Goal: Task Accomplishment & Management: Manage account settings

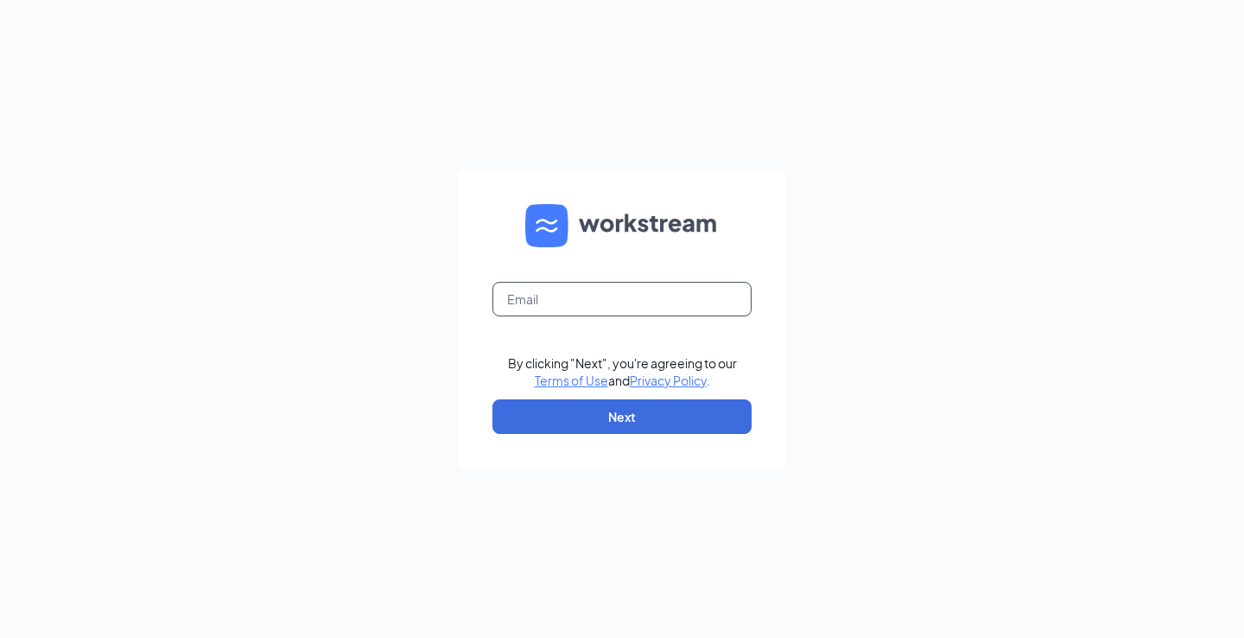
click at [658, 308] on input "text" at bounding box center [622, 299] width 259 height 35
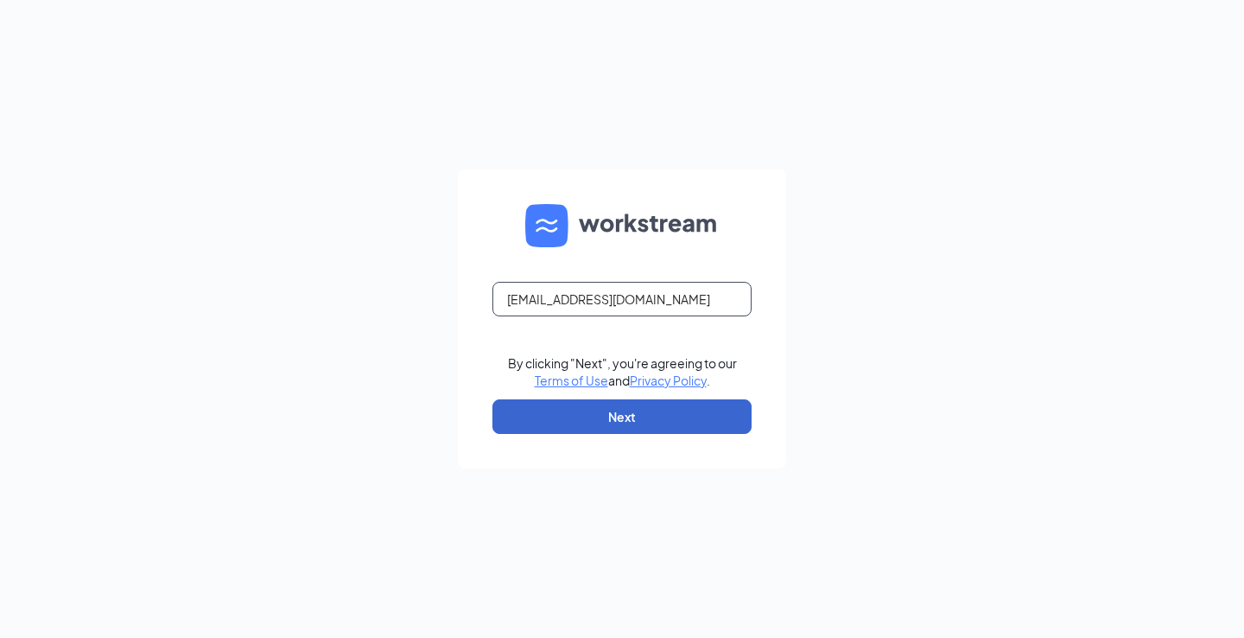
type input "[EMAIL_ADDRESS][DOMAIN_NAME]"
click at [614, 424] on button "Next" at bounding box center [622, 416] width 259 height 35
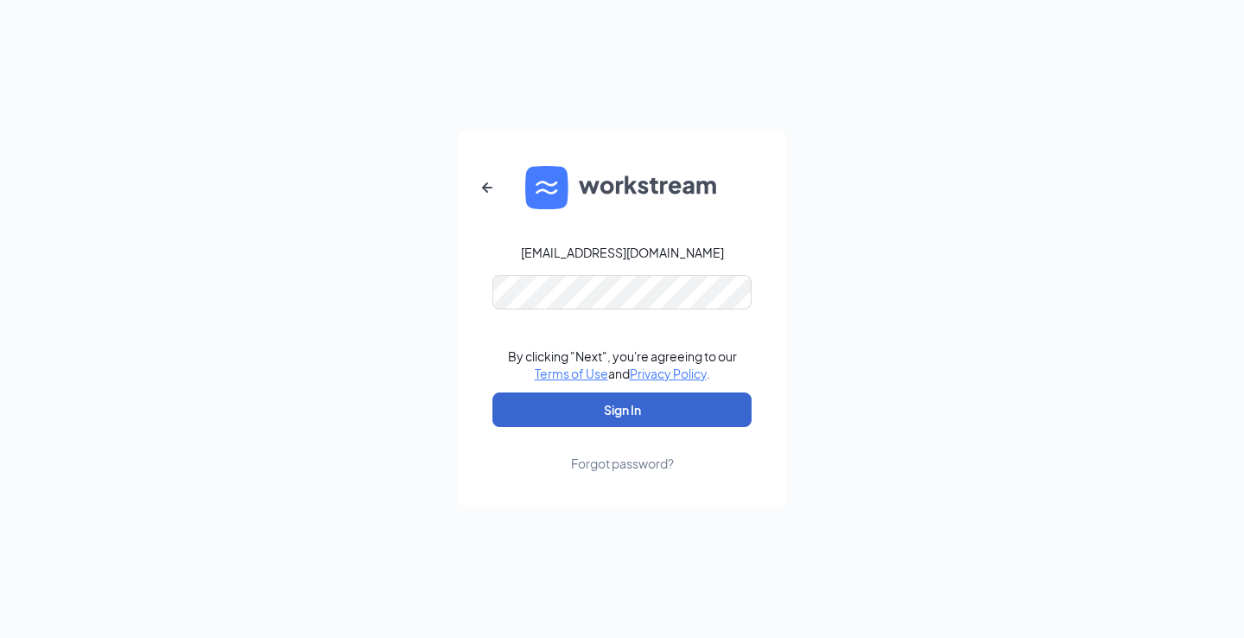
click at [622, 410] on button "Sign In" at bounding box center [622, 409] width 259 height 35
click at [637, 413] on button "Sign In" at bounding box center [622, 409] width 259 height 35
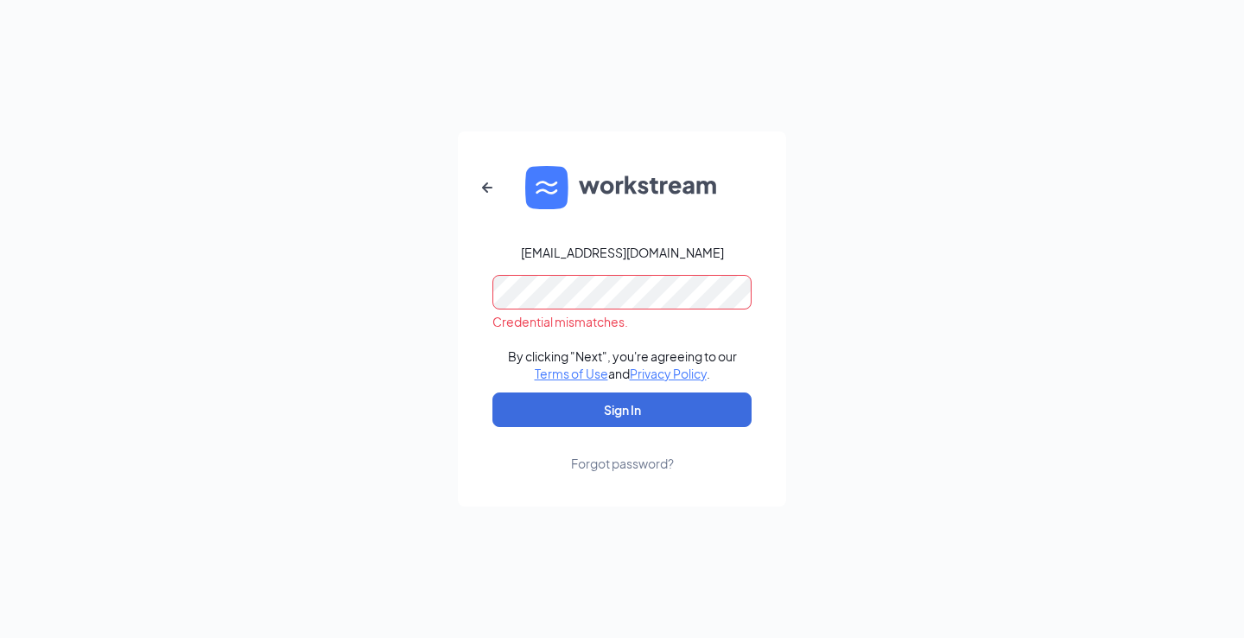
click at [485, 188] on icon "ArrowLeftNew" at bounding box center [487, 187] width 10 height 10
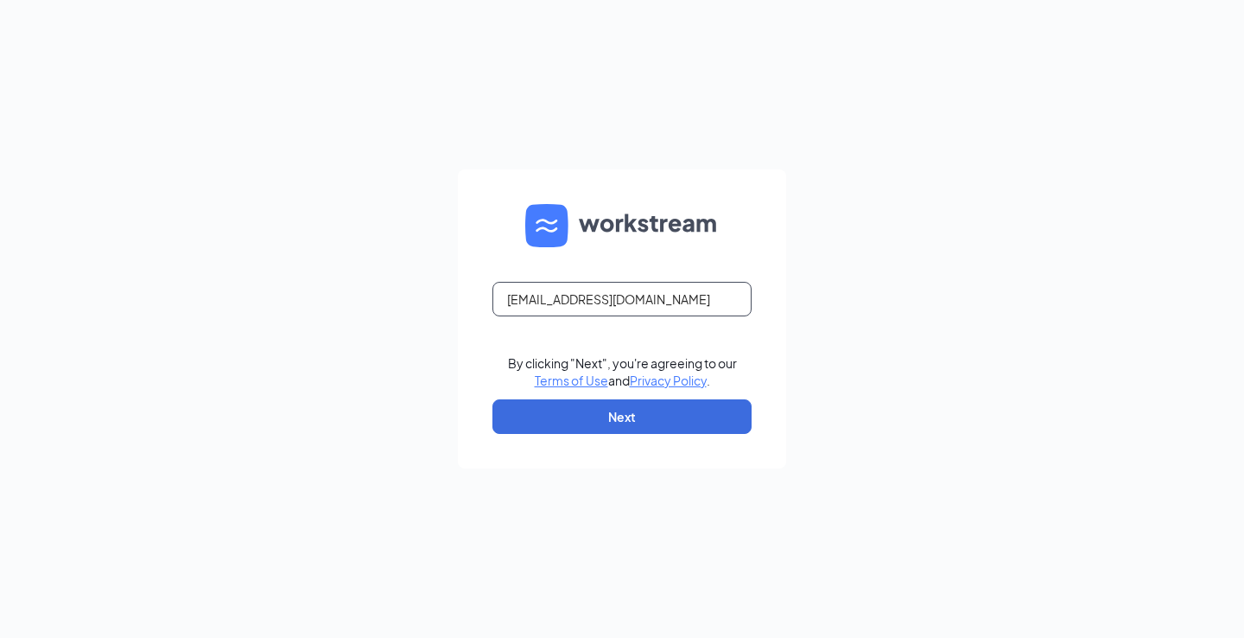
click at [626, 300] on input "[EMAIL_ADDRESS][DOMAIN_NAME]" at bounding box center [622, 299] width 259 height 35
type input "[EMAIL_ADDRESS][DOMAIN_NAME]"
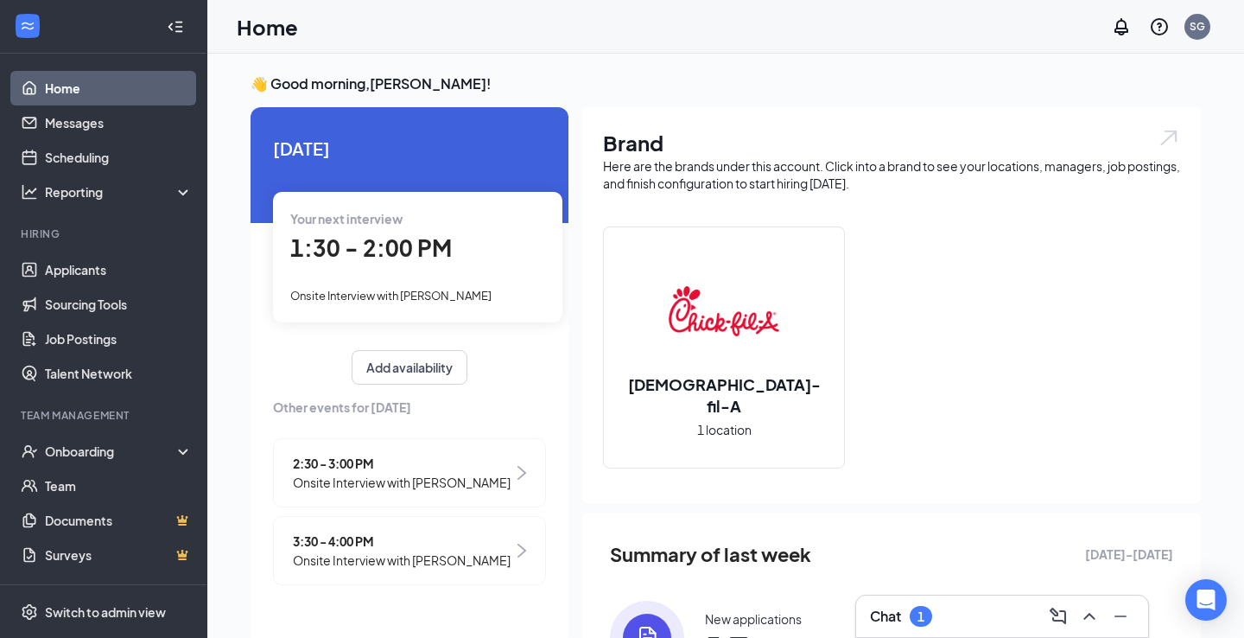
click at [903, 617] on div "Chat 1" at bounding box center [901, 616] width 62 height 21
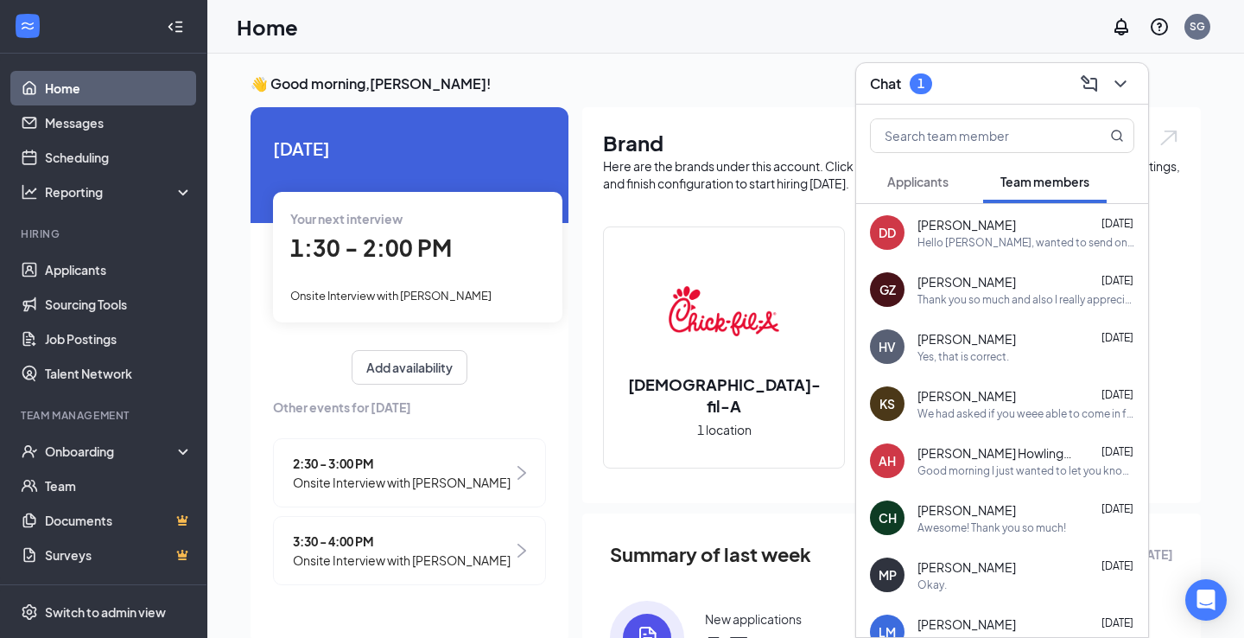
click at [903, 172] on button "Applicants" at bounding box center [918, 181] width 96 height 43
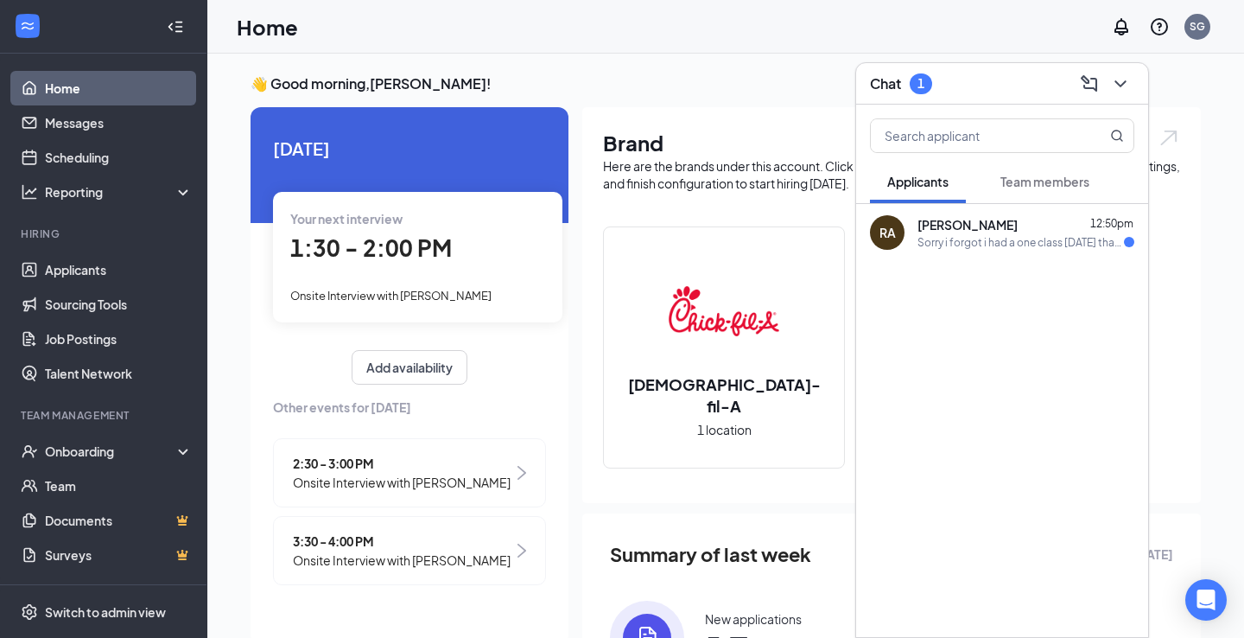
click at [985, 231] on span "[PERSON_NAME]" at bounding box center [968, 224] width 100 height 17
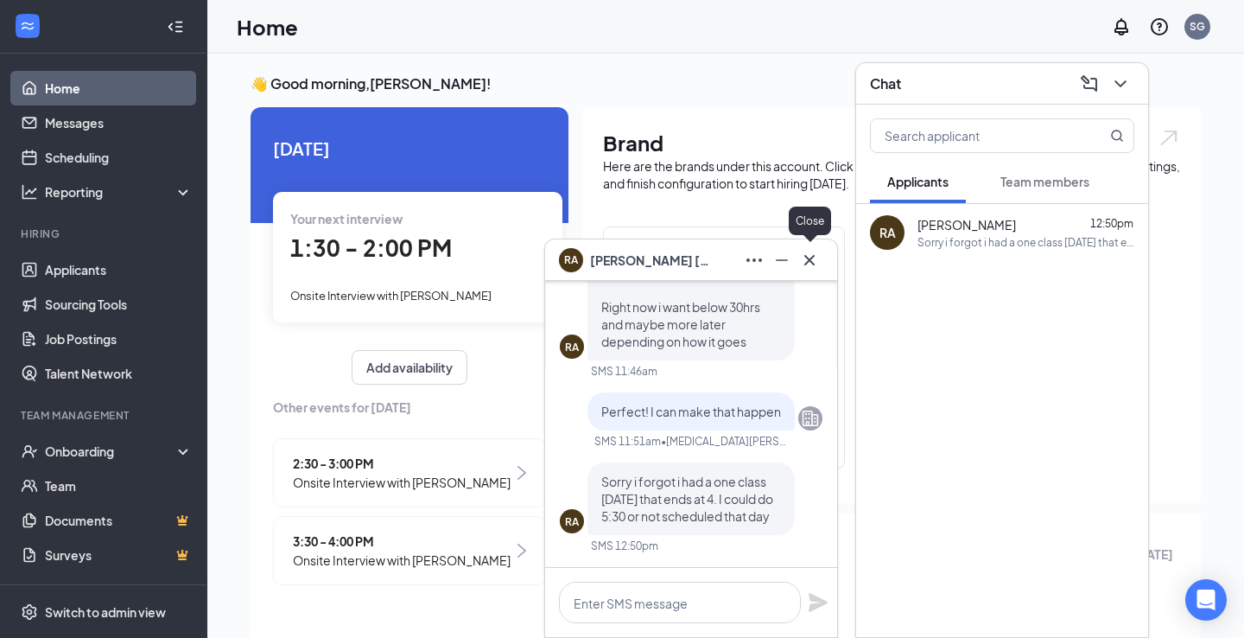
click at [806, 261] on icon "Cross" at bounding box center [809, 260] width 21 height 21
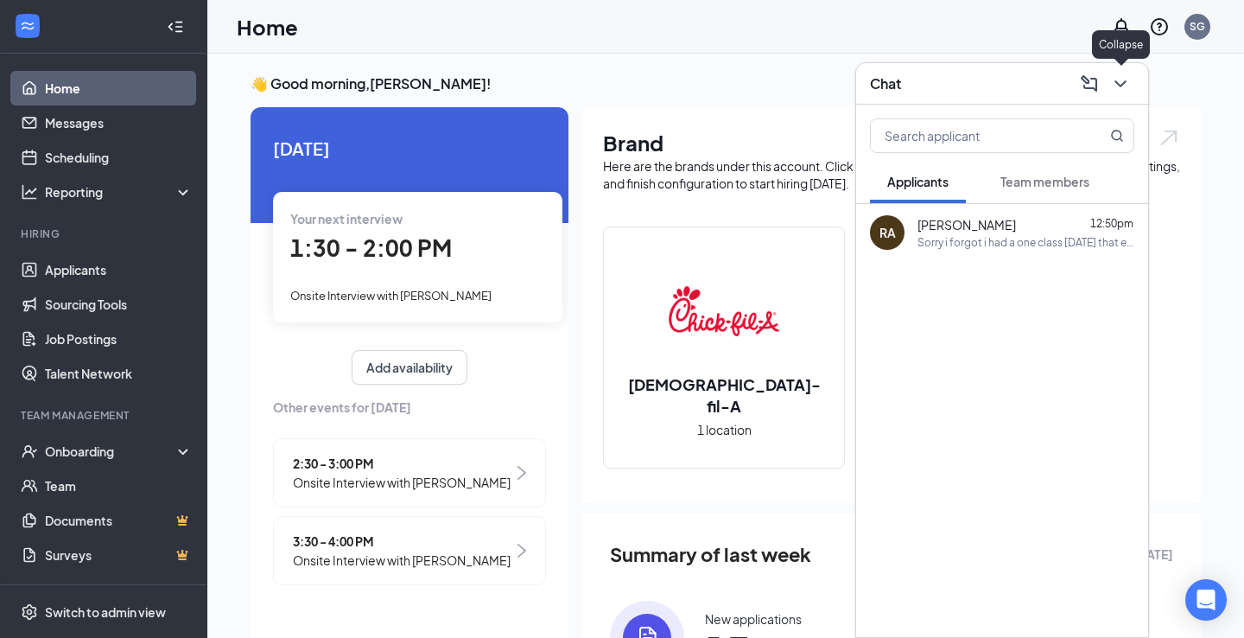
click at [1131, 87] on button at bounding box center [1121, 84] width 28 height 28
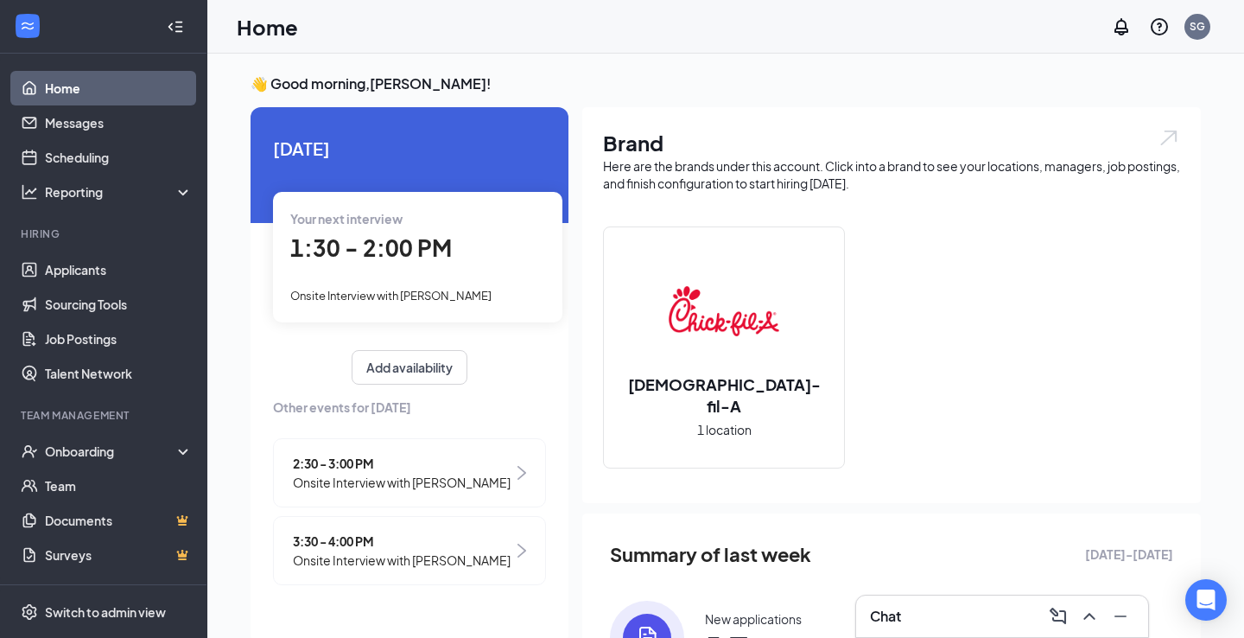
click at [1131, 87] on h3 "👋 Good morning, Shawn Green !" at bounding box center [726, 83] width 951 height 19
click at [80, 272] on link "Applicants" at bounding box center [119, 269] width 148 height 35
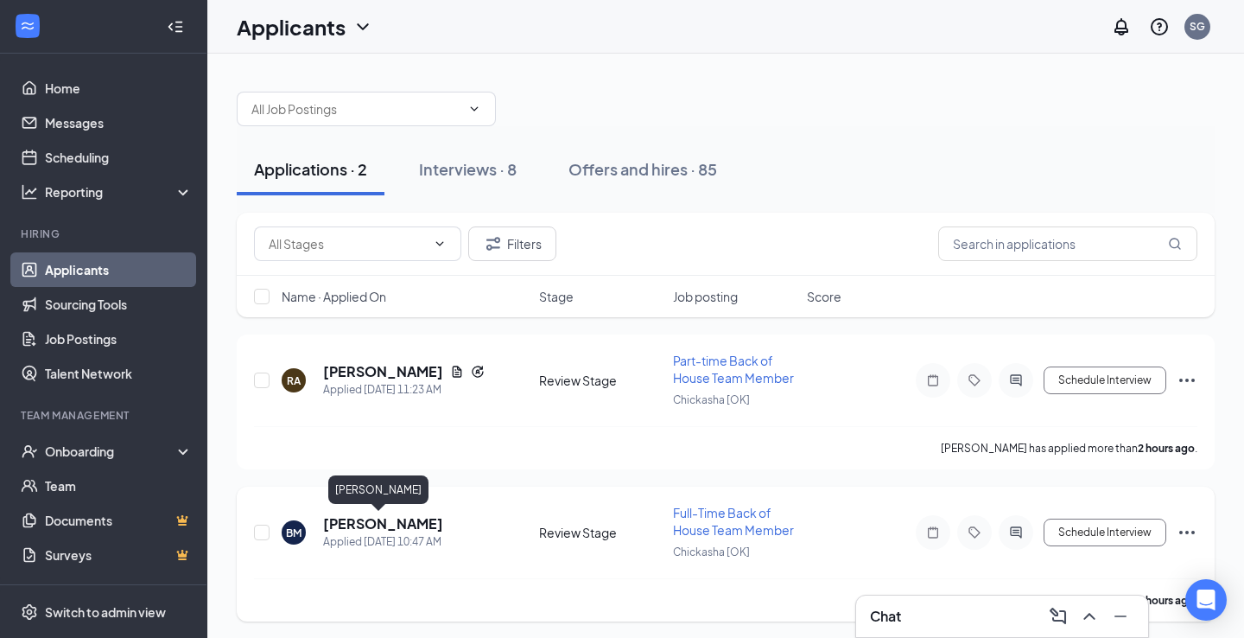
click at [366, 523] on h5 "Brandy Miller" at bounding box center [383, 523] width 120 height 19
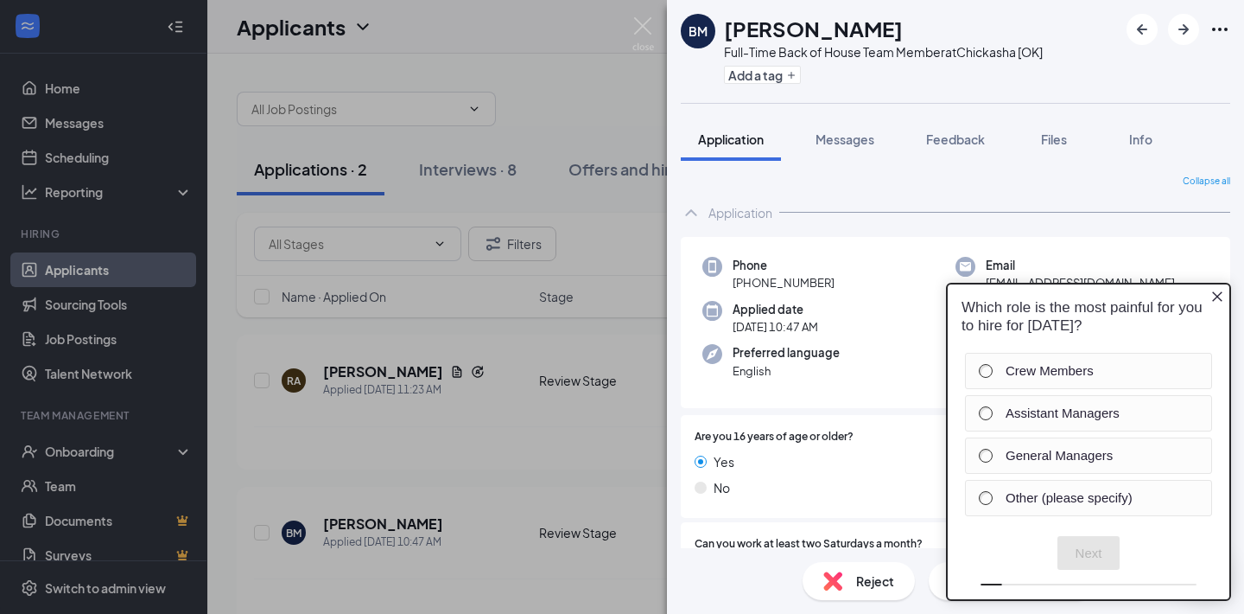
click at [1218, 295] on icon "Close button" at bounding box center [1218, 296] width 14 height 14
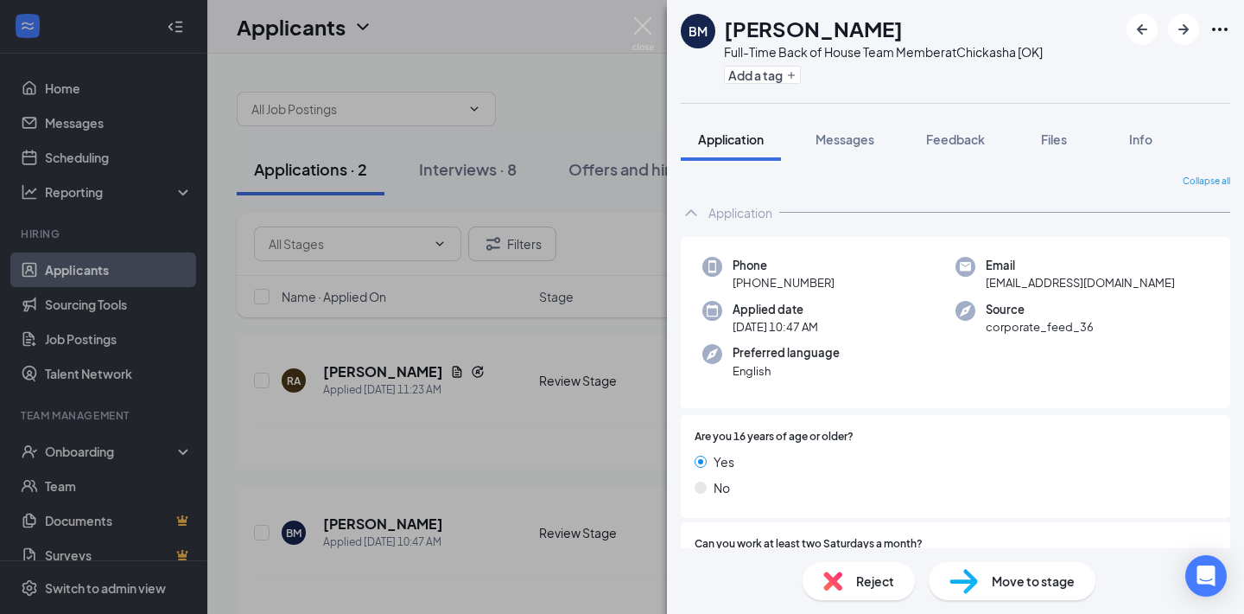
click at [1014, 575] on span "Move to stage" at bounding box center [1033, 580] width 83 height 19
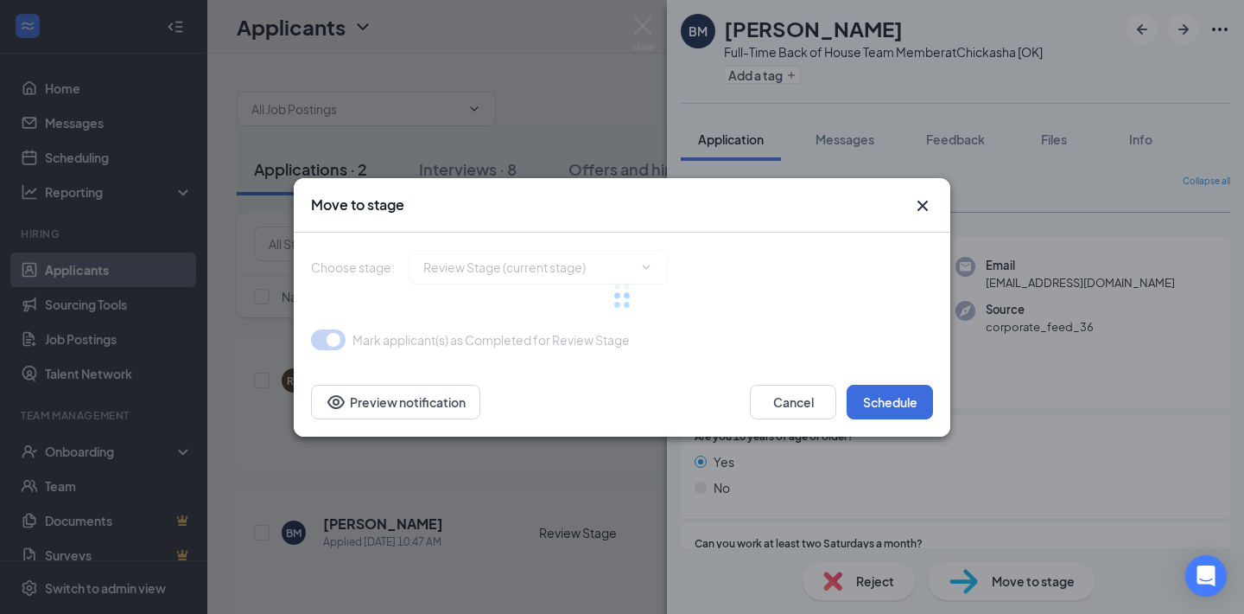
type input "Onsite Interview (next stage)"
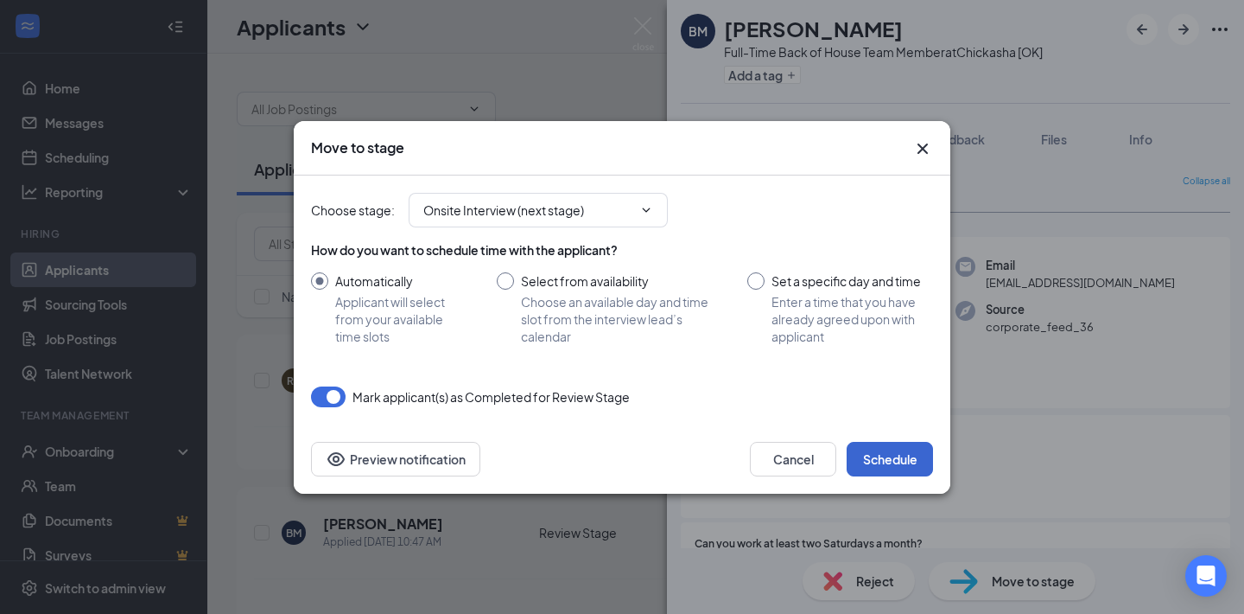
click at [892, 458] on button "Schedule" at bounding box center [890, 459] width 86 height 35
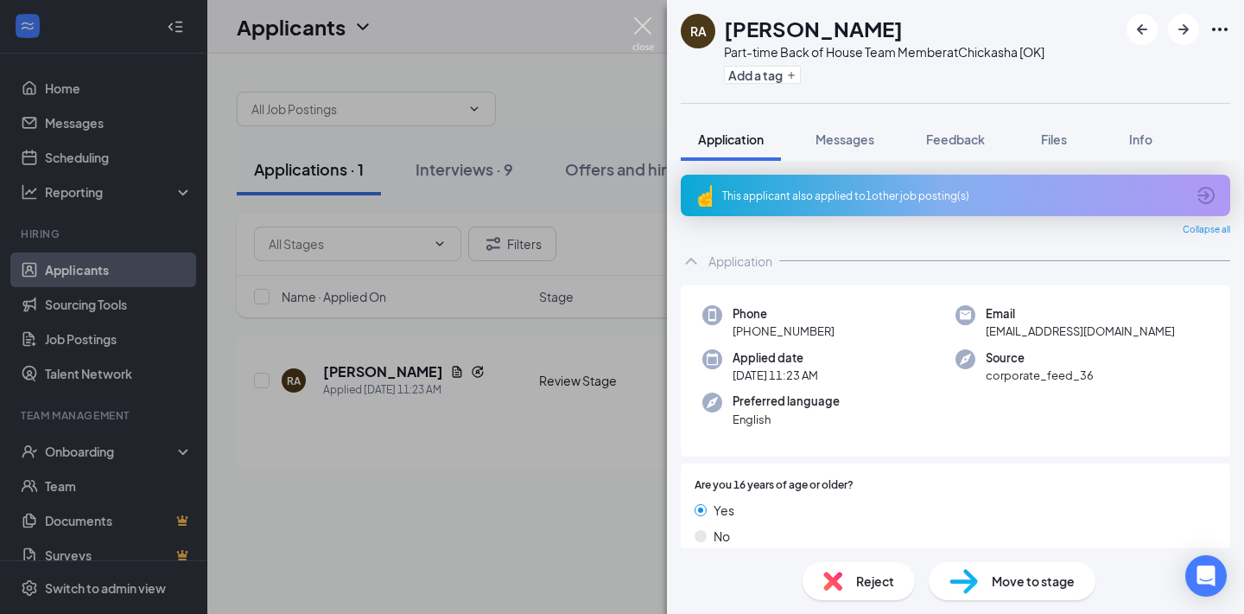
click at [644, 33] on img at bounding box center [644, 34] width 22 height 34
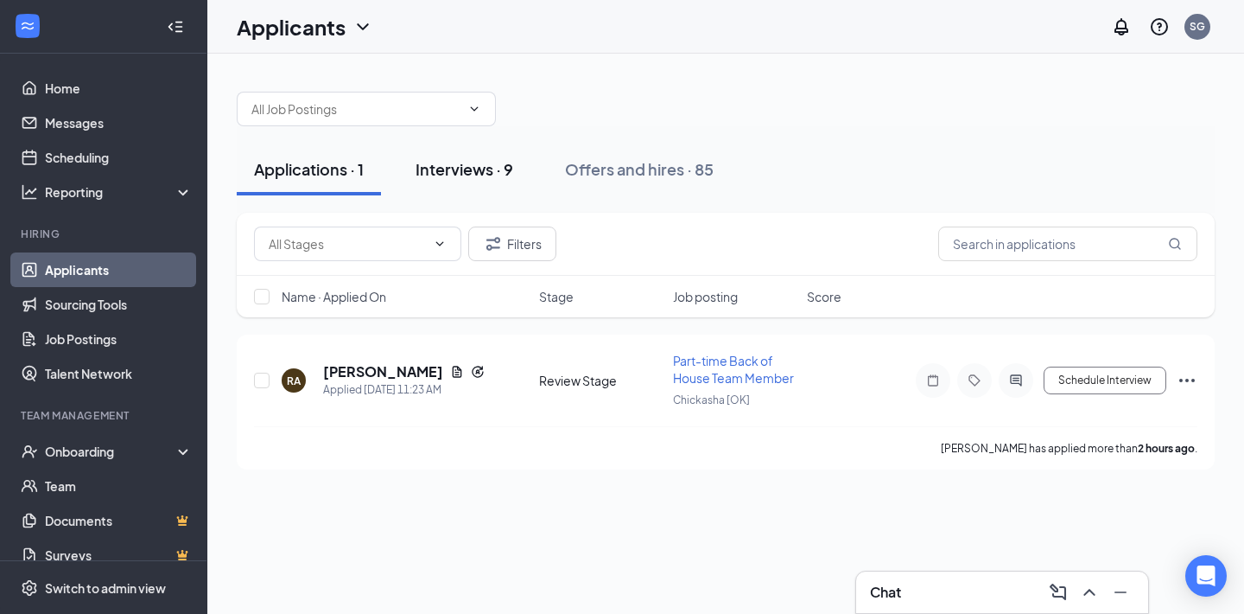
click at [455, 172] on div "Interviews · 9" at bounding box center [465, 169] width 98 height 22
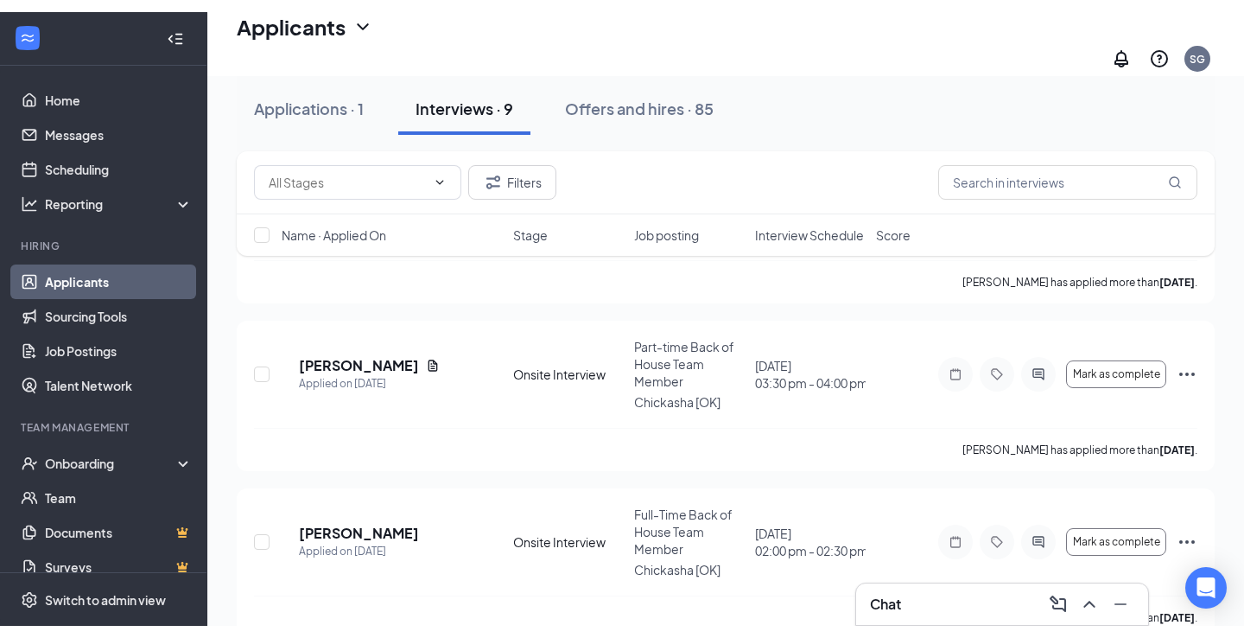
scroll to position [1186, 0]
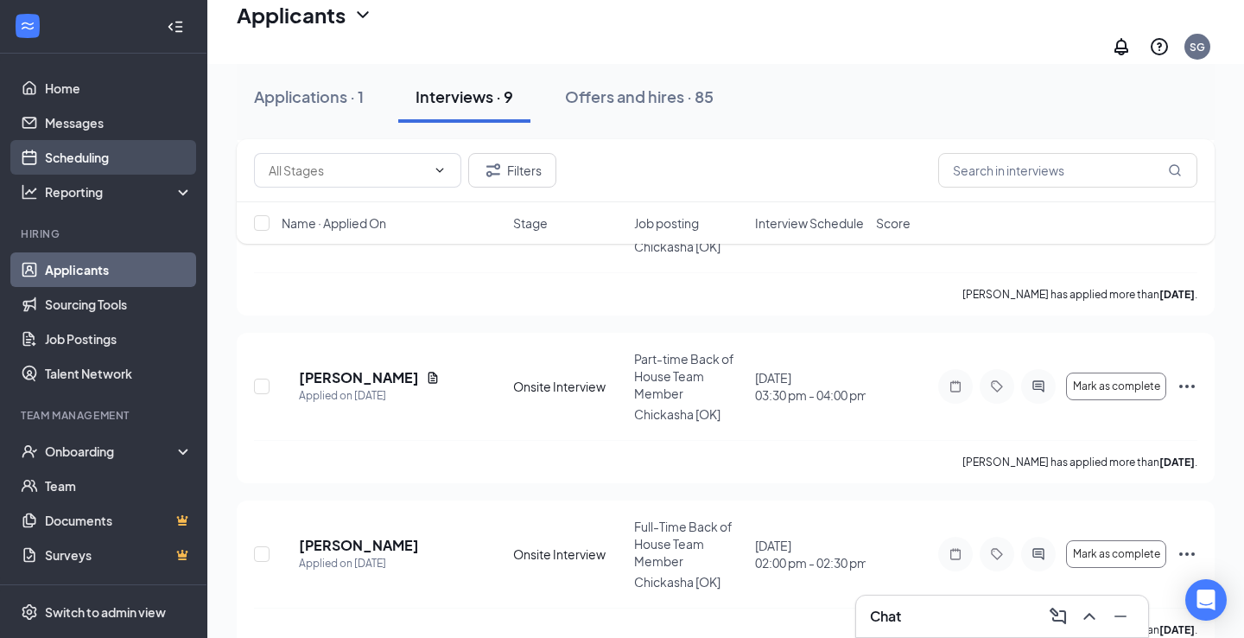
click at [69, 160] on link "Scheduling" at bounding box center [119, 157] width 148 height 35
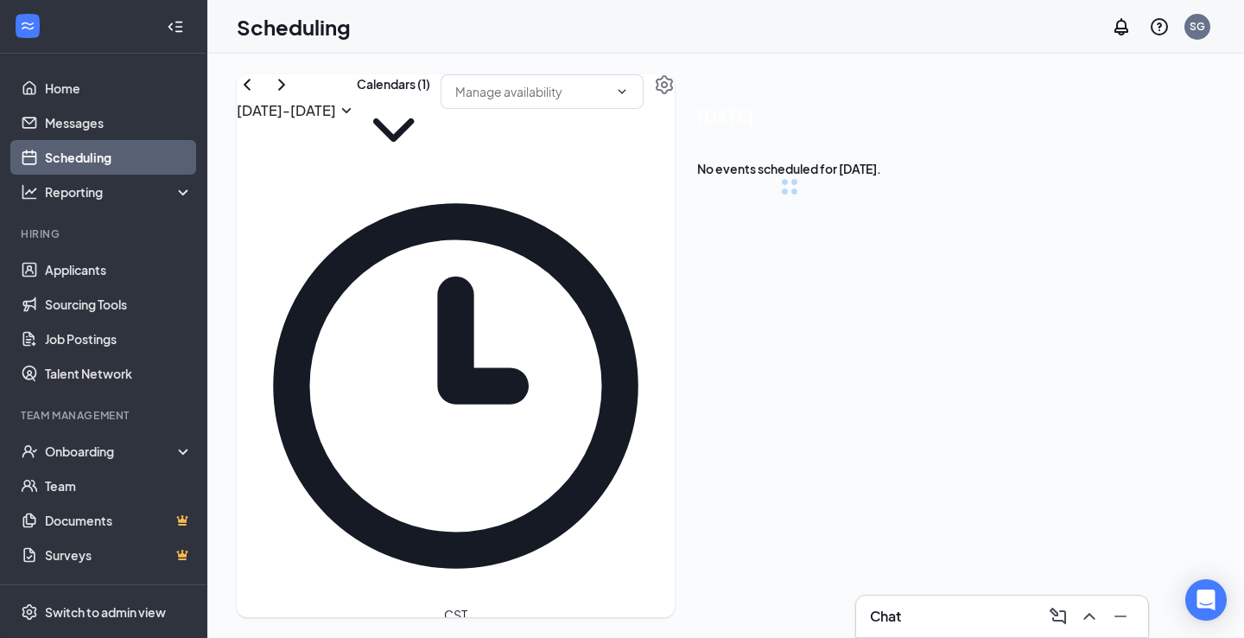
scroll to position [849, 0]
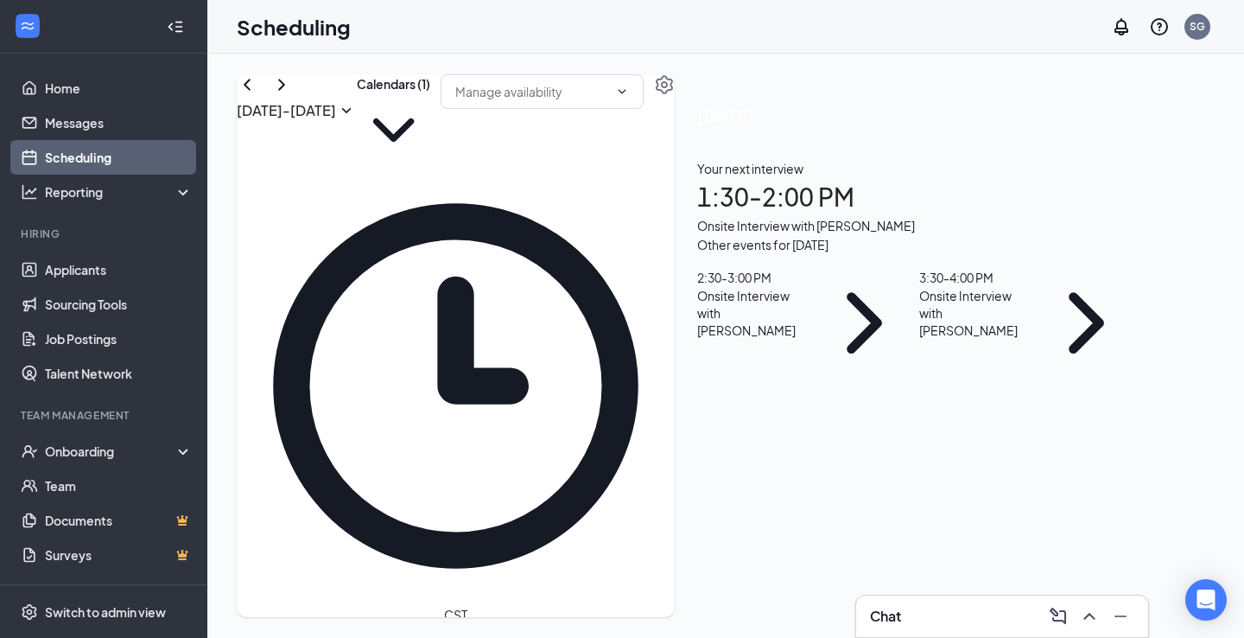
click at [1010, 216] on h1 "1:30 - 2:00 PM" at bounding box center [919, 197] width 444 height 38
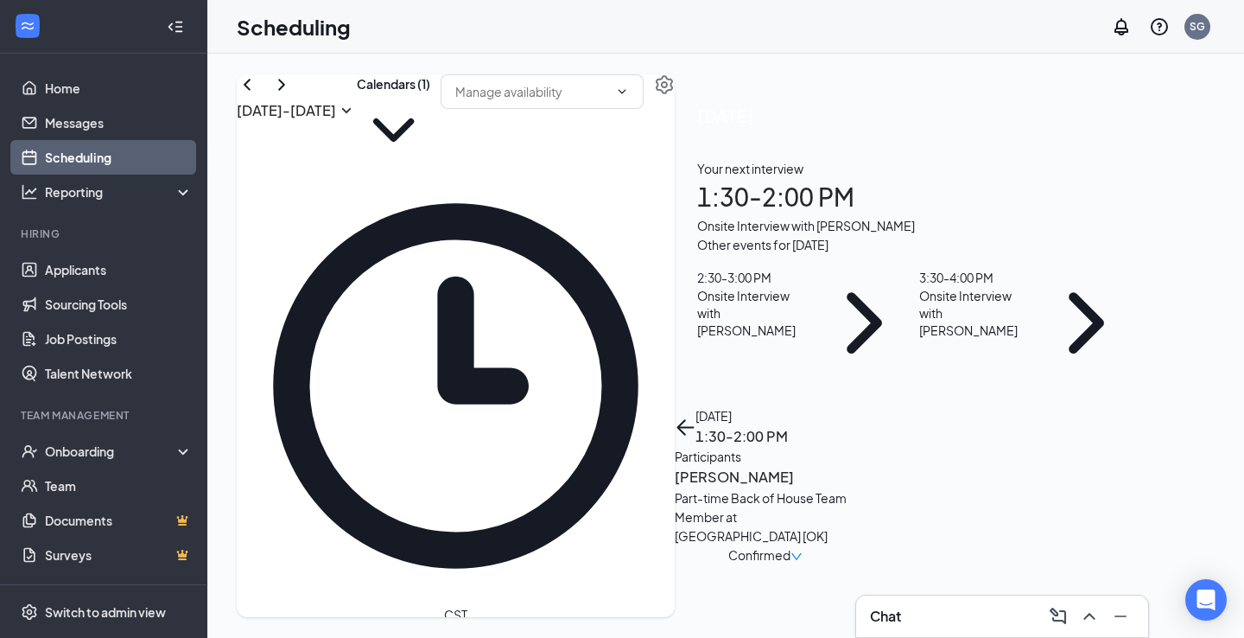
click at [856, 466] on h3 "[PERSON_NAME]" at bounding box center [765, 477] width 181 height 22
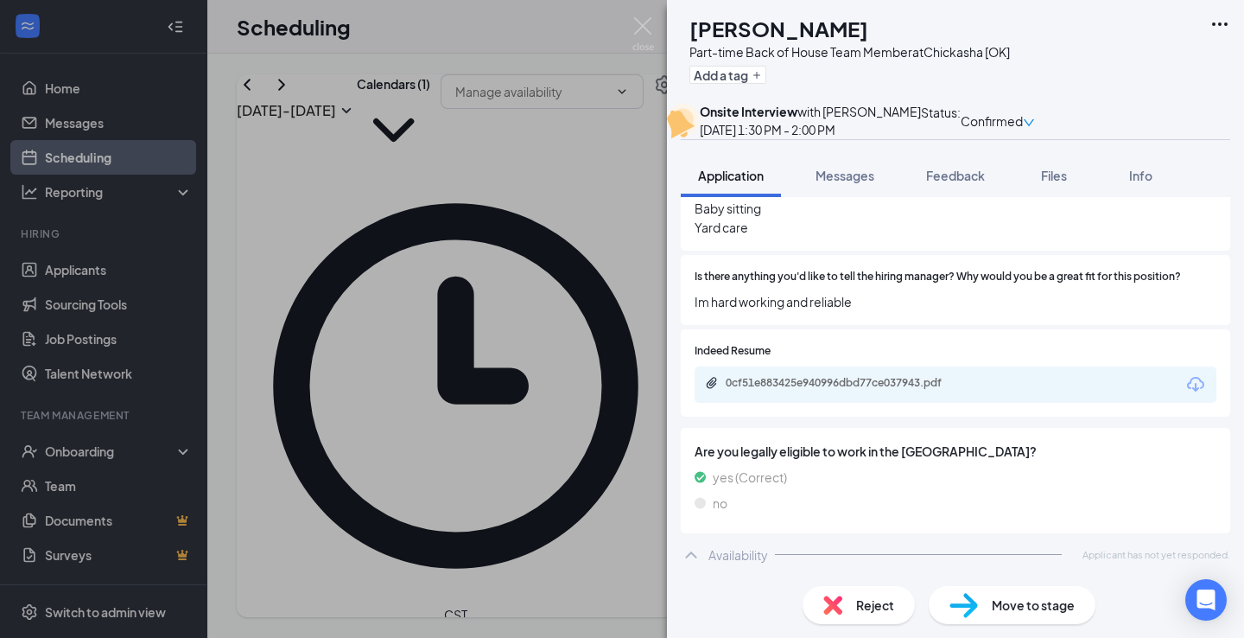
scroll to position [865, 0]
click at [721, 550] on div "Availability" at bounding box center [739, 554] width 60 height 17
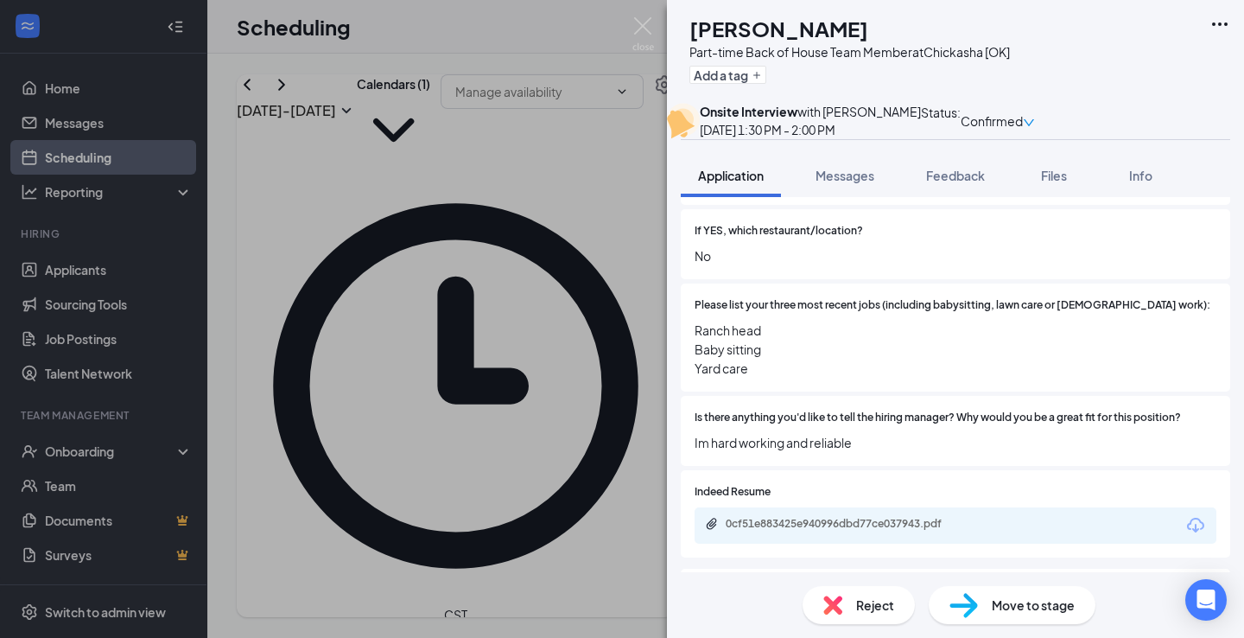
scroll to position [725, 0]
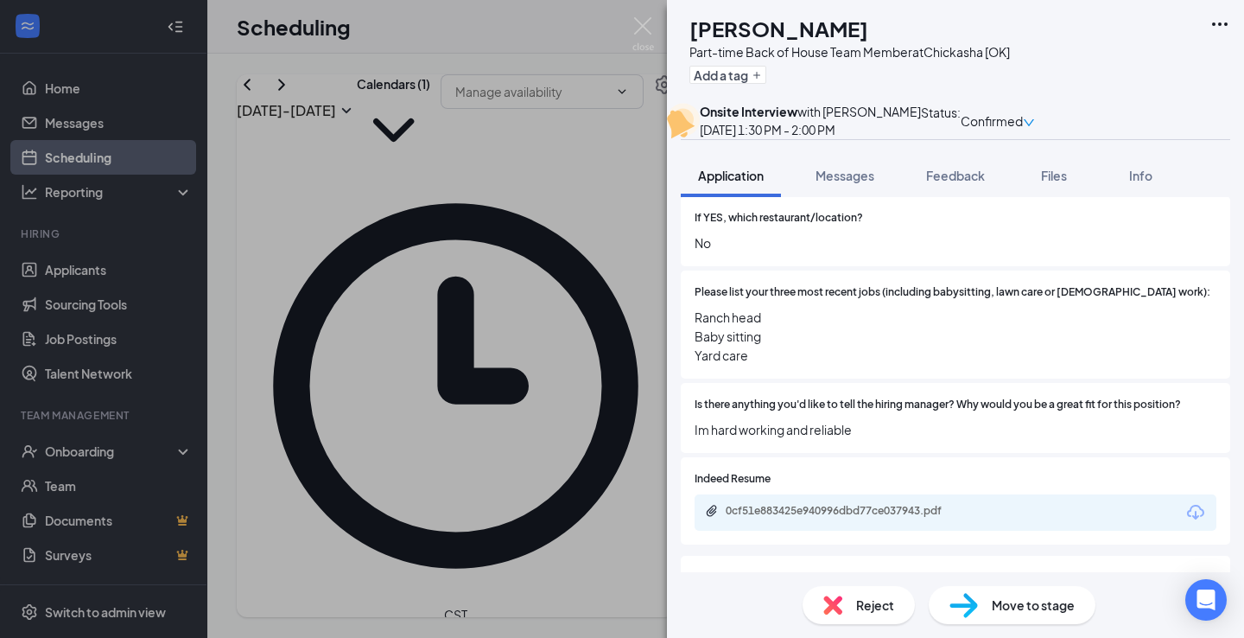
click at [917, 531] on div "0cf51e883425e940996dbd77ce037943.pdf" at bounding box center [956, 512] width 522 height 36
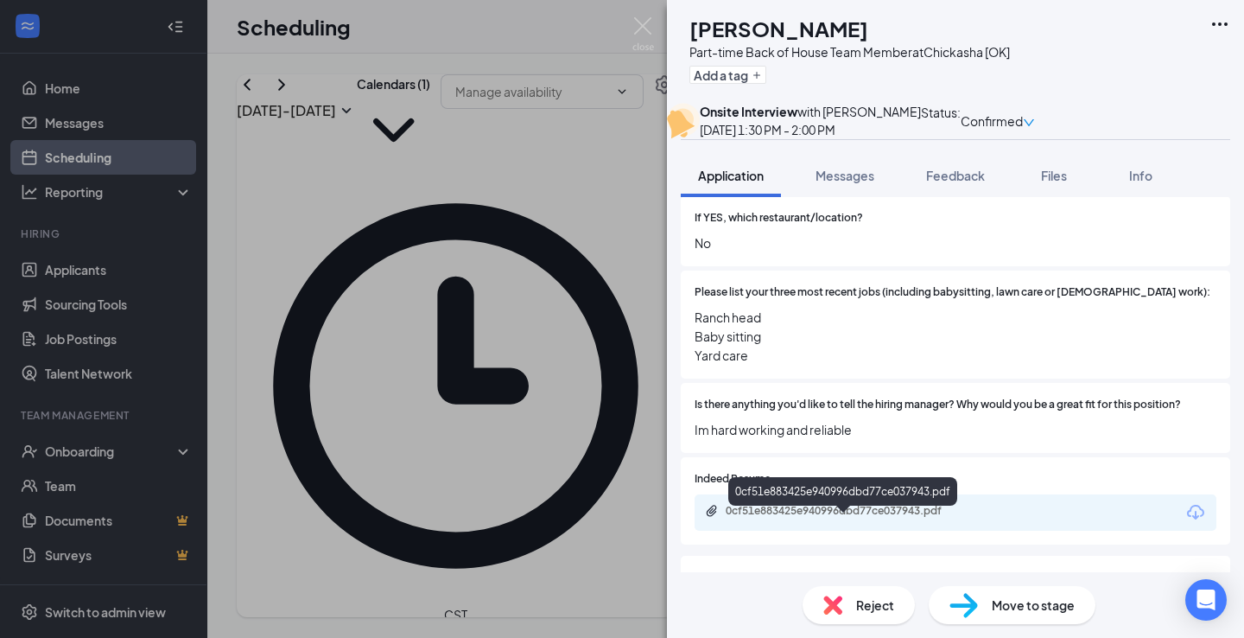
click at [904, 518] on div "0cf51e883425e940996dbd77ce037943.pdf" at bounding box center [847, 511] width 242 height 14
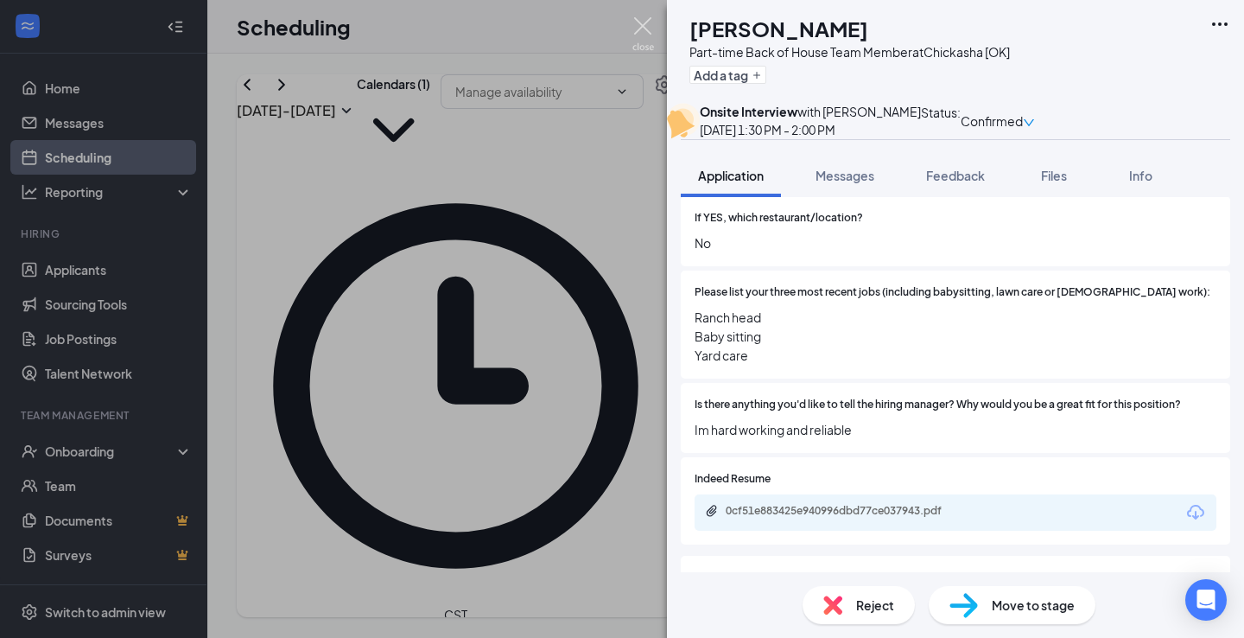
click at [642, 23] on img at bounding box center [644, 34] width 22 height 34
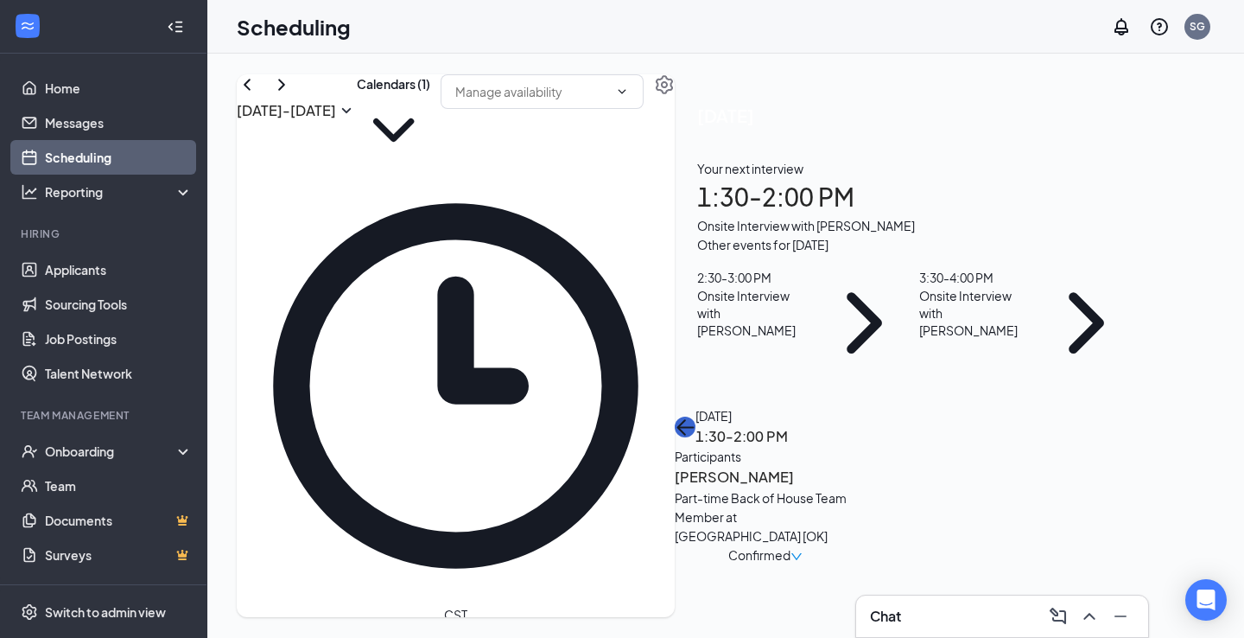
click at [696, 416] on icon "ArrowLeft" at bounding box center [685, 426] width 21 height 21
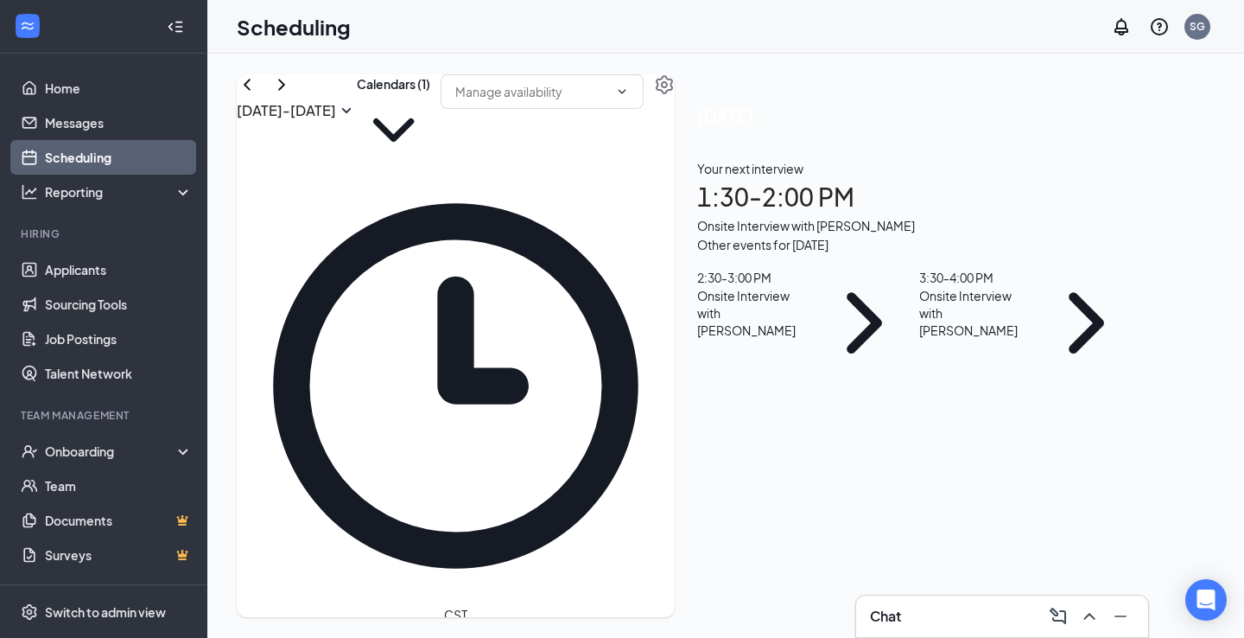
click at [805, 339] on div "Onsite Interview with [PERSON_NAME]" at bounding box center [751, 313] width 108 height 52
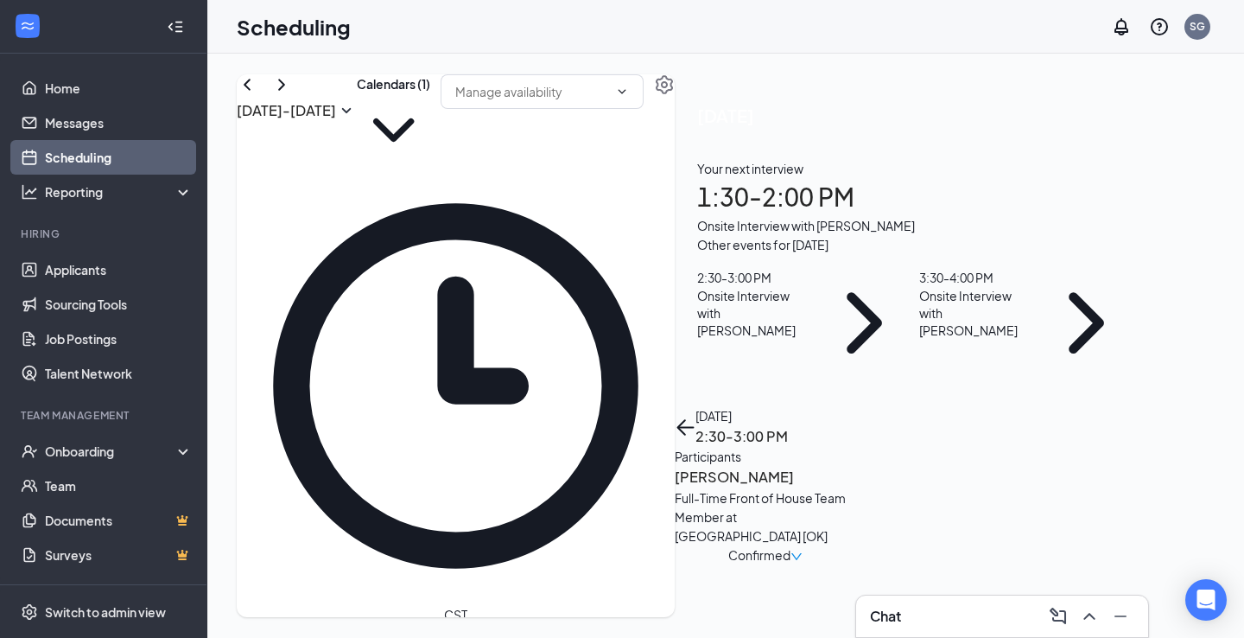
click at [856, 466] on h3 "[PERSON_NAME]" at bounding box center [765, 477] width 181 height 22
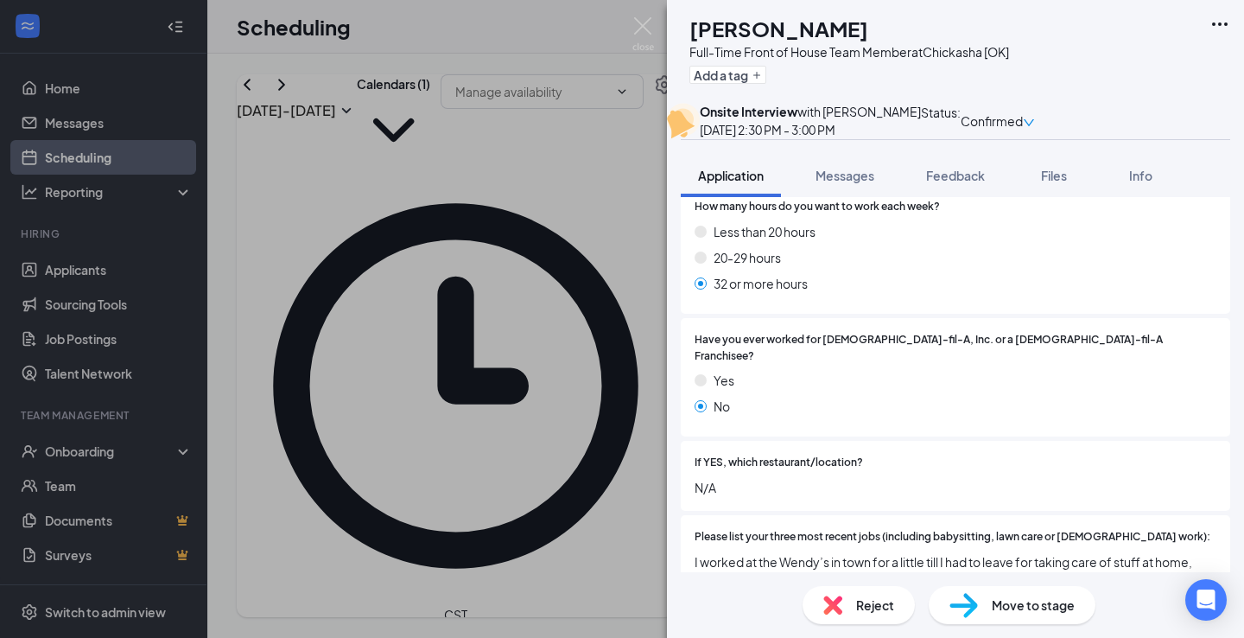
scroll to position [435, 0]
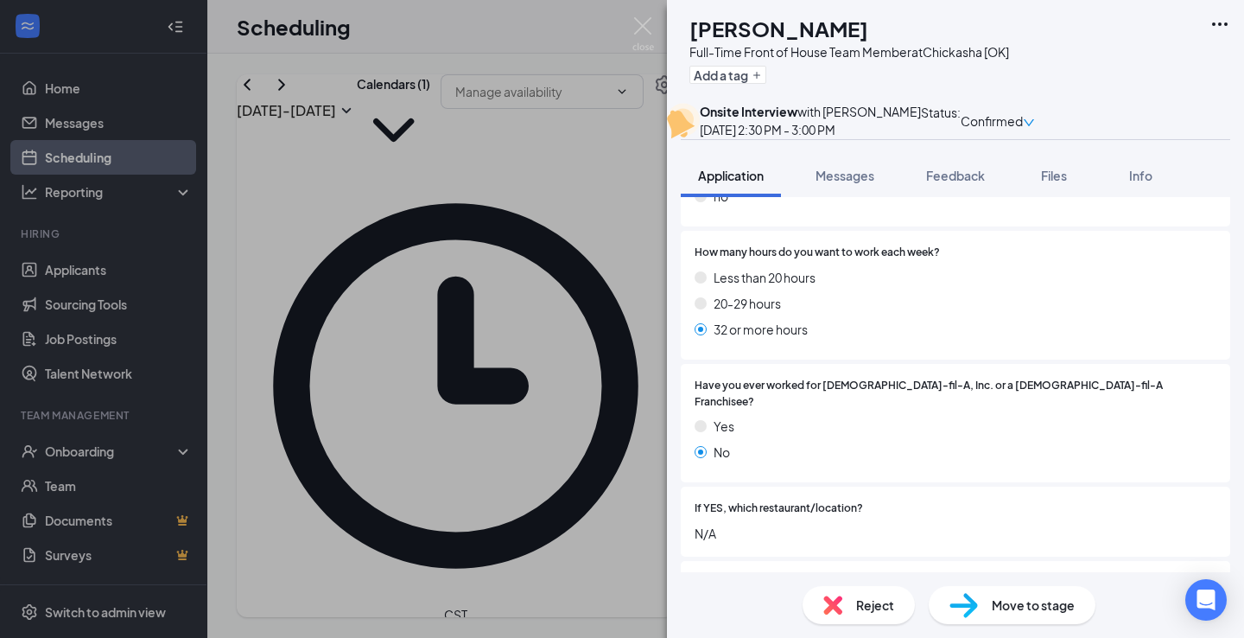
click at [626, 40] on div "MF Meagan Fuselier Full-Time Front of House Team Member at Chickasha [OK] Add a…" at bounding box center [622, 319] width 1244 height 638
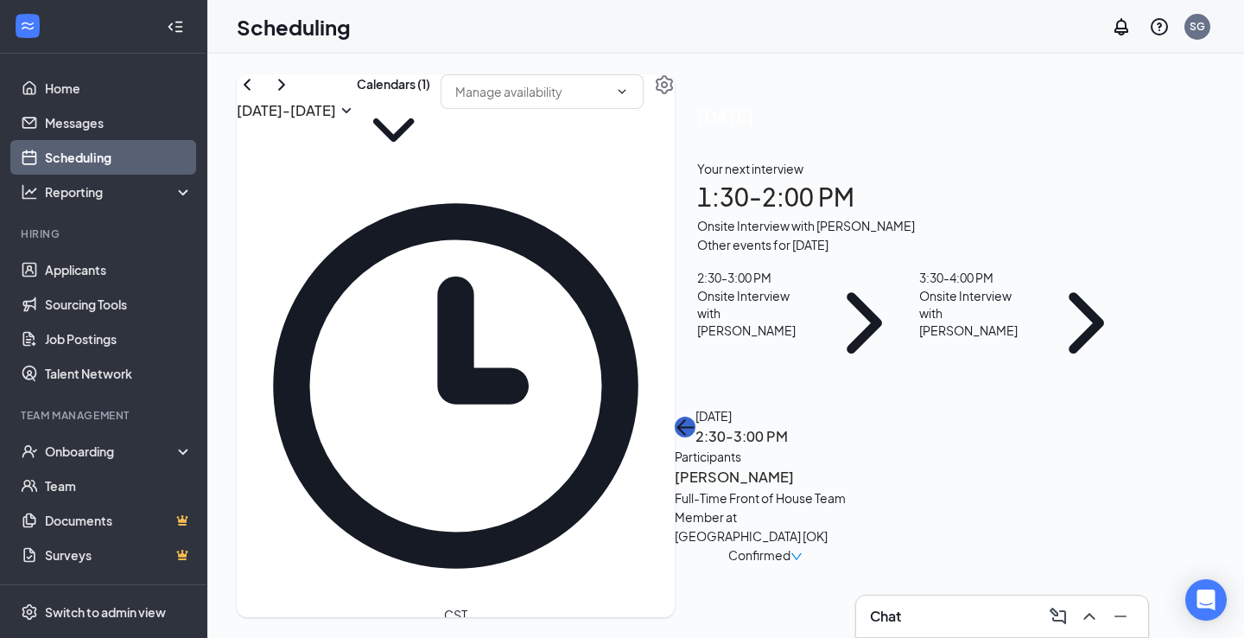
click at [696, 416] on icon "ArrowLeft" at bounding box center [685, 426] width 21 height 21
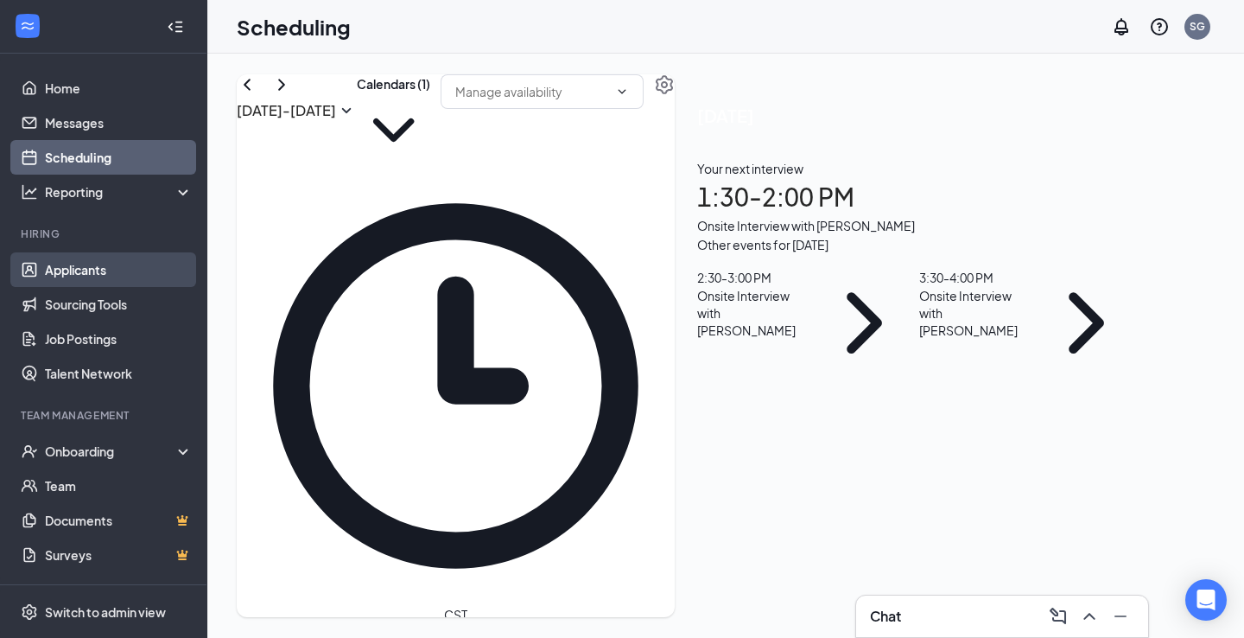
click at [54, 275] on link "Applicants" at bounding box center [119, 269] width 148 height 35
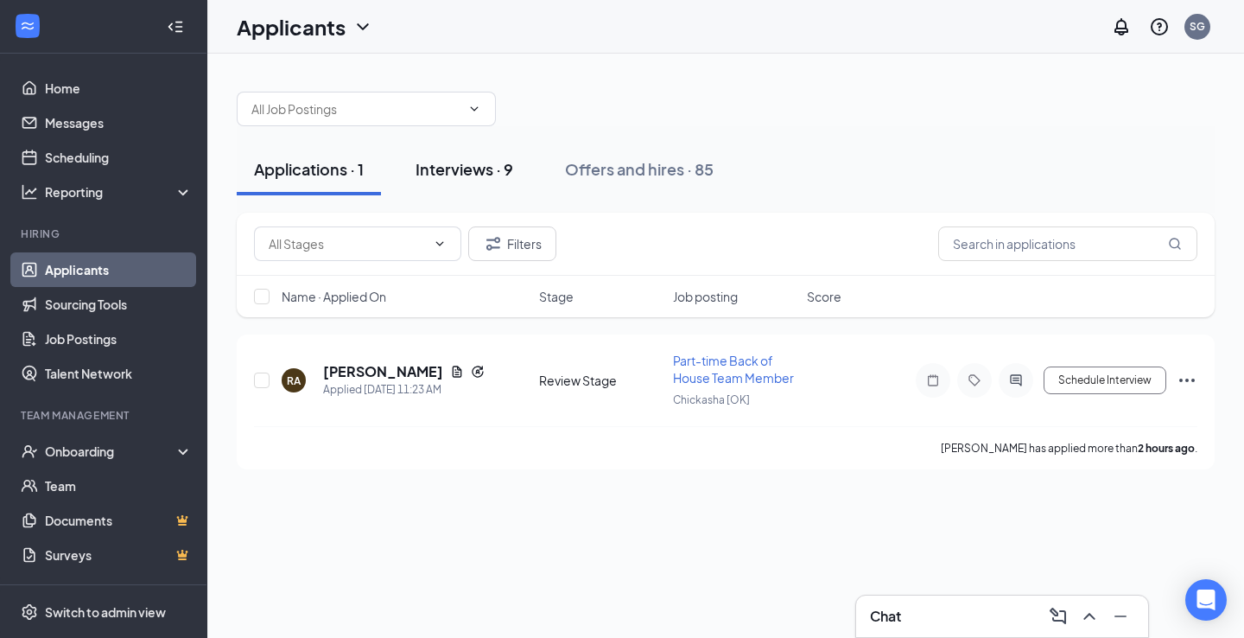
click at [495, 170] on div "Interviews · 9" at bounding box center [465, 169] width 98 height 22
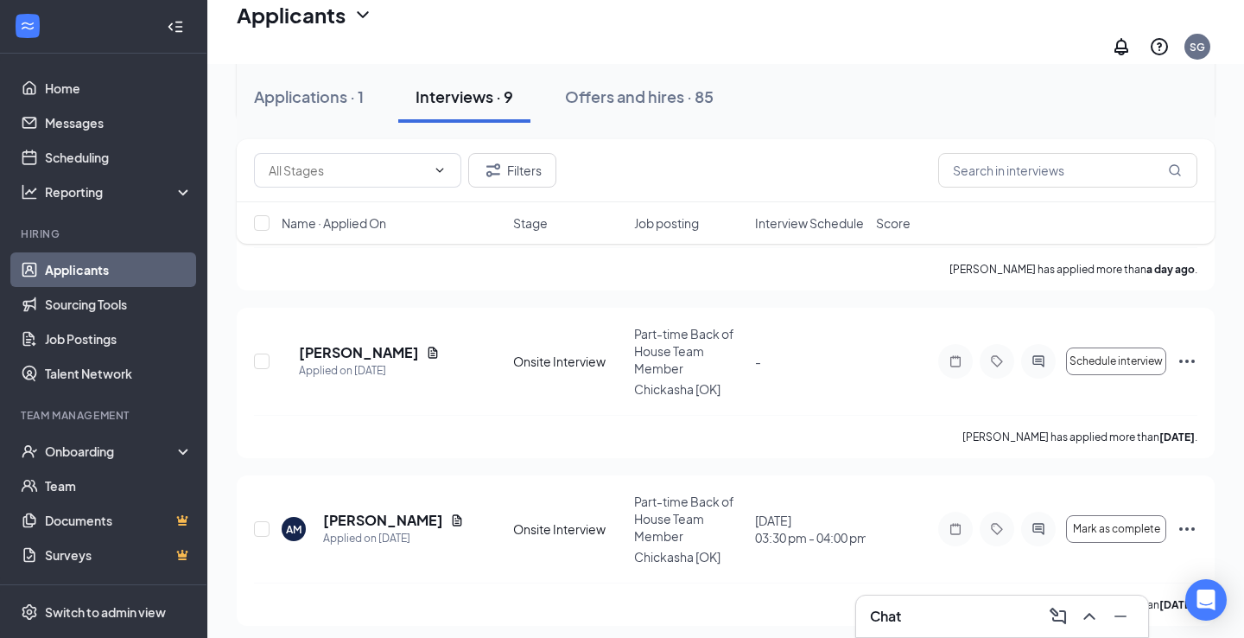
scroll to position [541, 0]
click at [67, 153] on link "Scheduling" at bounding box center [119, 157] width 148 height 35
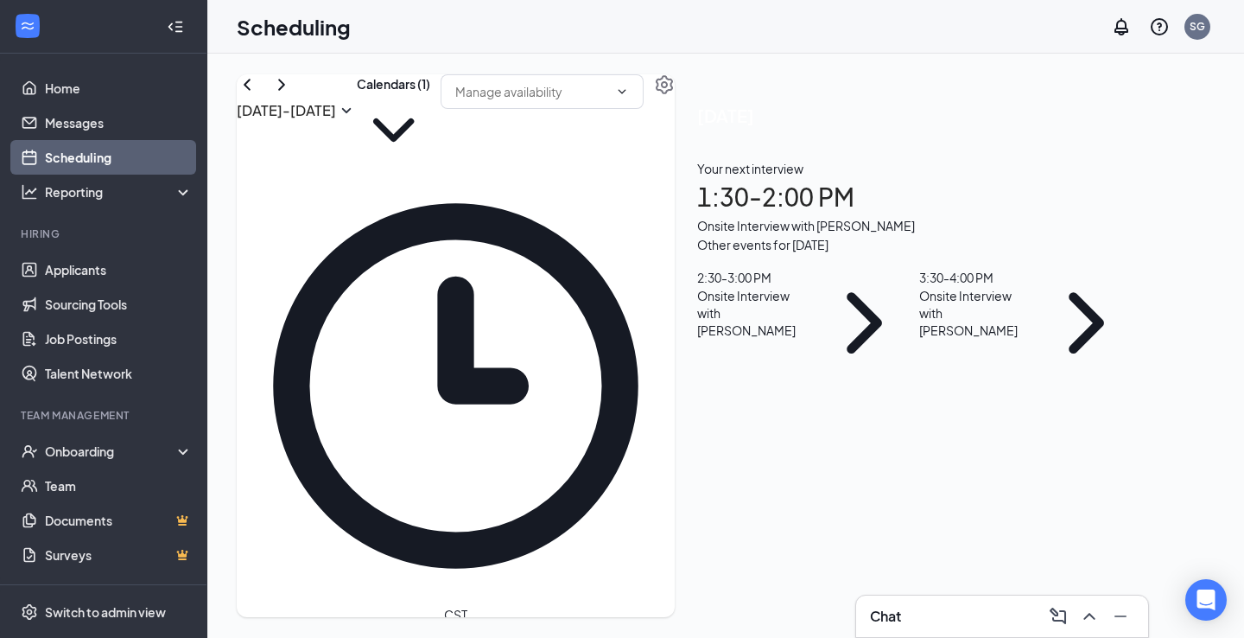
scroll to position [849, 0]
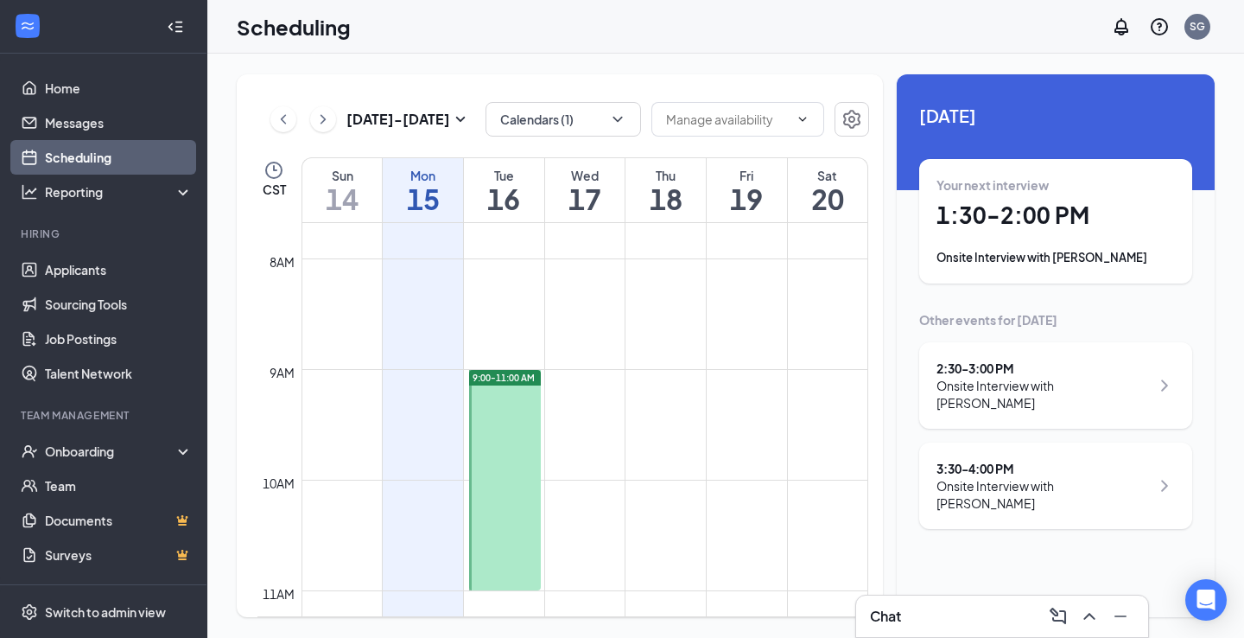
scroll to position [849, 0]
click at [87, 267] on link "Applicants" at bounding box center [119, 269] width 148 height 35
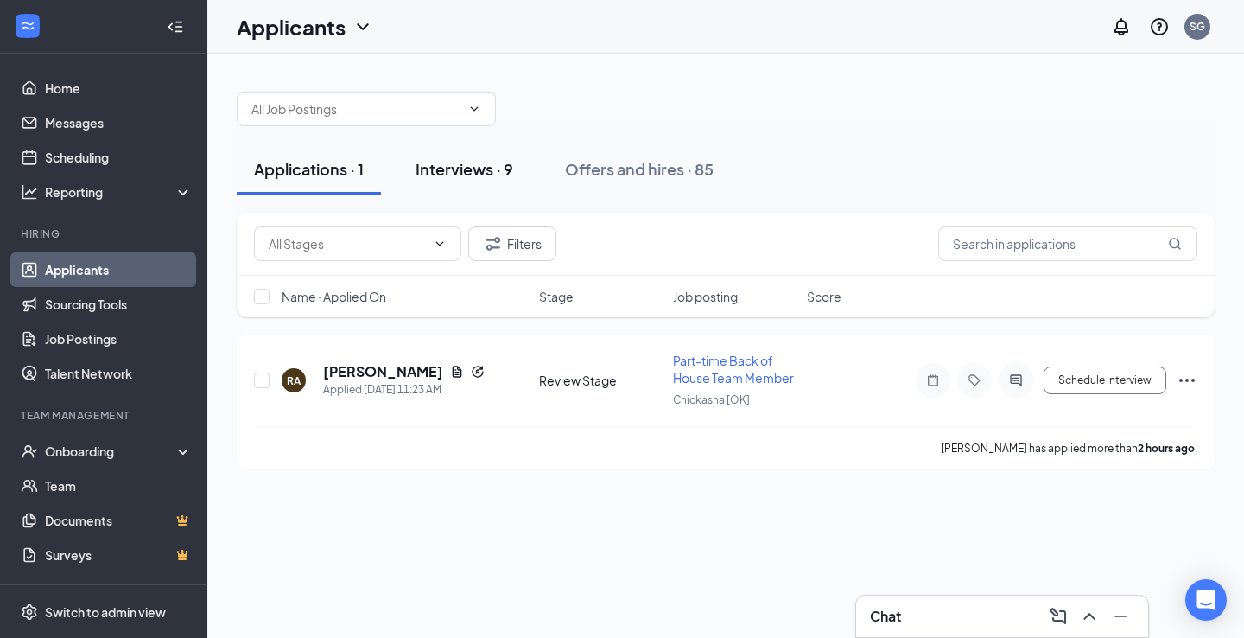
click at [458, 173] on div "Interviews · 9" at bounding box center [465, 169] width 98 height 22
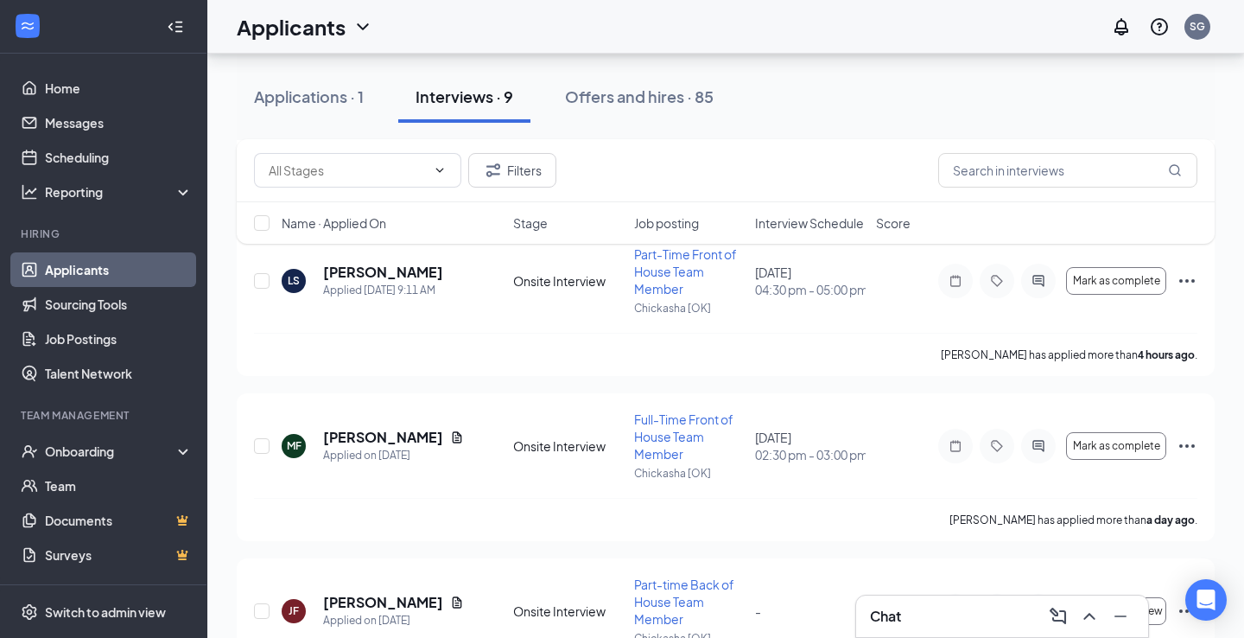
scroll to position [262, 0]
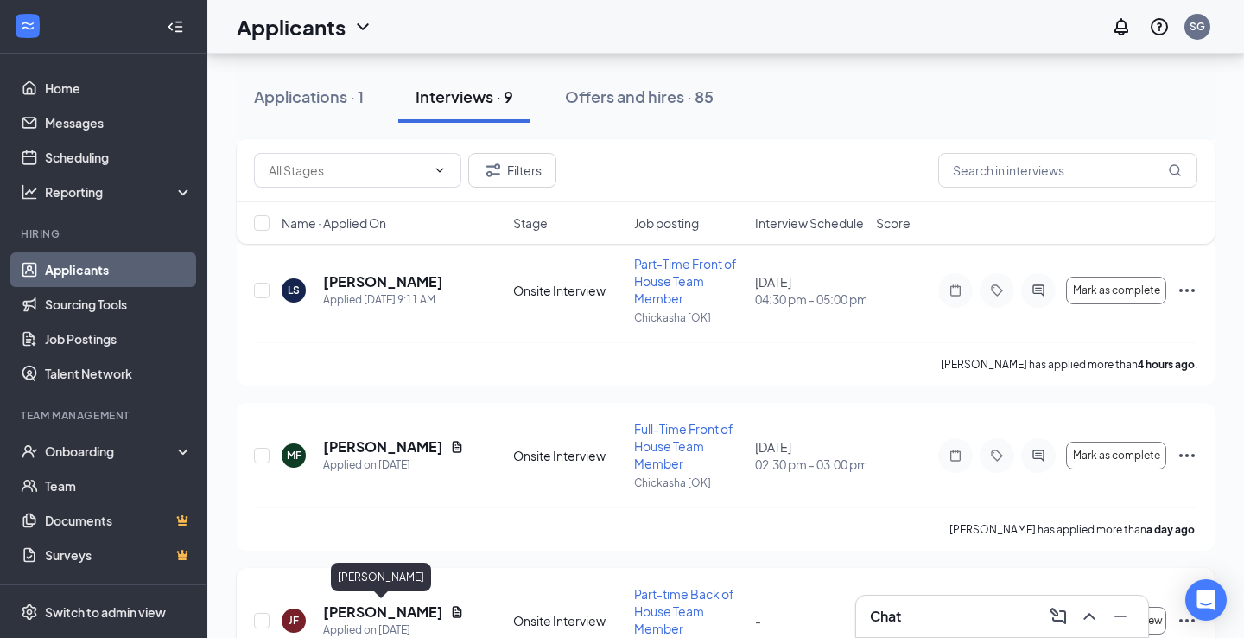
click at [391, 607] on h5 "Jennifer Fleming" at bounding box center [383, 611] width 120 height 19
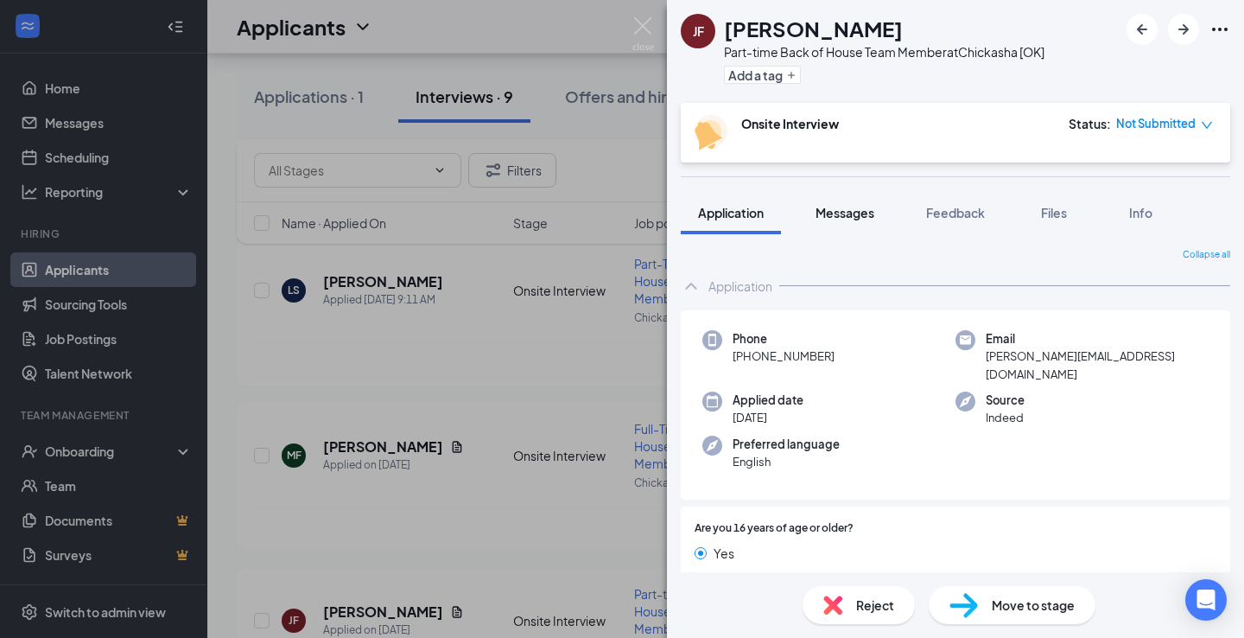
click at [856, 212] on span "Messages" at bounding box center [845, 213] width 59 height 16
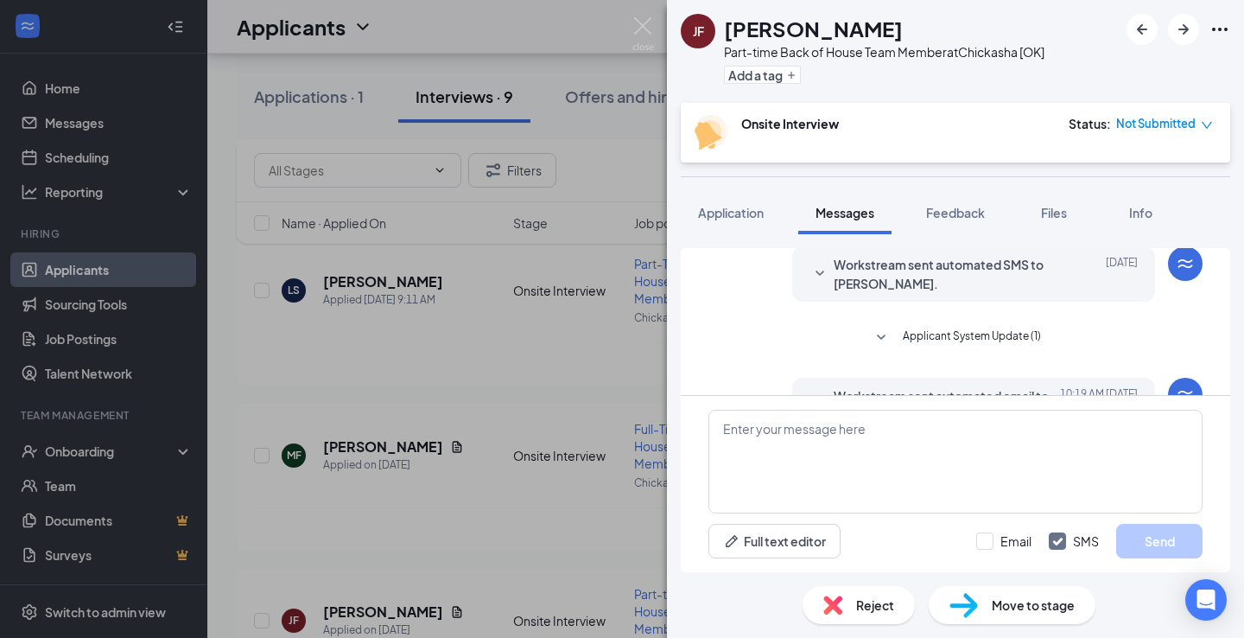
scroll to position [277, 0]
click at [920, 334] on span "Applicant System Update (1)" at bounding box center [972, 338] width 138 height 21
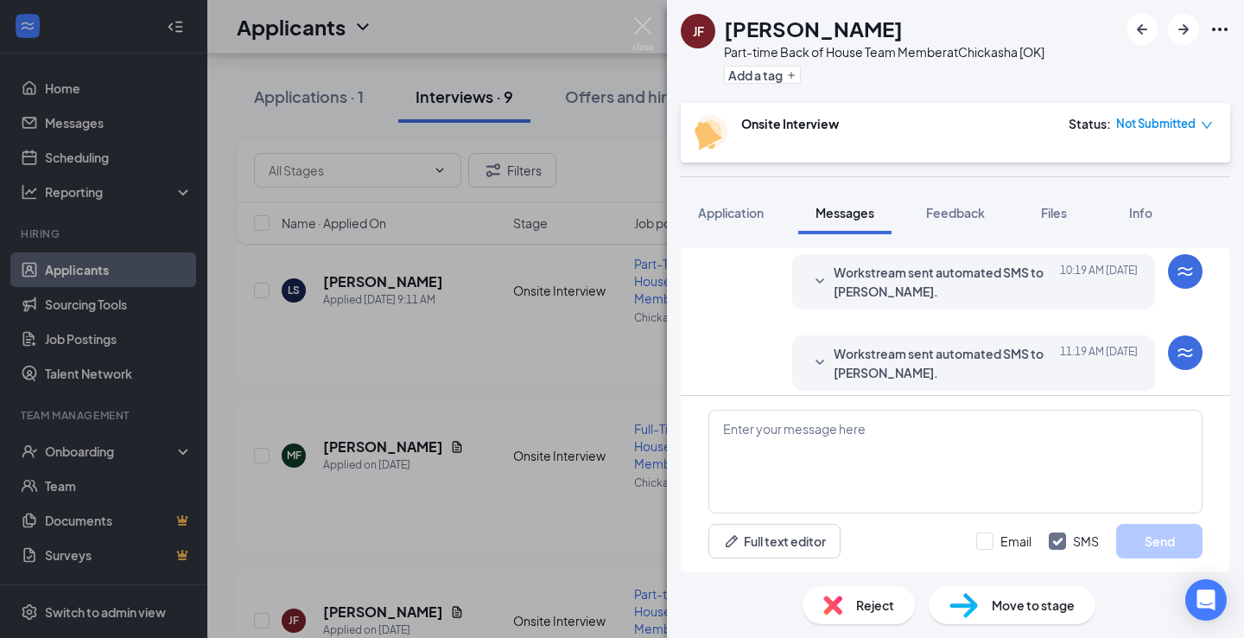
scroll to position [531, 0]
click at [891, 359] on span "Workstream sent automated SMS to Jennifer Fleming." at bounding box center [947, 362] width 226 height 38
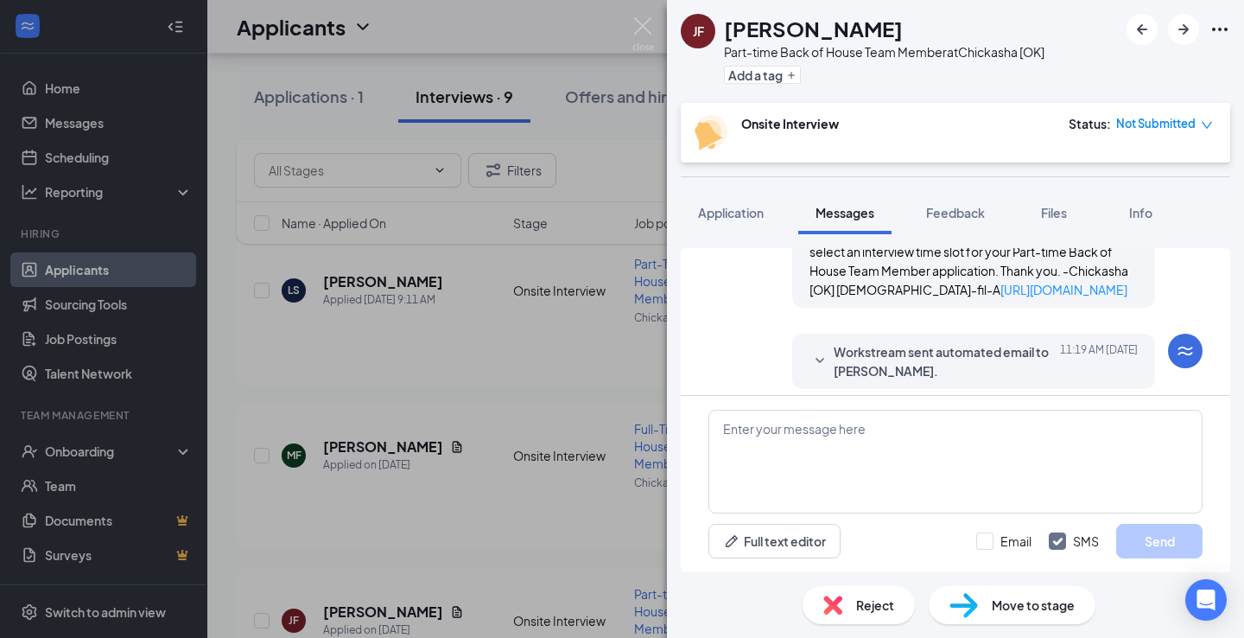
scroll to position [698, 0]
click at [639, 29] on img at bounding box center [644, 34] width 22 height 34
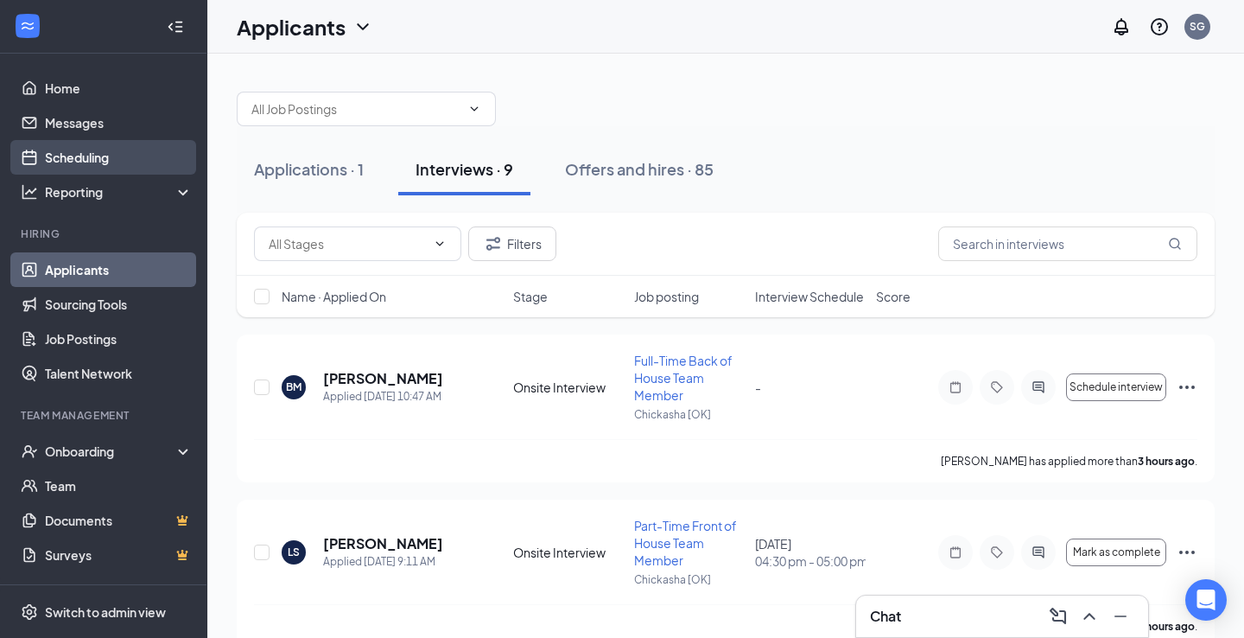
click at [76, 142] on link "Scheduling" at bounding box center [119, 157] width 148 height 35
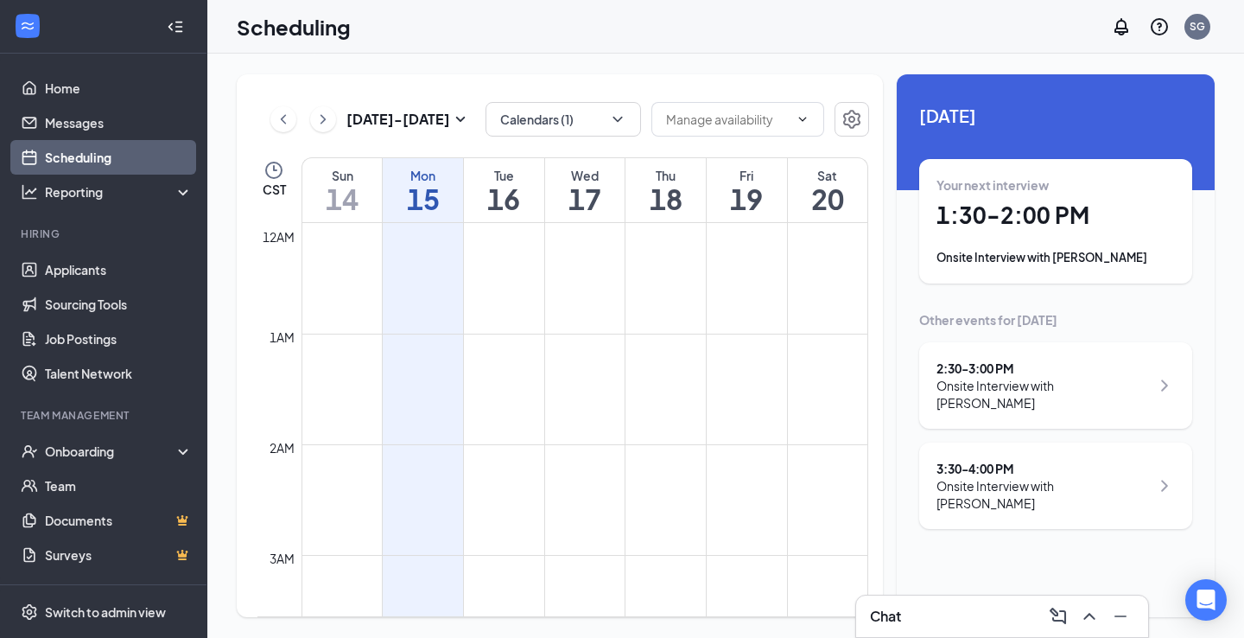
scroll to position [849, 0]
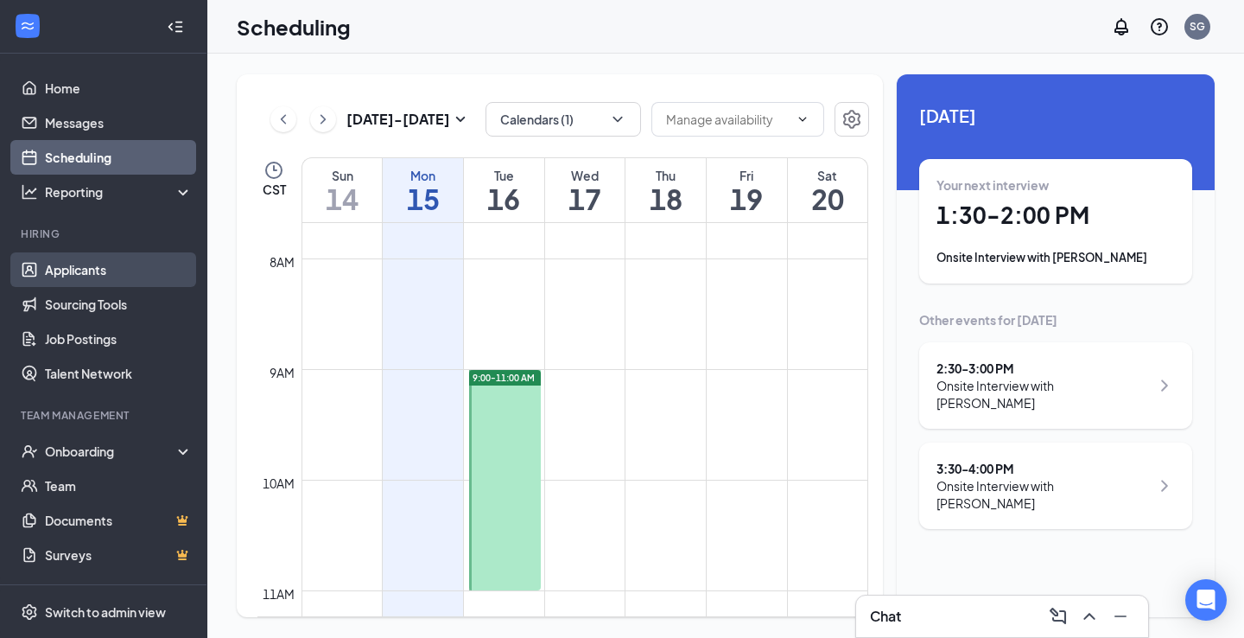
click at [94, 267] on link "Applicants" at bounding box center [119, 269] width 148 height 35
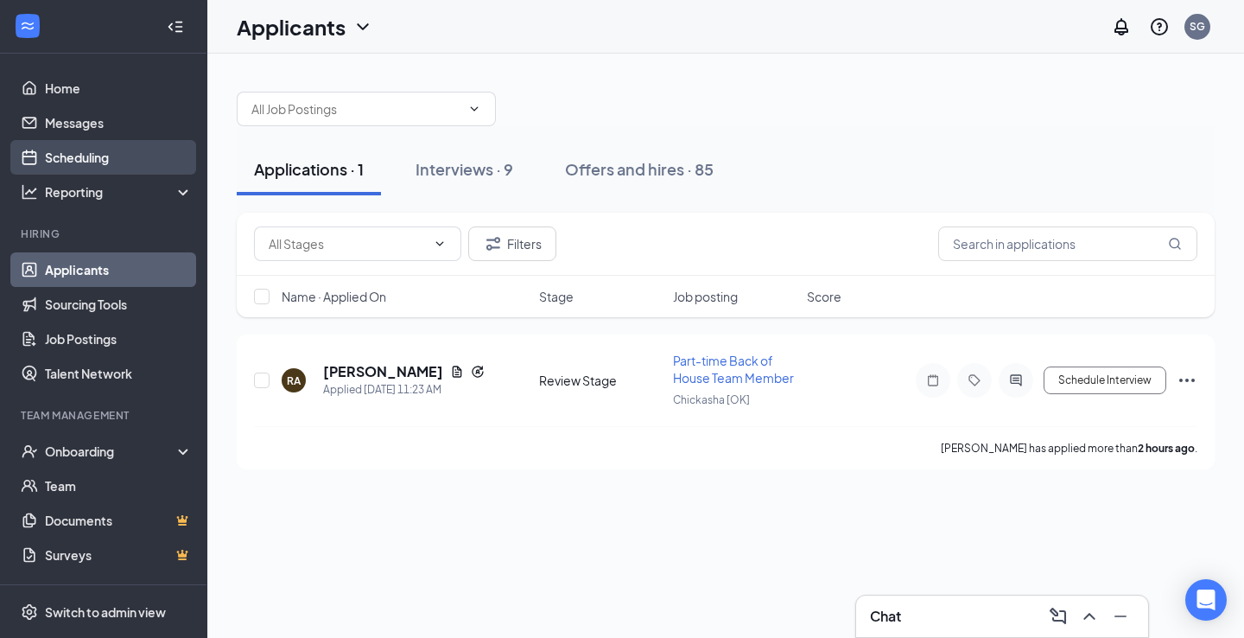
click at [78, 158] on link "Scheduling" at bounding box center [119, 157] width 148 height 35
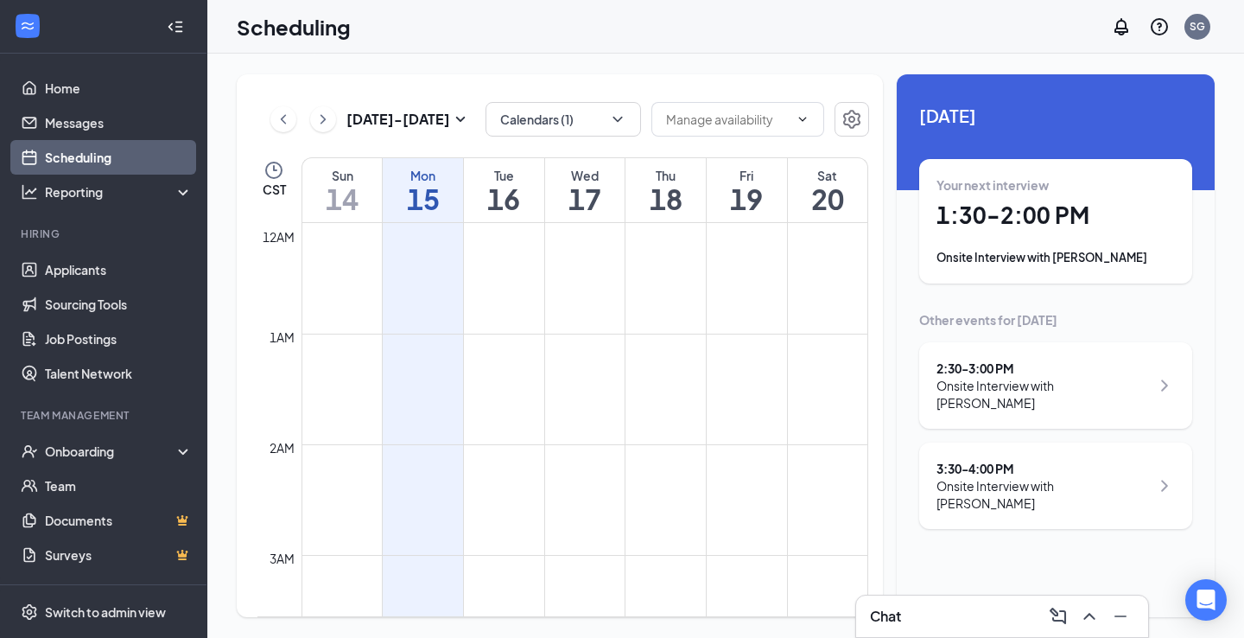
scroll to position [849, 0]
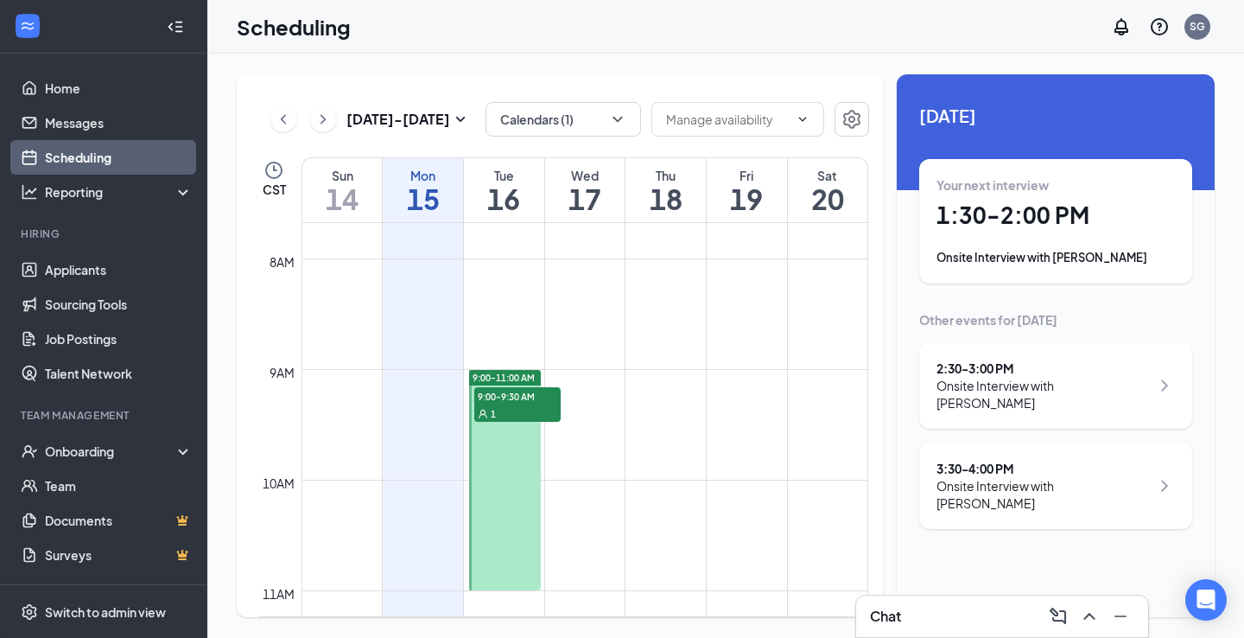
click at [519, 395] on span "9:00-9:30 AM" at bounding box center [517, 395] width 86 height 17
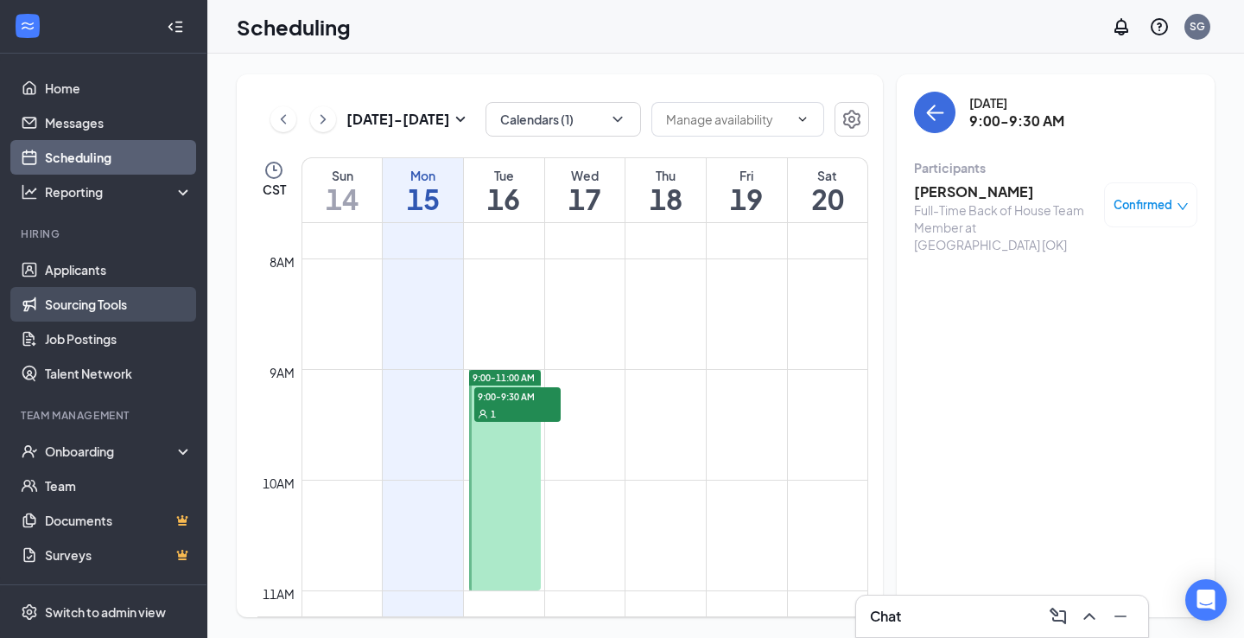
click at [69, 288] on link "Sourcing Tools" at bounding box center [119, 304] width 148 height 35
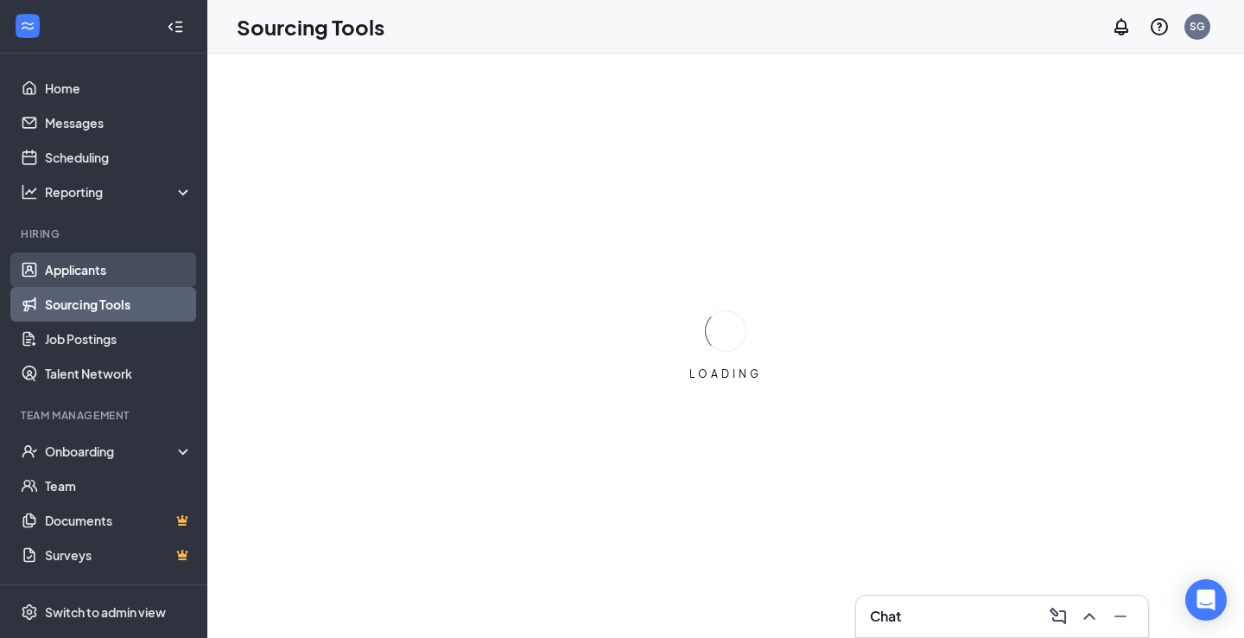
click at [73, 274] on link "Applicants" at bounding box center [119, 269] width 148 height 35
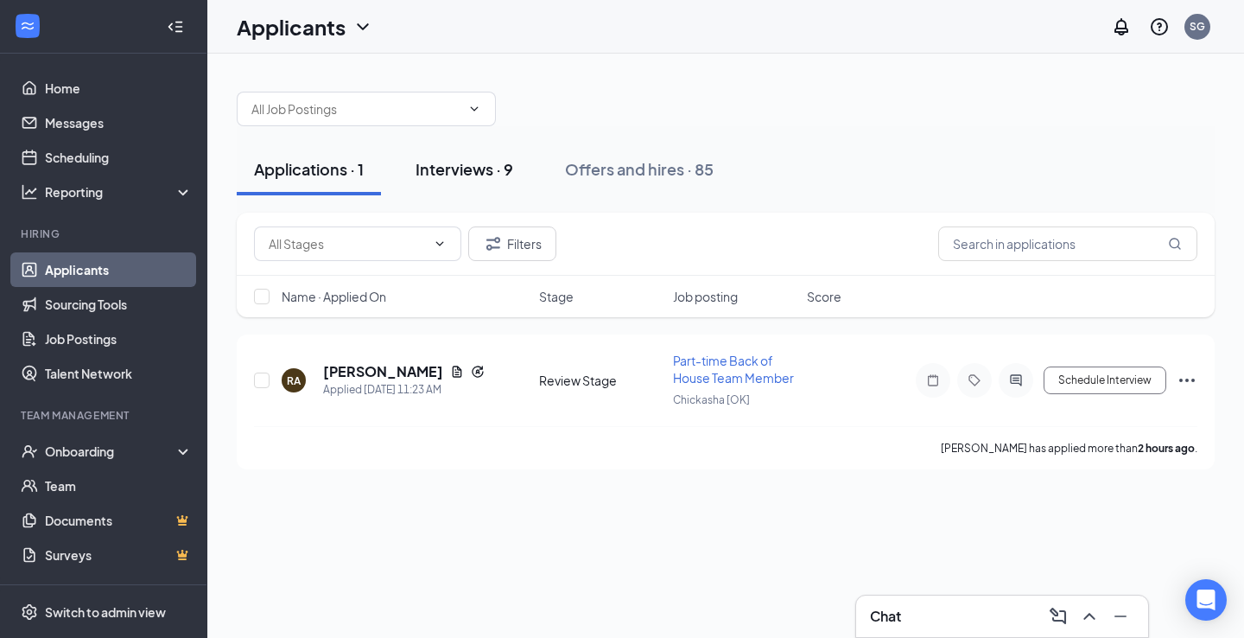
click at [440, 168] on div "Interviews · 9" at bounding box center [465, 169] width 98 height 22
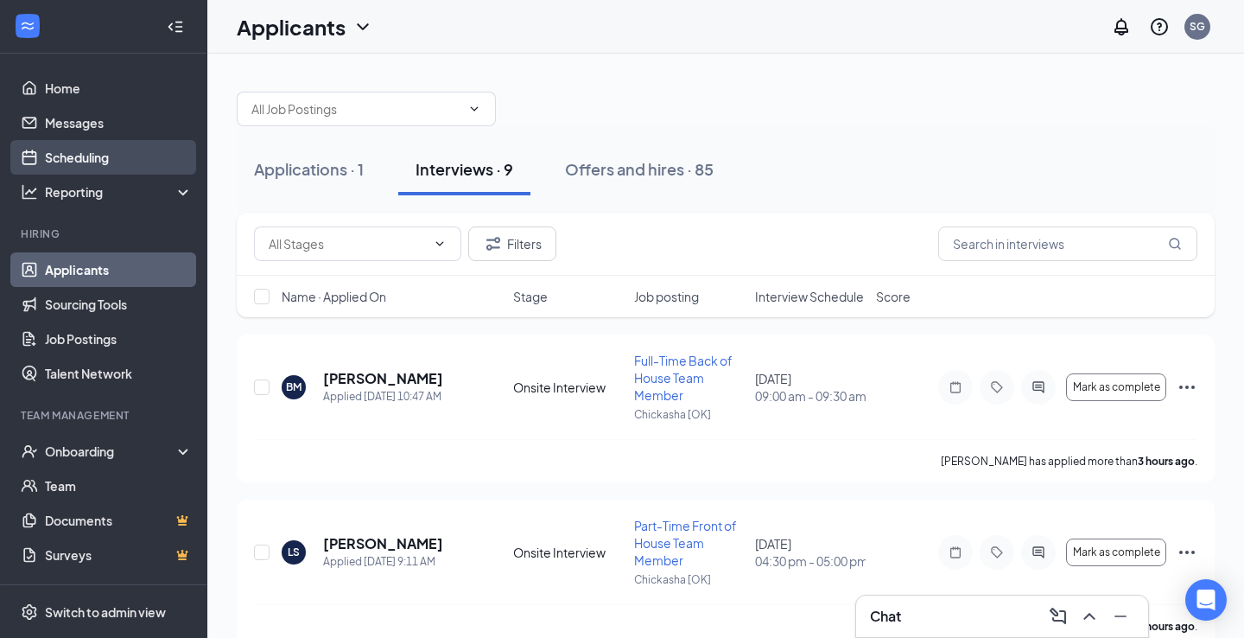
click at [90, 160] on link "Scheduling" at bounding box center [119, 157] width 148 height 35
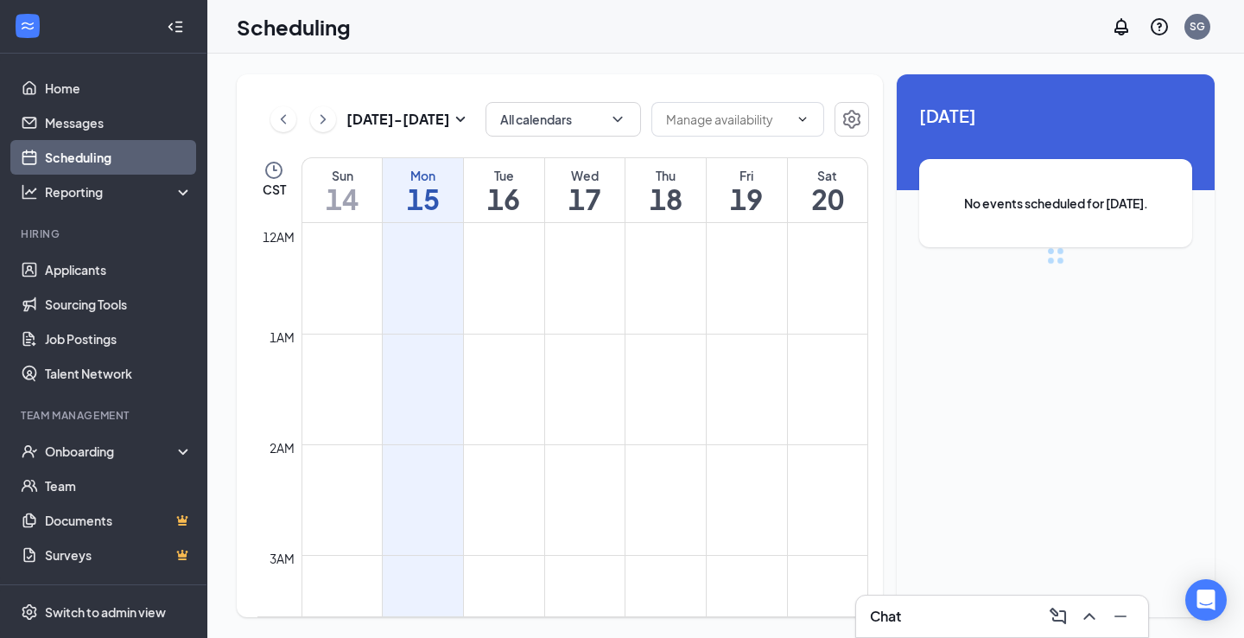
scroll to position [849, 0]
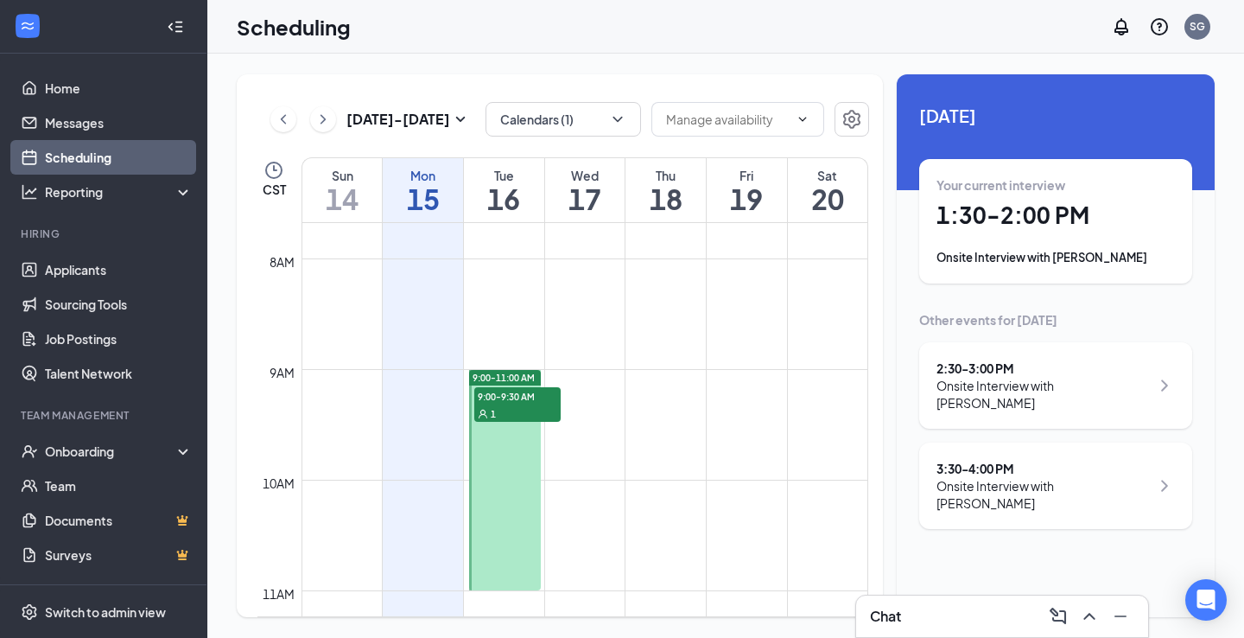
click at [956, 207] on h1 "1:30 - 2:00 PM" at bounding box center [1056, 214] width 238 height 29
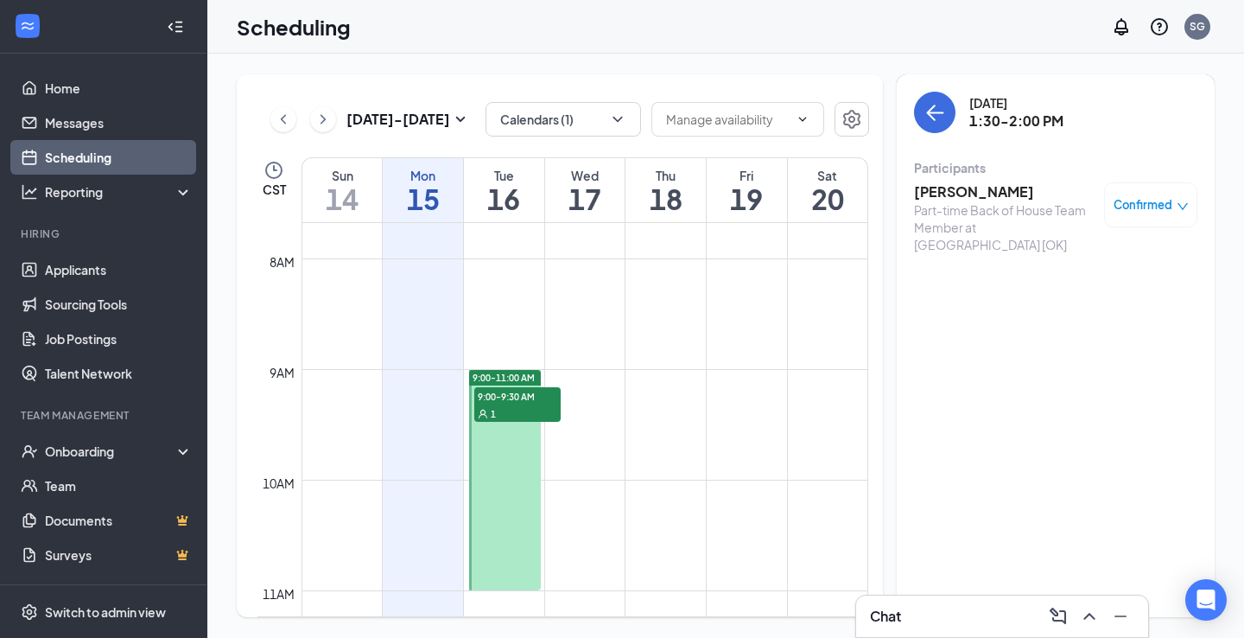
click at [950, 190] on h3 "Angela Lawrence" at bounding box center [1004, 191] width 181 height 19
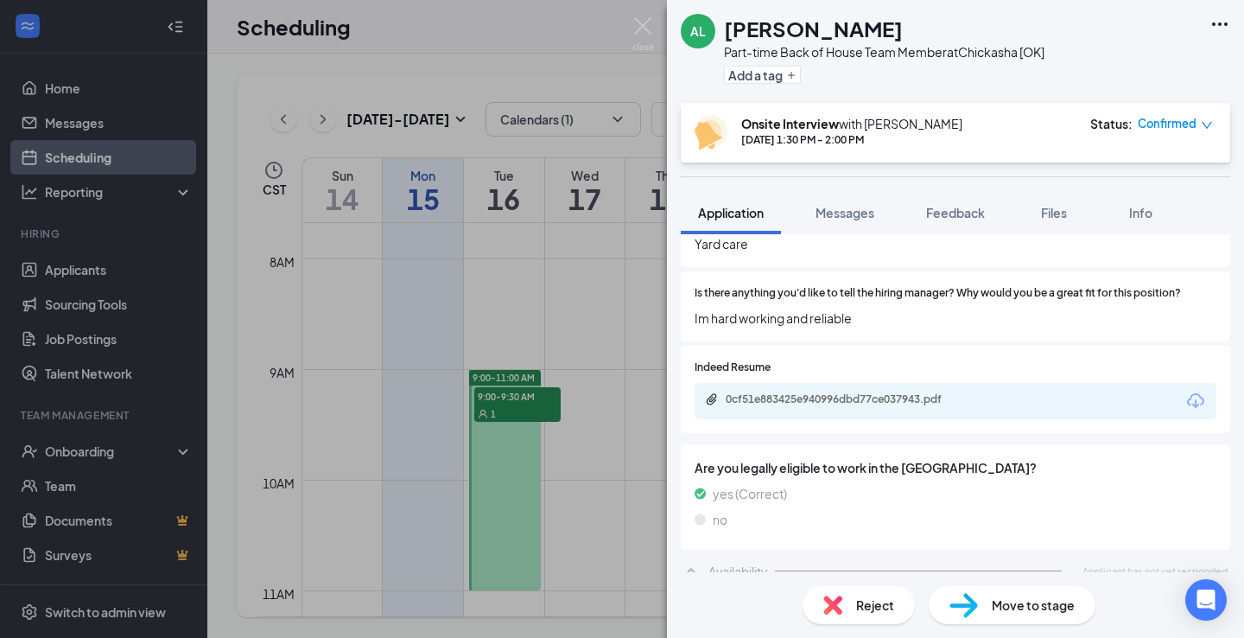
scroll to position [865, 0]
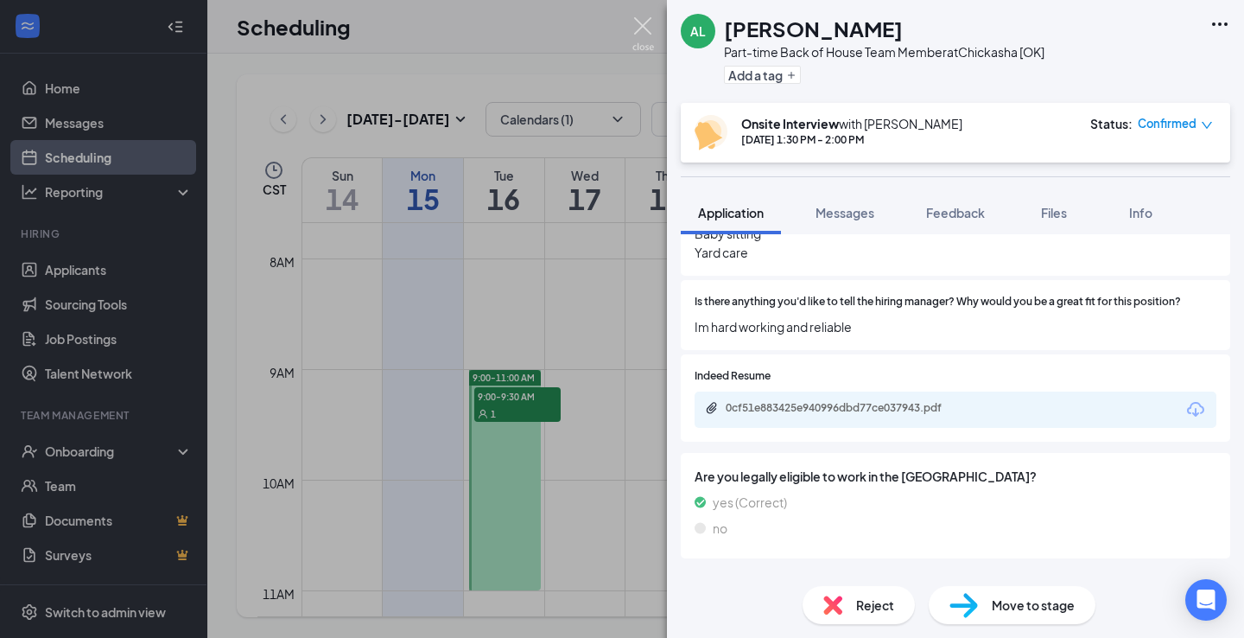
click at [645, 28] on img at bounding box center [644, 34] width 22 height 34
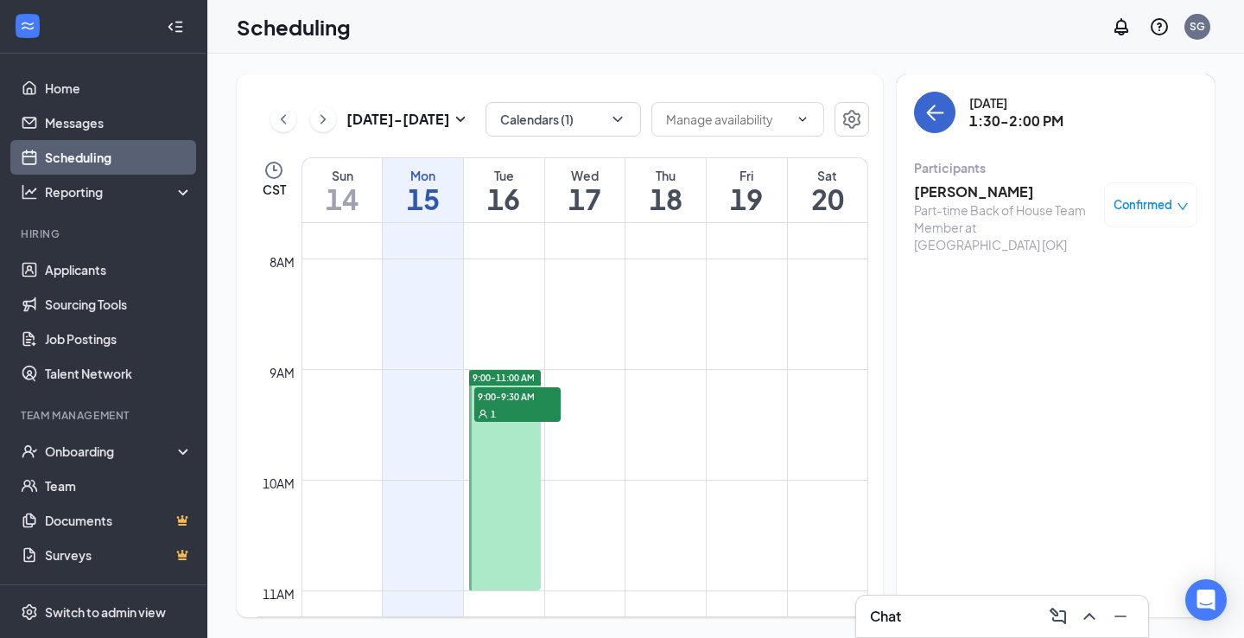
click at [938, 119] on icon "ArrowLeft" at bounding box center [935, 112] width 21 height 21
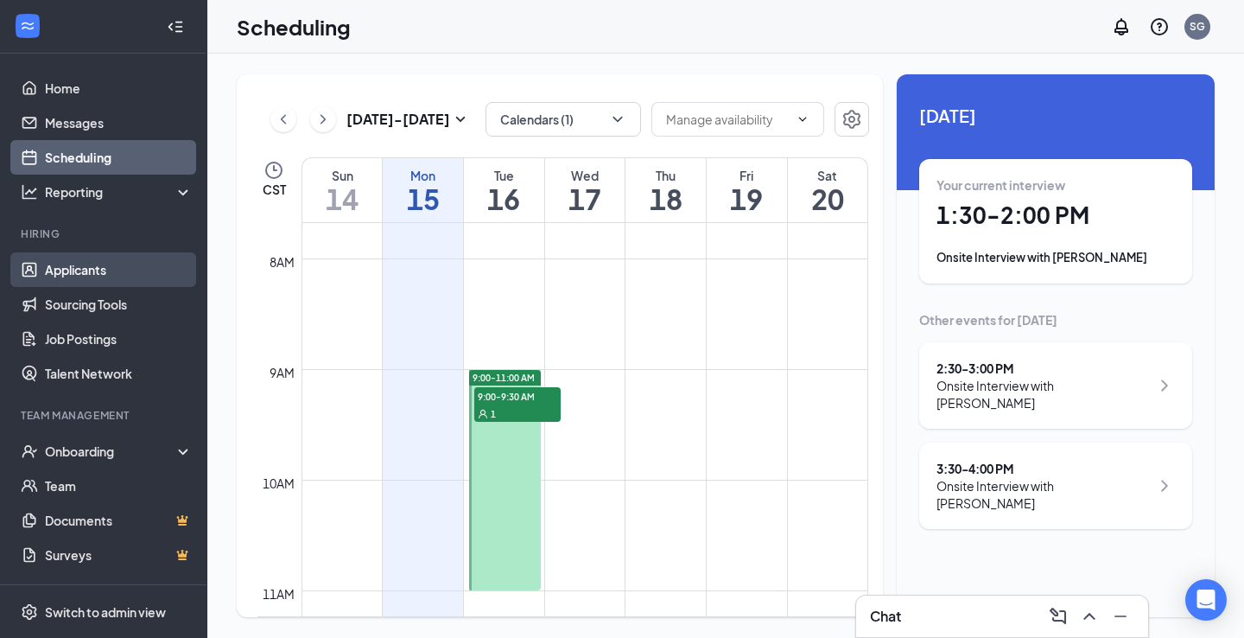
click at [77, 269] on link "Applicants" at bounding box center [119, 269] width 148 height 35
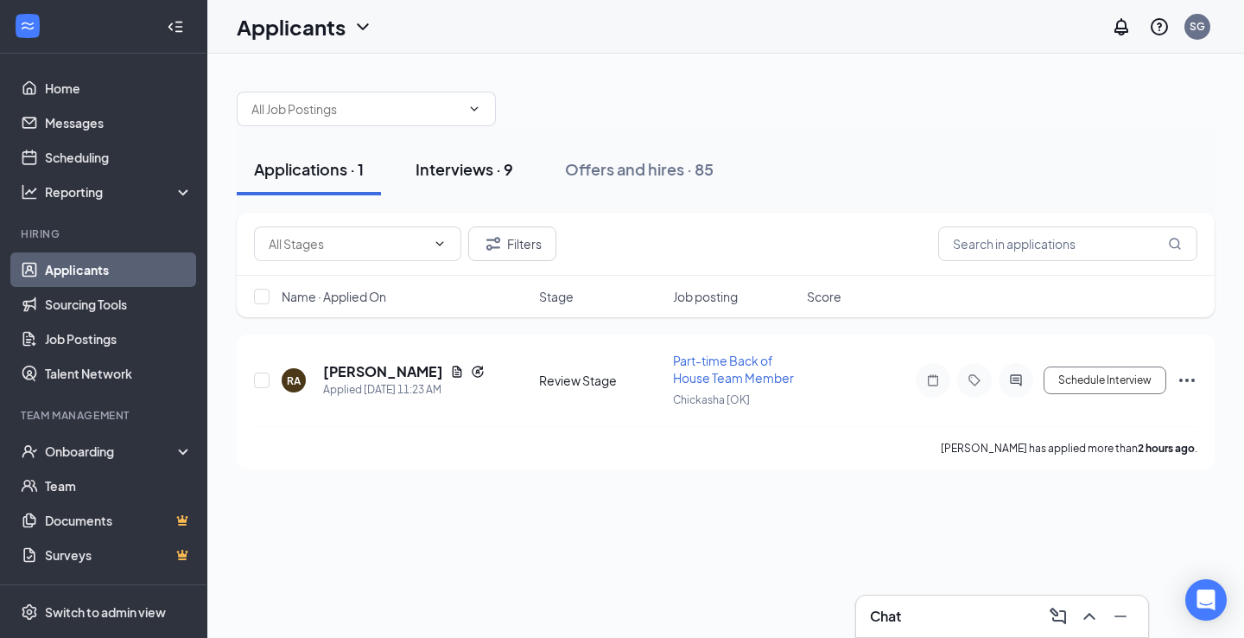
click at [486, 176] on div "Interviews · 9" at bounding box center [465, 169] width 98 height 22
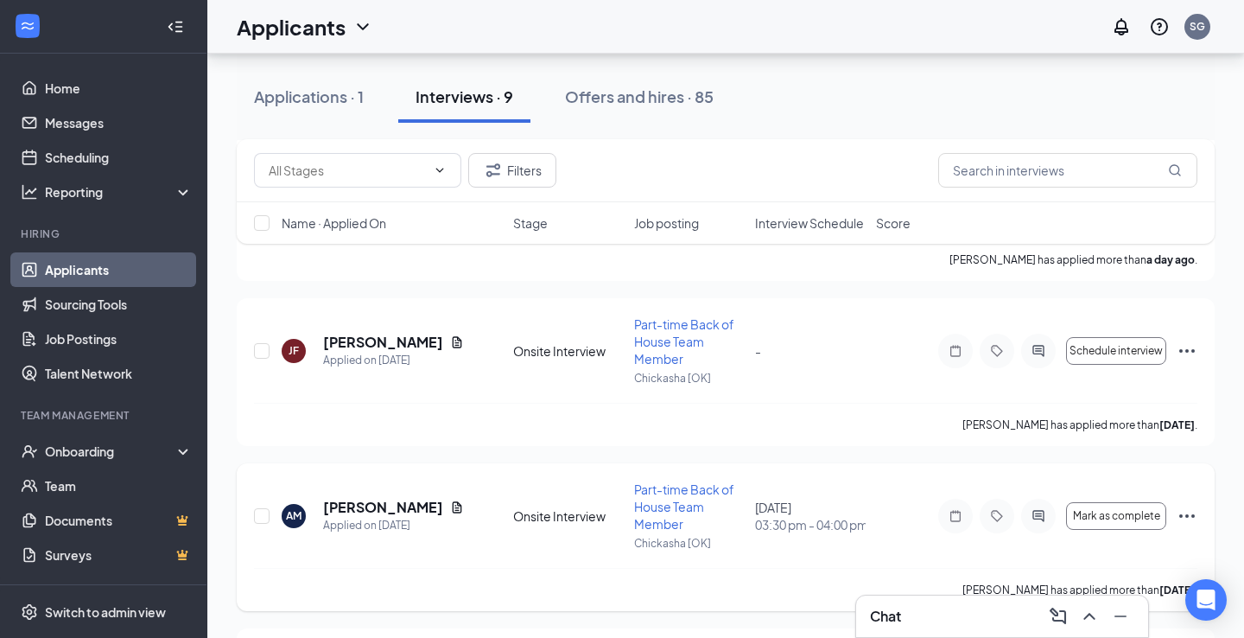
scroll to position [516, 0]
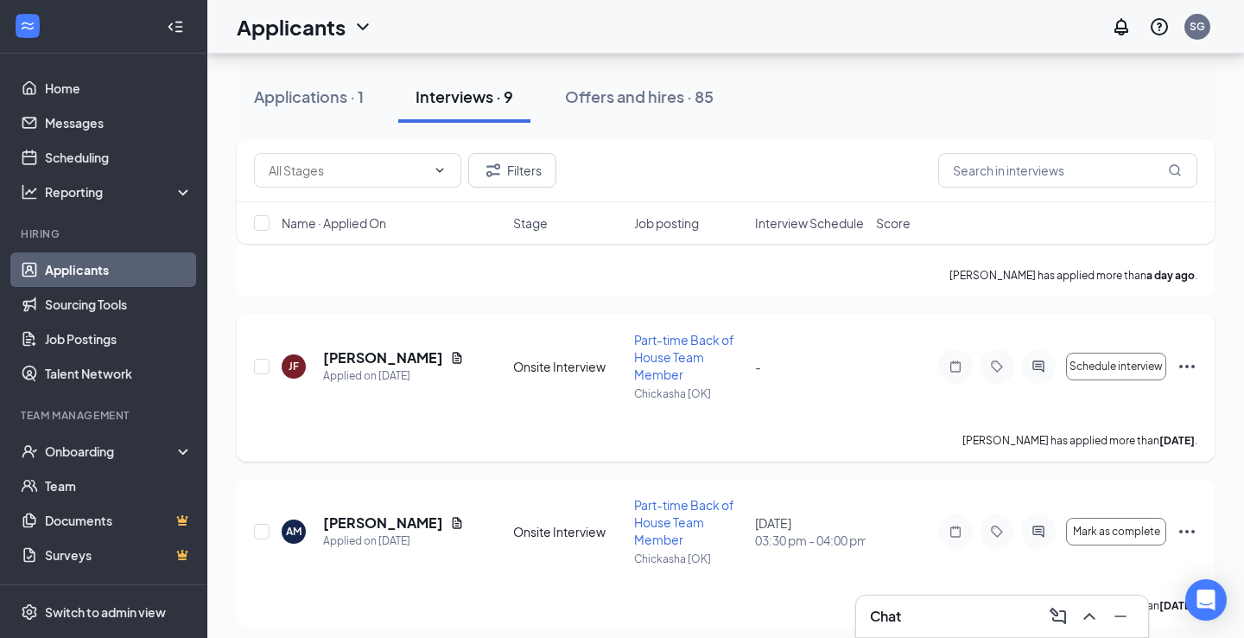
click at [1189, 367] on icon "Ellipses" at bounding box center [1187, 366] width 21 height 21
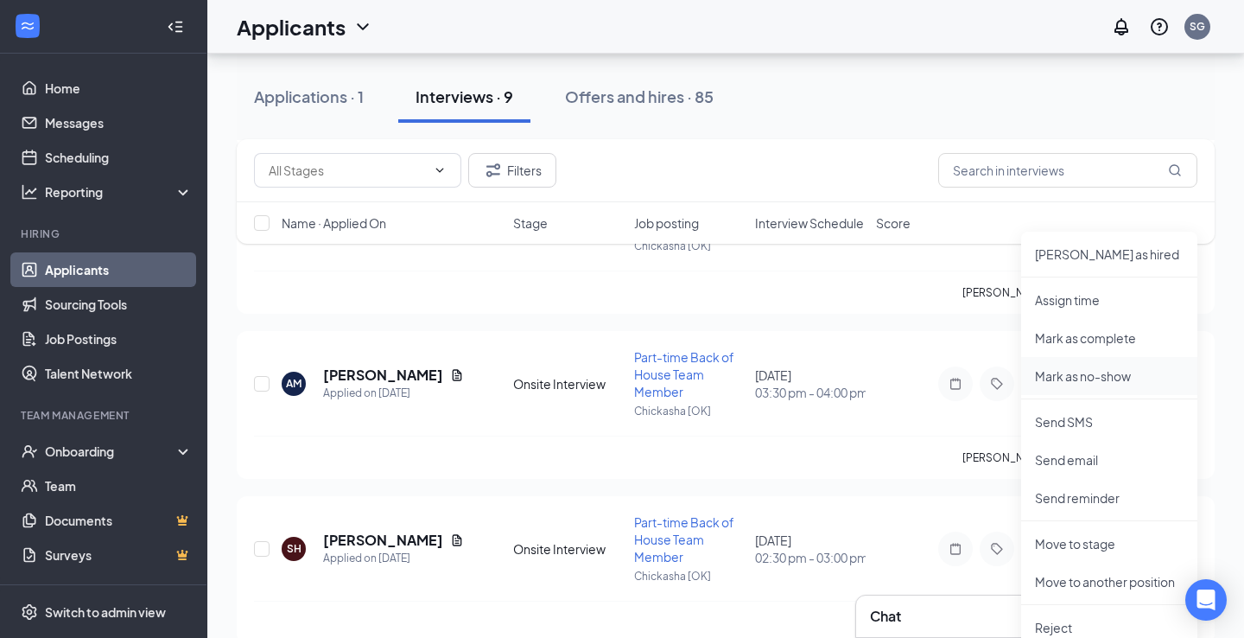
scroll to position [673, 0]
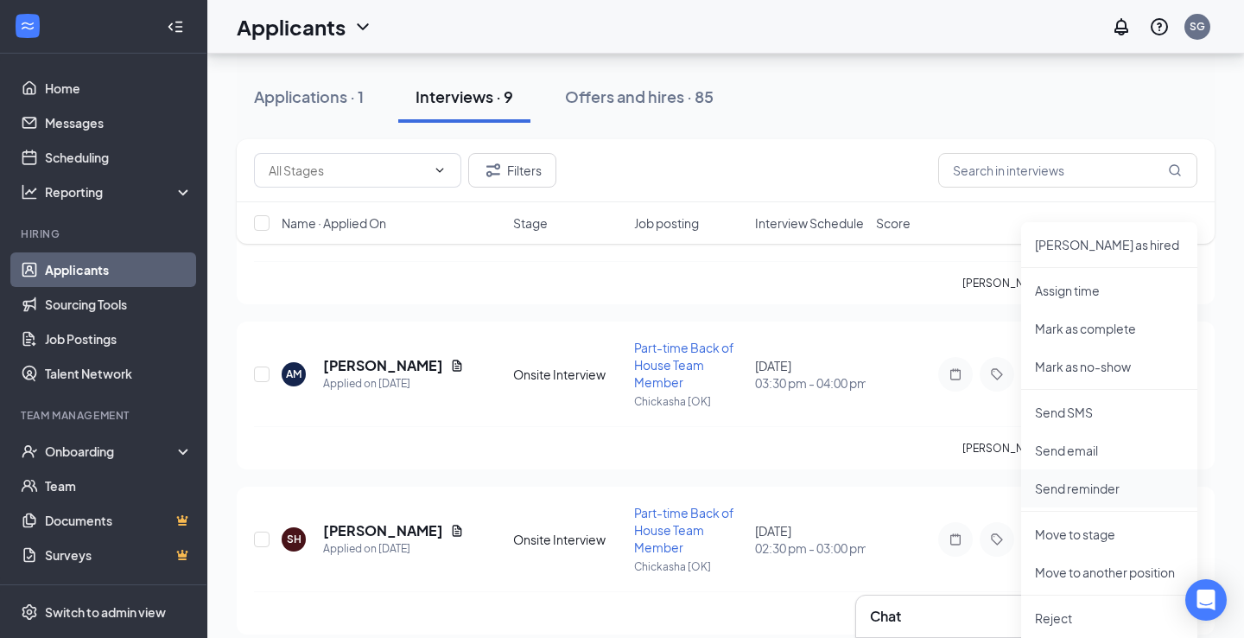
click at [1071, 486] on p "Send reminder" at bounding box center [1109, 488] width 149 height 17
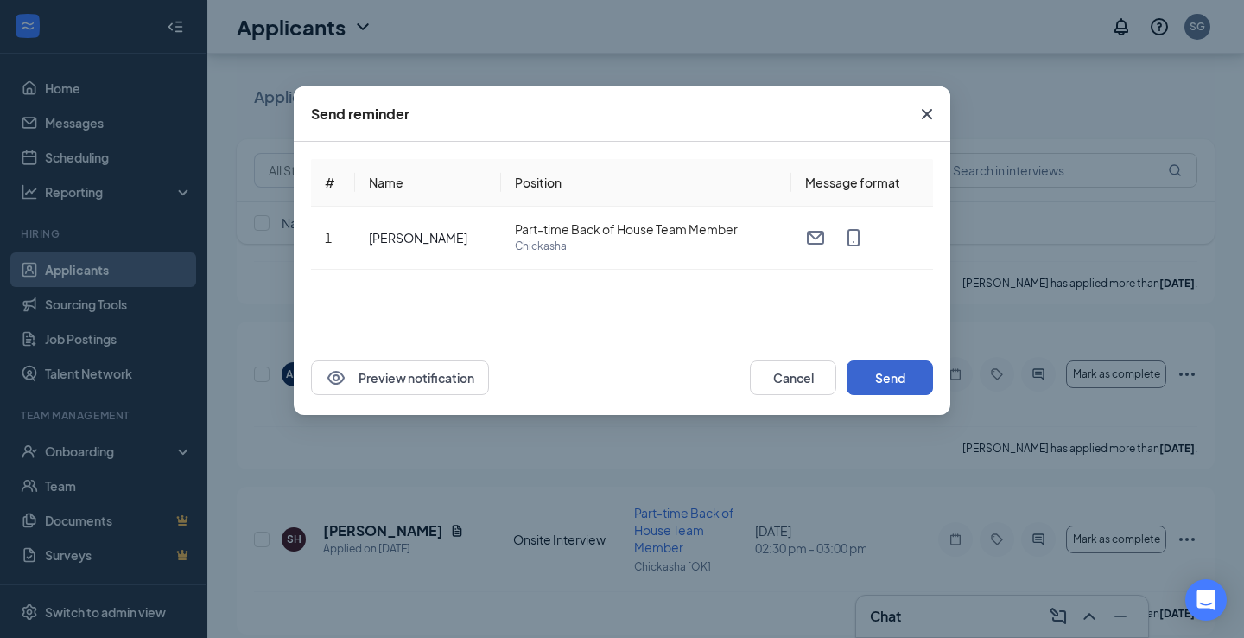
click at [871, 375] on button "Send" at bounding box center [890, 377] width 86 height 35
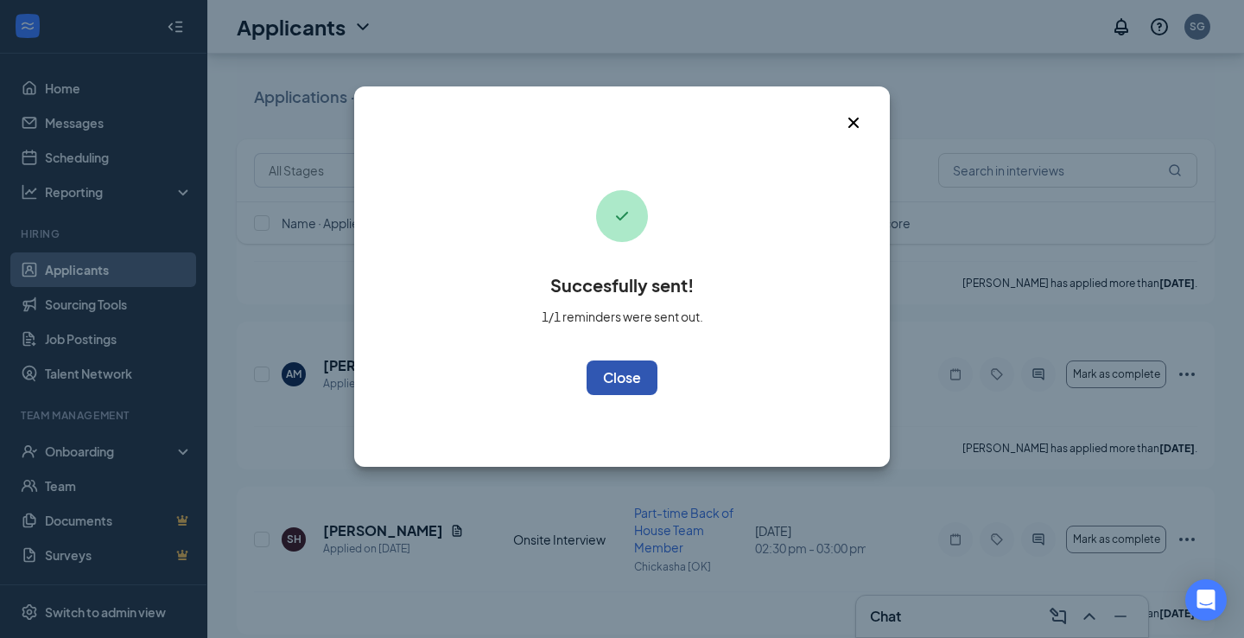
click at [613, 372] on button "OK" at bounding box center [622, 377] width 71 height 35
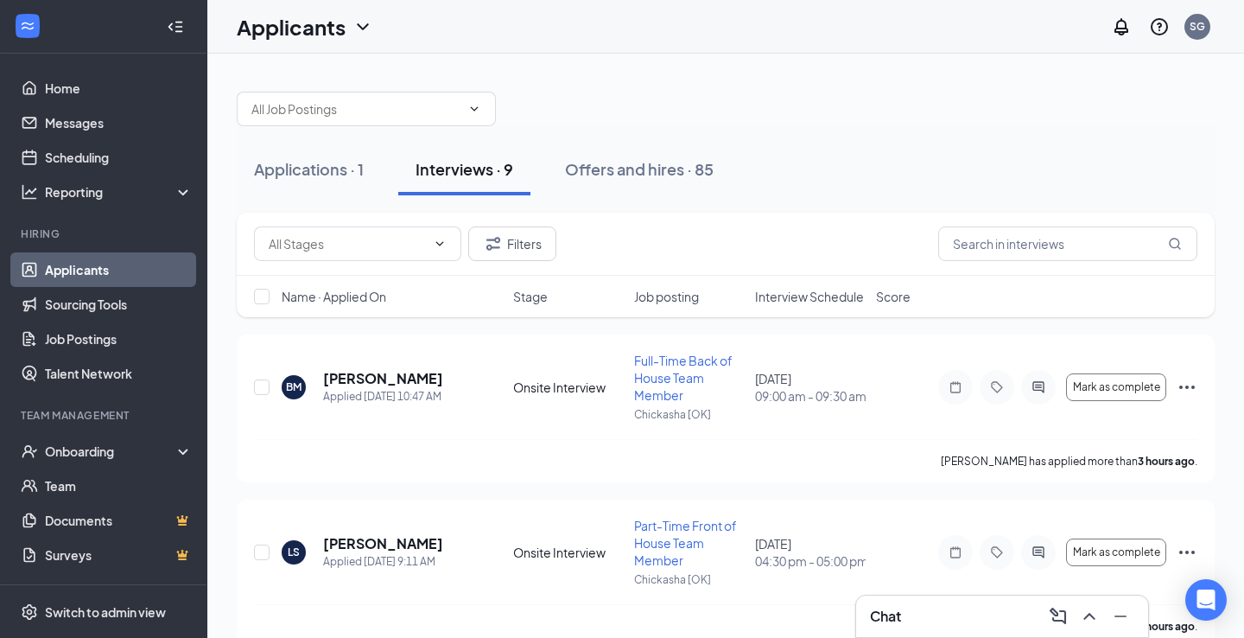
scroll to position [0, 0]
click at [946, 608] on div "Chat 1" at bounding box center [1002, 616] width 264 height 28
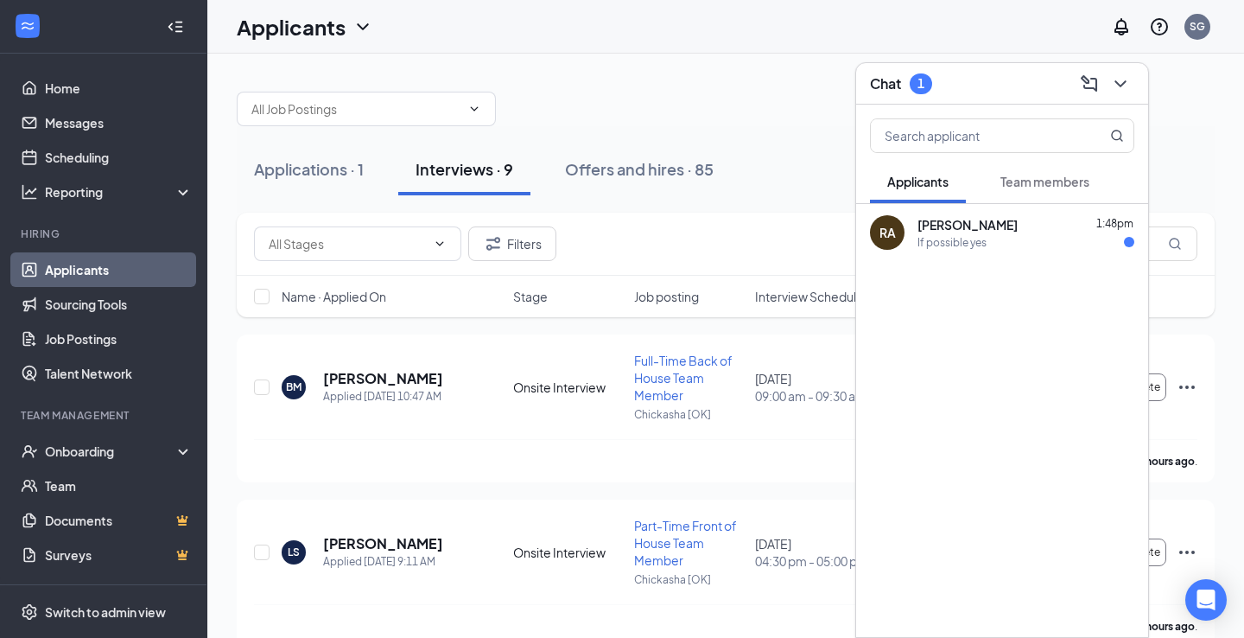
click at [979, 241] on div "If possible yes" at bounding box center [952, 242] width 69 height 15
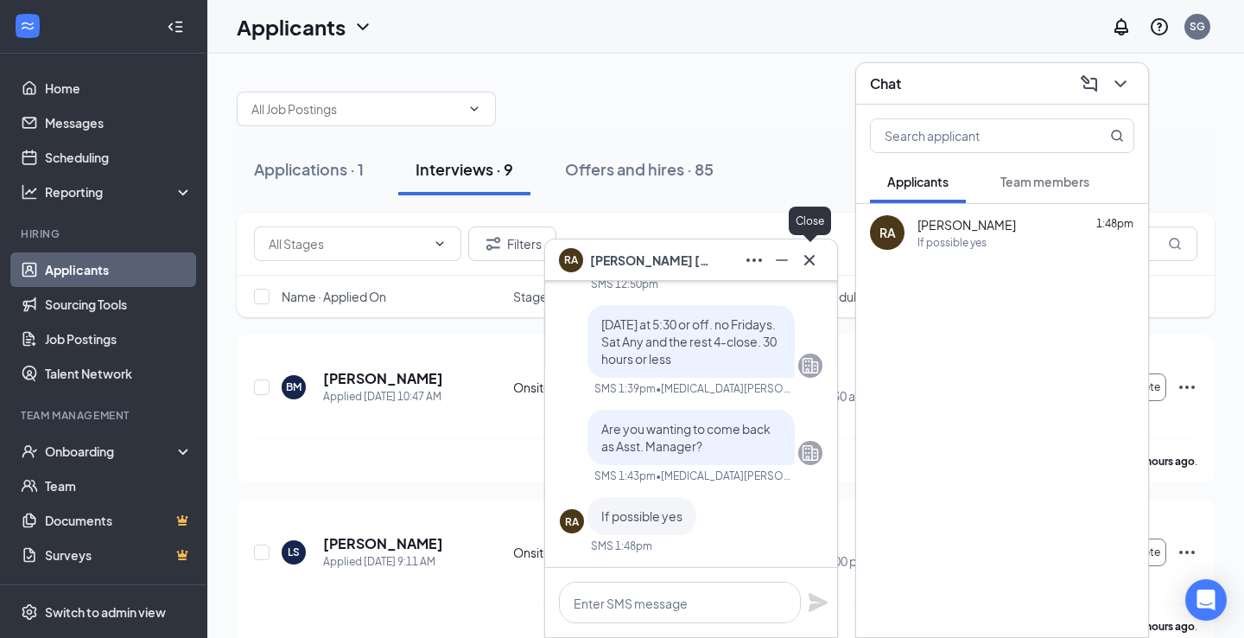
click at [811, 261] on icon "Cross" at bounding box center [809, 259] width 10 height 10
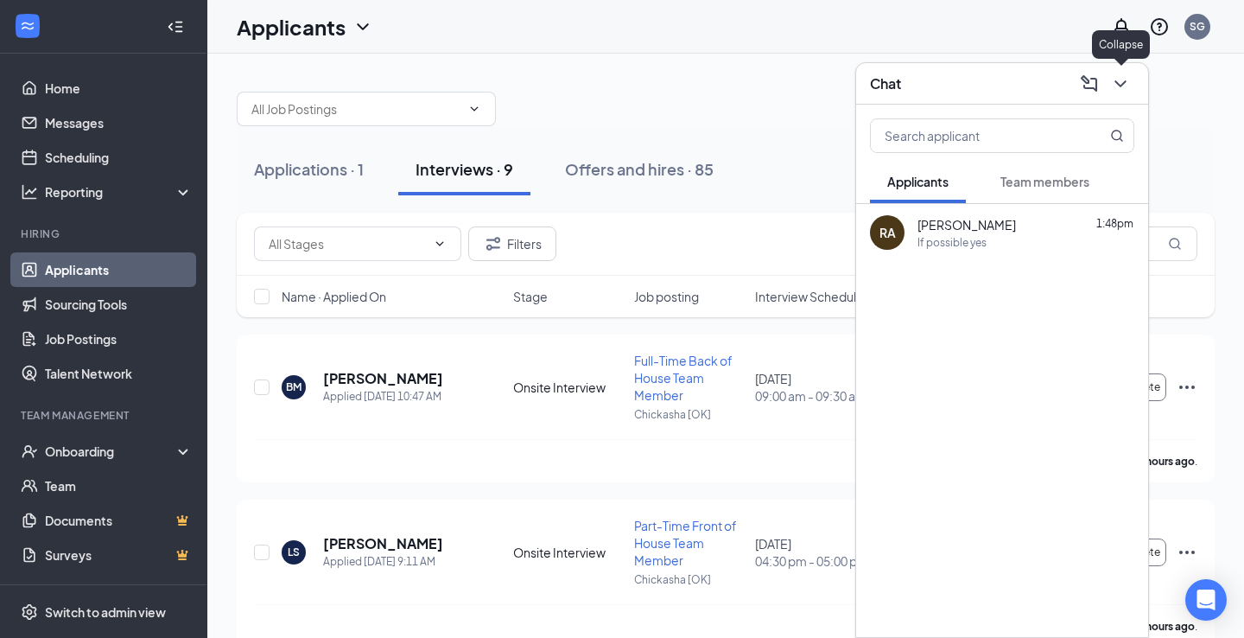
click at [1125, 88] on icon "ChevronDown" at bounding box center [1120, 83] width 21 height 21
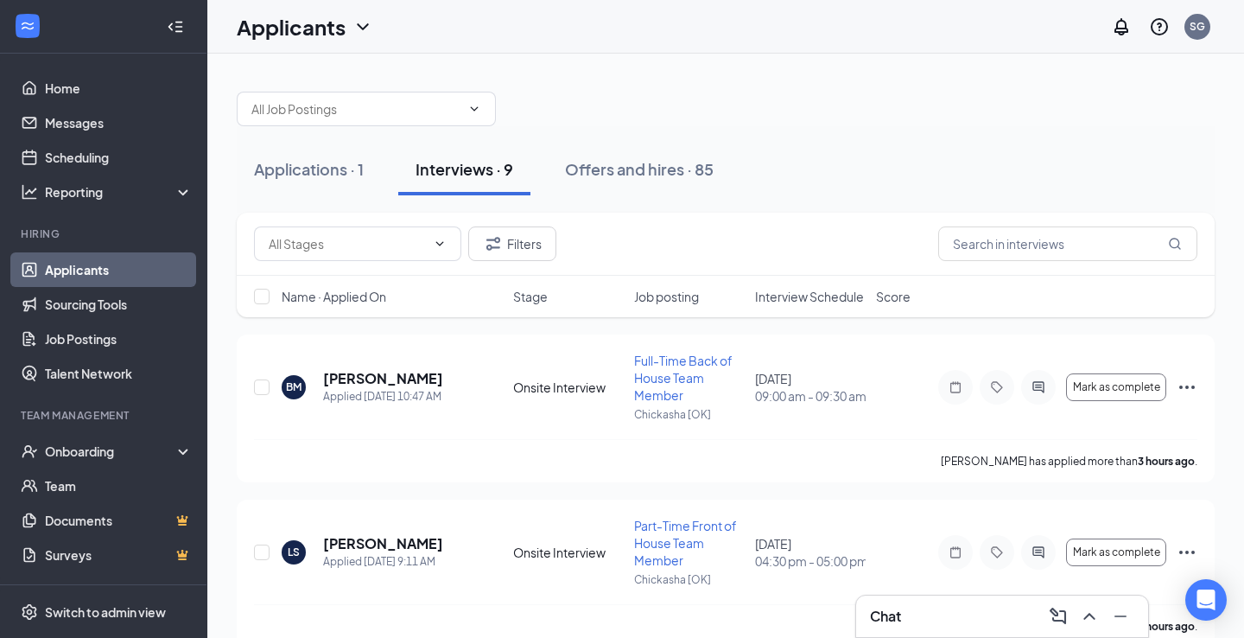
click at [944, 617] on div "Chat" at bounding box center [1002, 616] width 264 height 28
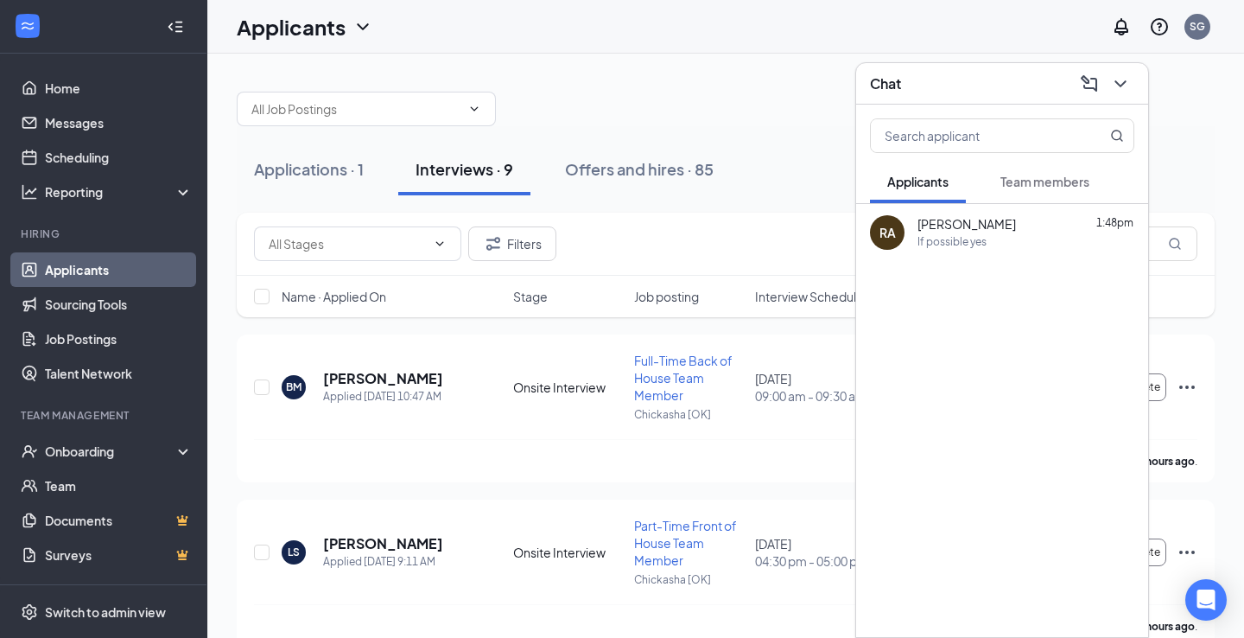
click at [971, 238] on div "If possible yes" at bounding box center [952, 242] width 69 height 15
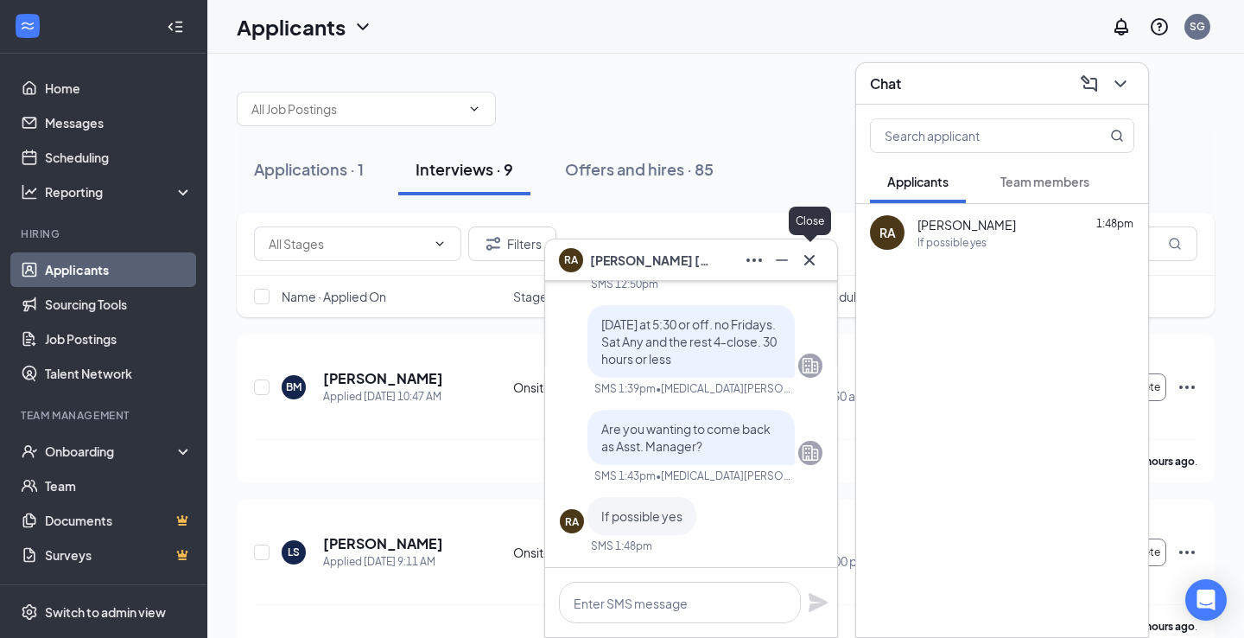
click at [817, 261] on icon "Cross" at bounding box center [809, 260] width 21 height 21
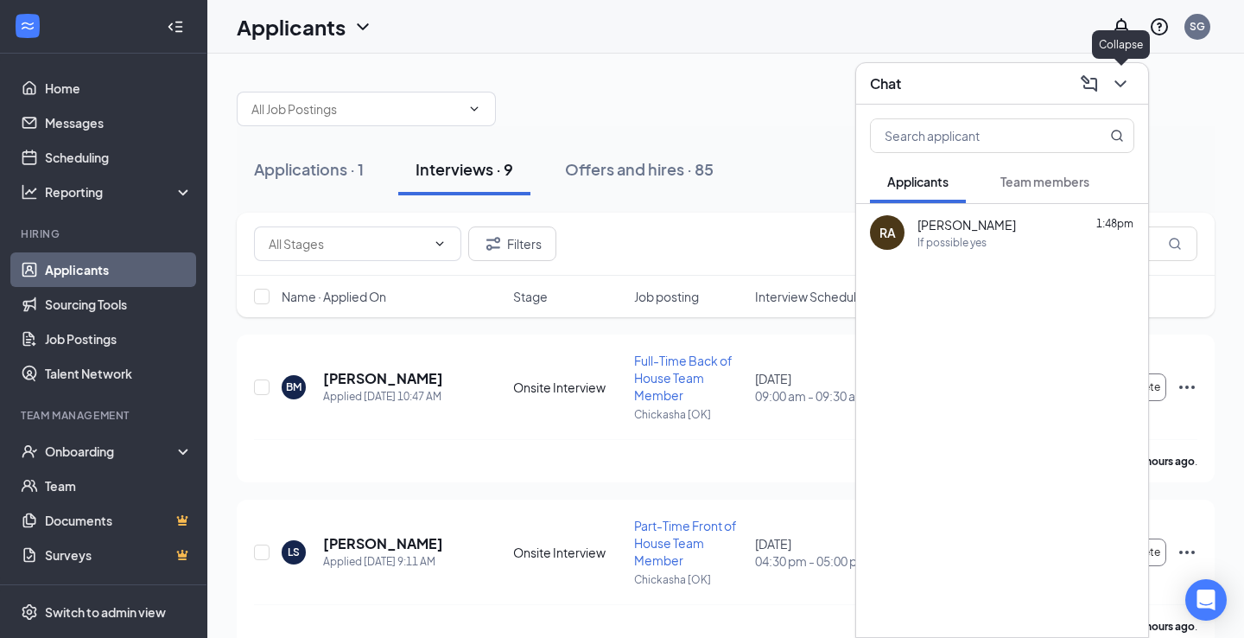
click at [1113, 86] on icon "ChevronDown" at bounding box center [1120, 83] width 21 height 21
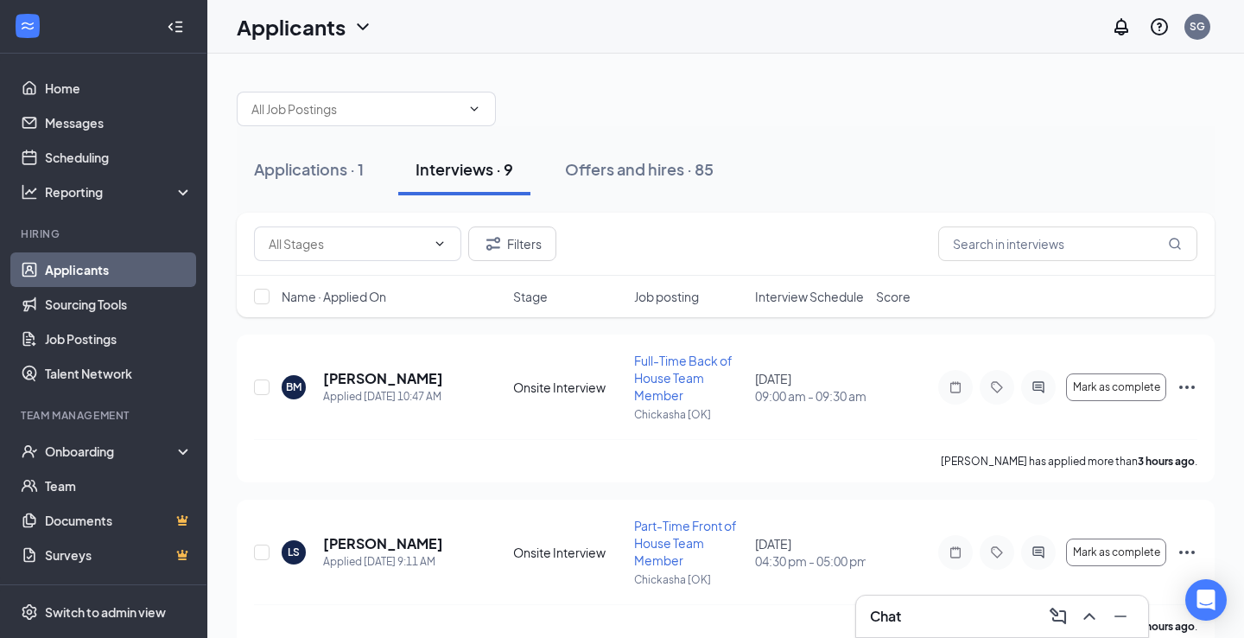
click at [931, 606] on div "Chat" at bounding box center [1002, 616] width 264 height 28
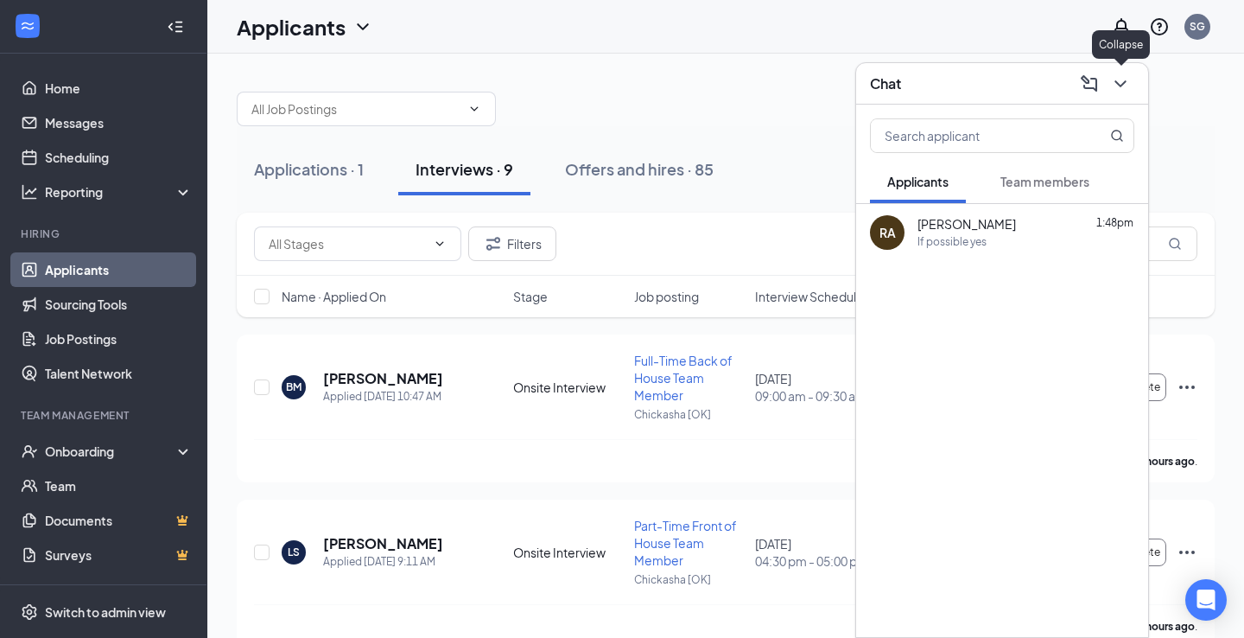
click at [1127, 86] on icon "ChevronDown" at bounding box center [1120, 83] width 21 height 21
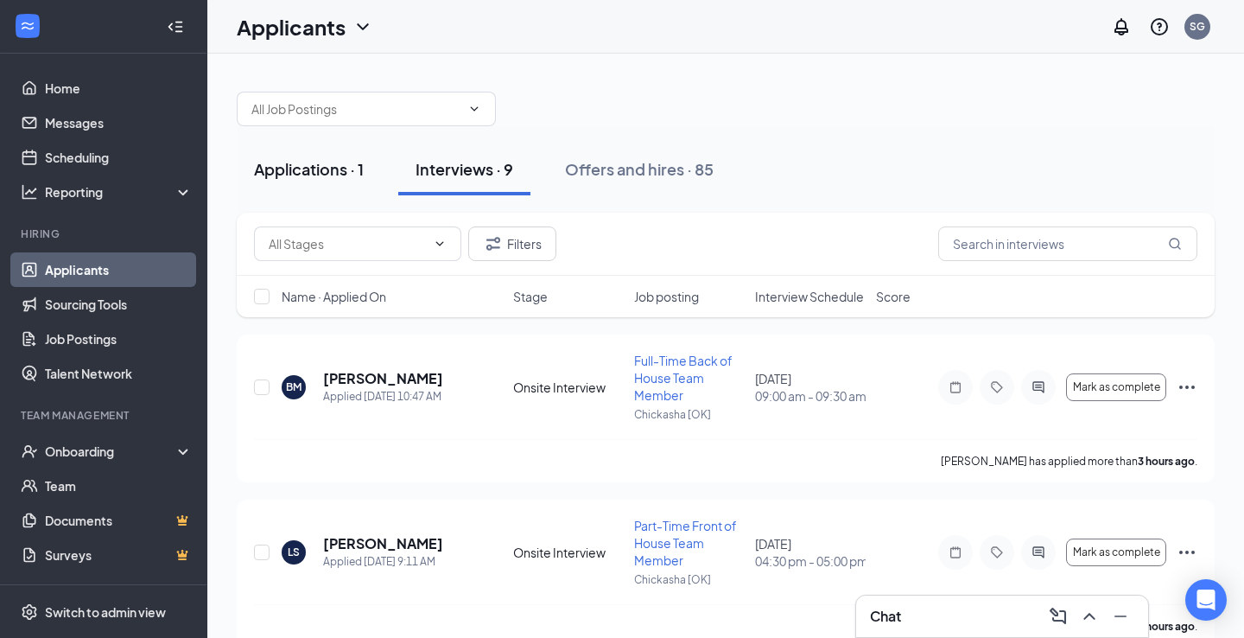
click at [310, 168] on div "Applications · 1" at bounding box center [309, 169] width 110 height 22
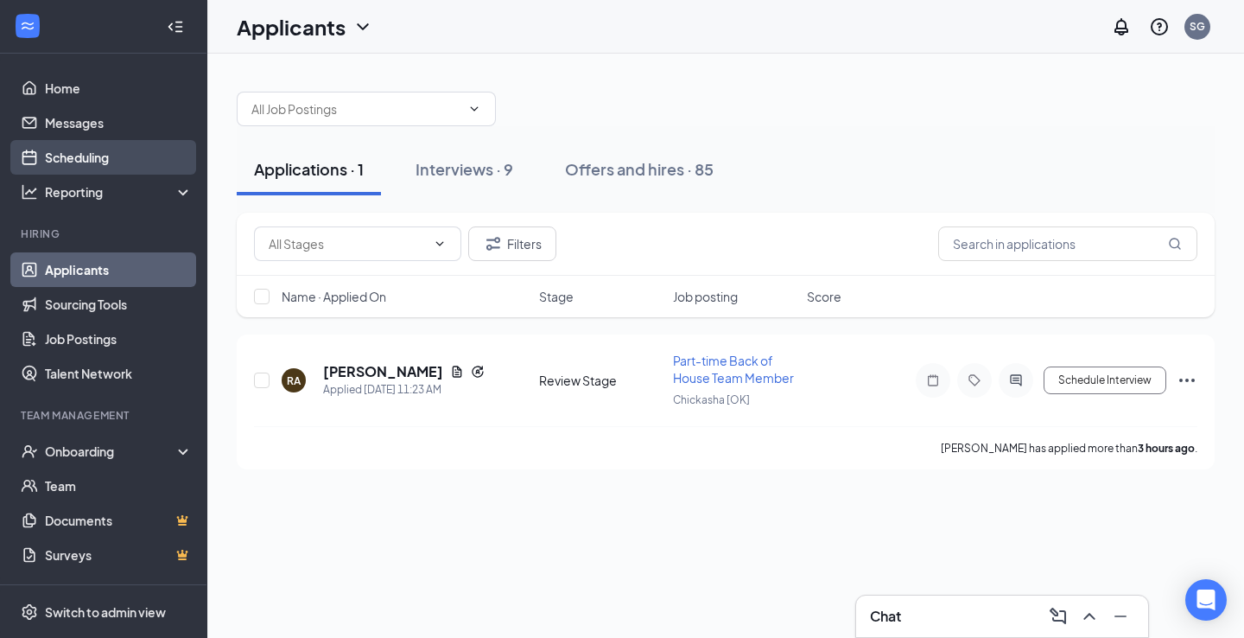
click at [56, 141] on link "Scheduling" at bounding box center [119, 157] width 148 height 35
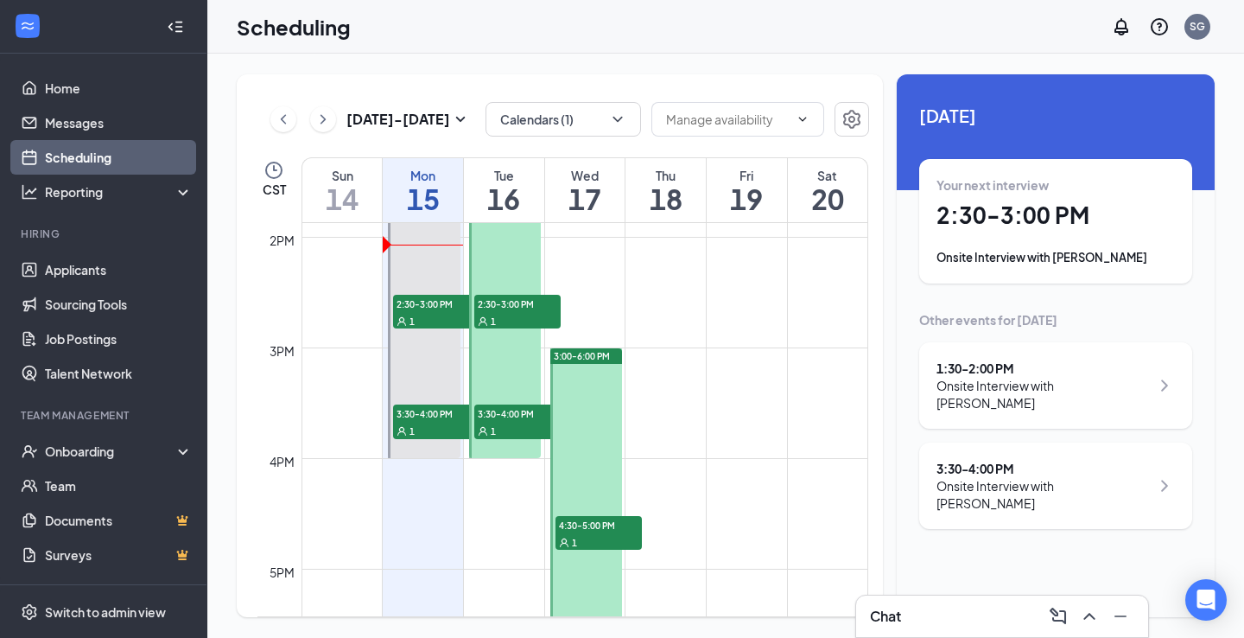
scroll to position [1424, 0]
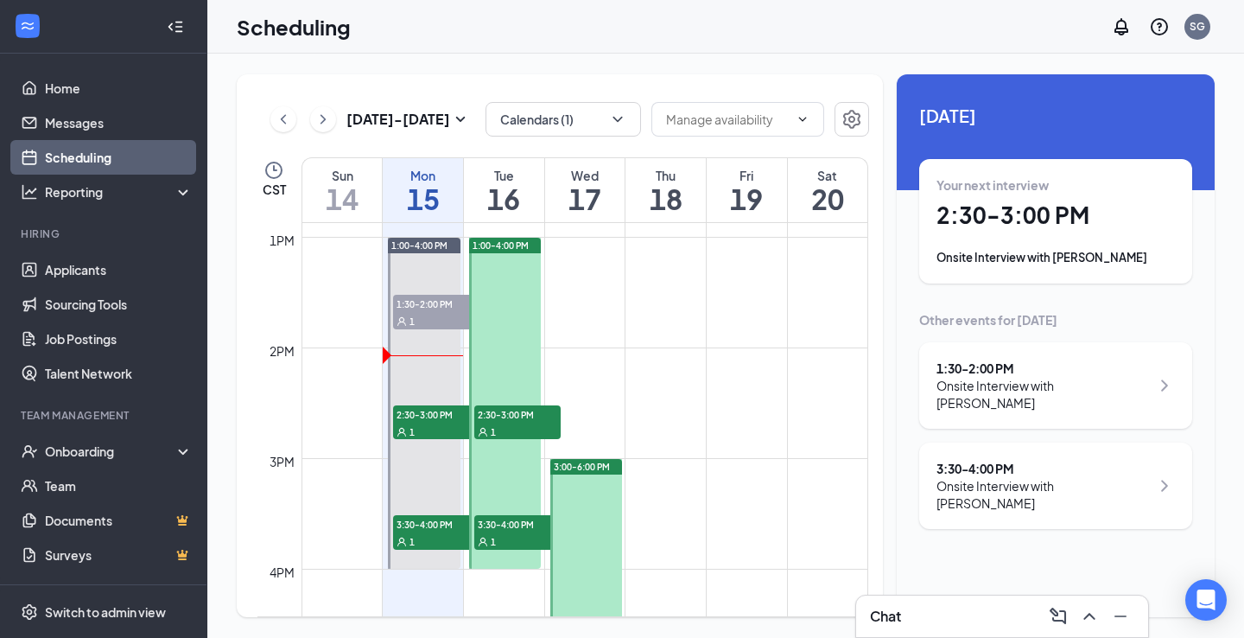
click at [1025, 197] on div "Your next interview 2:30 - 3:00 PM Onsite Interview with [PERSON_NAME]" at bounding box center [1056, 221] width 238 height 90
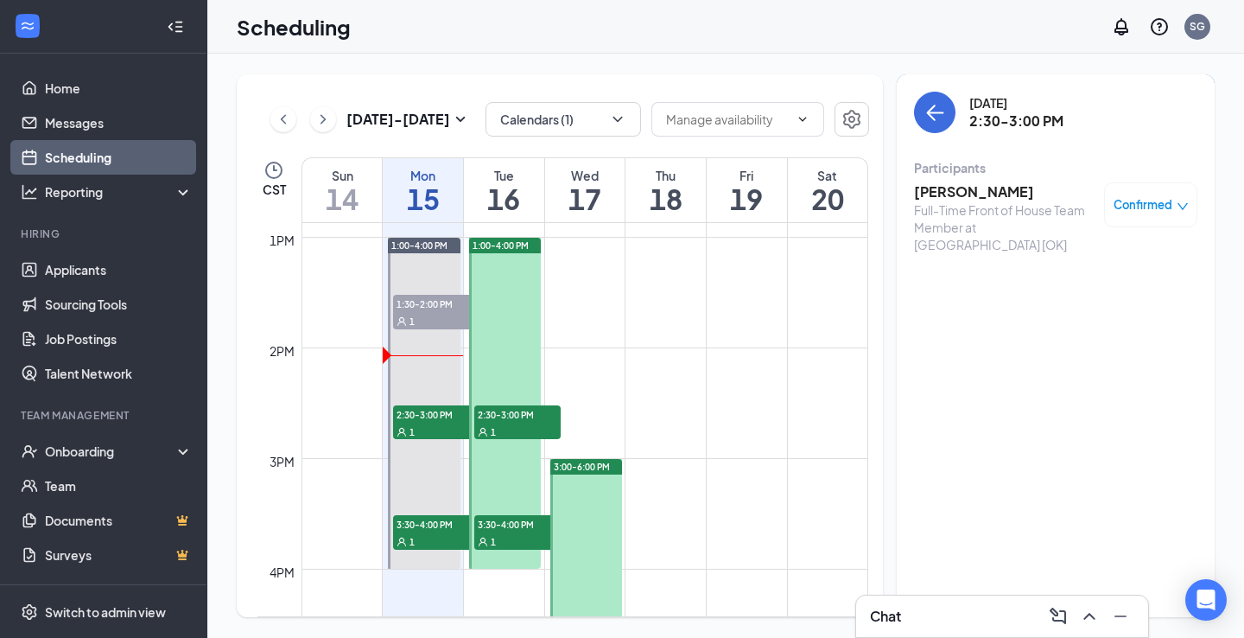
click at [1008, 195] on h3 "[PERSON_NAME]" at bounding box center [1004, 191] width 181 height 19
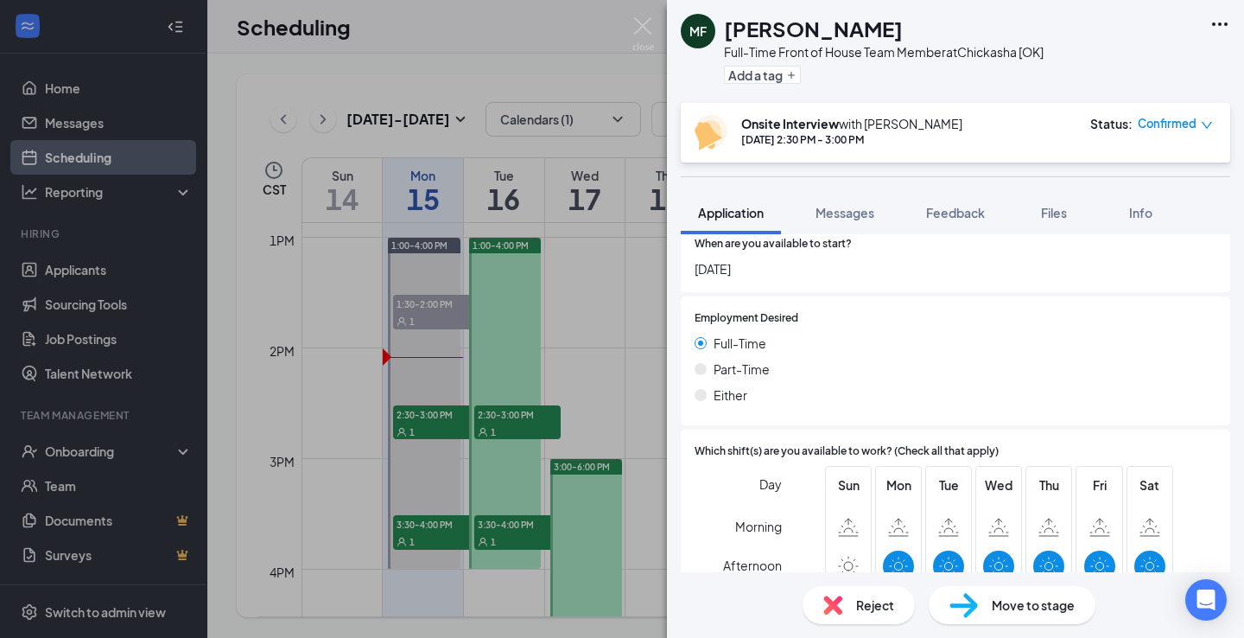
scroll to position [1283, 0]
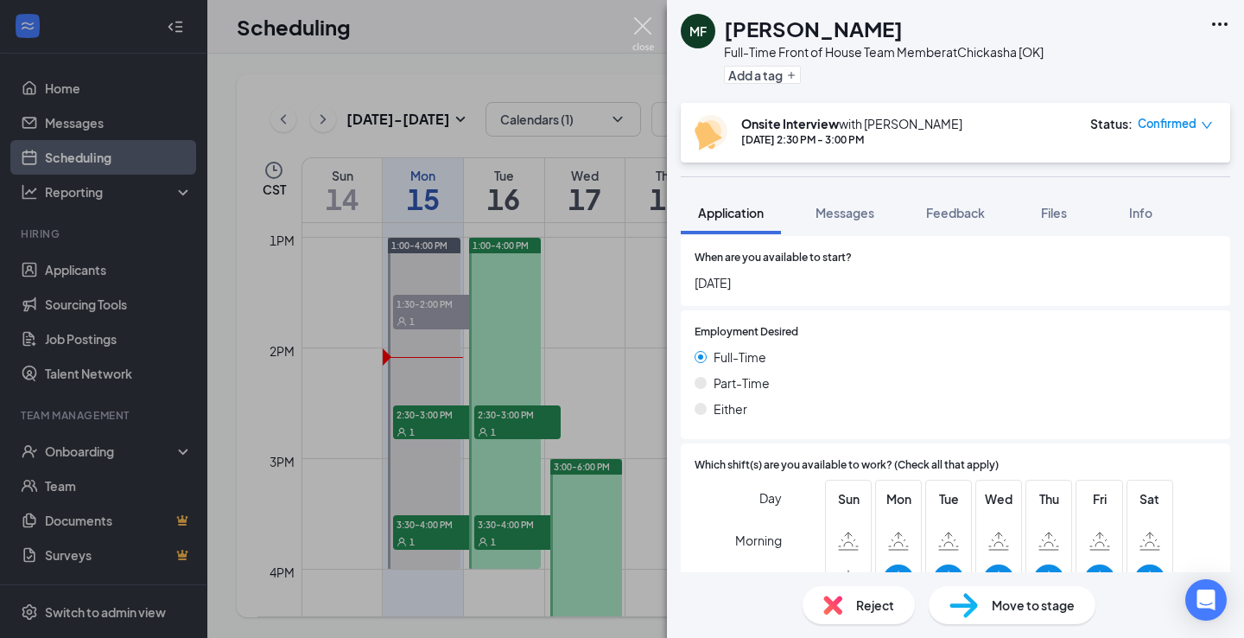
click at [637, 24] on img at bounding box center [644, 34] width 22 height 34
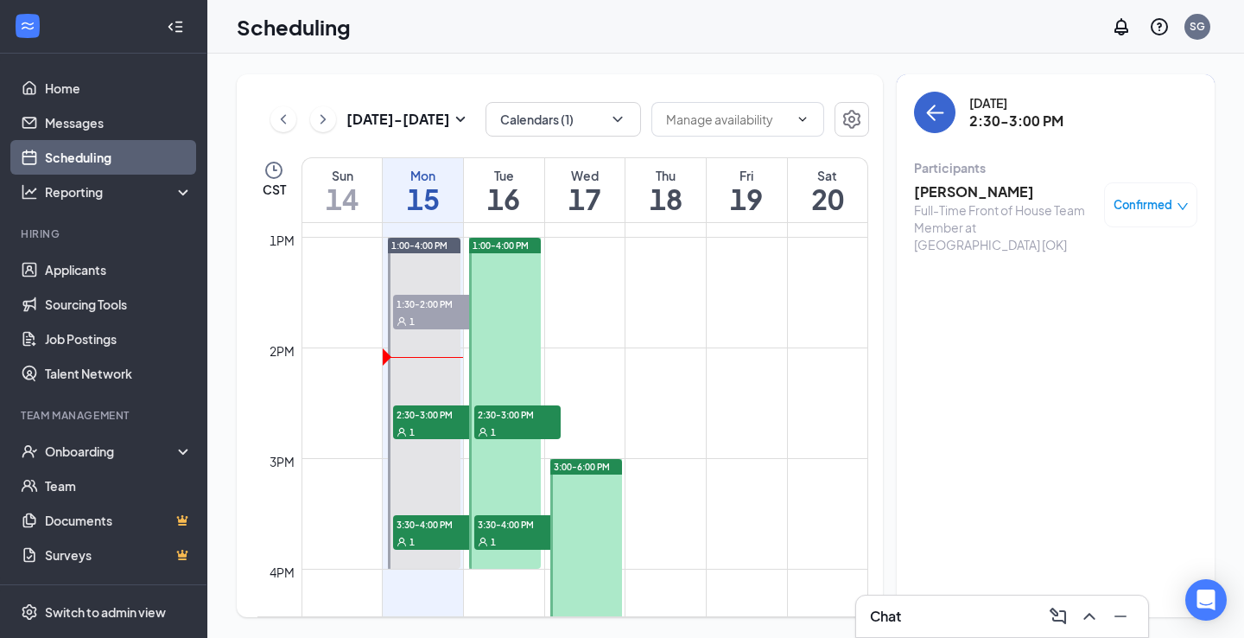
click at [930, 106] on icon "ArrowLeft" at bounding box center [935, 112] width 21 height 21
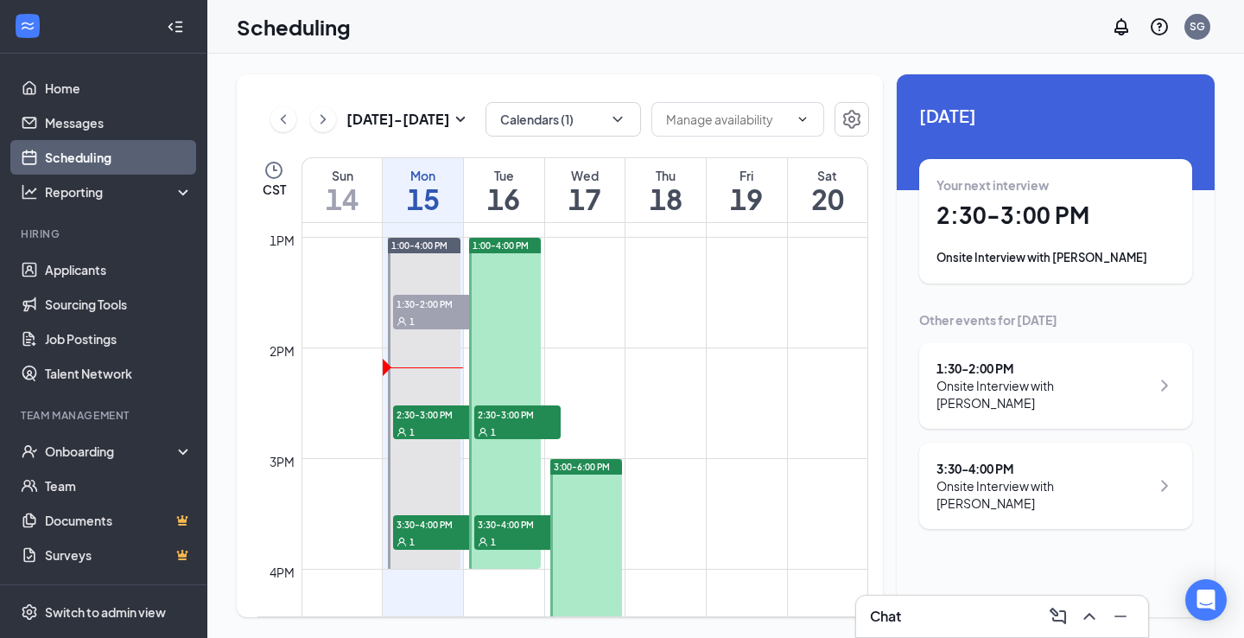
click at [979, 392] on div "Onsite Interview with [PERSON_NAME]" at bounding box center [1043, 394] width 213 height 35
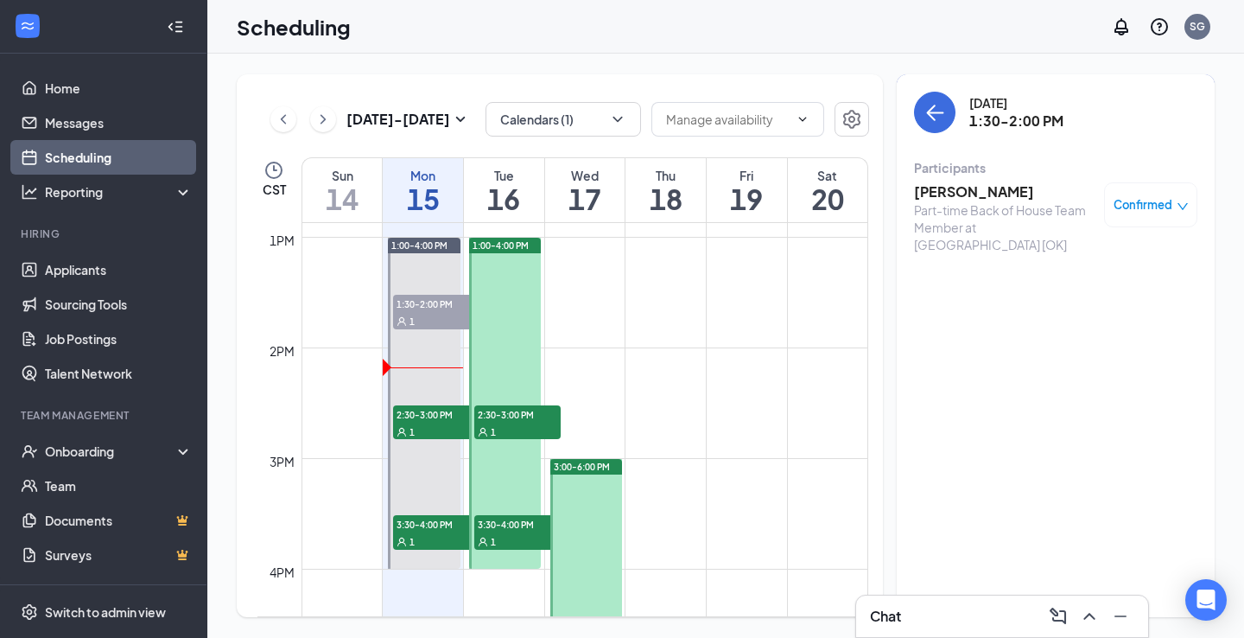
click at [983, 189] on h3 "[PERSON_NAME]" at bounding box center [1004, 191] width 181 height 19
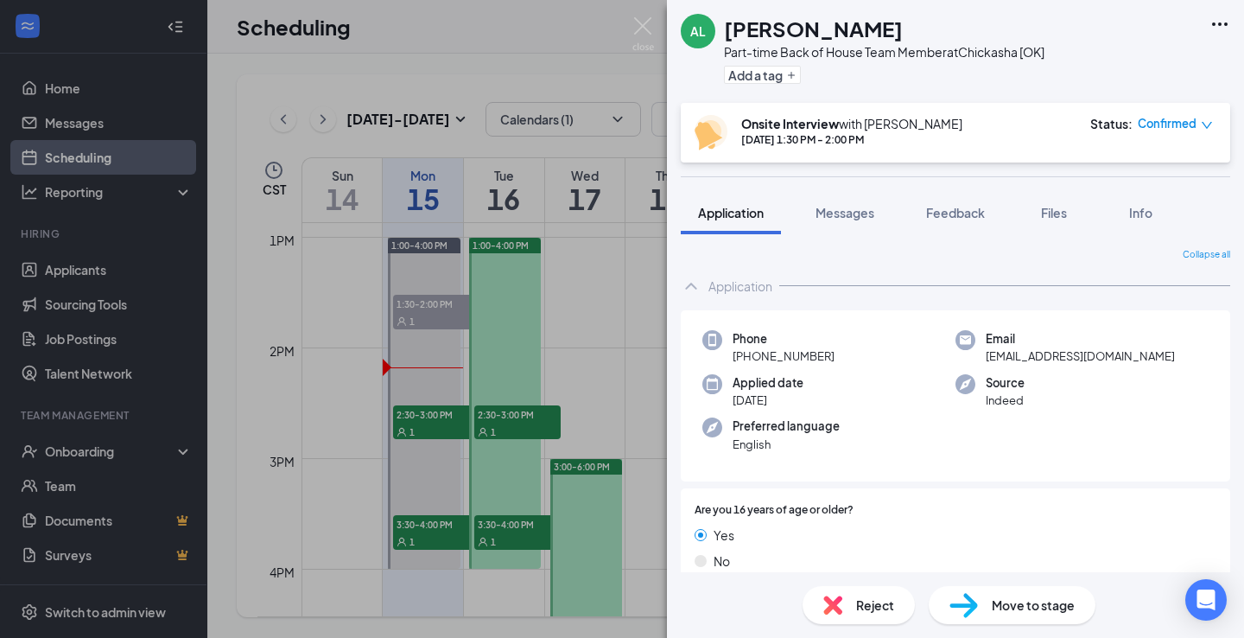
click at [1220, 26] on icon "Ellipses" at bounding box center [1220, 23] width 16 height 3
click at [1086, 63] on link "View full application" at bounding box center [1126, 63] width 187 height 17
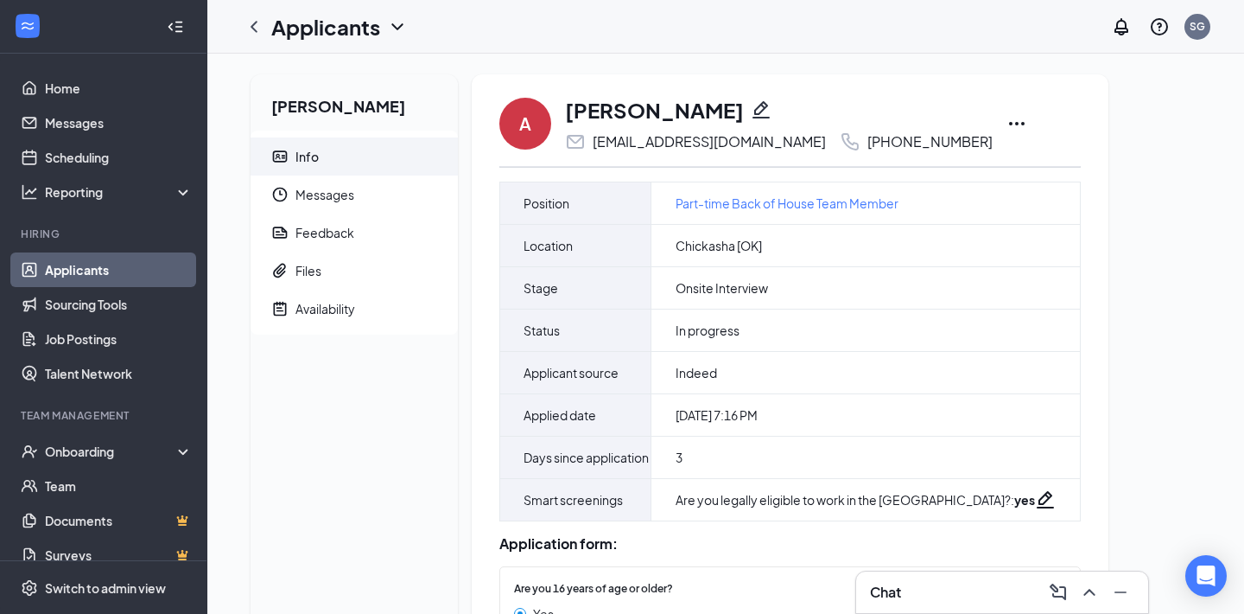
click at [1007, 126] on icon "Ellipses" at bounding box center [1017, 123] width 21 height 21
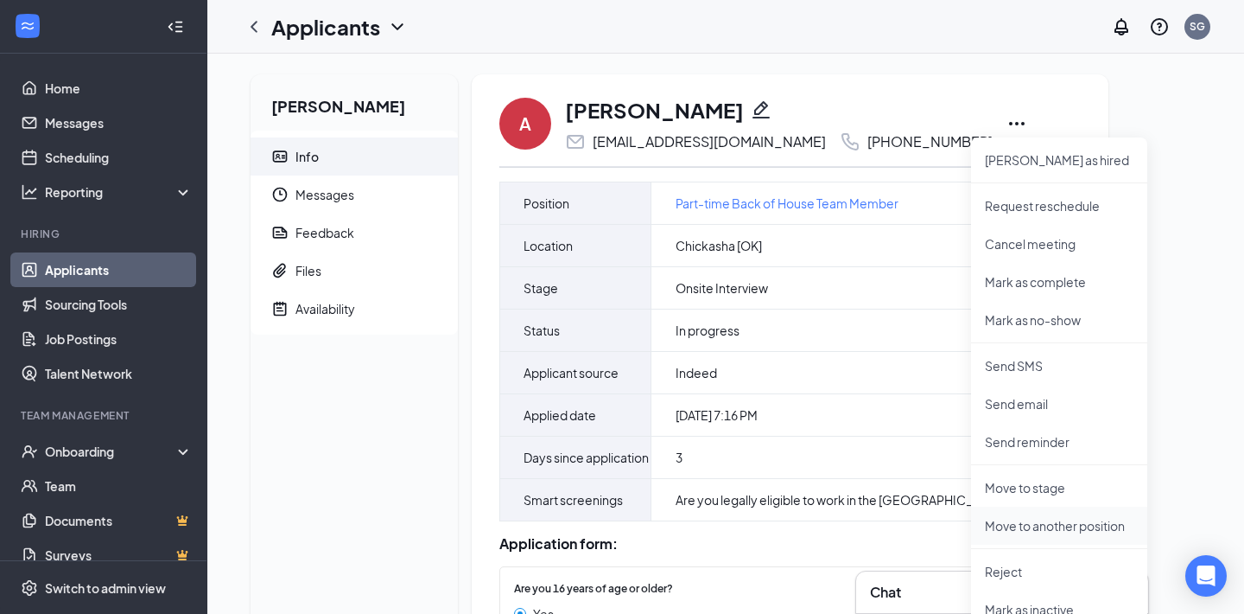
click at [1044, 531] on p "Move to another position" at bounding box center [1059, 525] width 149 height 17
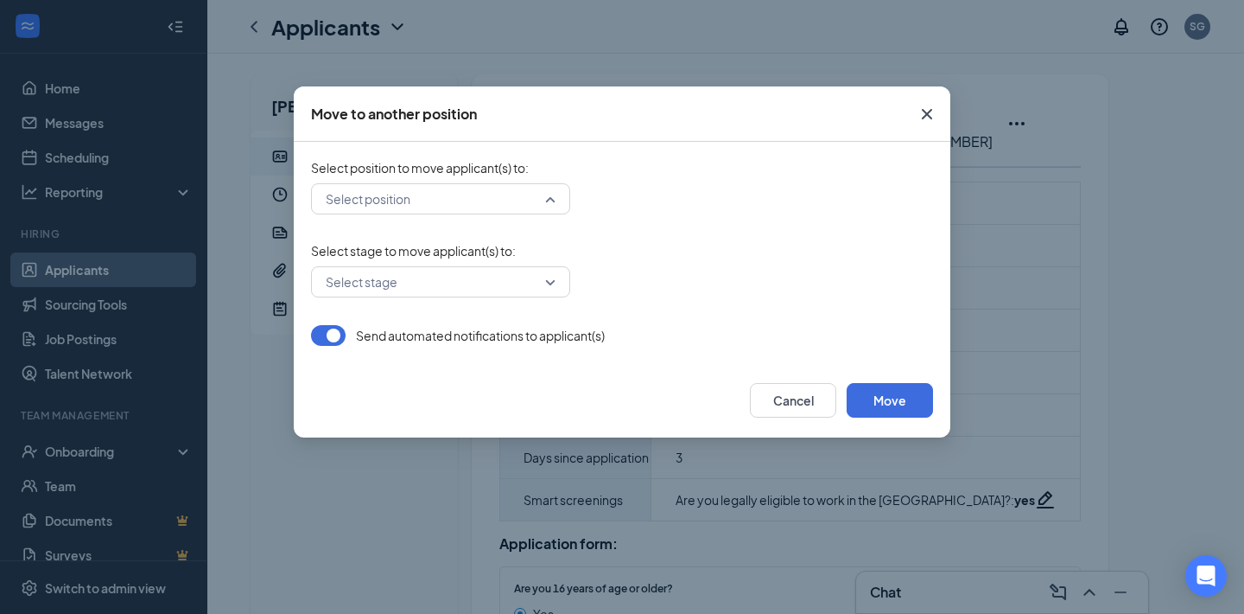
click at [556, 197] on div "Select position" at bounding box center [440, 198] width 259 height 31
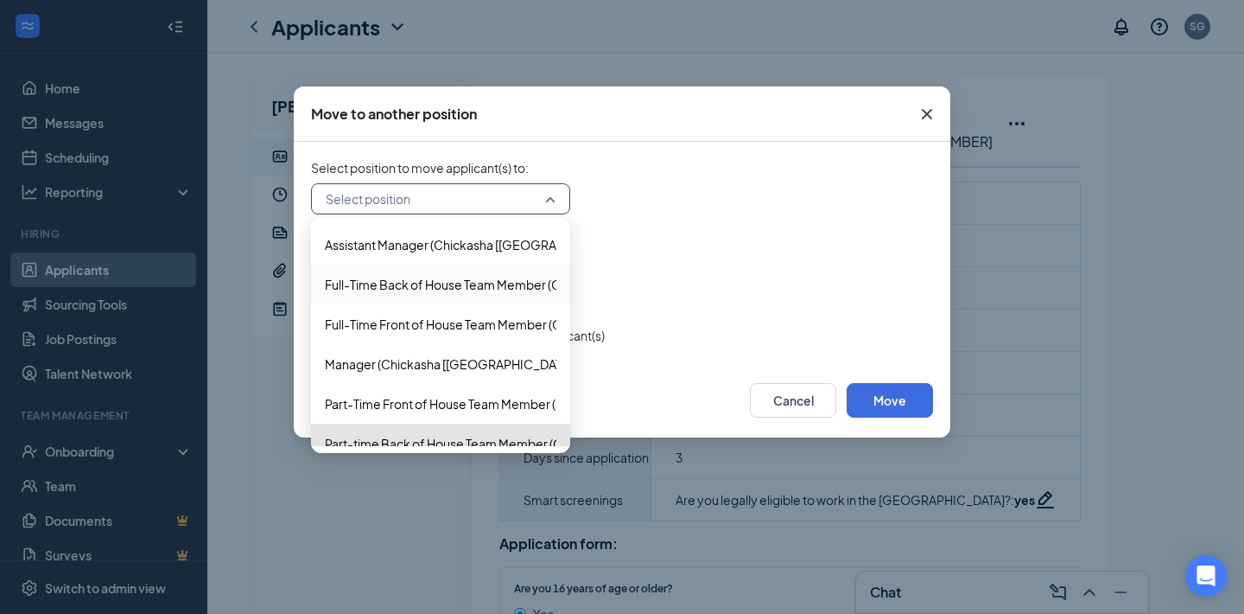
click at [490, 286] on span "Full-Time Back of House Team Member (Chickasha [[GEOGRAPHIC_DATA]])" at bounding box center [537, 284] width 424 height 19
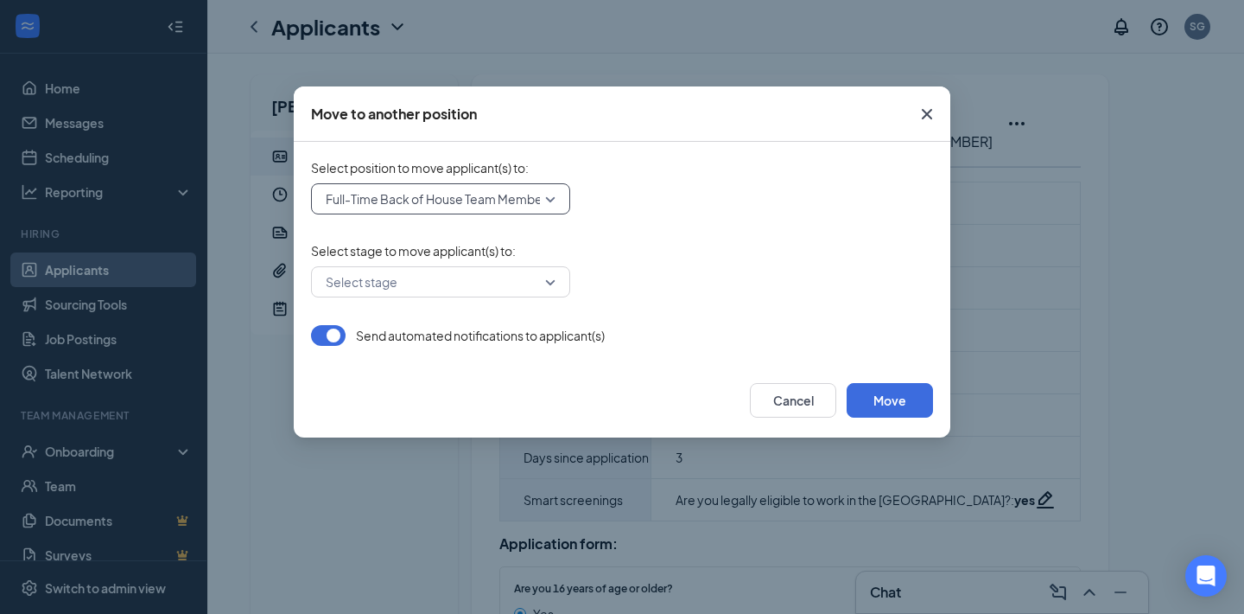
click at [536, 279] on input "search" at bounding box center [434, 281] width 226 height 29
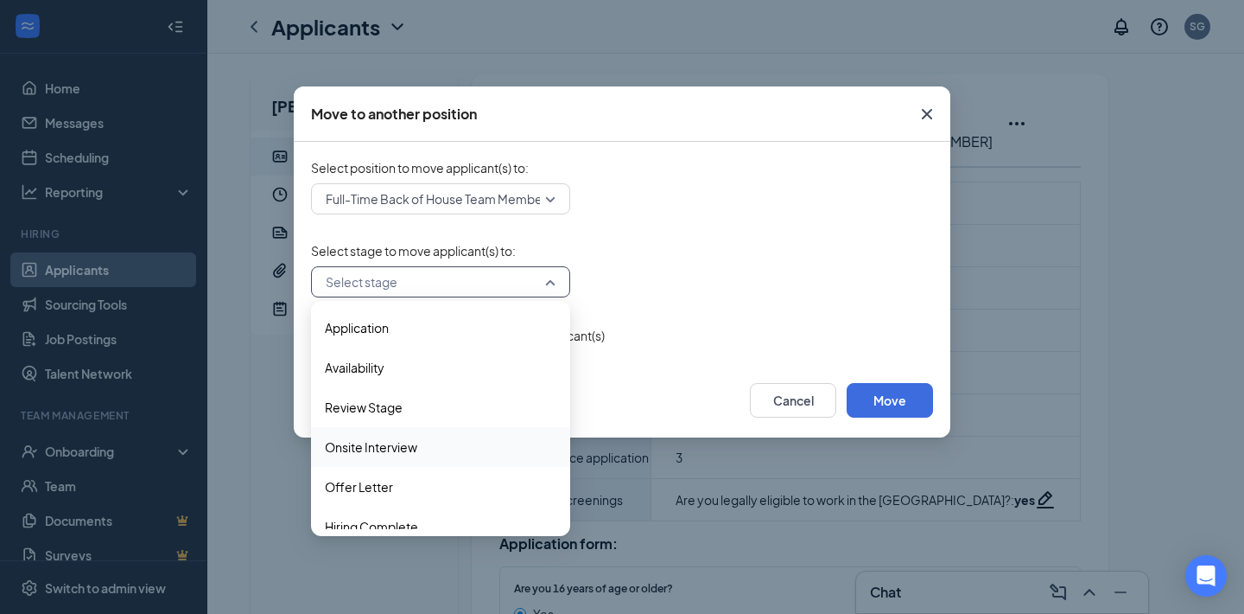
click at [369, 445] on span "Onsite Interview" at bounding box center [371, 446] width 92 height 19
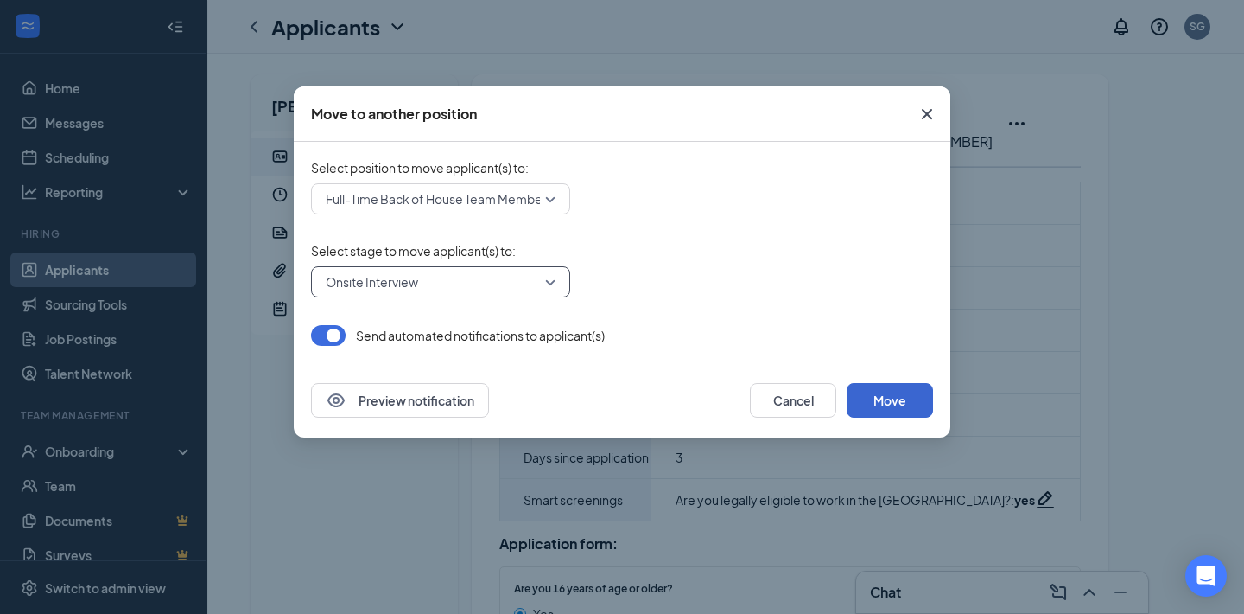
click at [906, 401] on button "Move" at bounding box center [890, 400] width 86 height 35
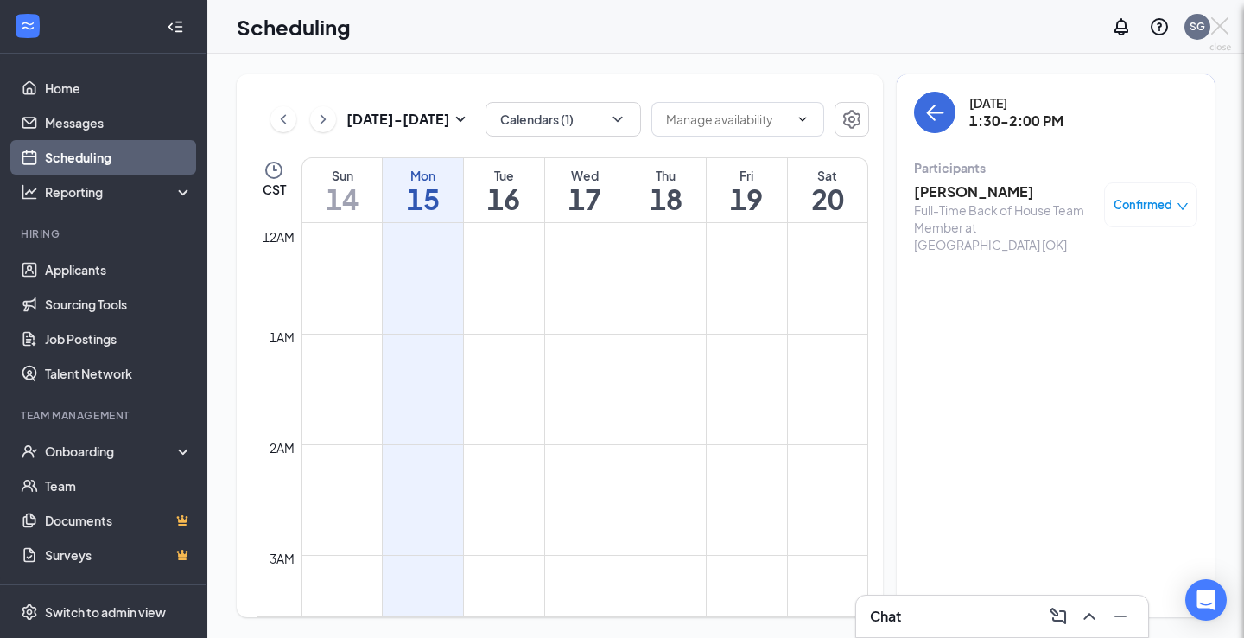
scroll to position [849, 0]
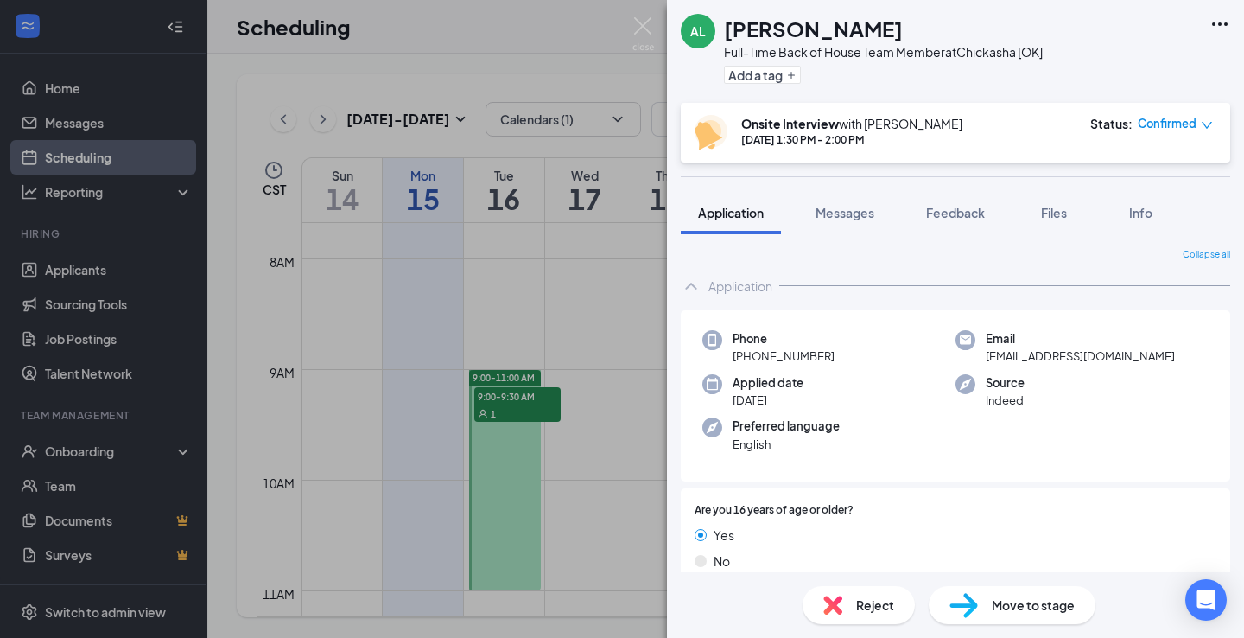
click at [1015, 603] on span "Move to stage" at bounding box center [1033, 604] width 83 height 19
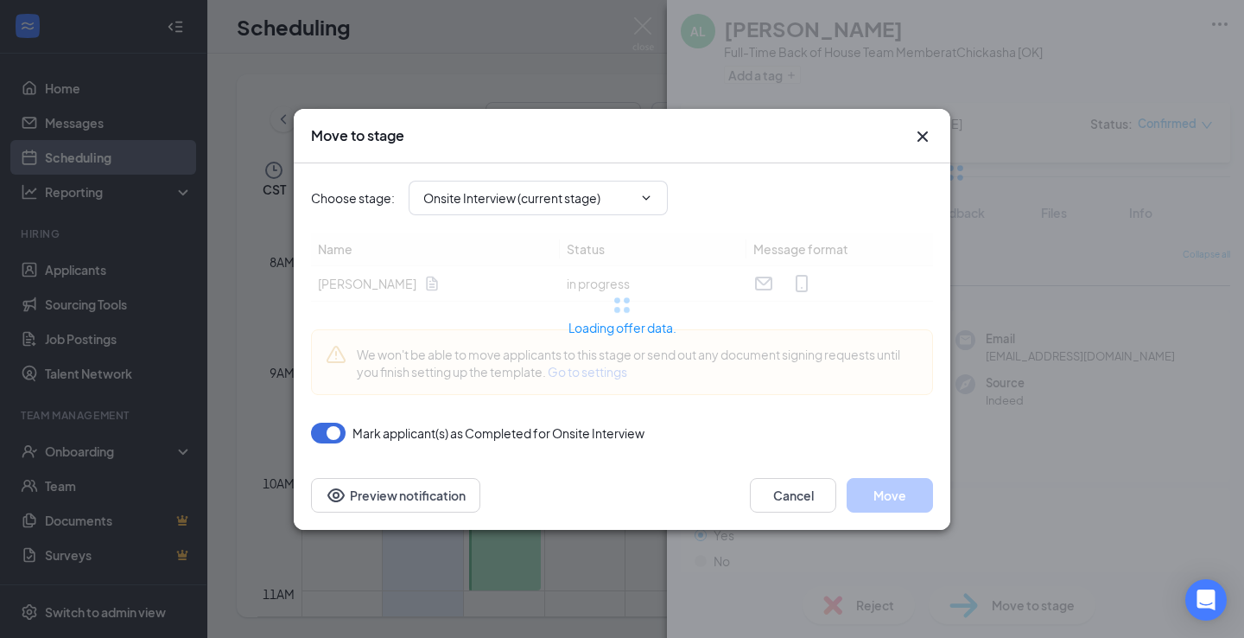
type input "Offer Letter (next stage)"
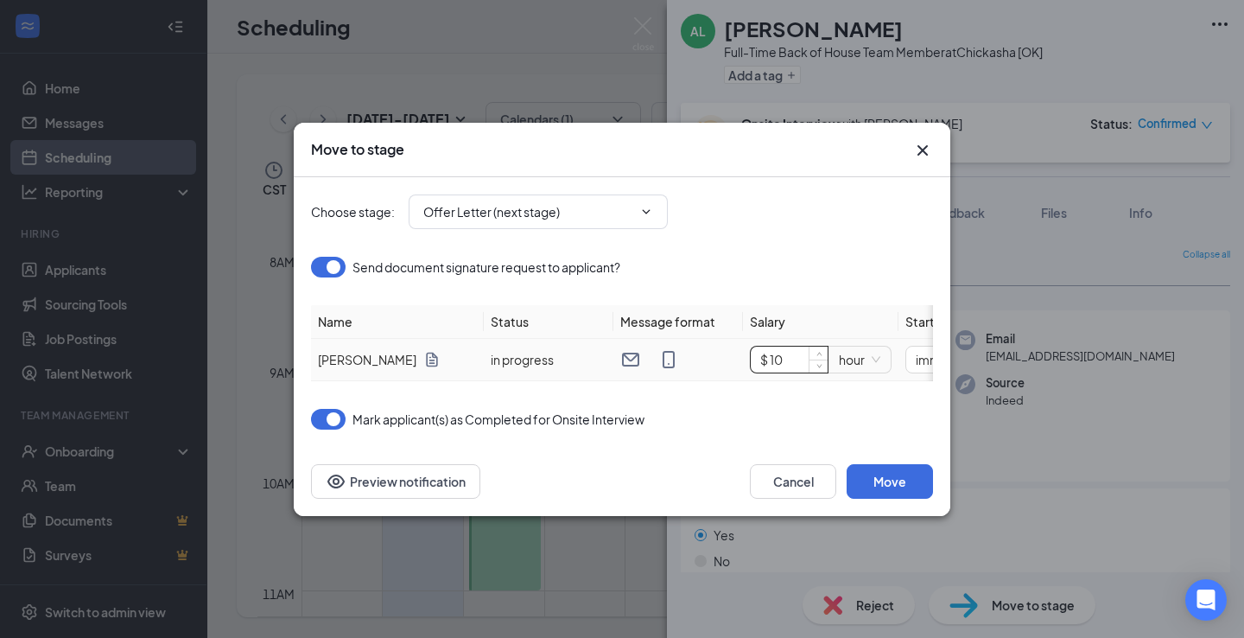
click at [785, 361] on input "$ 10" at bounding box center [789, 360] width 77 height 26
type input "$ 12.5"
click at [746, 419] on div "Mark applicant(s) as Completed for Onsite Interview" at bounding box center [622, 419] width 622 height 21
click at [884, 478] on button "Move" at bounding box center [890, 481] width 86 height 35
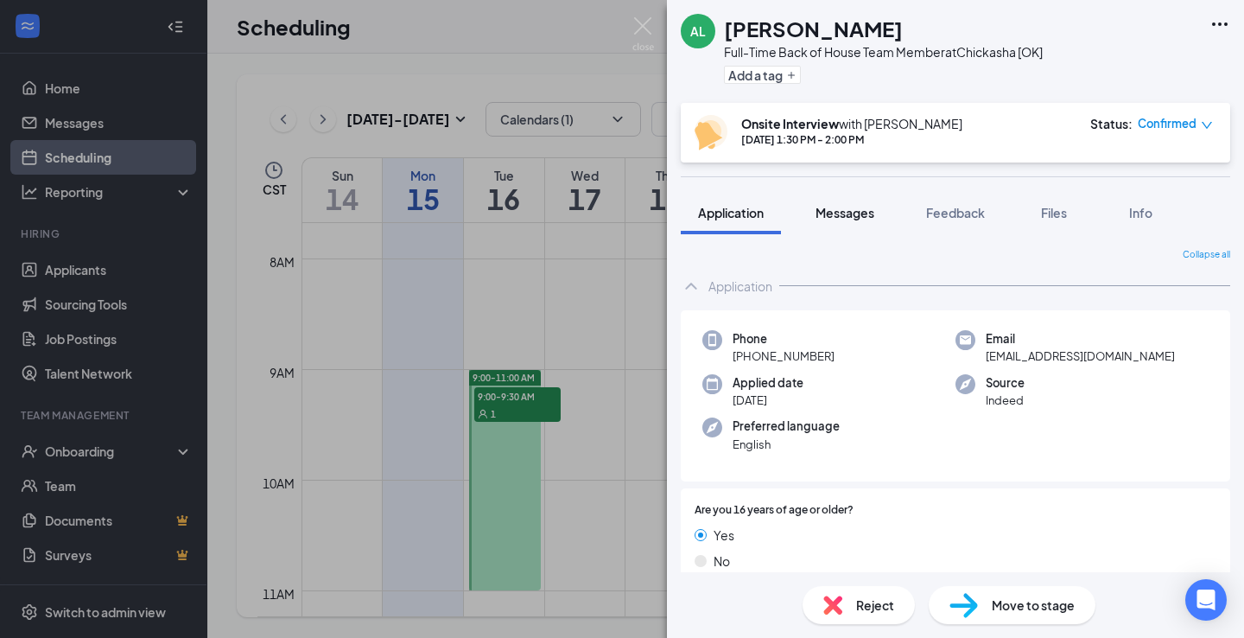
click at [842, 219] on span "Messages" at bounding box center [845, 213] width 59 height 16
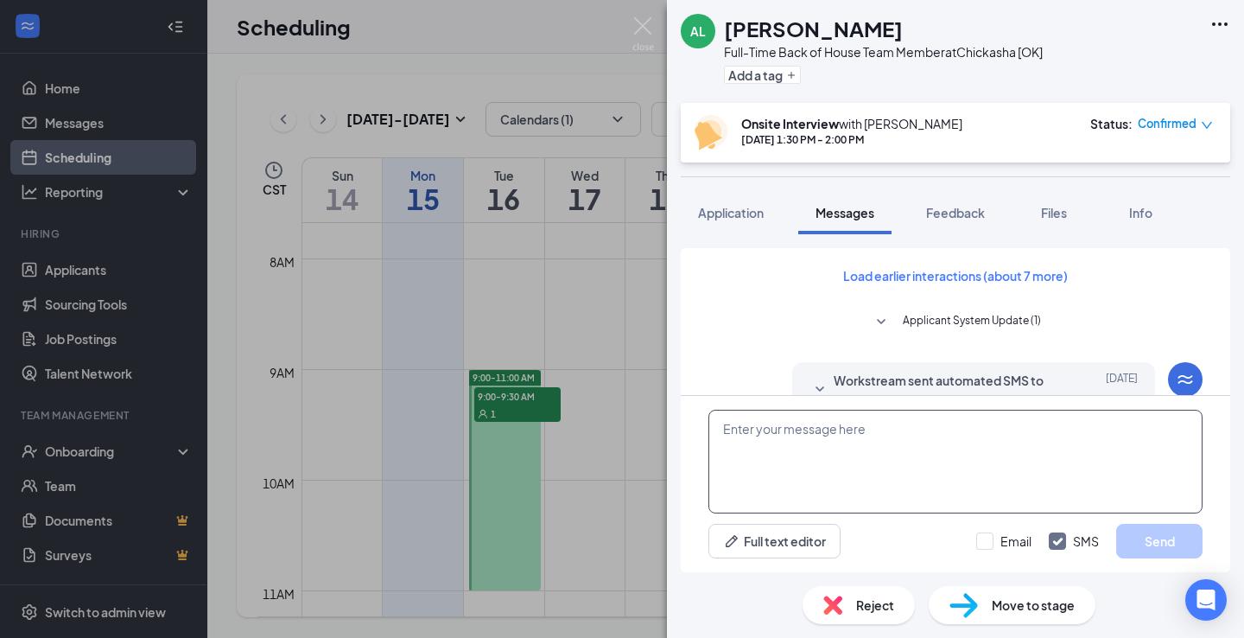
scroll to position [496, 0]
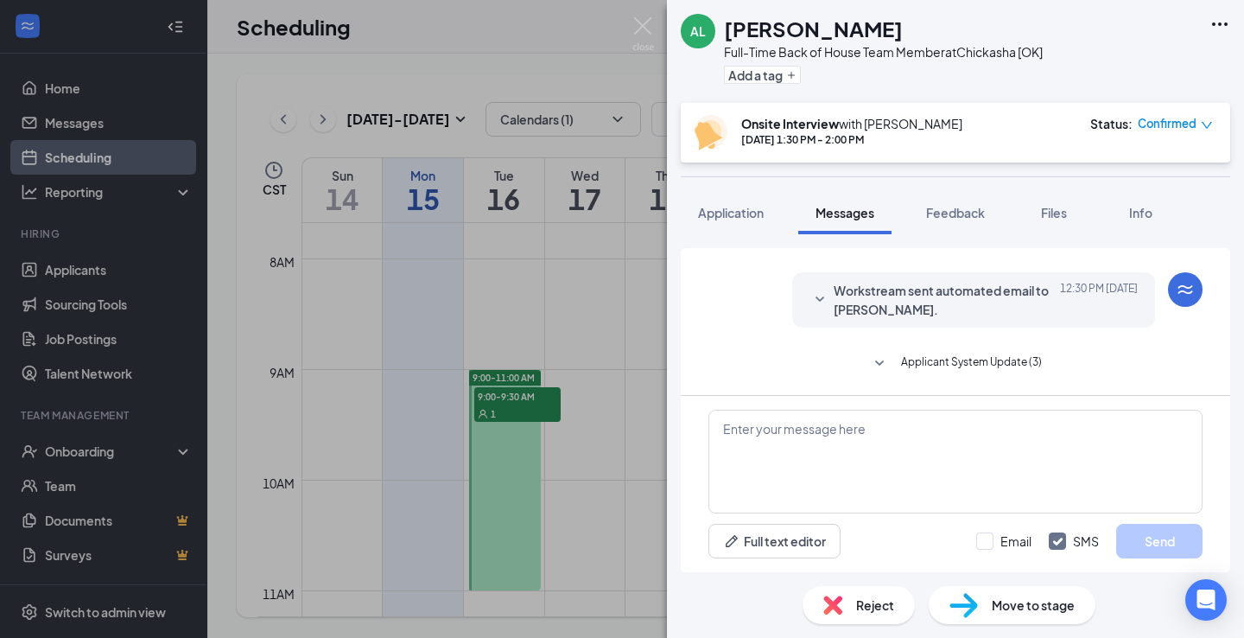
click at [966, 365] on span "Applicant System Update (3)" at bounding box center [971, 363] width 141 height 21
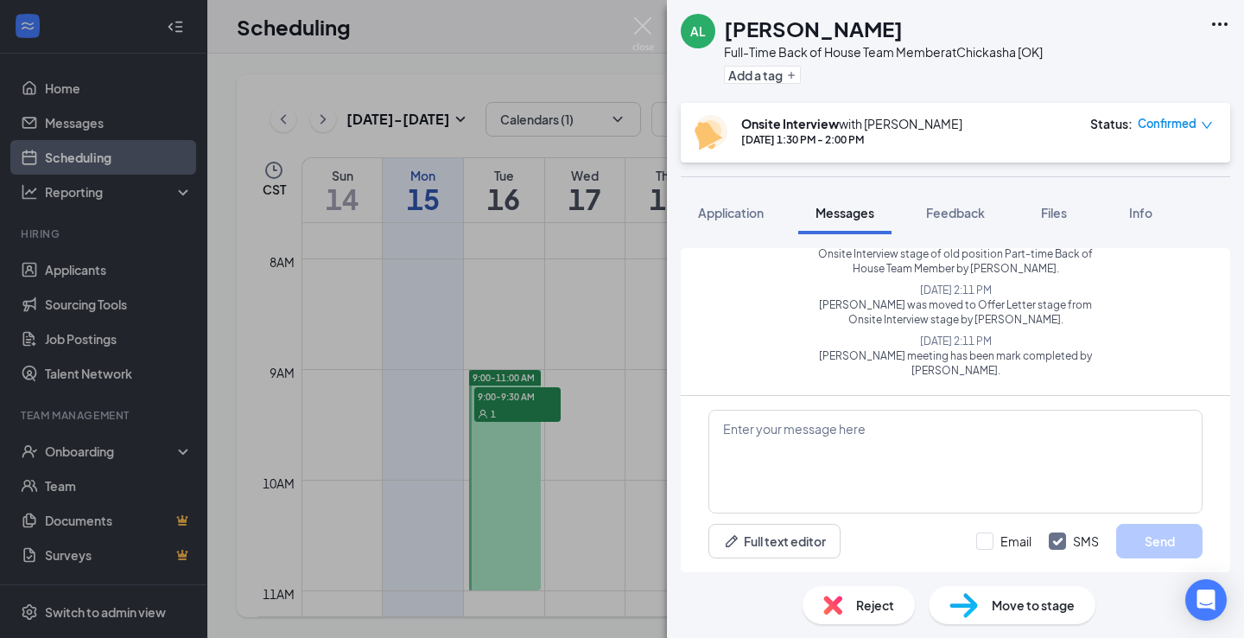
scroll to position [675, 0]
click at [930, 485] on textarea at bounding box center [956, 462] width 494 height 104
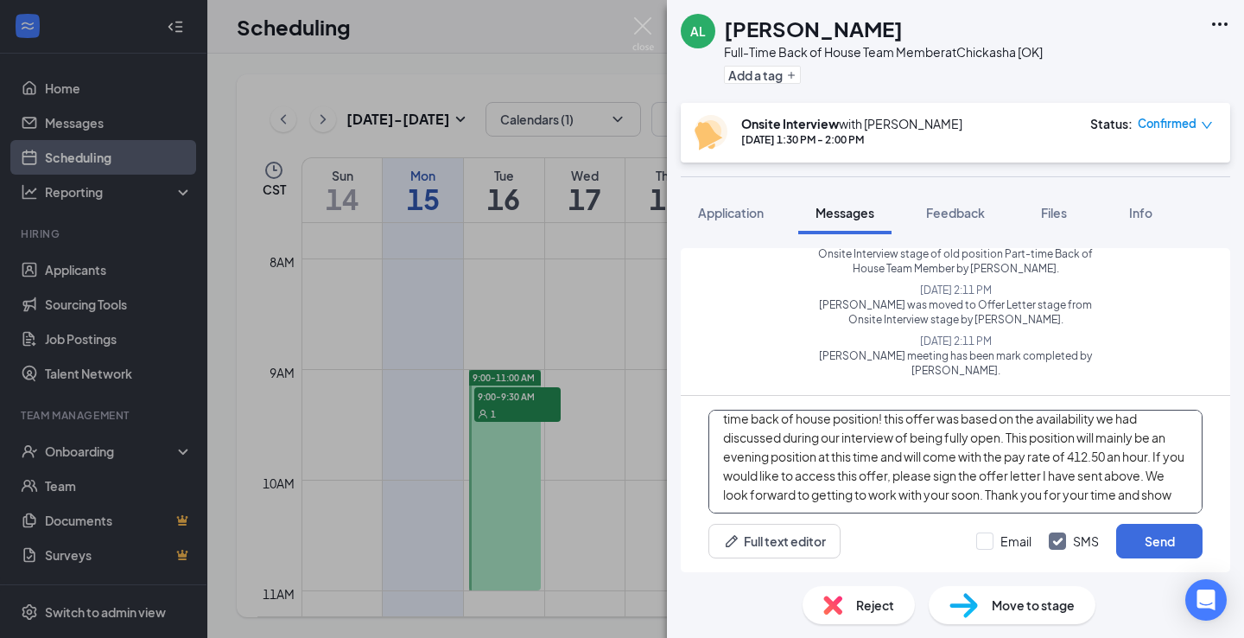
scroll to position [38, 0]
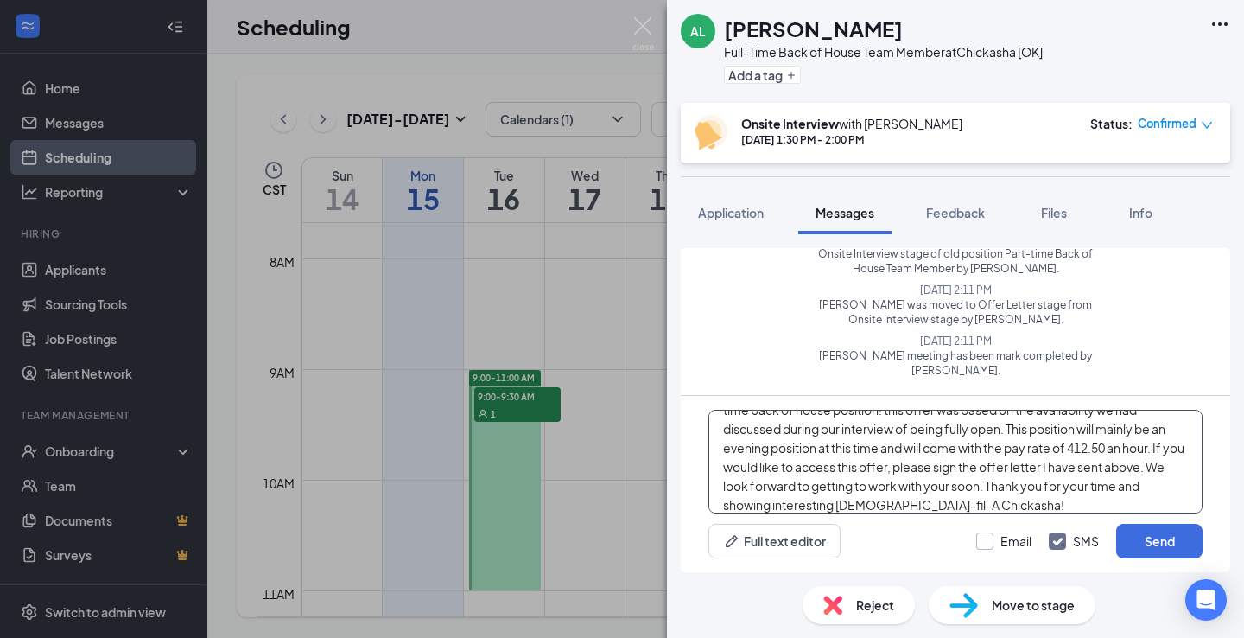
type textarea "After speaking with my directors and operators, we are excited to offer you a f…"
click at [995, 537] on label "Email" at bounding box center [1003, 540] width 55 height 17
click at [995, 537] on input "Email" at bounding box center [1003, 540] width 55 height 17
checkbox input "true"
click at [973, 489] on textarea "After speaking with my directors and operators, we are excited to offer you a f…" at bounding box center [956, 462] width 494 height 104
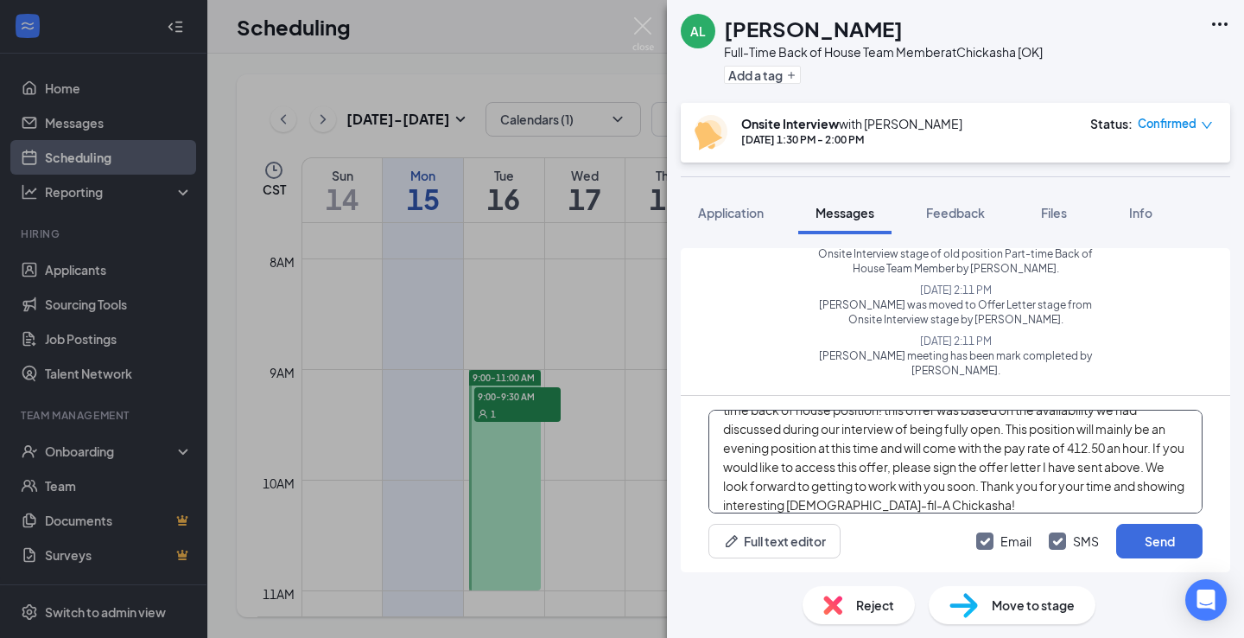
click at [1080, 445] on textarea "After speaking with my directors and operators, we are excited to offer you a f…" at bounding box center [956, 462] width 494 height 104
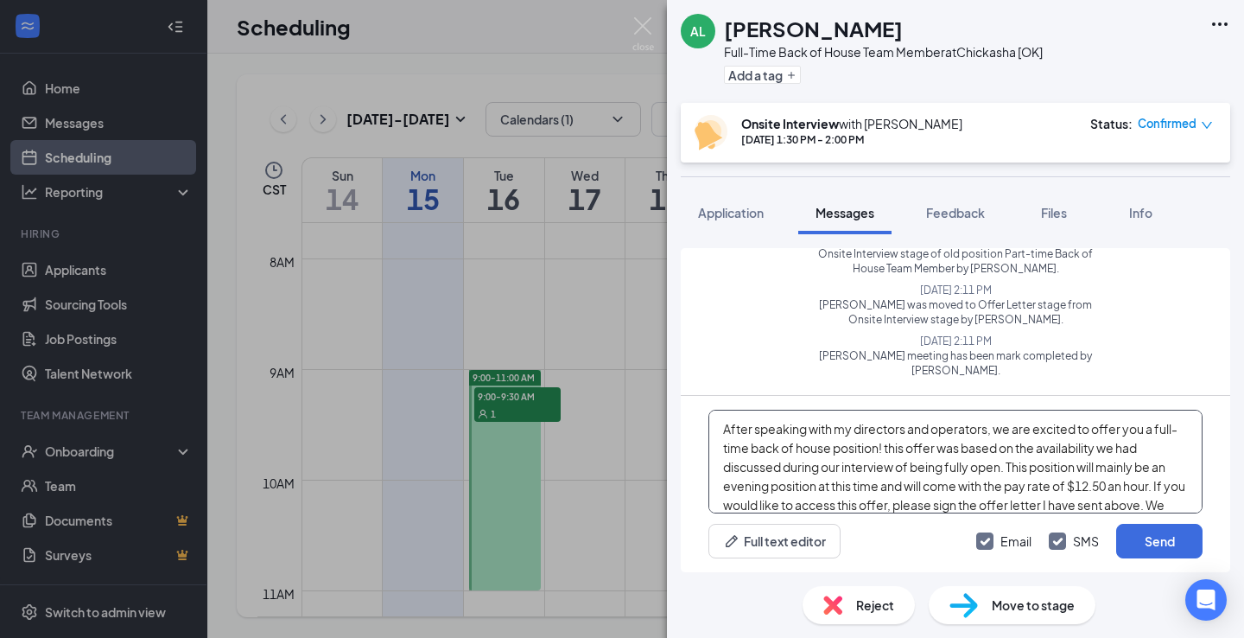
scroll to position [0, 0]
click at [889, 448] on textarea "After speaking with my directors and operators, we are excited to offer you a f…" at bounding box center [956, 462] width 494 height 104
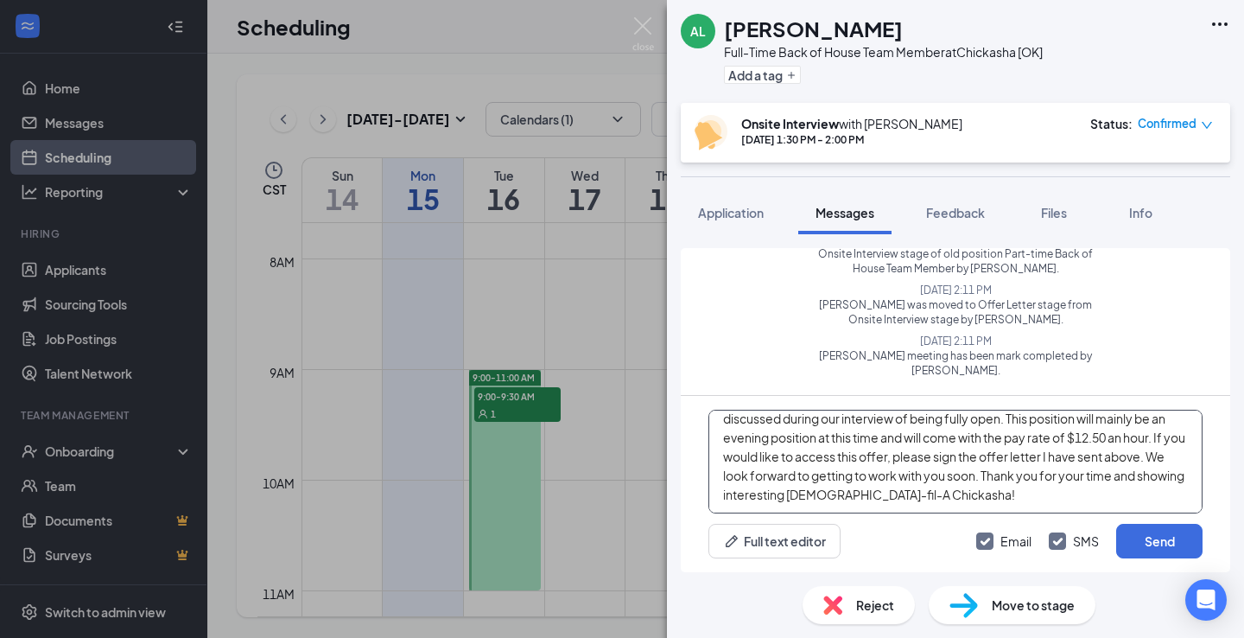
scroll to position [48, 0]
type textarea "After speaking with my directors and operators, we are excited to offer you a f…"
click at [1153, 531] on button "Send" at bounding box center [1159, 541] width 86 height 35
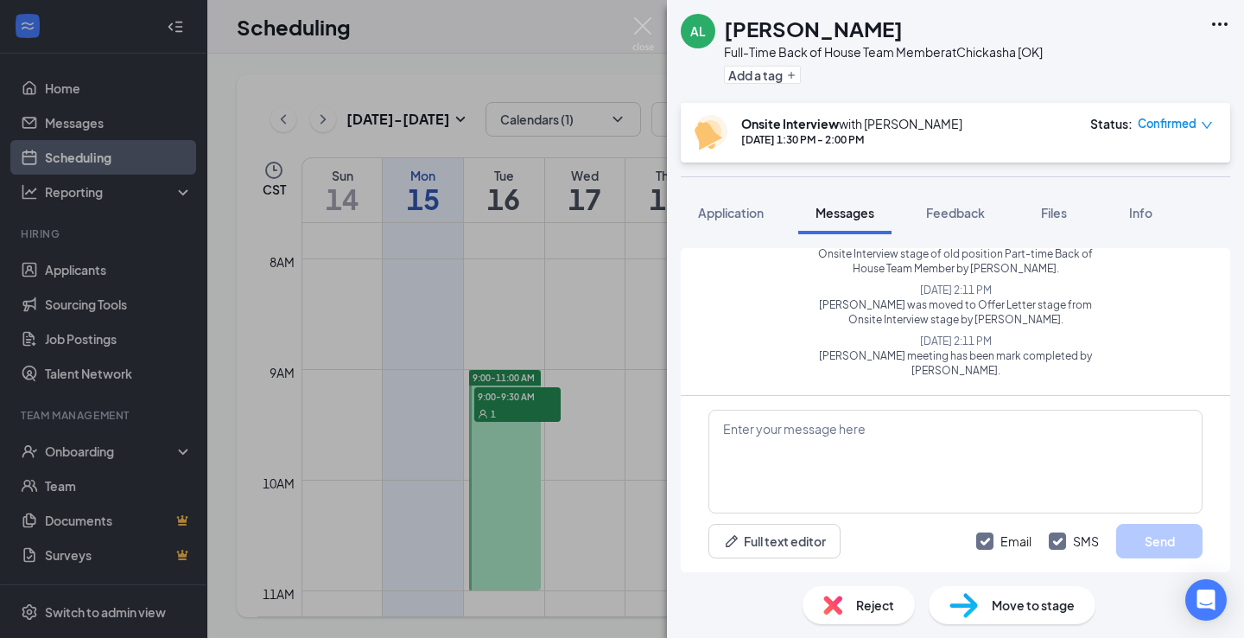
scroll to position [1238, 0]
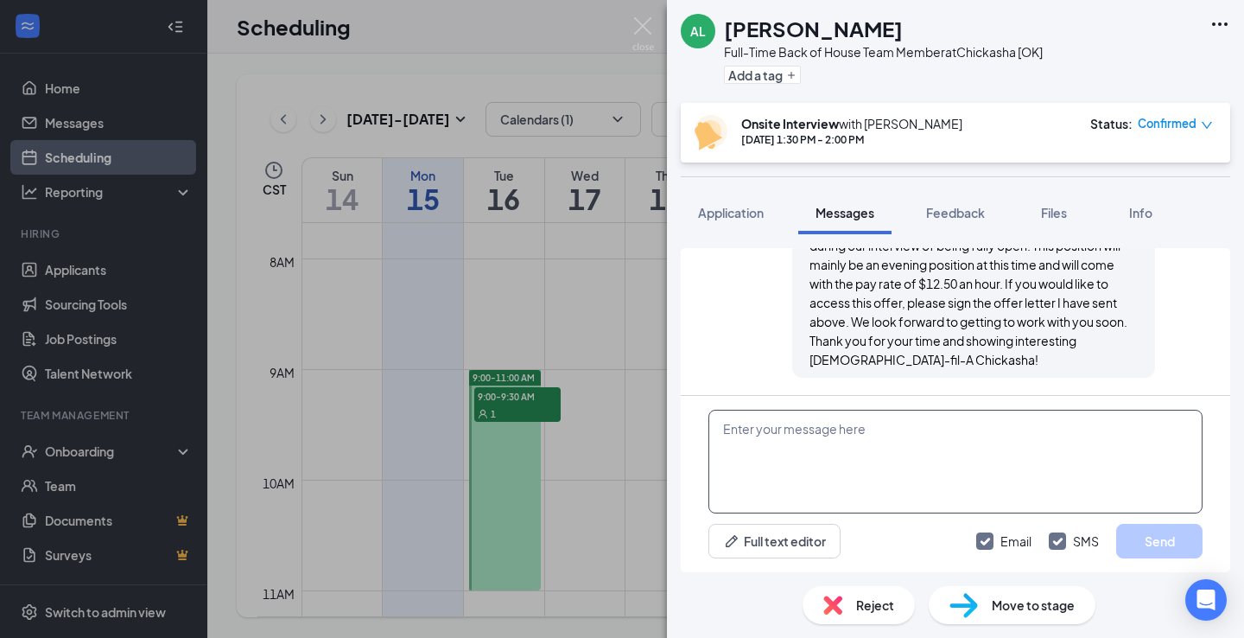
click at [1055, 463] on textarea at bounding box center [956, 462] width 494 height 104
type textarea "A"
click at [944, 219] on span "Feedback" at bounding box center [955, 213] width 59 height 16
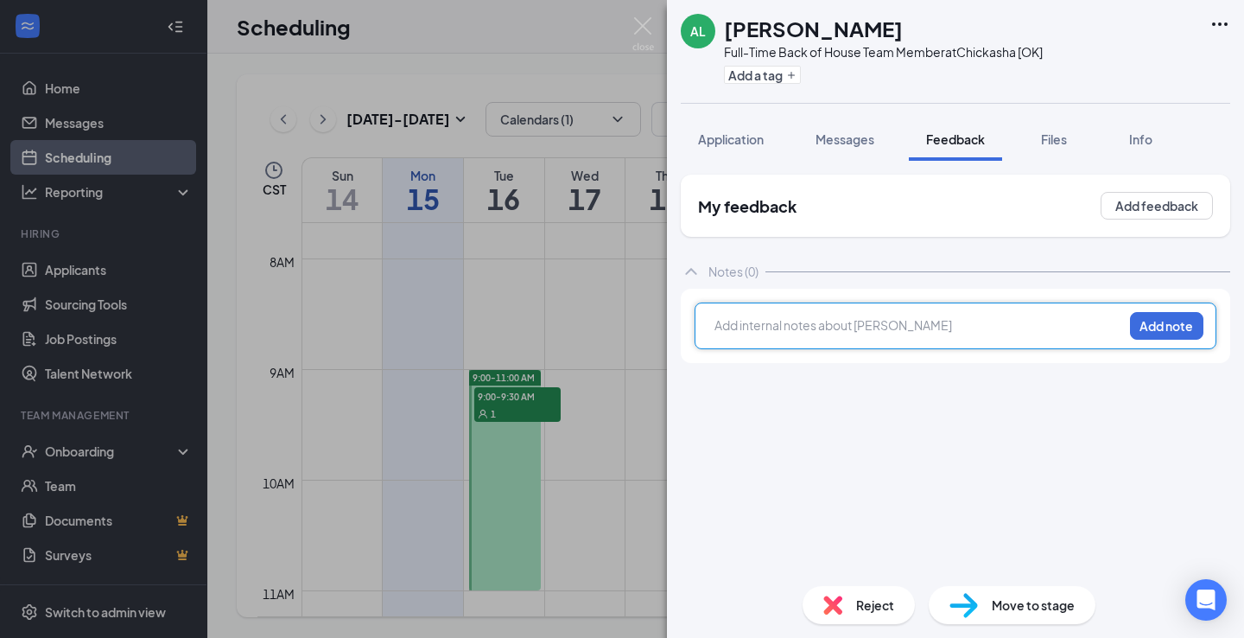
click at [821, 326] on div at bounding box center [918, 325] width 407 height 18
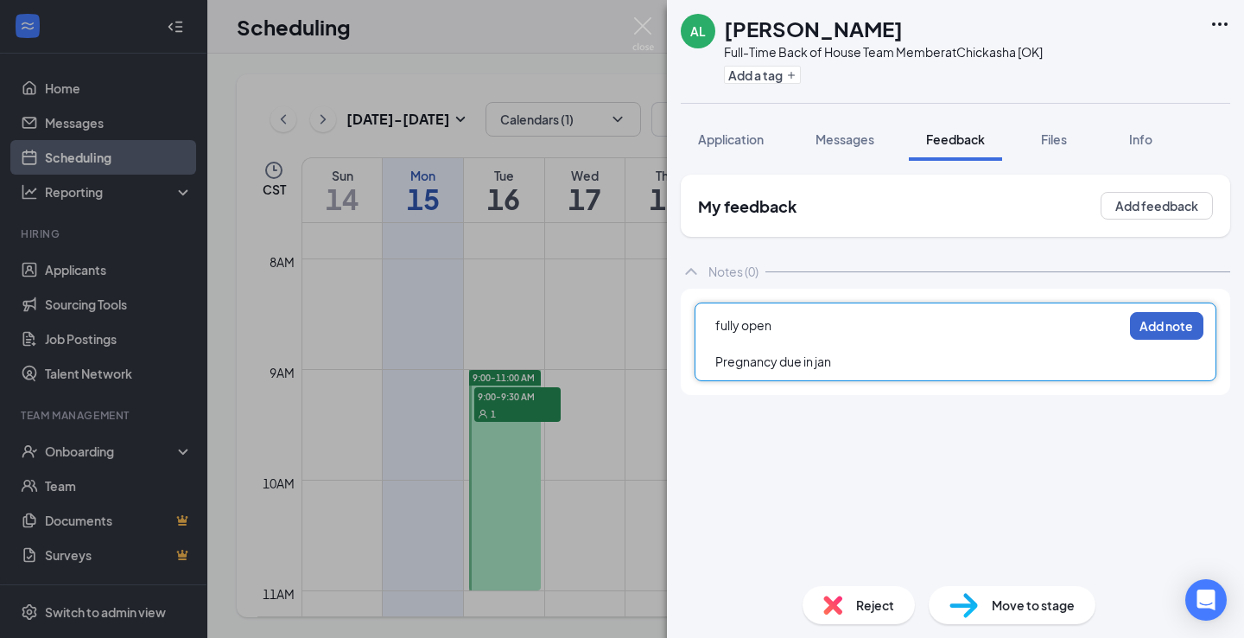
click at [1169, 334] on button "Add note" at bounding box center [1166, 326] width 73 height 28
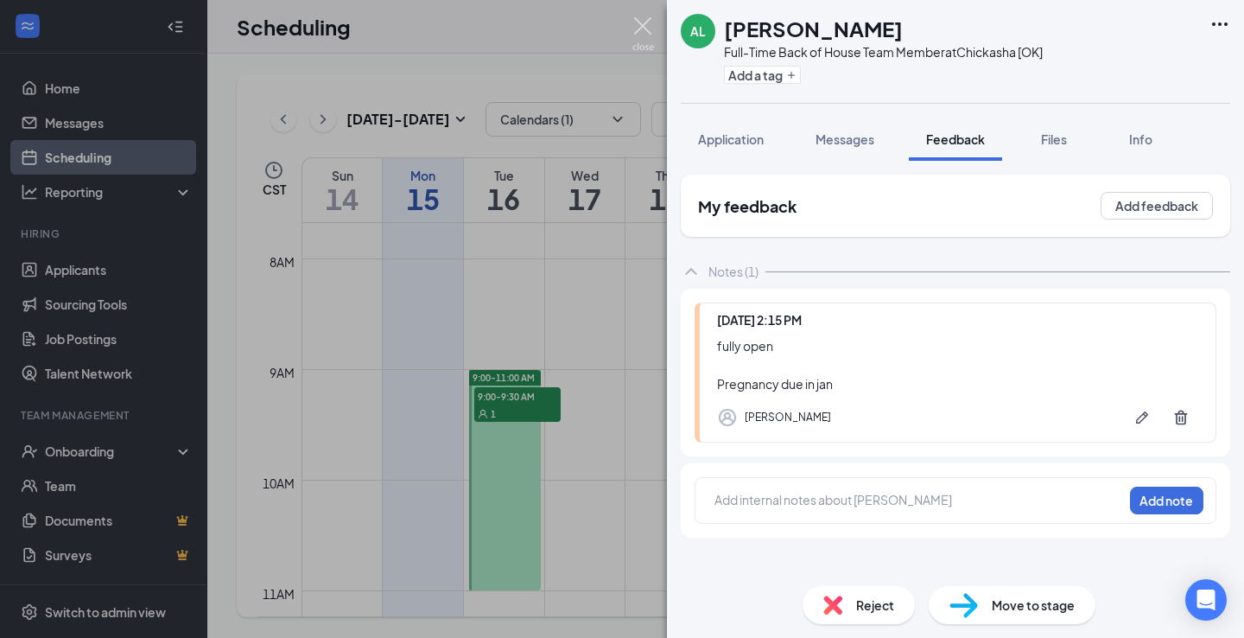
click at [641, 25] on img at bounding box center [644, 34] width 22 height 34
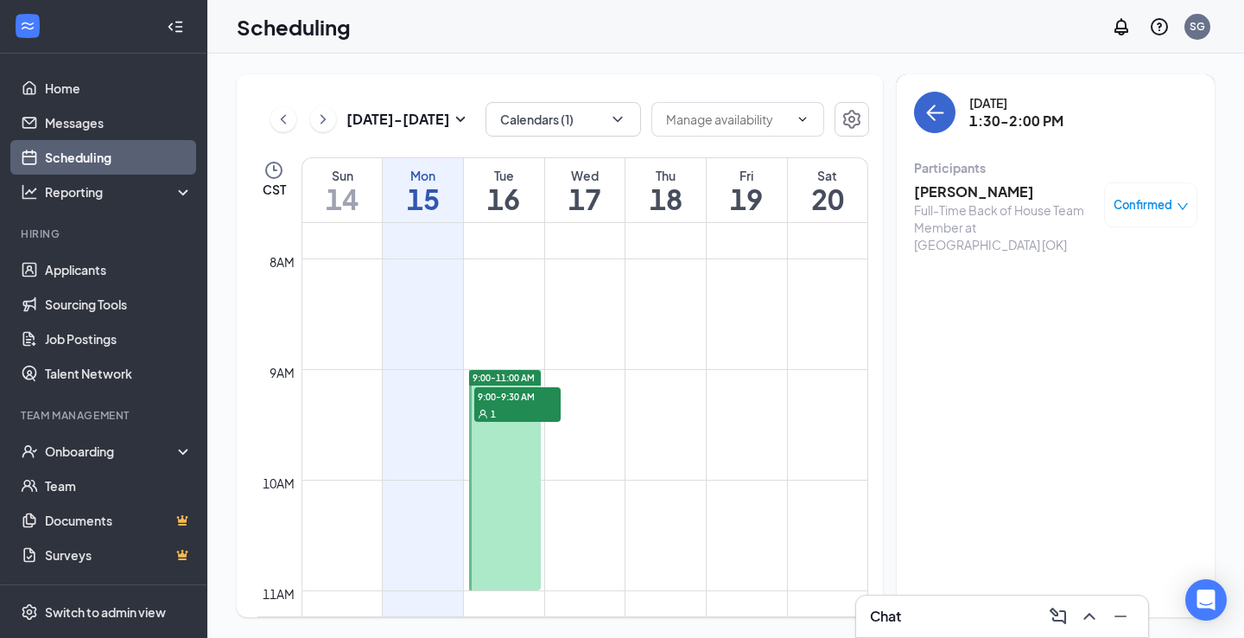
click at [924, 102] on button "back-button" at bounding box center [934, 112] width 41 height 41
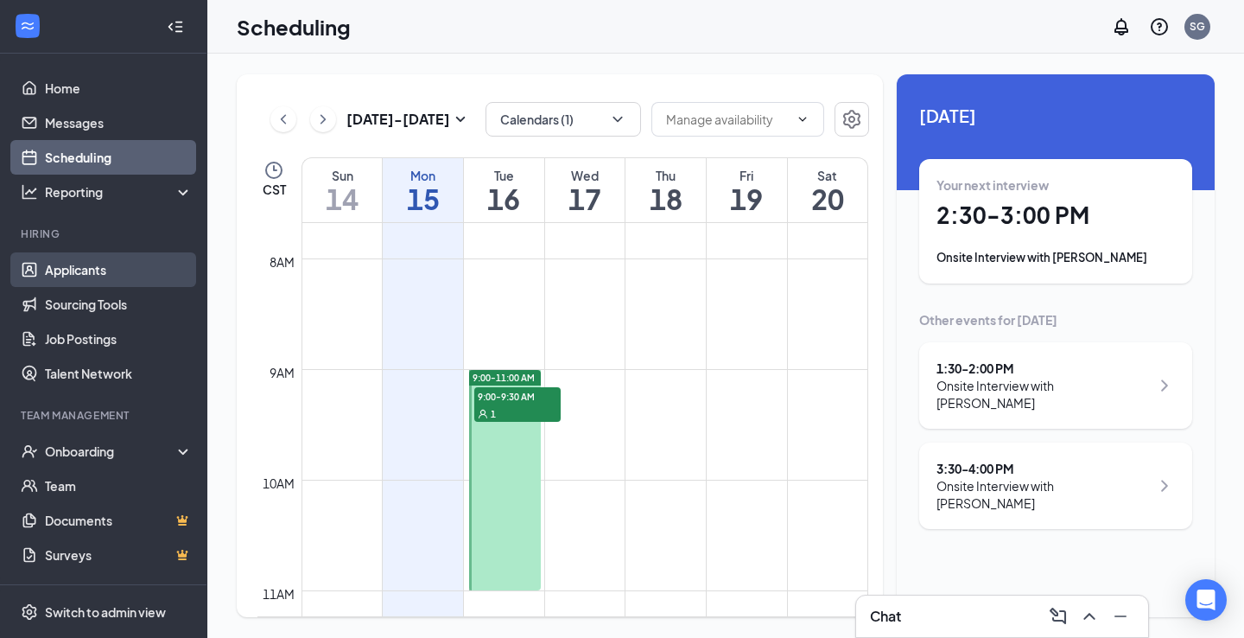
click at [73, 269] on link "Applicants" at bounding box center [119, 269] width 148 height 35
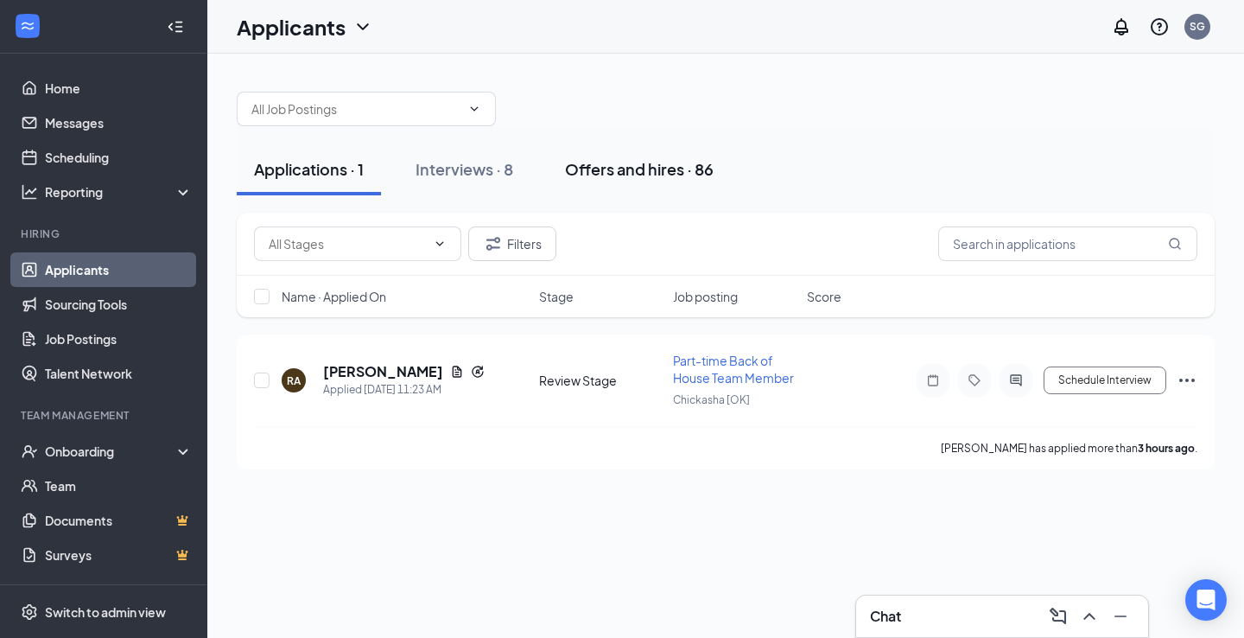
click at [597, 183] on button "Offers and hires · 86" at bounding box center [639, 169] width 183 height 52
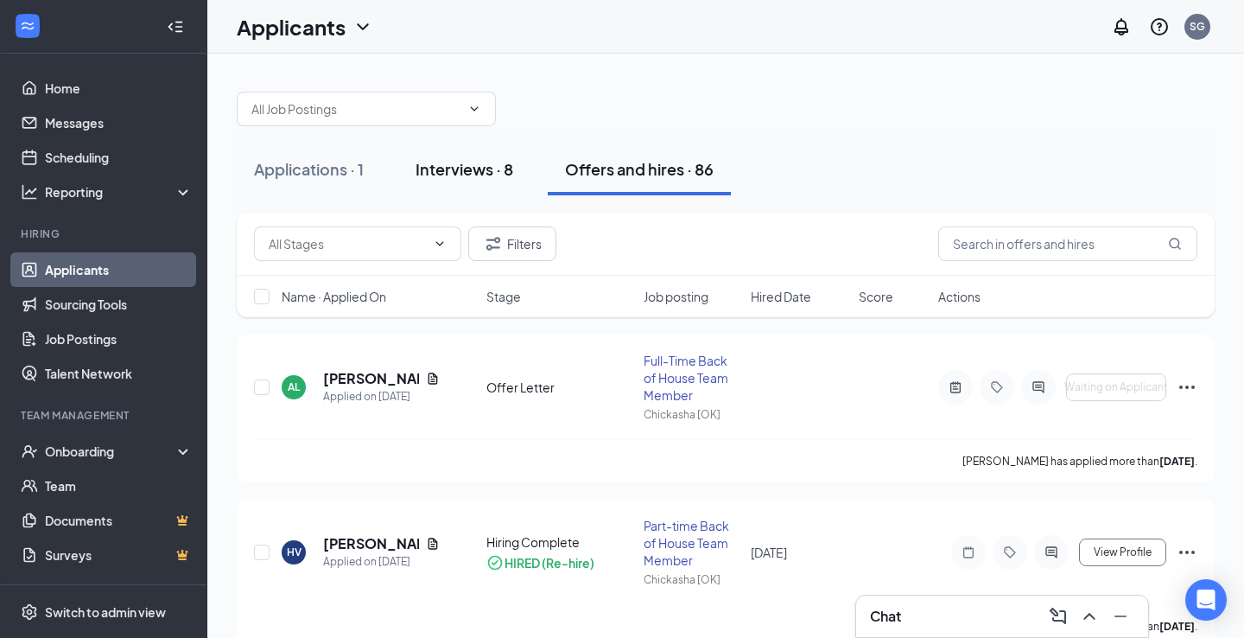
click at [466, 170] on div "Interviews · 8" at bounding box center [465, 169] width 98 height 22
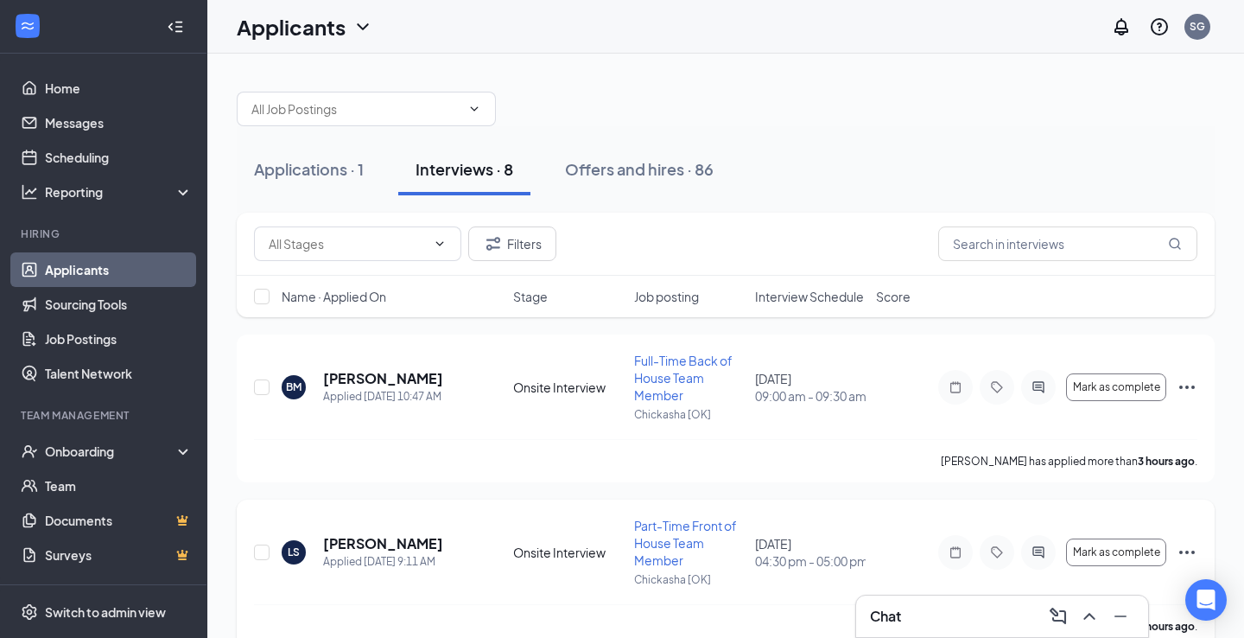
drag, startPoint x: 467, startPoint y: 198, endPoint x: 509, endPoint y: 556, distance: 360.1
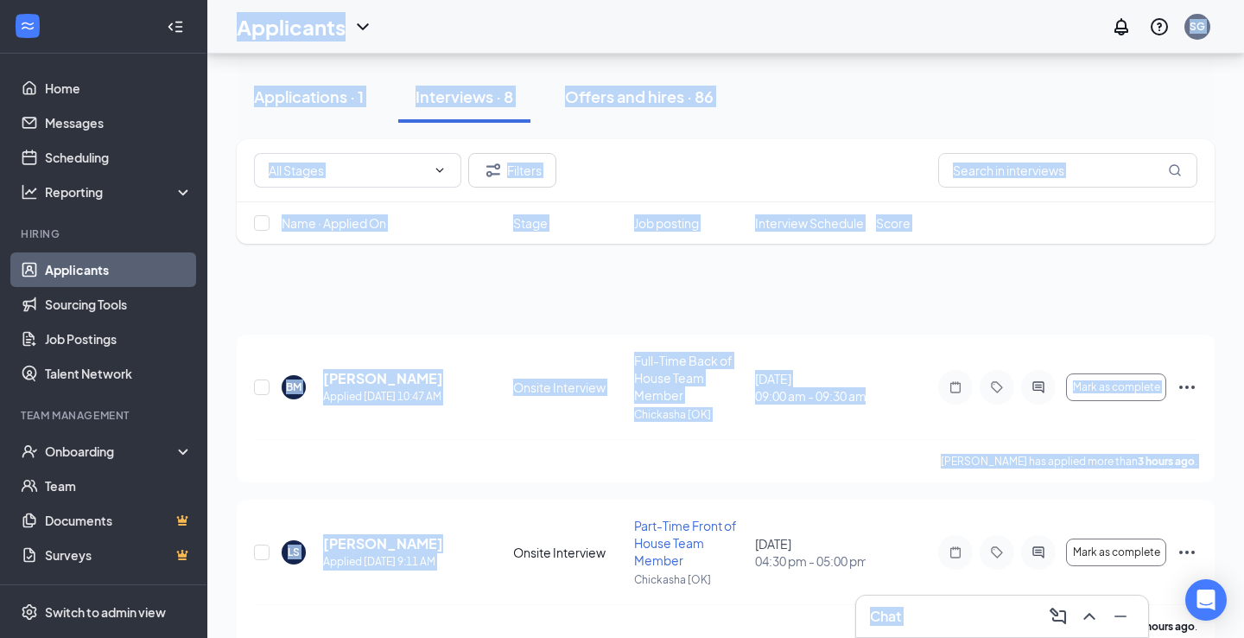
drag, startPoint x: 509, startPoint y: 556, endPoint x: 654, endPoint y: 710, distance: 212.1
click at [654, 637] on html "Home Messages Scheduling Reporting Hiring Applicants Sourcing Tools Job Posting…" at bounding box center [622, 319] width 1244 height 638
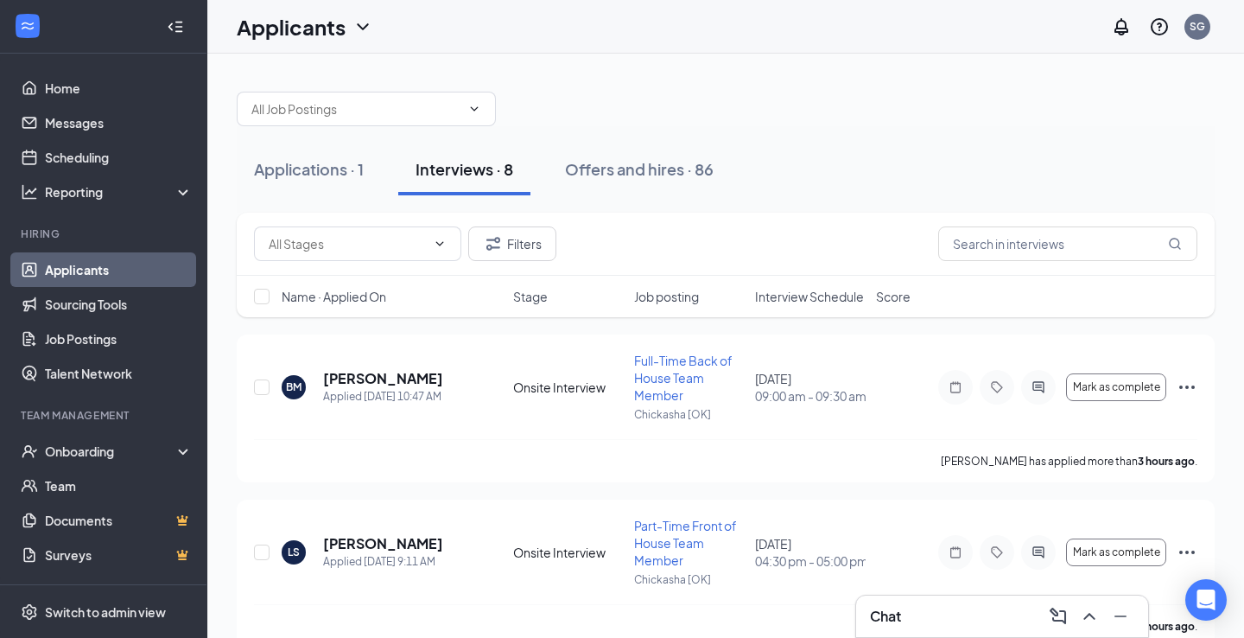
scroll to position [0, 0]
click at [91, 150] on link "Scheduling" at bounding box center [119, 157] width 148 height 35
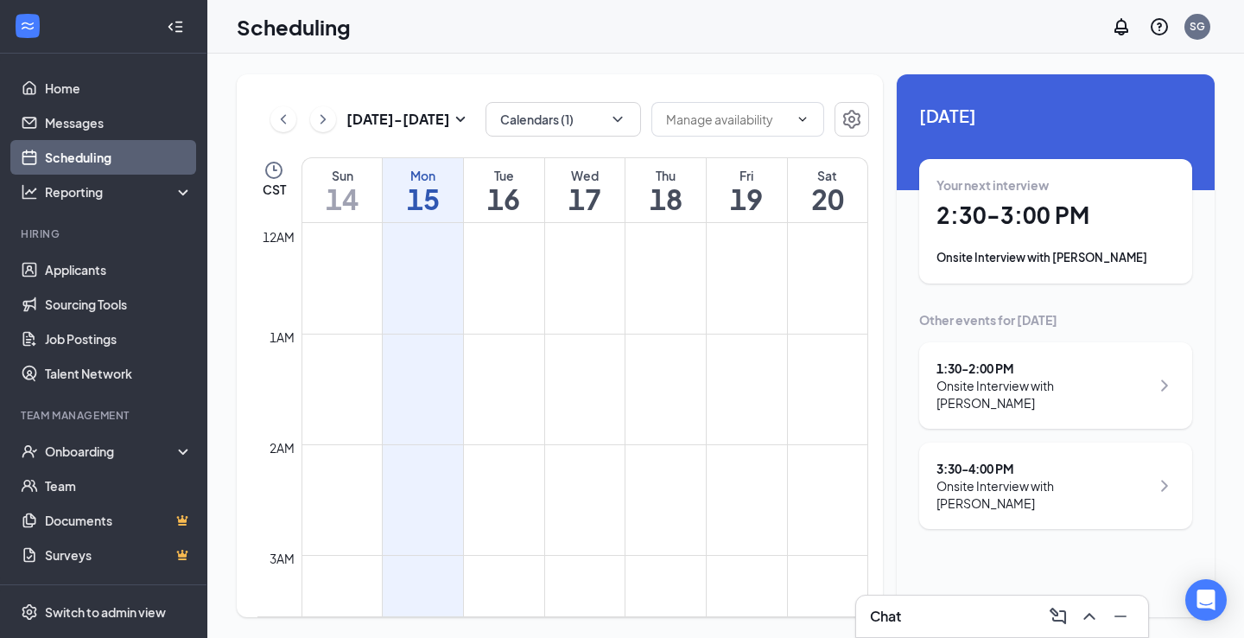
scroll to position [849, 0]
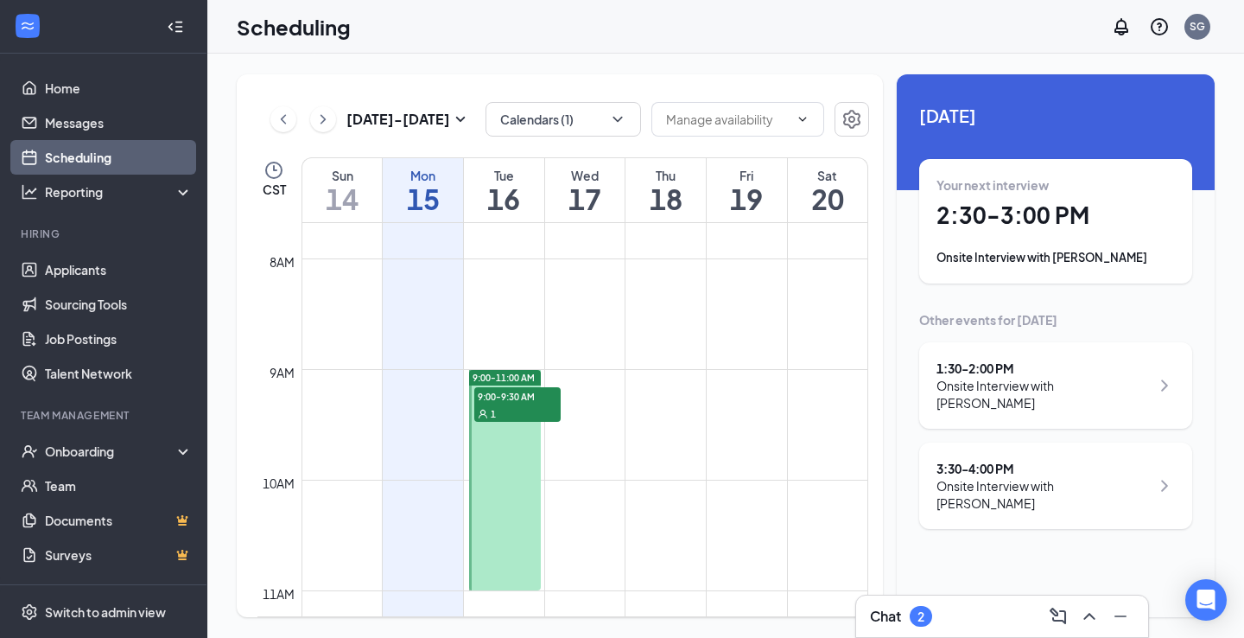
click at [923, 617] on div "2" at bounding box center [921, 616] width 7 height 15
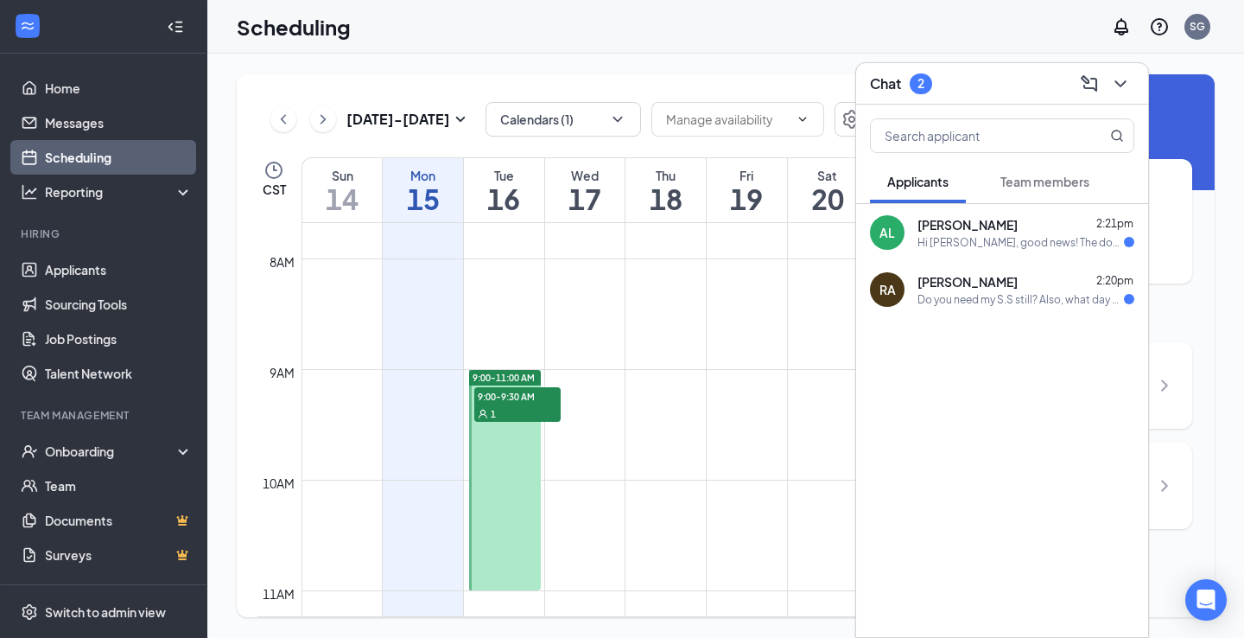
click at [1033, 217] on div "Angela Lawrence 2:21pm" at bounding box center [1026, 224] width 217 height 17
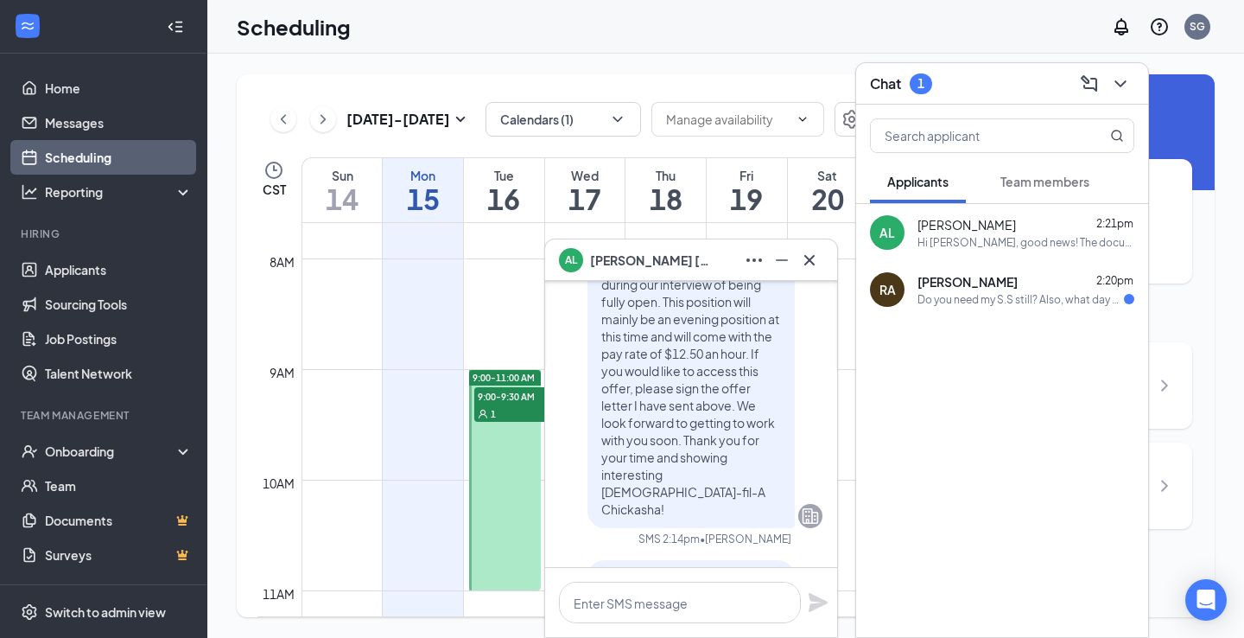
scroll to position [-675, 0]
click at [807, 270] on button at bounding box center [810, 260] width 28 height 28
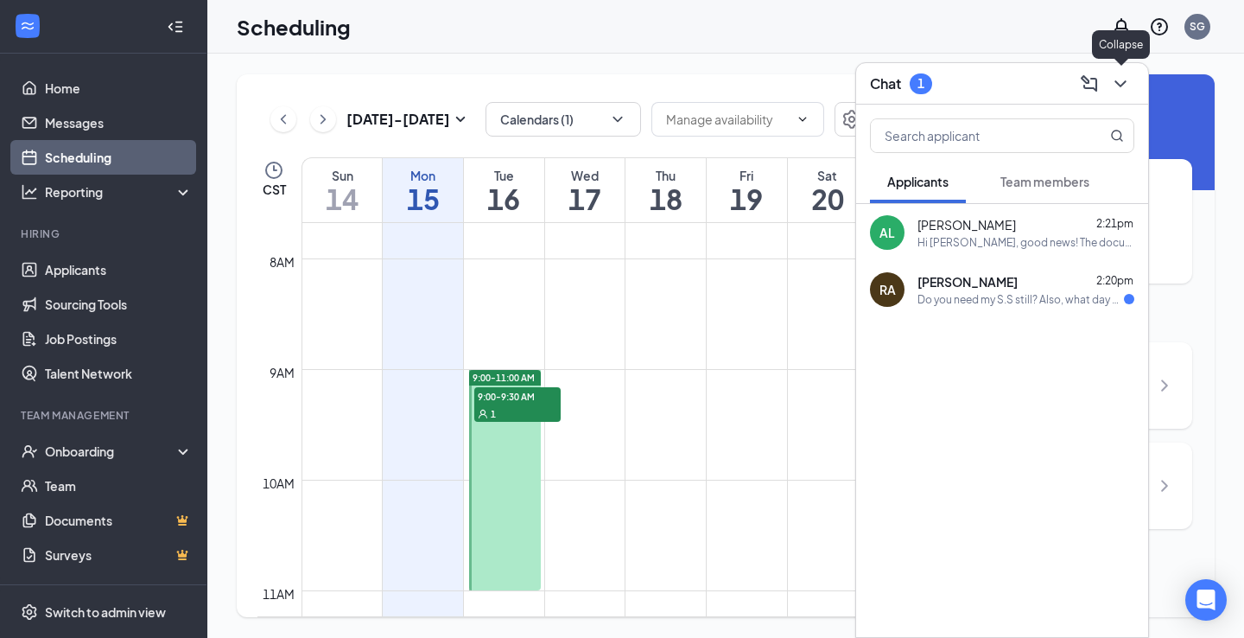
click at [1123, 86] on icon "ChevronDown" at bounding box center [1120, 83] width 21 height 21
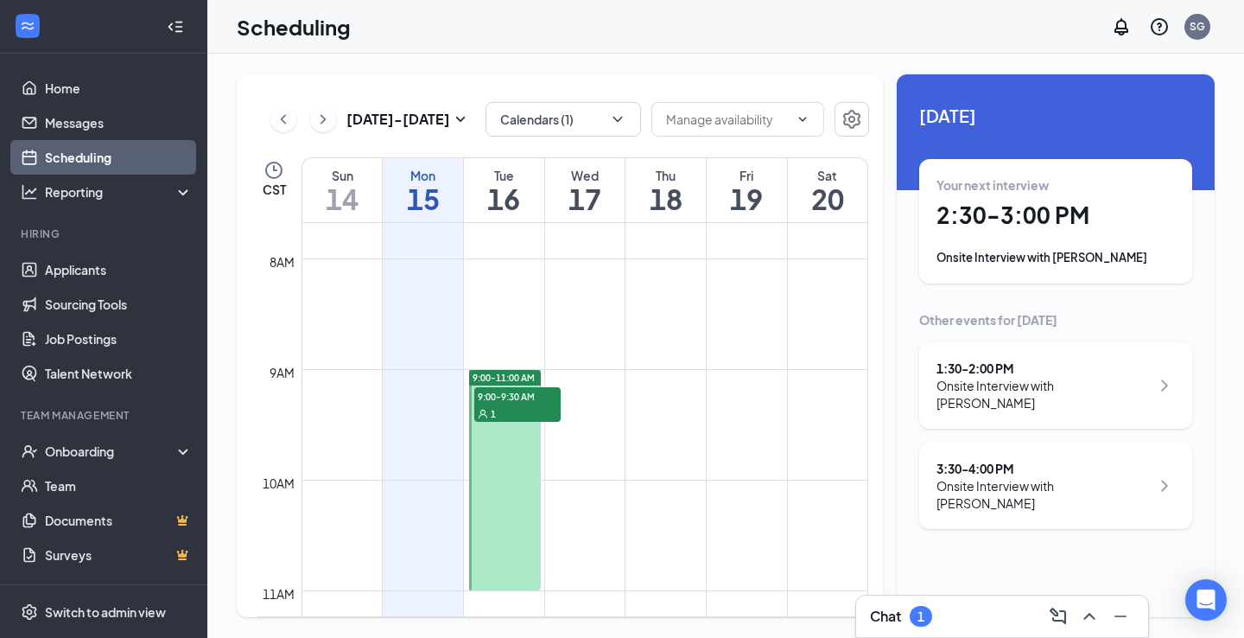
click at [950, 602] on div "Chat 1" at bounding box center [1002, 616] width 264 height 28
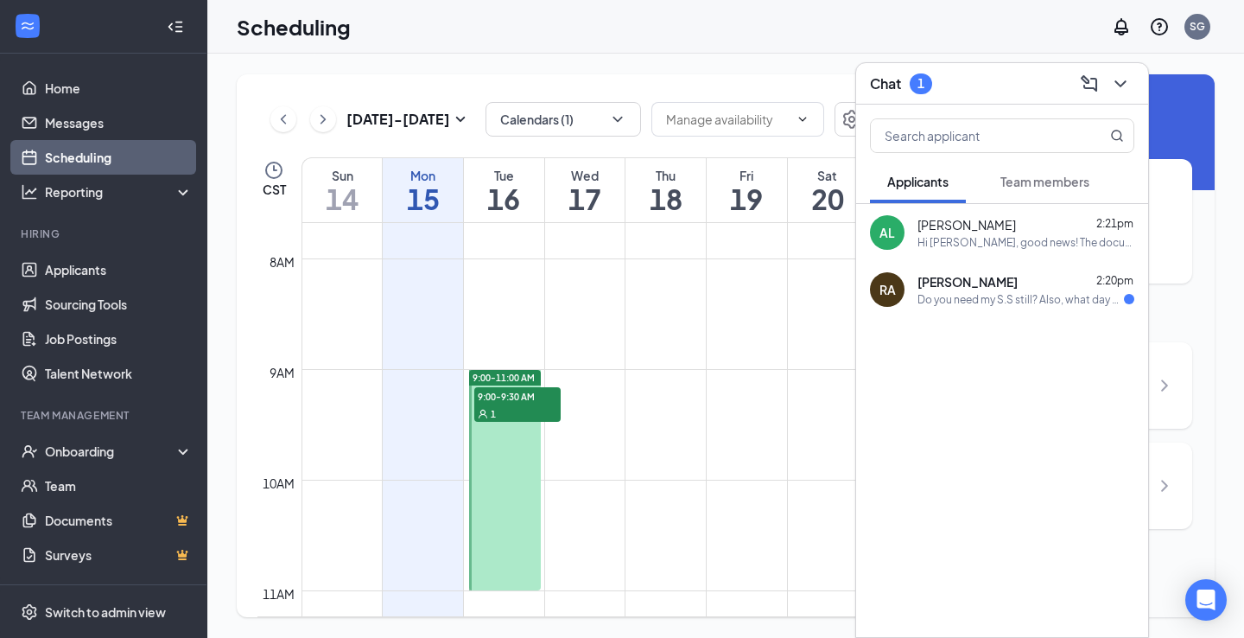
click at [991, 226] on span "[PERSON_NAME]" at bounding box center [967, 224] width 99 height 17
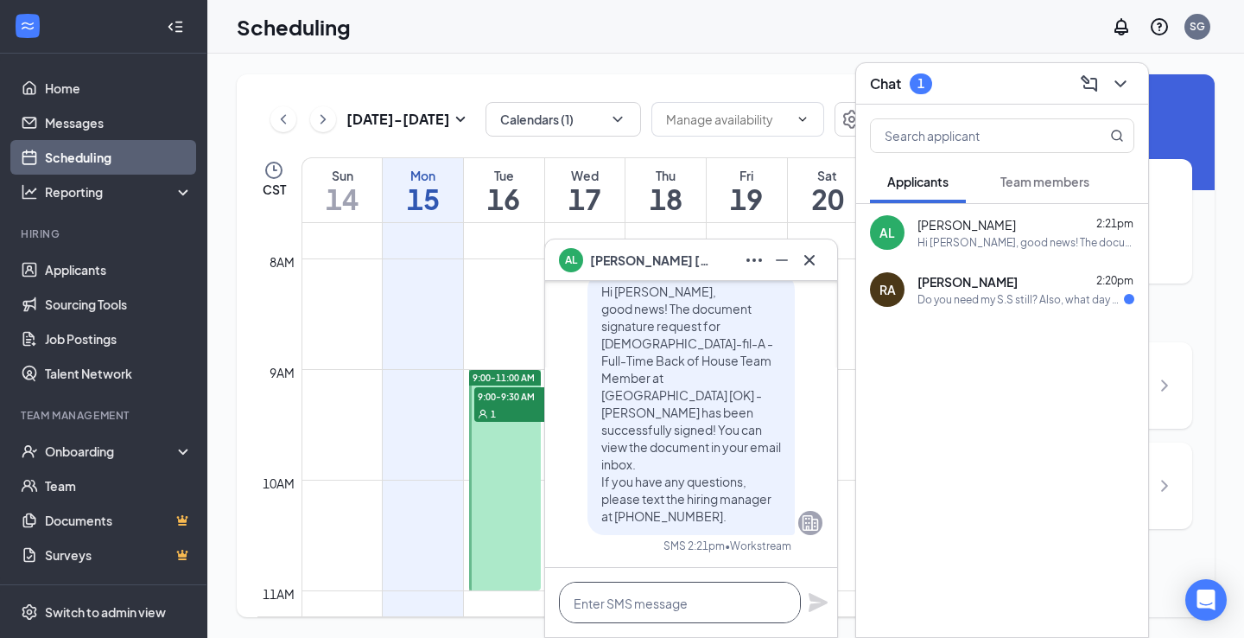
click at [645, 594] on textarea at bounding box center [680, 602] width 242 height 41
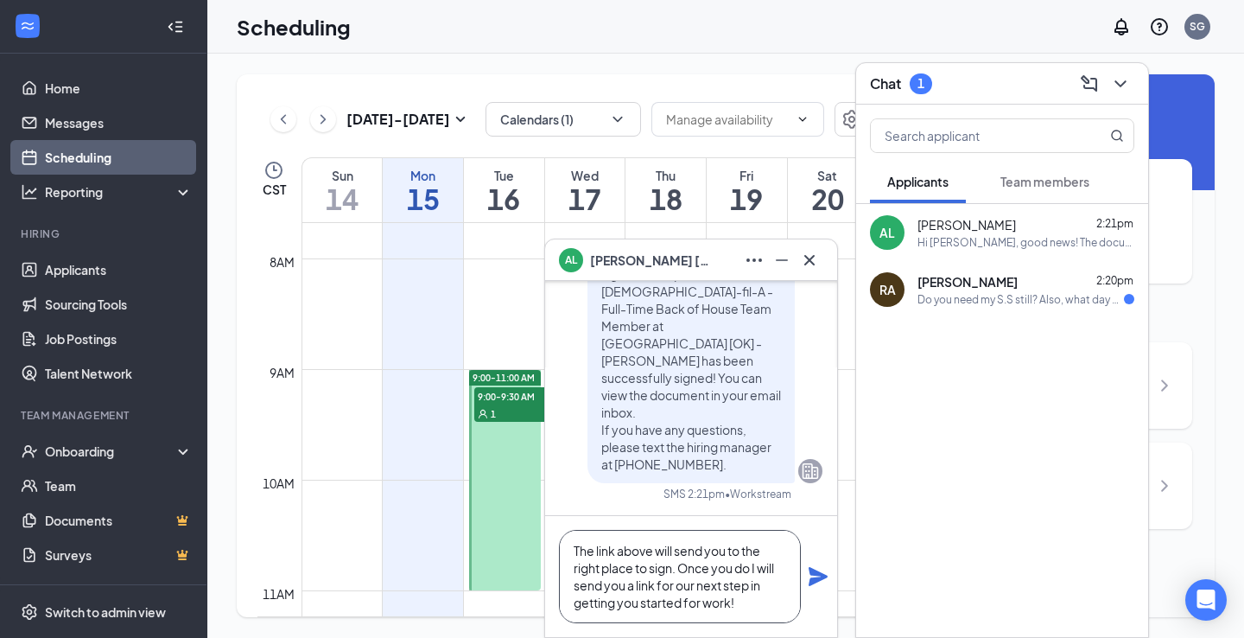
type textarea "The link above will send you to the right place to sign. Once you do I will sen…"
click at [811, 579] on icon "Plane" at bounding box center [818, 576] width 19 height 19
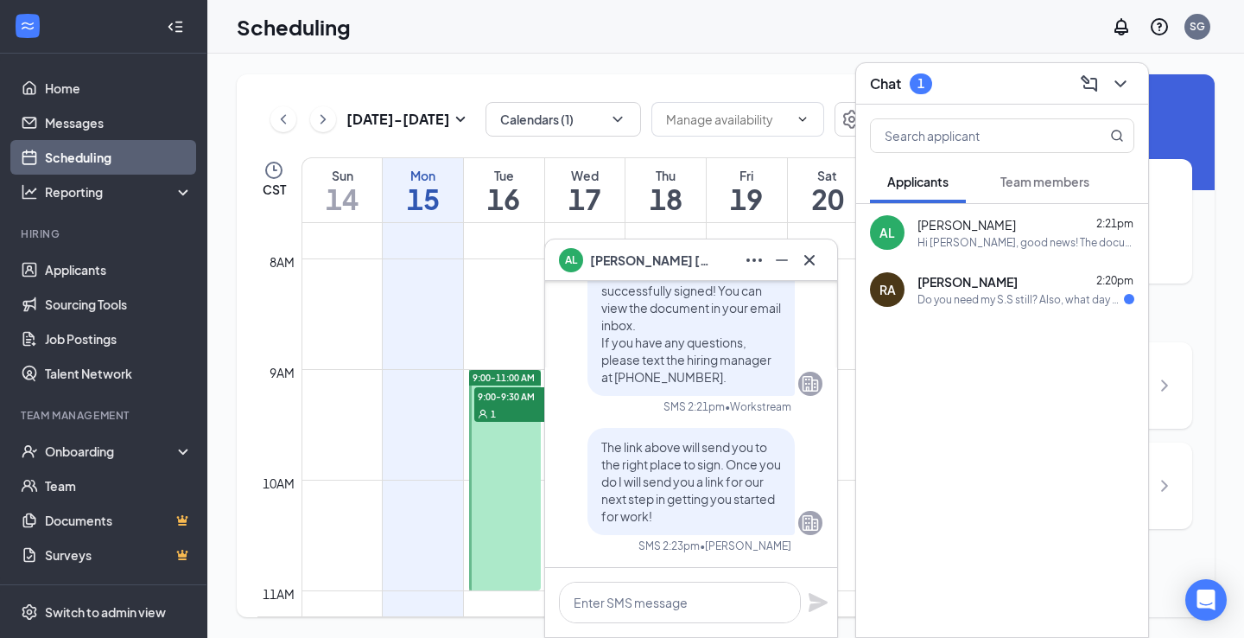
scroll to position [0, 0]
click at [813, 257] on icon "Cross" at bounding box center [809, 259] width 10 height 10
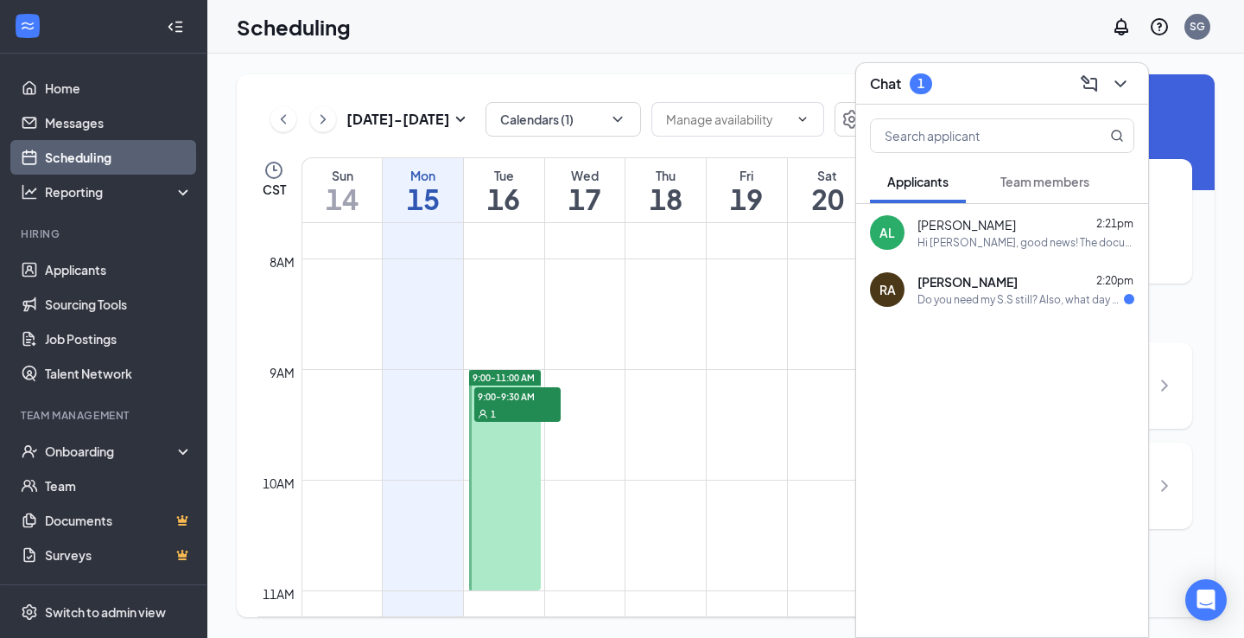
click at [1012, 292] on div "Do you need my S.S still? Also, what day could you start me" at bounding box center [1021, 299] width 207 height 15
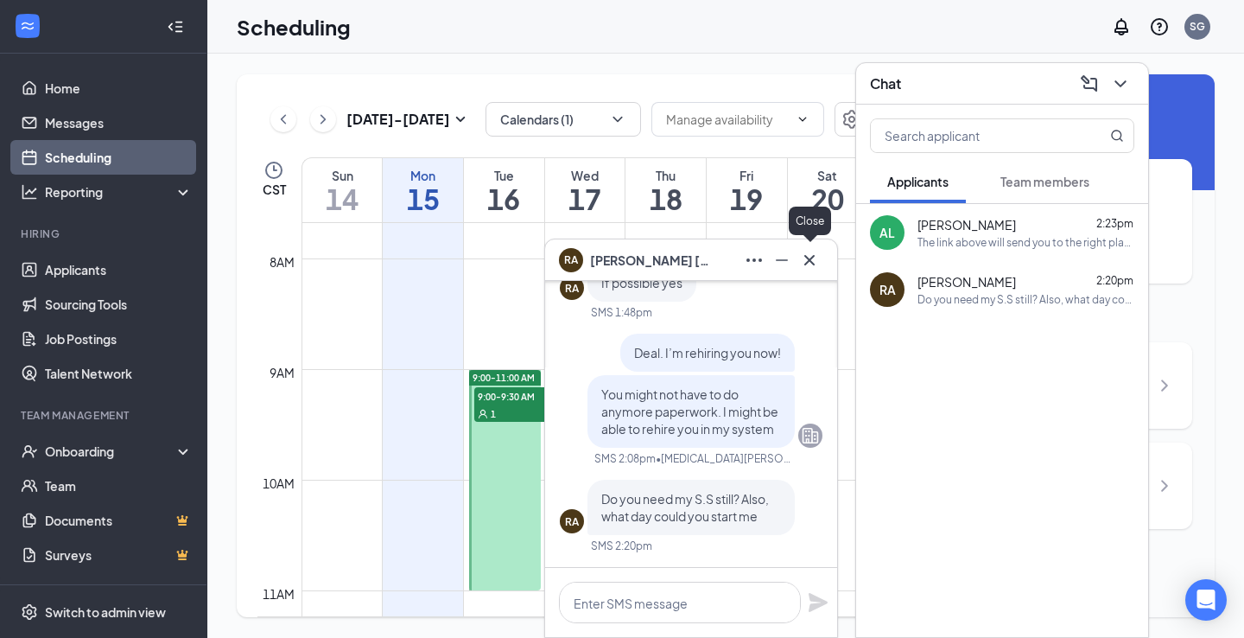
click at [813, 264] on icon "Cross" at bounding box center [809, 260] width 21 height 21
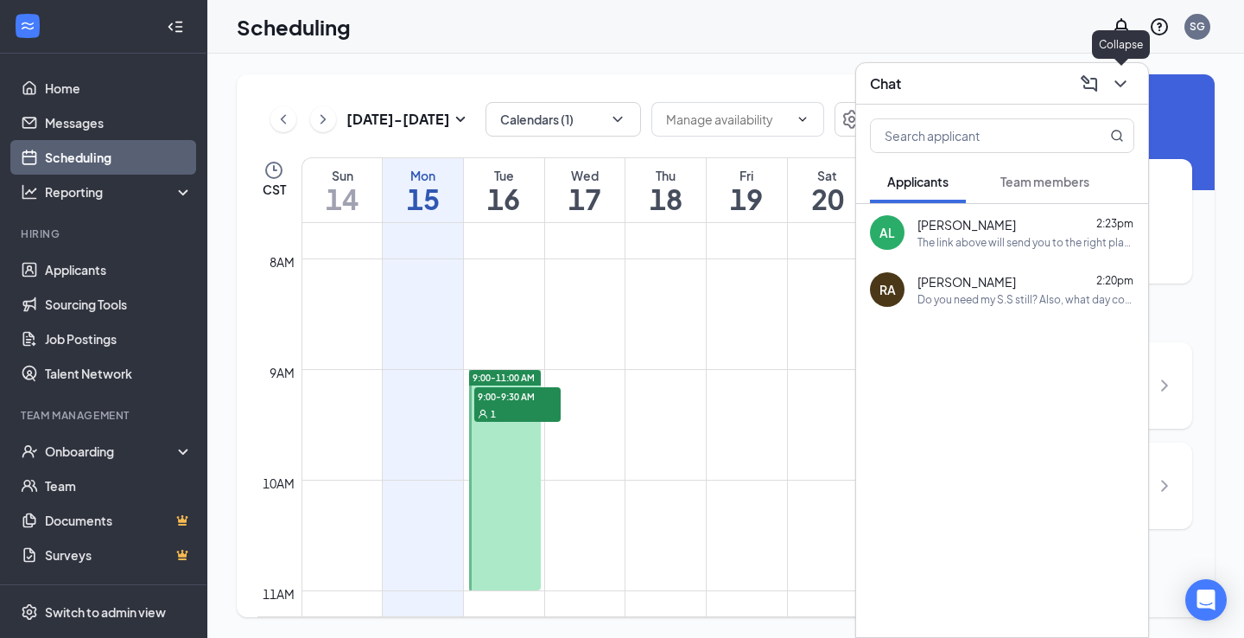
click at [1118, 89] on icon "ChevronDown" at bounding box center [1120, 83] width 21 height 21
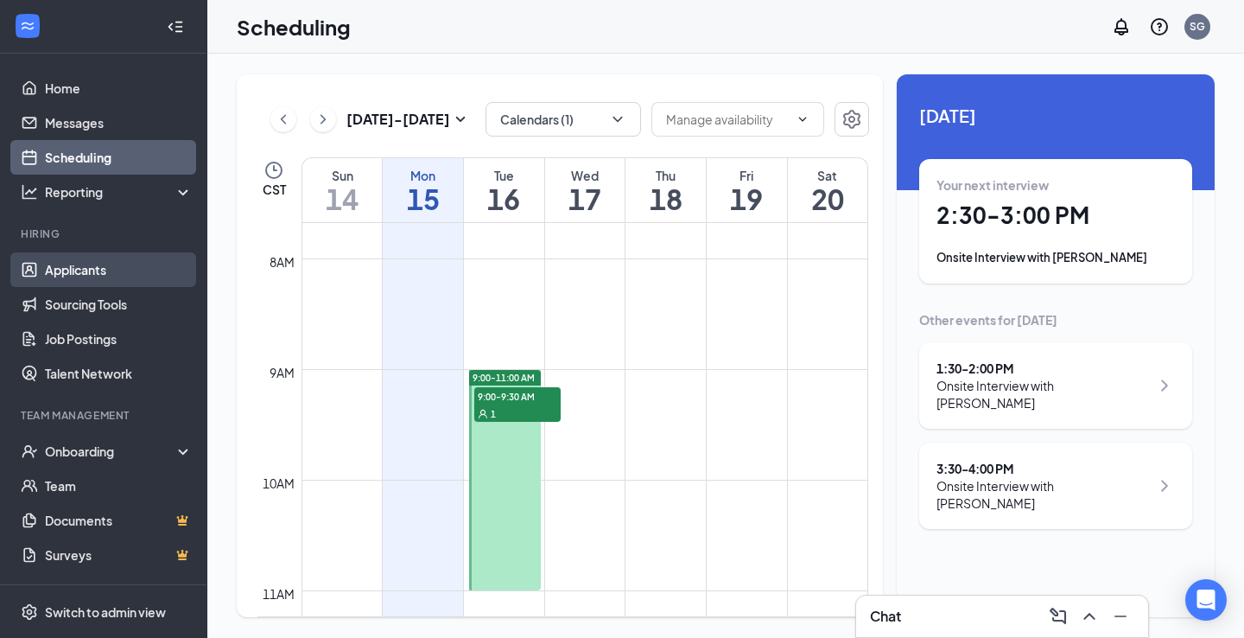
click at [93, 261] on link "Applicants" at bounding box center [119, 269] width 148 height 35
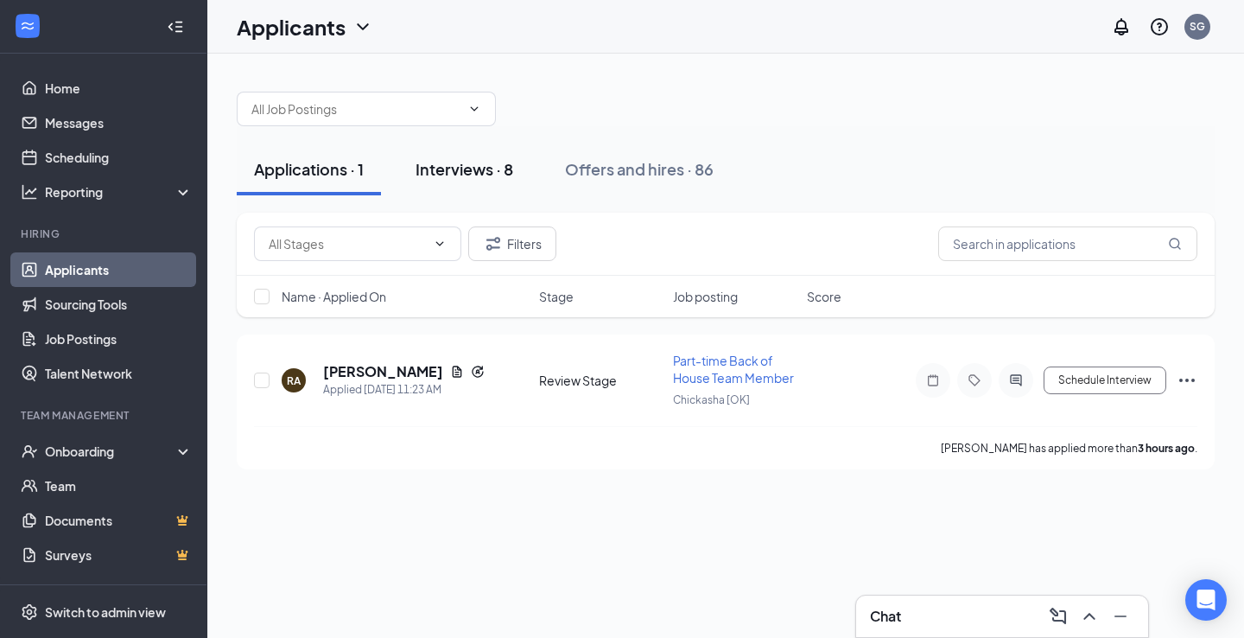
click at [483, 162] on div "Interviews · 8" at bounding box center [465, 169] width 98 height 22
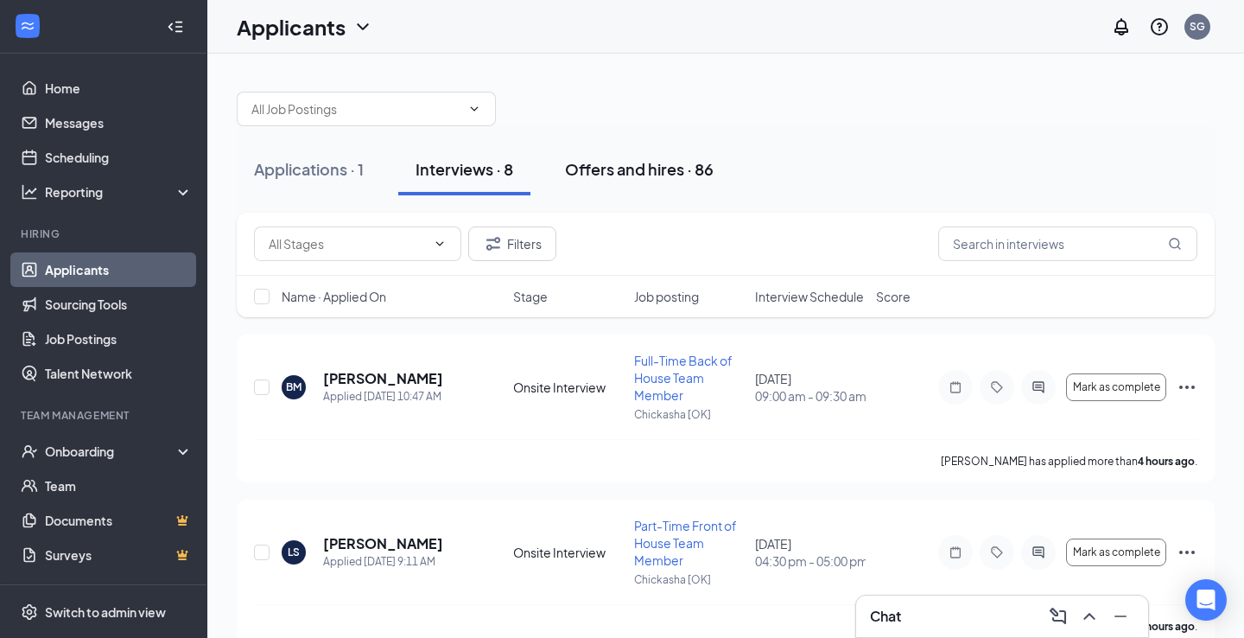
click at [647, 171] on div "Offers and hires · 86" at bounding box center [639, 169] width 149 height 22
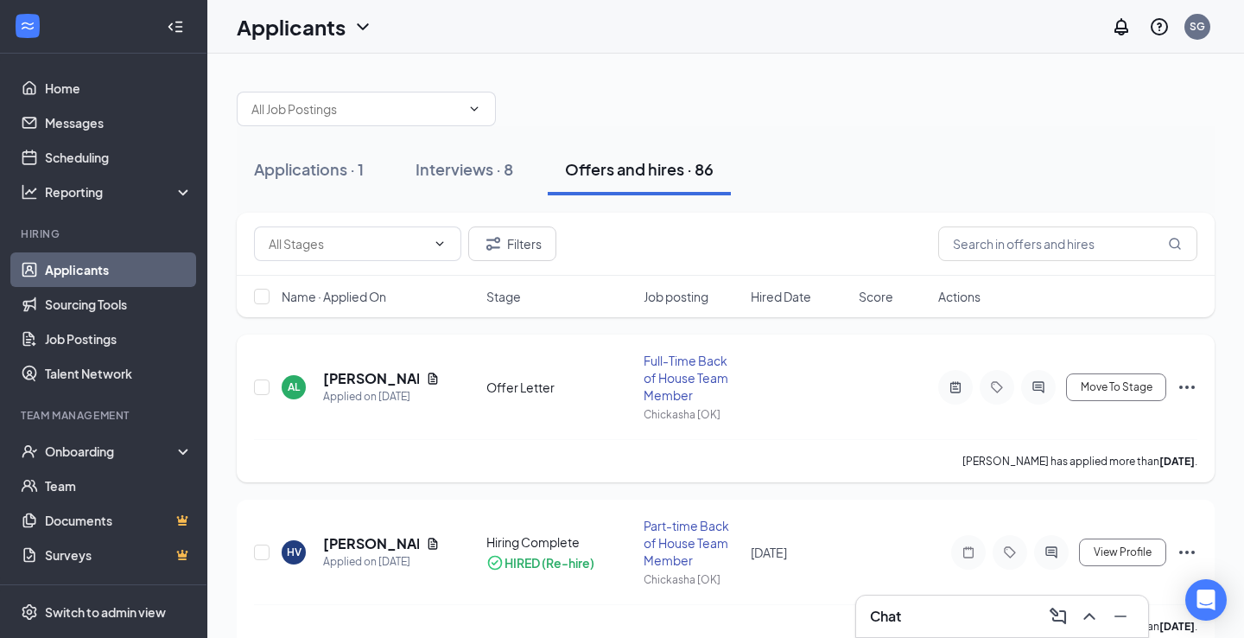
click at [345, 374] on h5 "[PERSON_NAME]" at bounding box center [371, 378] width 96 height 19
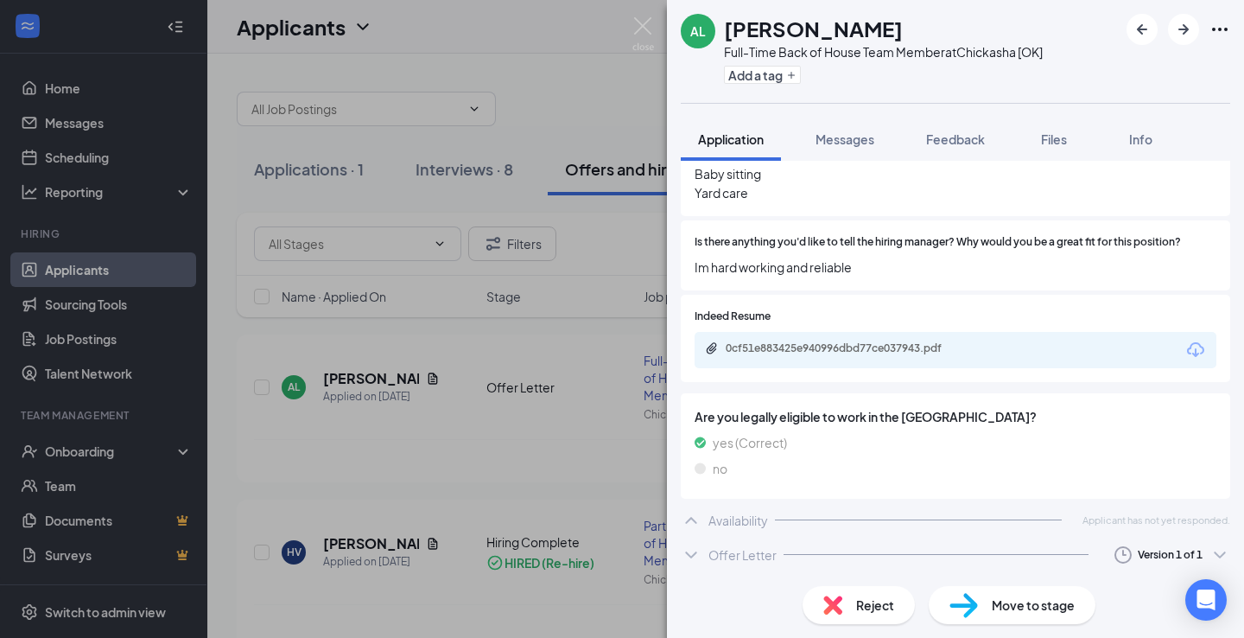
scroll to position [826, 0]
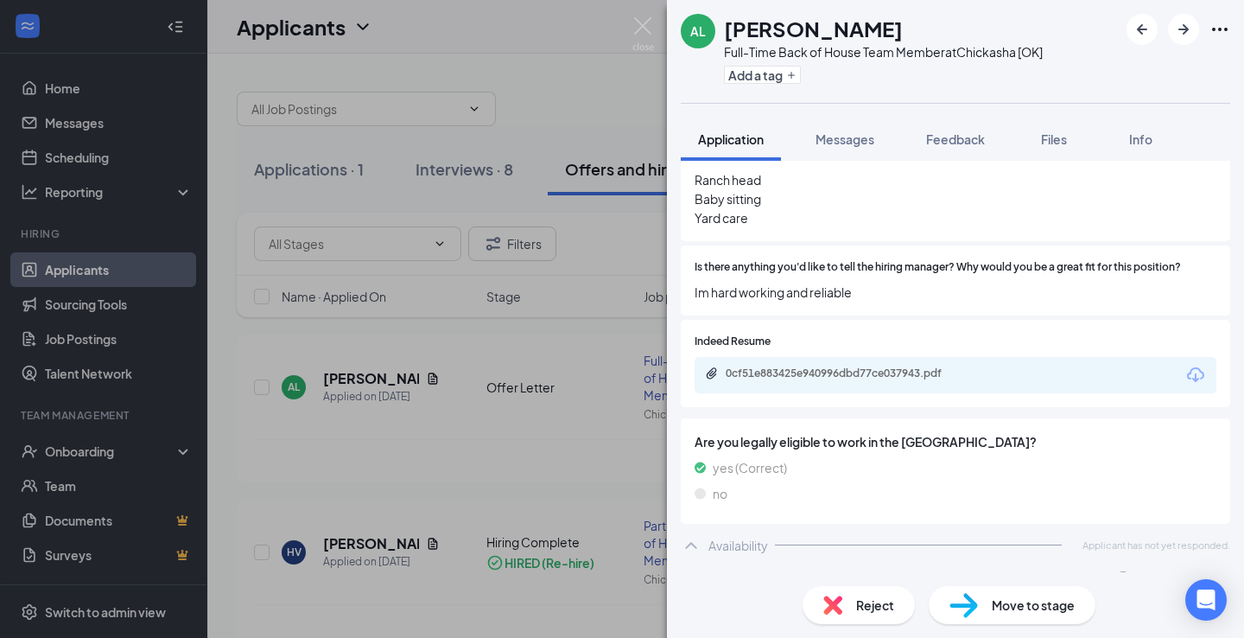
click at [760, 571] on div "Offer Letter" at bounding box center [743, 579] width 68 height 17
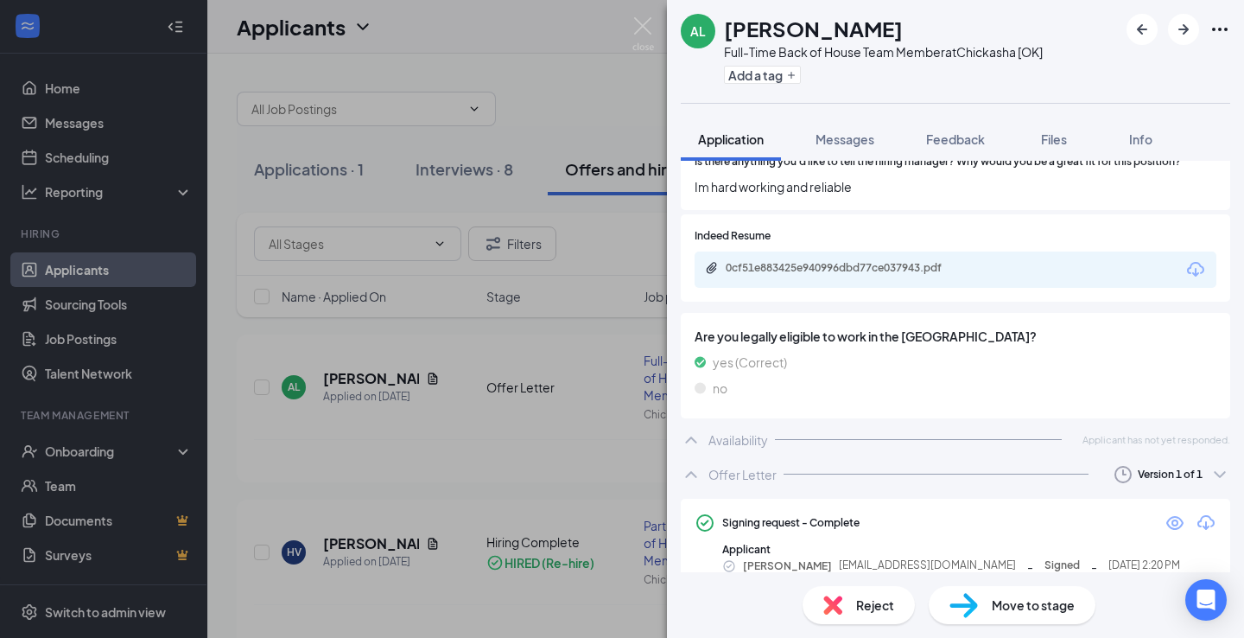
scroll to position [931, 0]
click at [1173, 517] on icon "Eye" at bounding box center [1175, 524] width 17 height 14
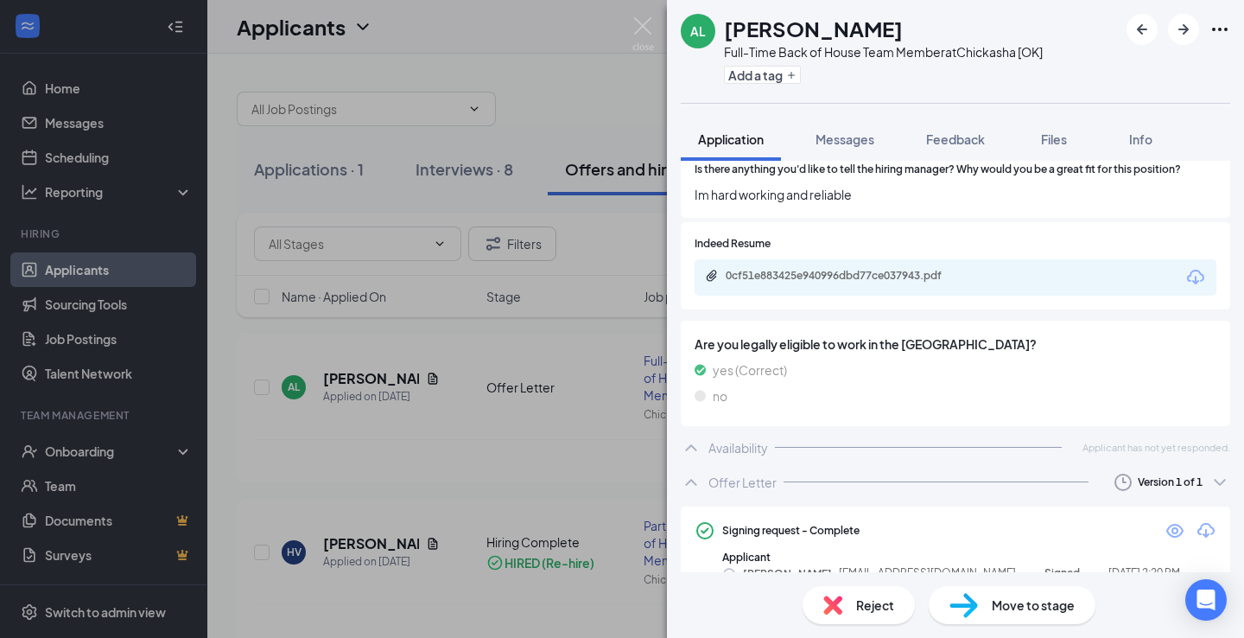
click at [1027, 608] on span "Move to stage" at bounding box center [1033, 604] width 83 height 19
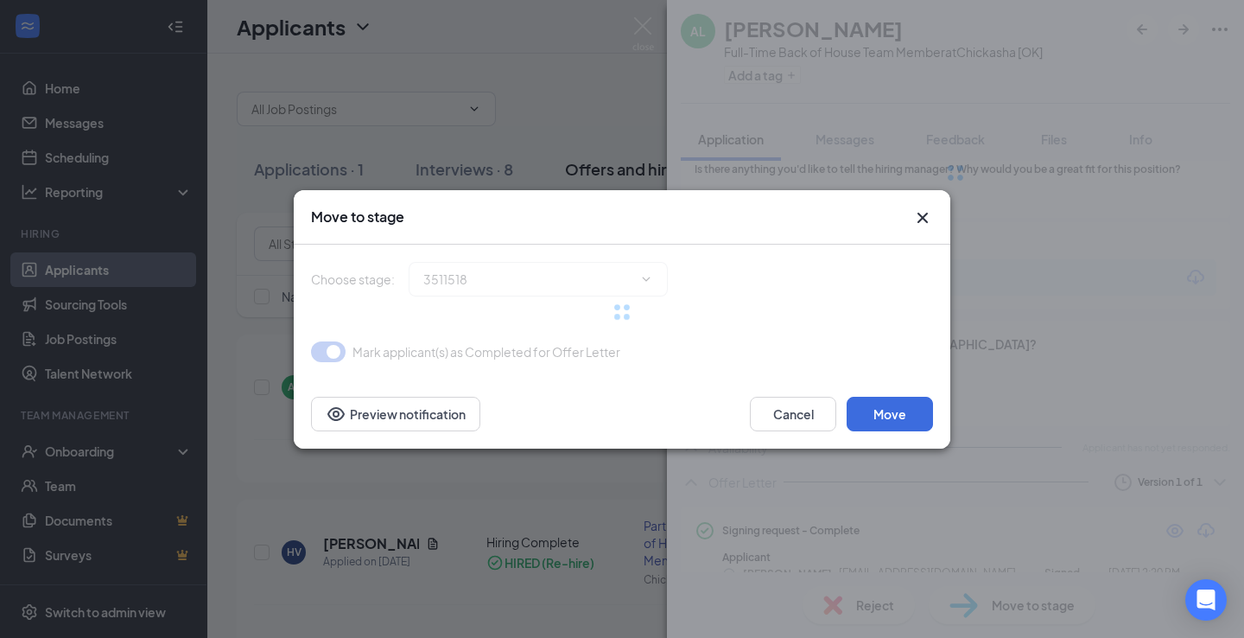
type input "Hiring Complete (final stage)"
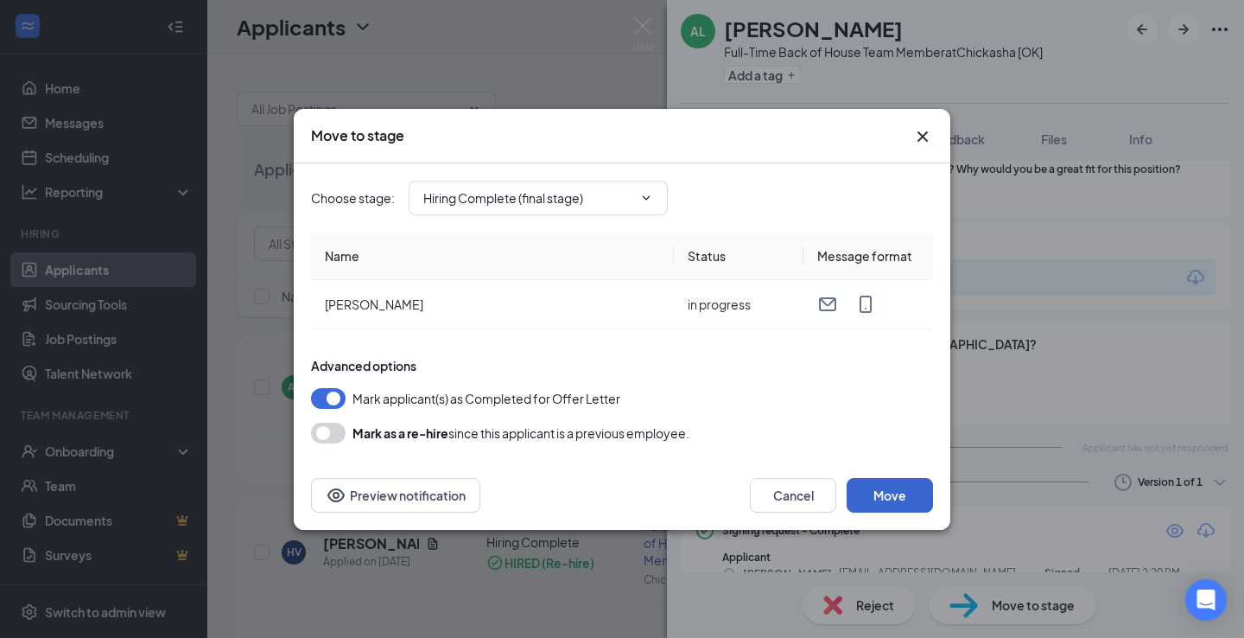
click at [900, 490] on button "Move" at bounding box center [890, 495] width 86 height 35
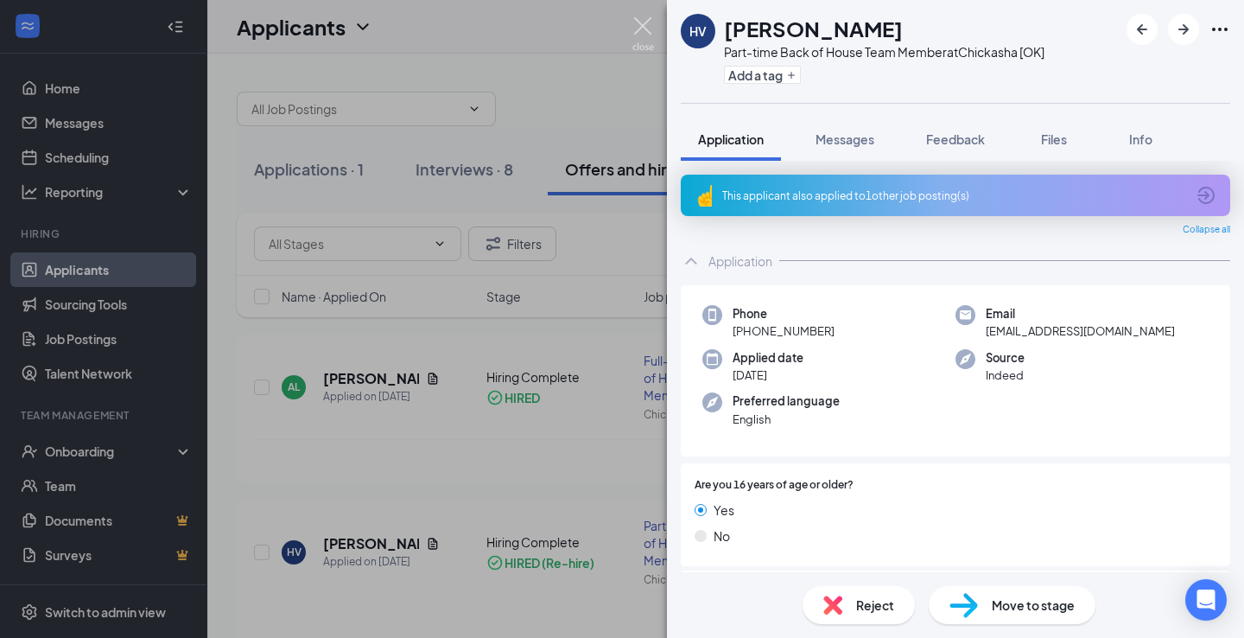
click at [643, 20] on img at bounding box center [644, 34] width 22 height 34
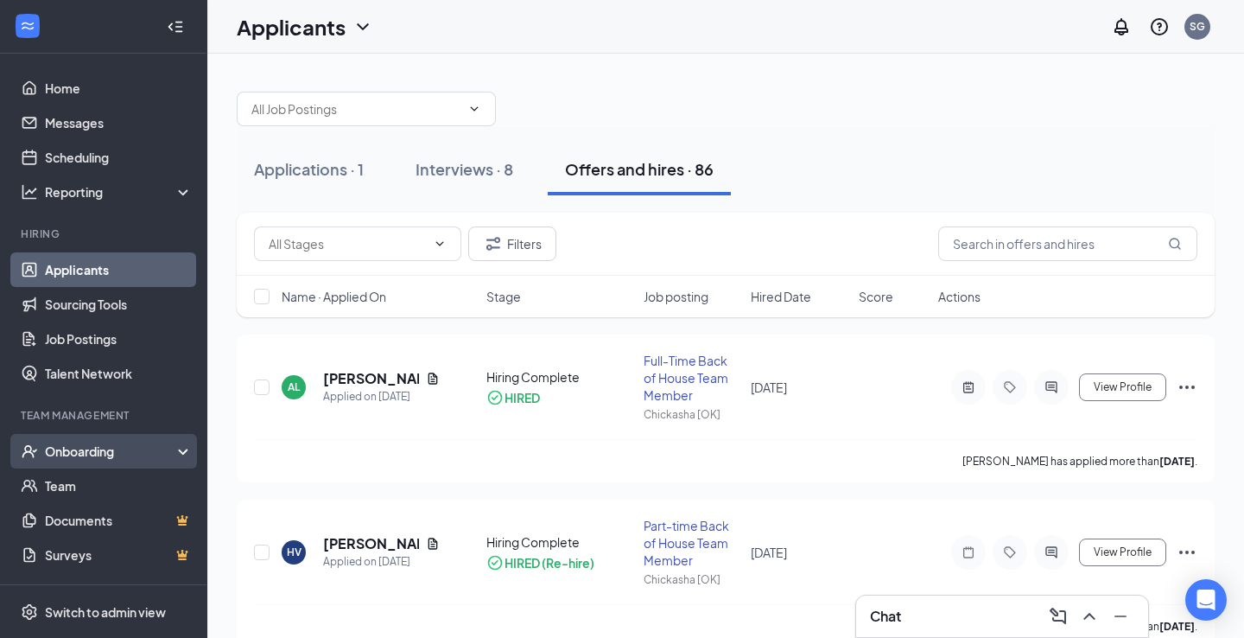
click at [80, 445] on div "Onboarding" at bounding box center [111, 450] width 133 height 17
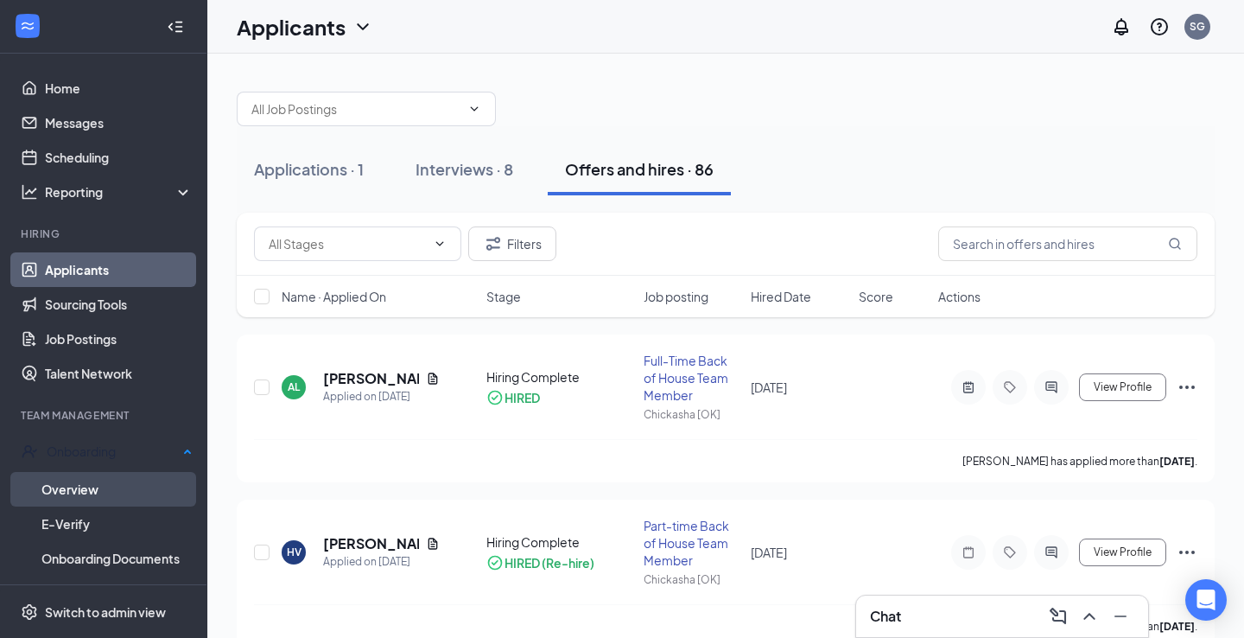
click at [85, 487] on link "Overview" at bounding box center [116, 489] width 151 height 35
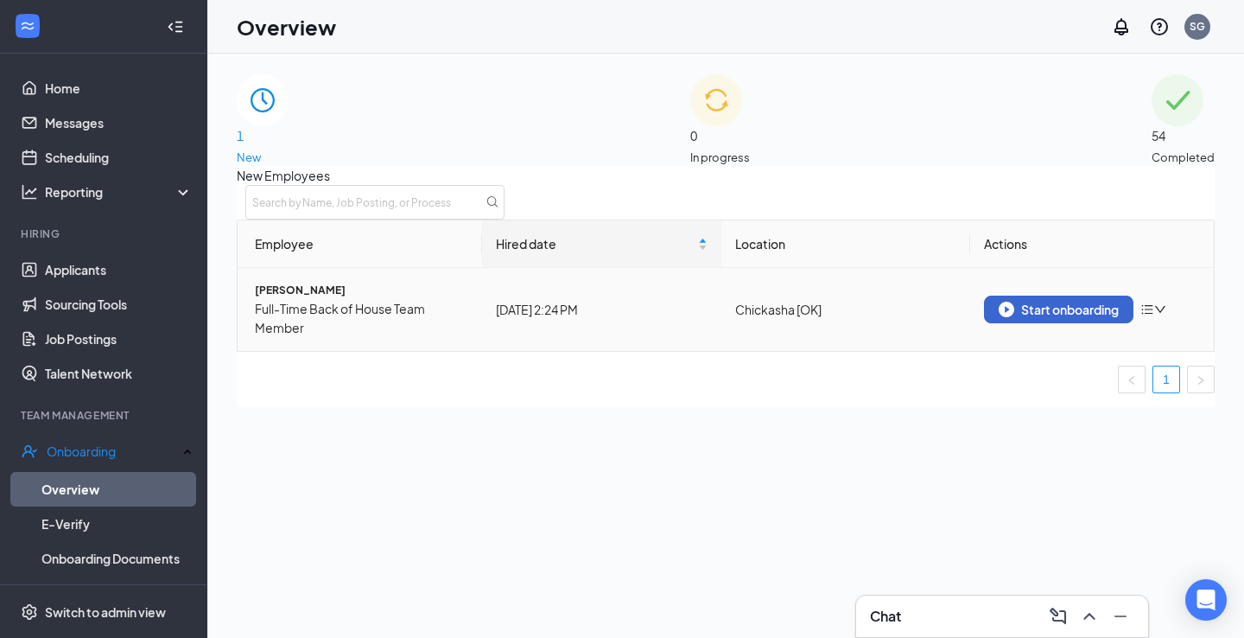
click at [1071, 313] on button "Start onboarding" at bounding box center [1058, 310] width 149 height 28
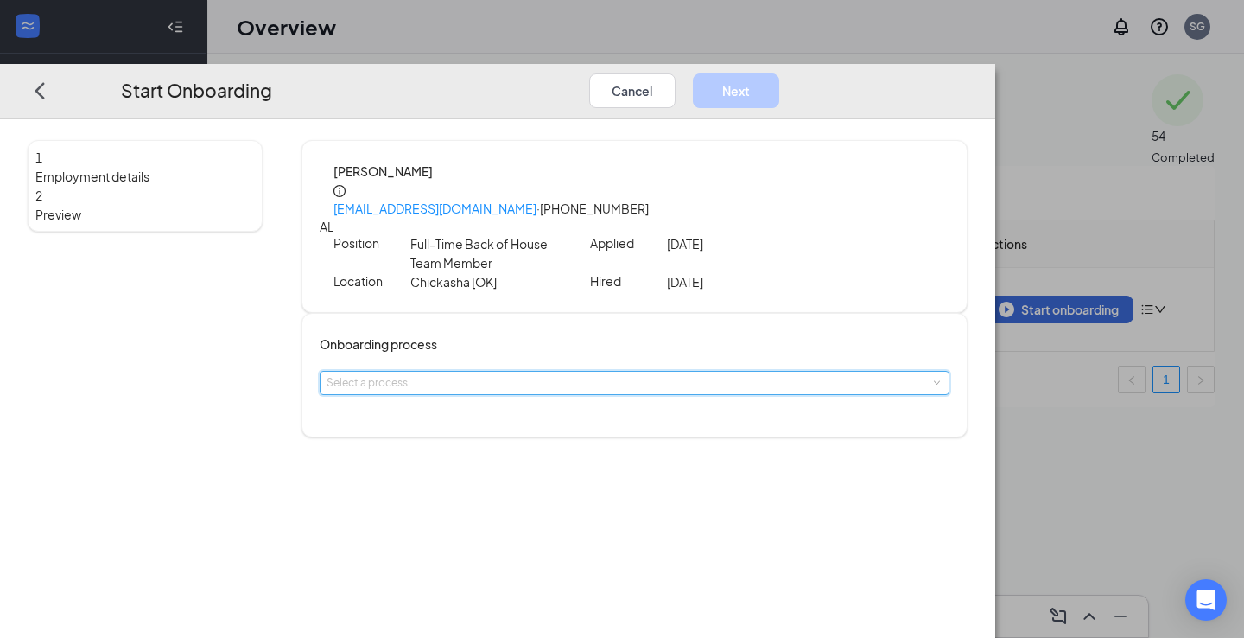
click at [932, 378] on span at bounding box center [936, 382] width 8 height 8
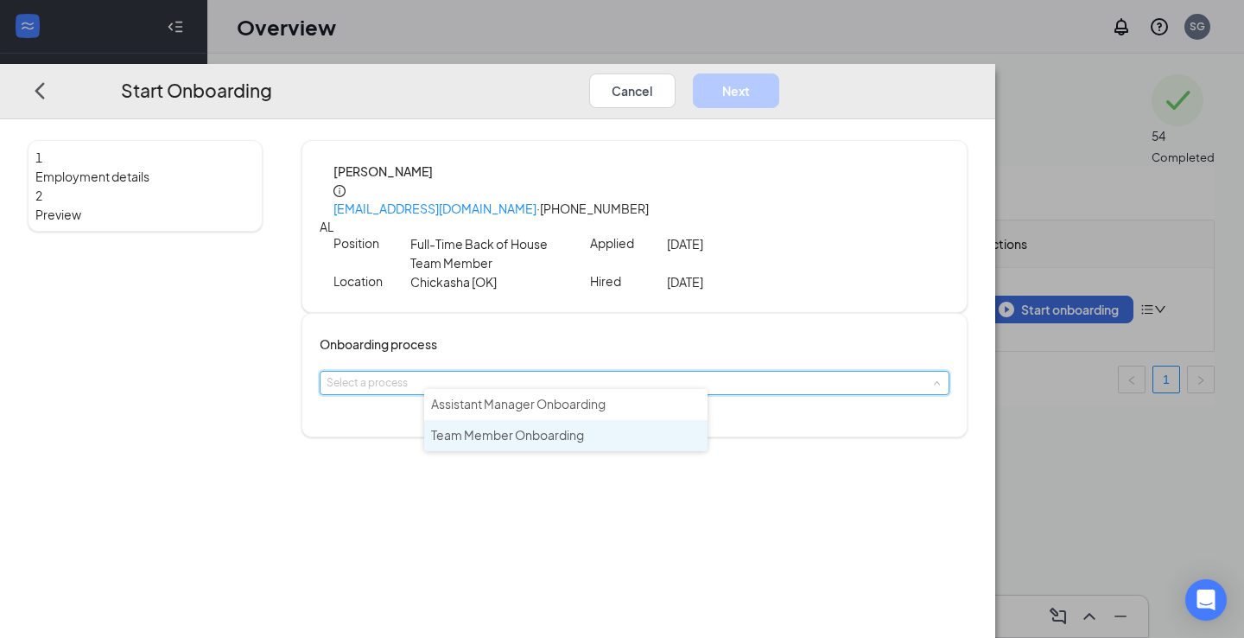
click at [550, 437] on span "Team Member Onboarding" at bounding box center [507, 435] width 153 height 16
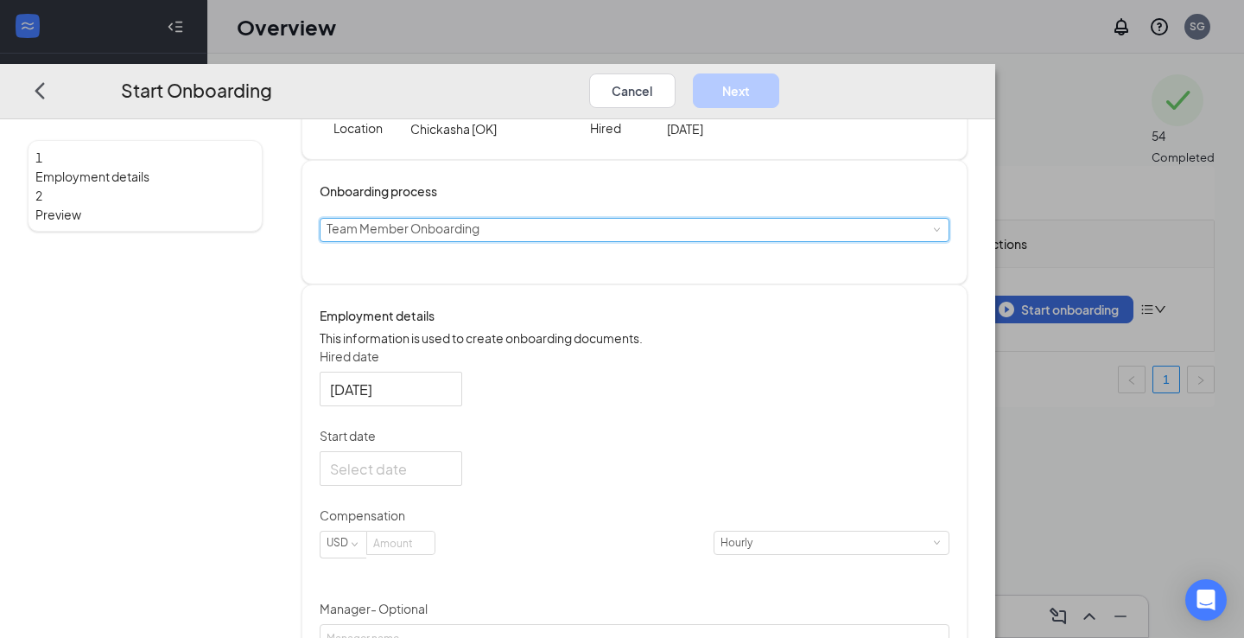
scroll to position [160, 0]
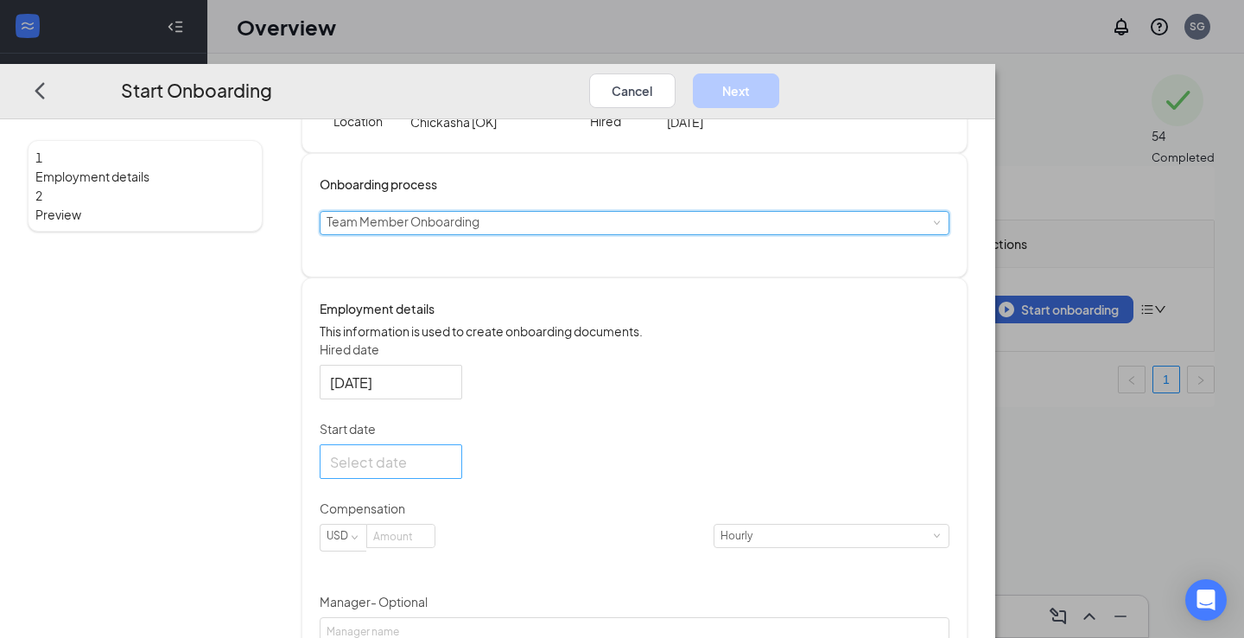
click at [452, 472] on div at bounding box center [391, 461] width 122 height 22
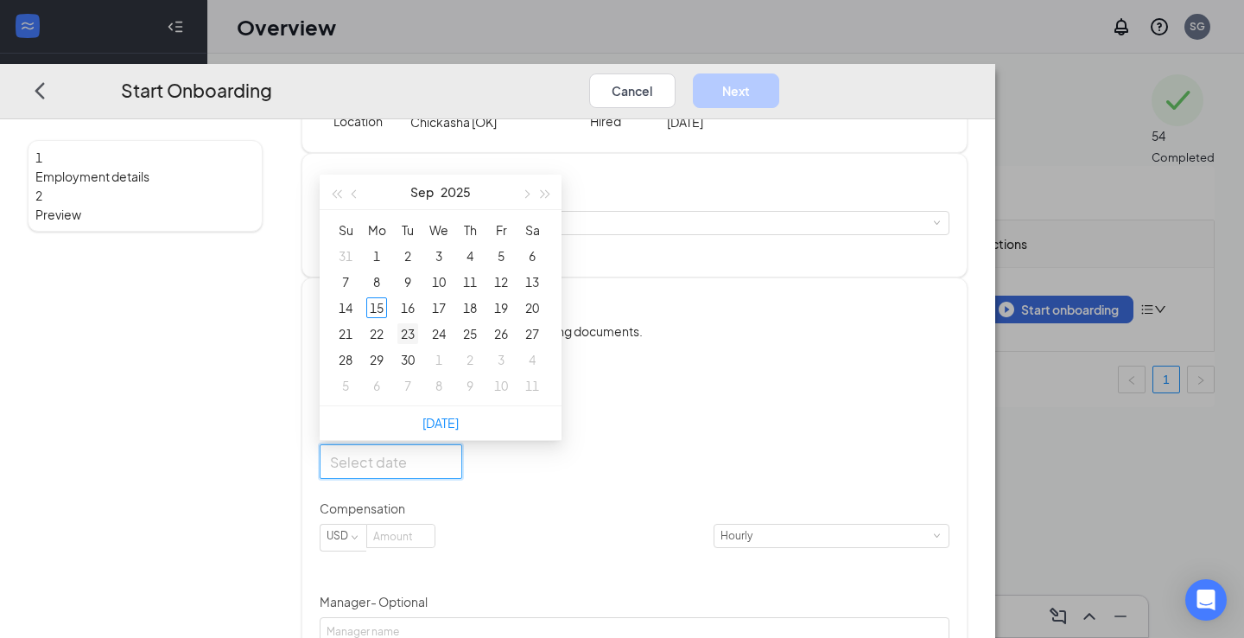
type input "Oct 7, 2025"
type input "Sep 30, 2025"
type input "Sep 24, 2025"
type input "Sep 17, 2025"
type input "Sep 16, 2025"
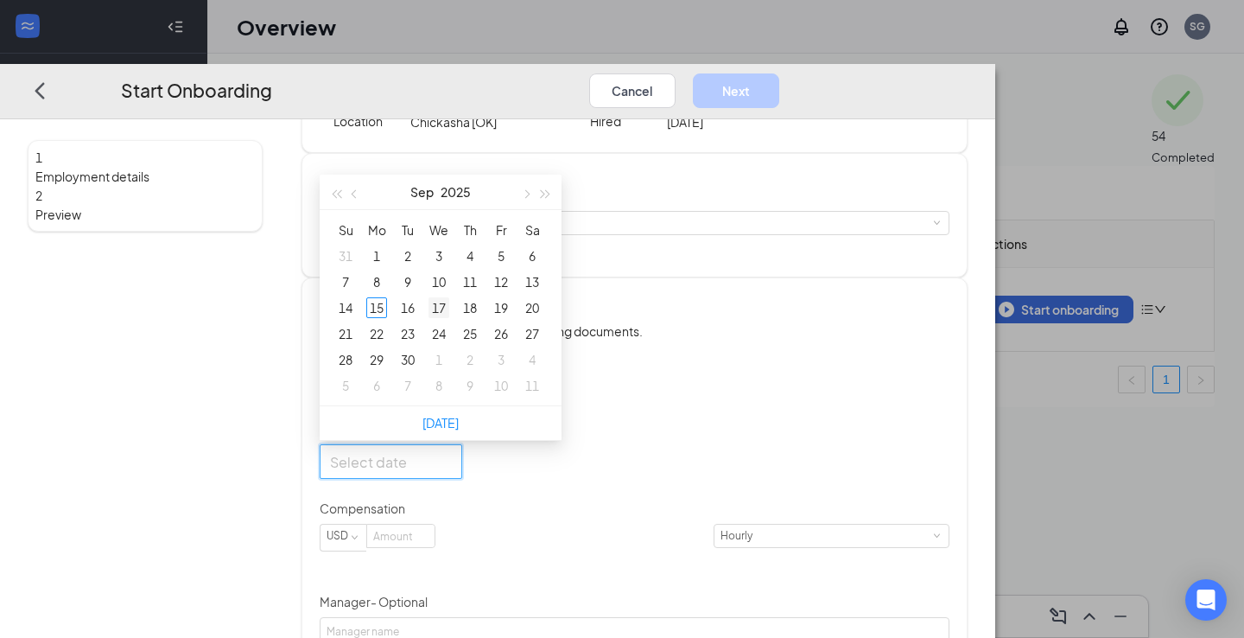
type input "Sep 17, 2025"
type input "Sep 18, 2025"
type input "Sep 19, 2025"
type input "Sep 18, 2025"
type input "Sep 17, 2025"
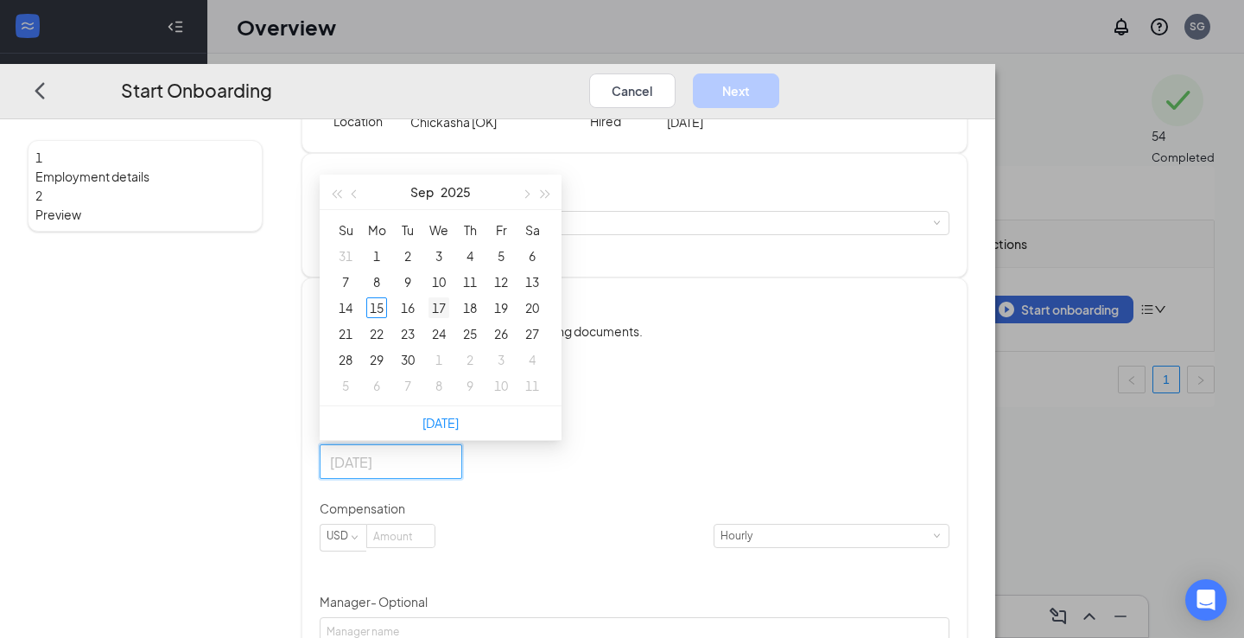
click at [449, 310] on div "17" at bounding box center [439, 307] width 21 height 21
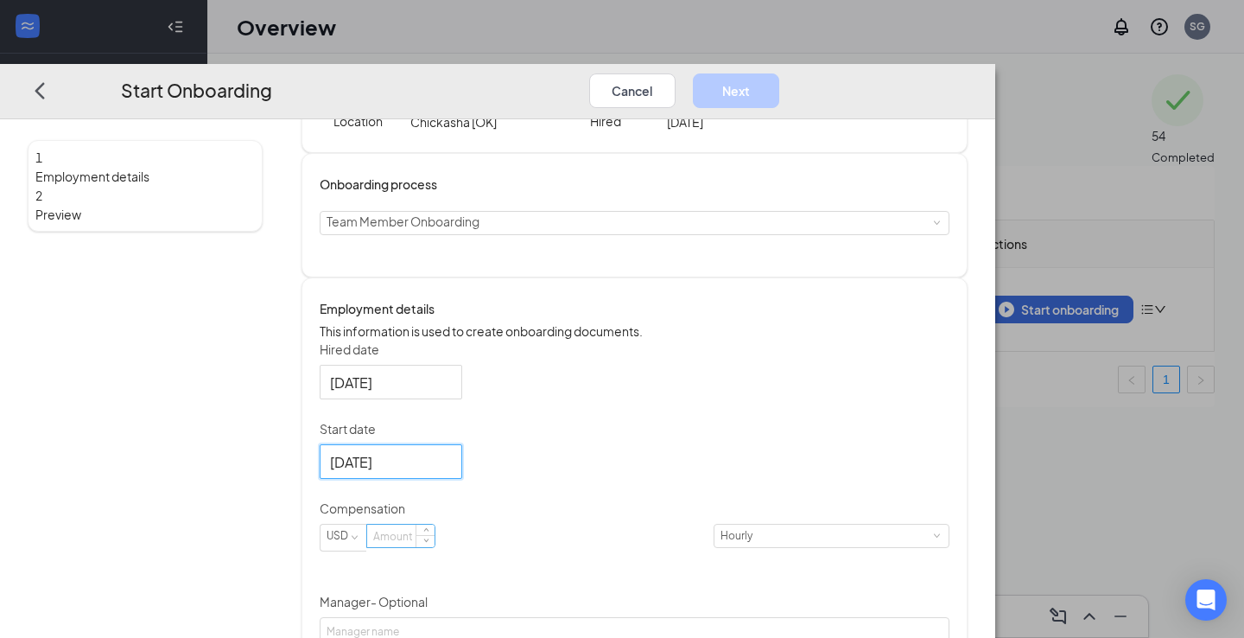
click at [435, 547] on input at bounding box center [400, 536] width 67 height 22
type input "12.5"
click at [905, 494] on div "Hired date Sep 15, 2025 Start date Sep 17, 2025 Sep 2025 Su Mo Tu We Th Fr Sa 3…" at bounding box center [635, 573] width 630 height 467
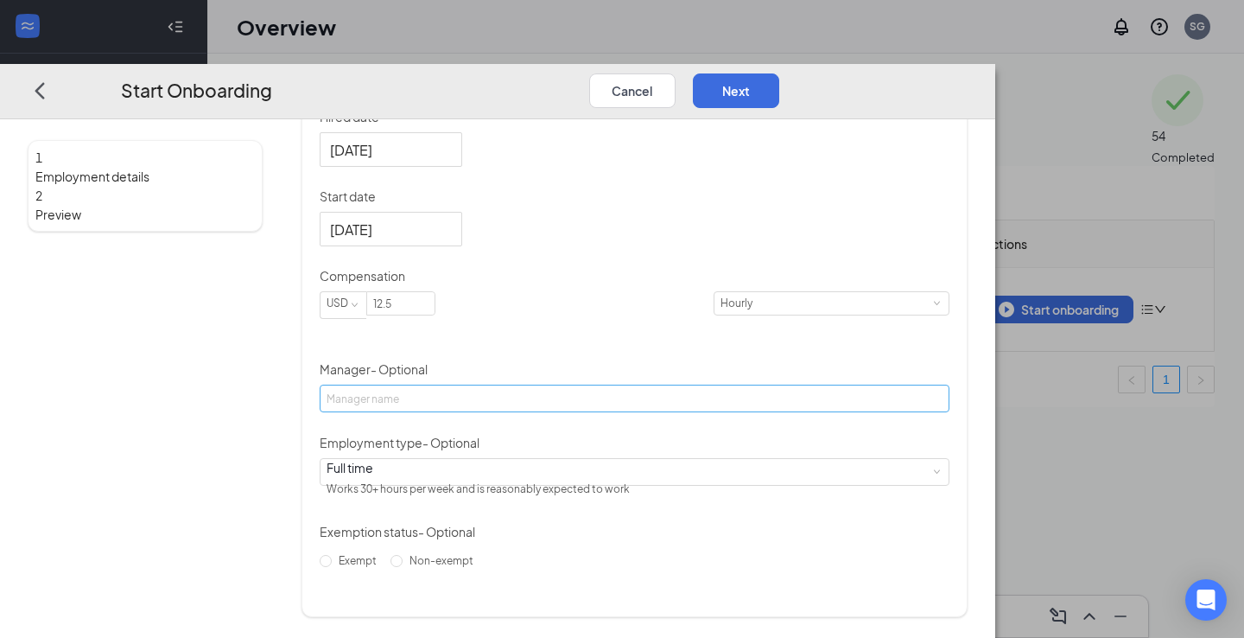
scroll to position [391, 0]
click at [622, 403] on input "Manager - Optional" at bounding box center [635, 399] width 630 height 28
type input "Shawn"
click at [403, 568] on input "Non-exempt" at bounding box center [397, 562] width 12 height 12
radio input "true"
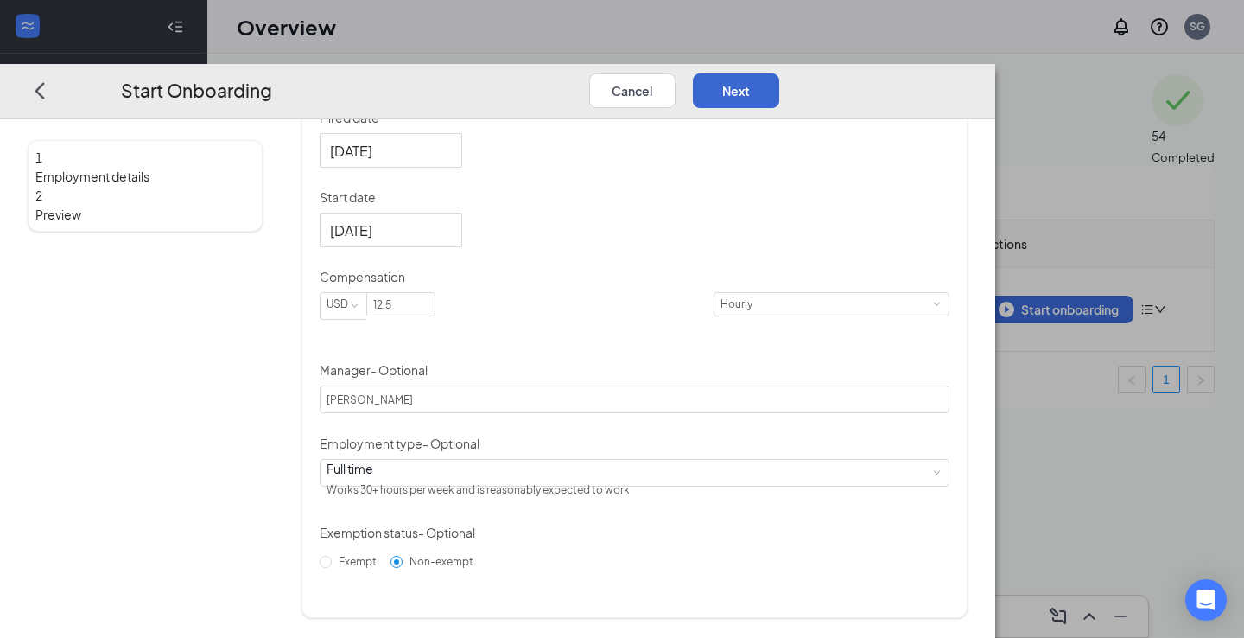
click at [779, 73] on button "Next" at bounding box center [736, 90] width 86 height 35
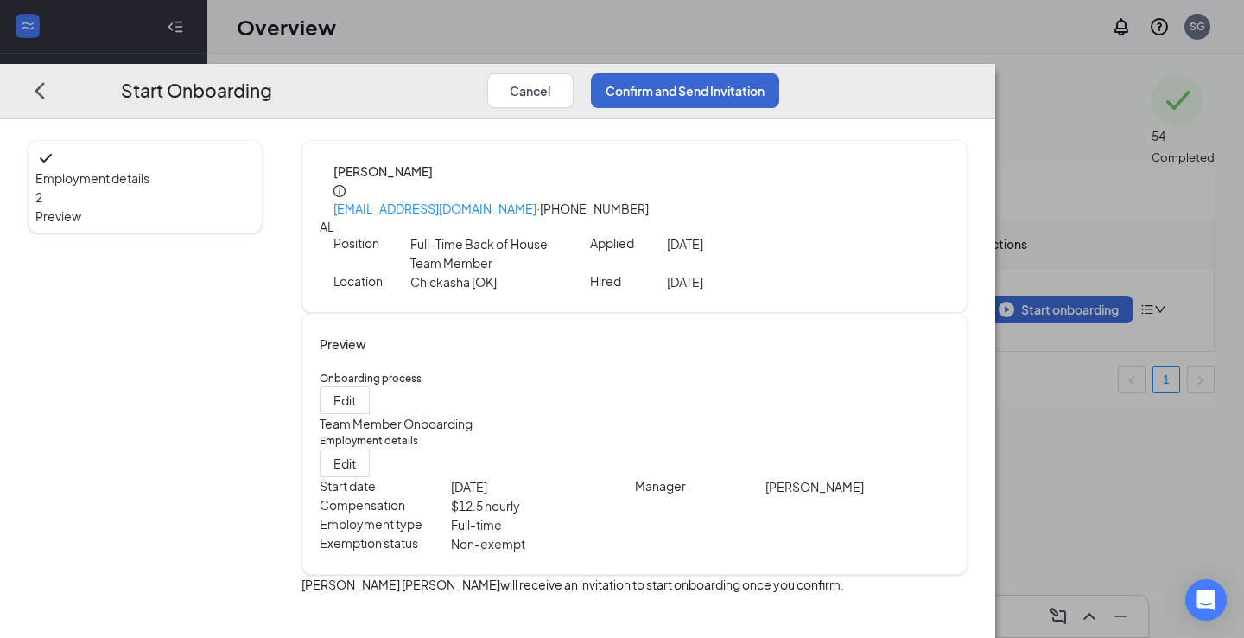
scroll to position [0, 0]
click at [779, 73] on button "Confirm and Send Invitation" at bounding box center [685, 90] width 188 height 35
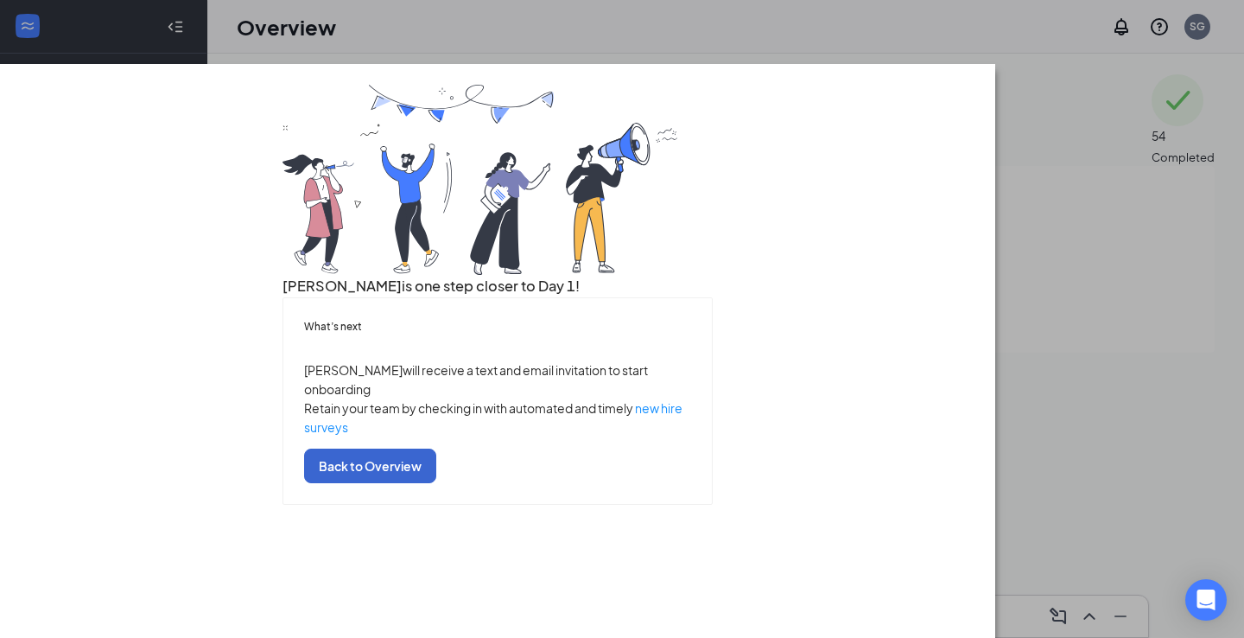
click at [436, 483] on button "Back to Overview" at bounding box center [370, 465] width 132 height 35
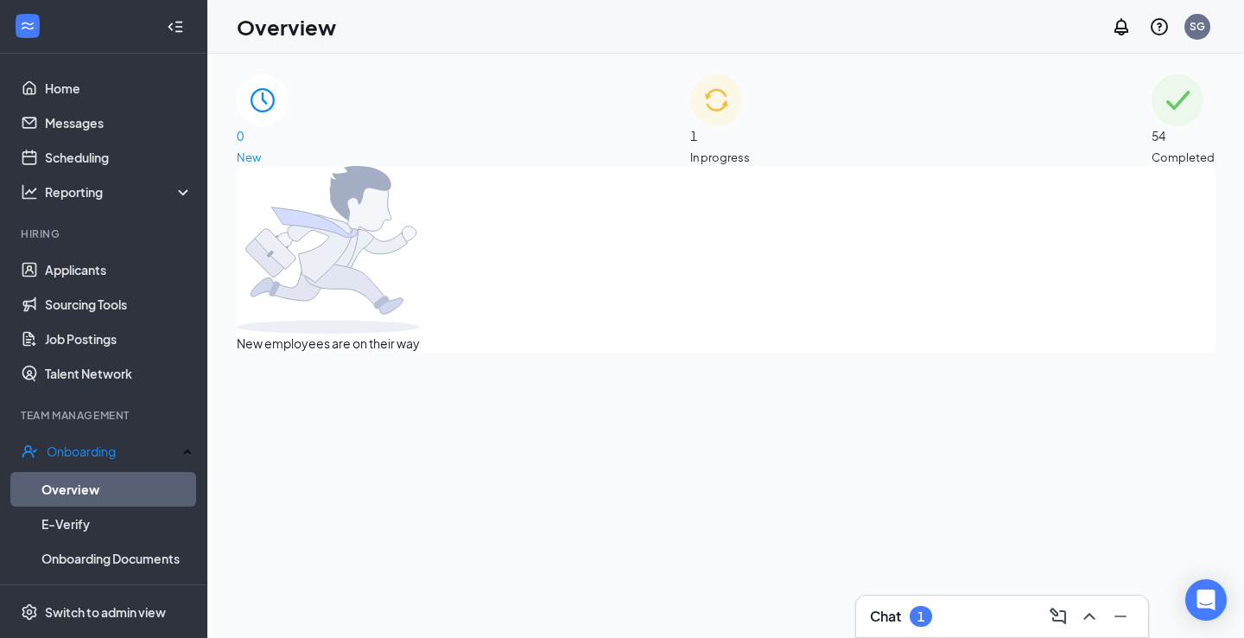
click at [979, 615] on div "Chat 1" at bounding box center [1002, 616] width 264 height 28
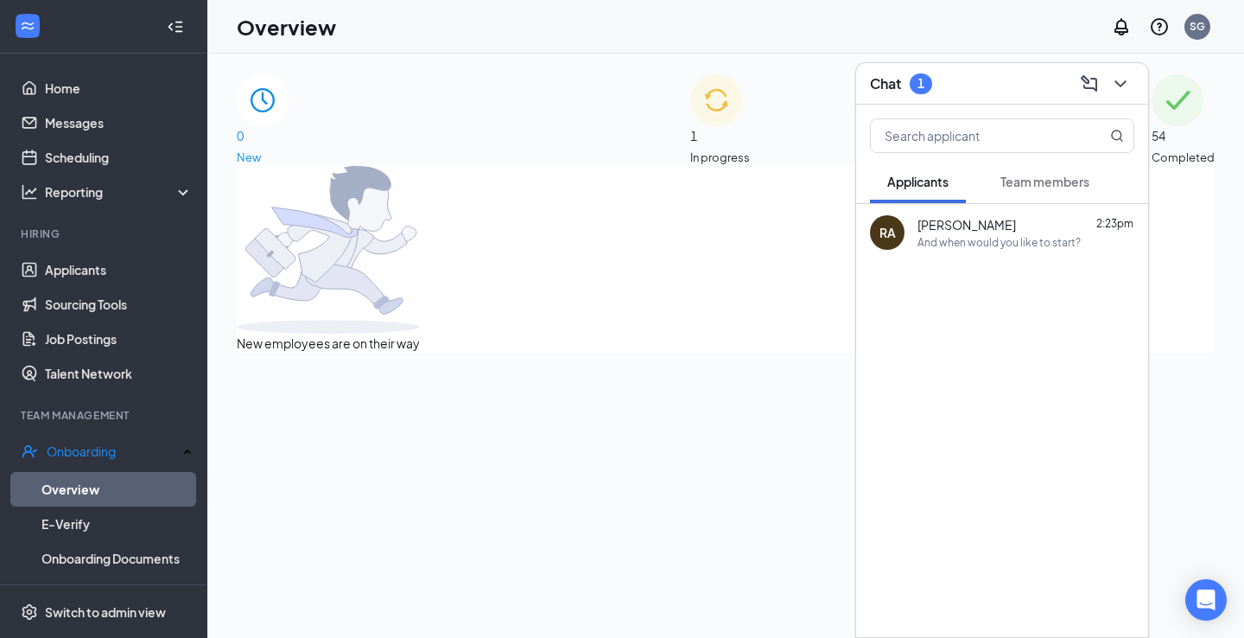
click at [1033, 181] on span "Team members" at bounding box center [1045, 182] width 89 height 16
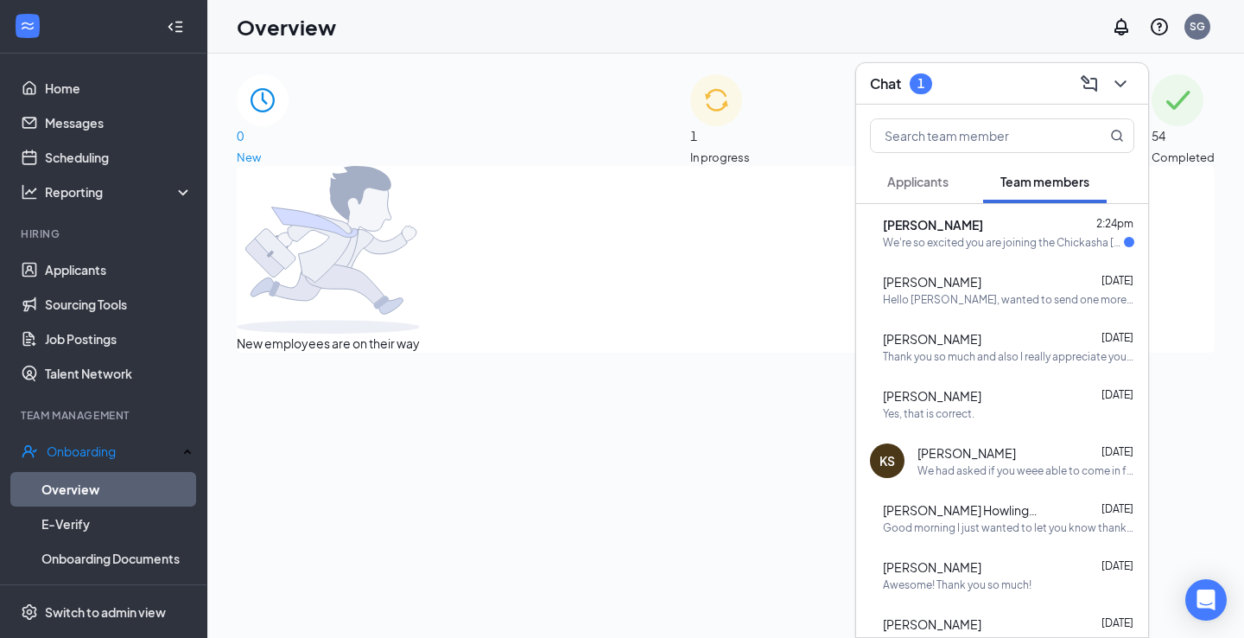
click at [982, 238] on div "We're so excited you are joining the Chickasha [OK] [DEMOGRAPHIC_DATA]-fil-Atea…" at bounding box center [1003, 242] width 241 height 15
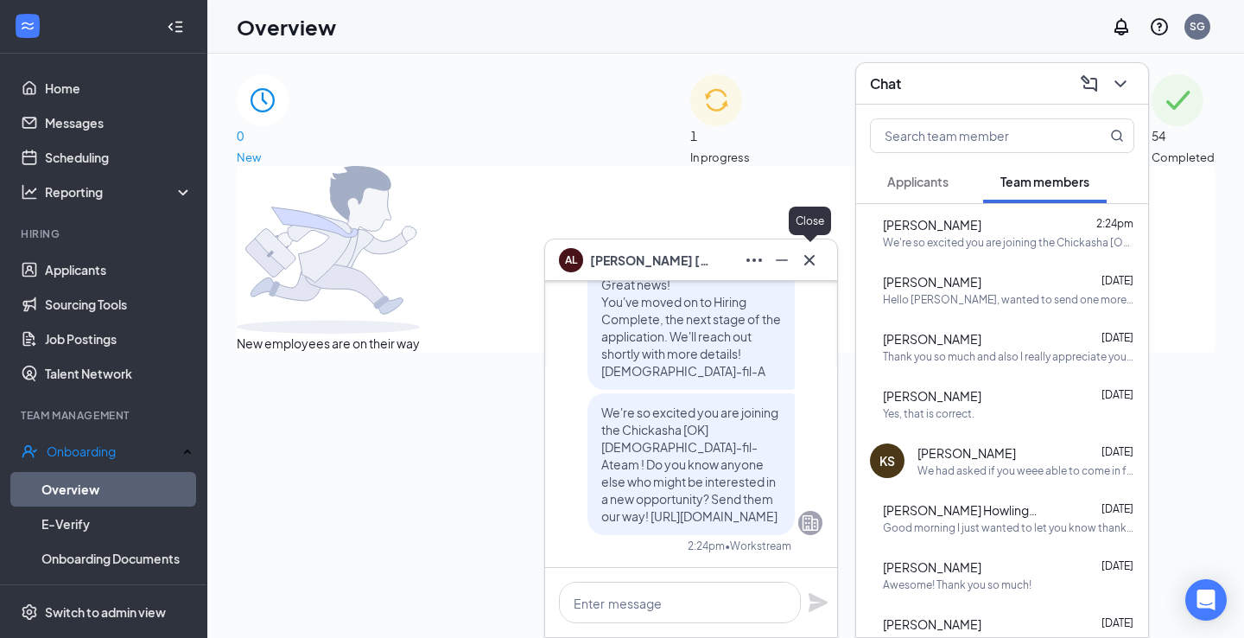
click at [808, 258] on icon "Cross" at bounding box center [809, 259] width 10 height 10
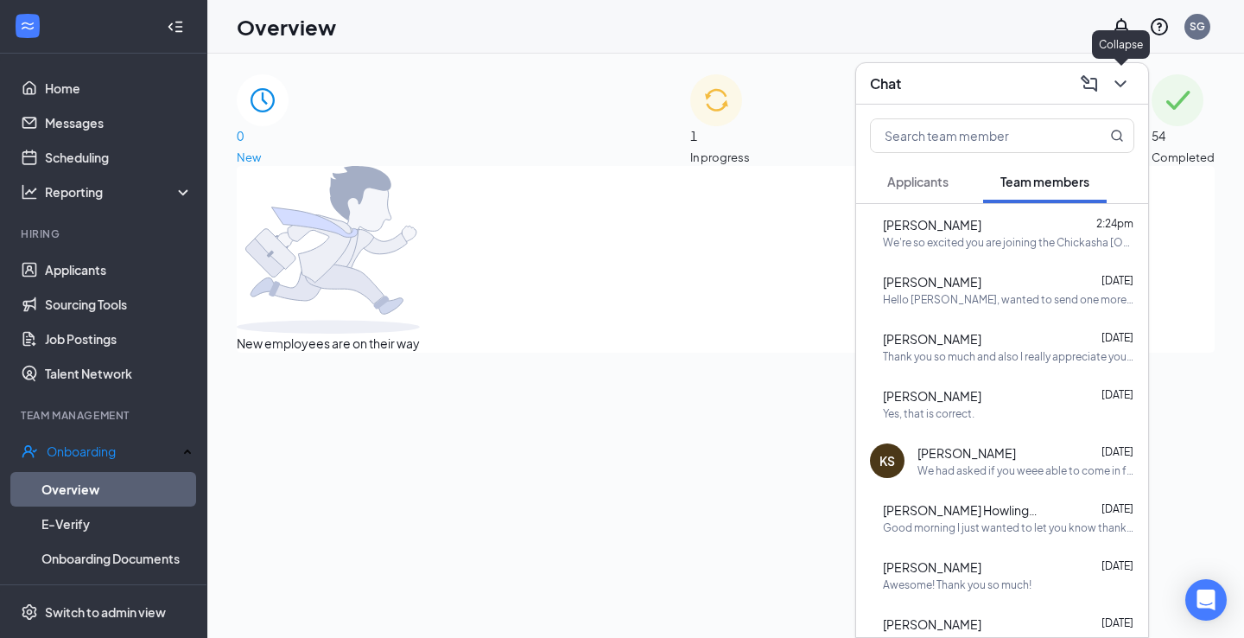
click at [1118, 81] on icon "ChevronDown" at bounding box center [1120, 83] width 21 height 21
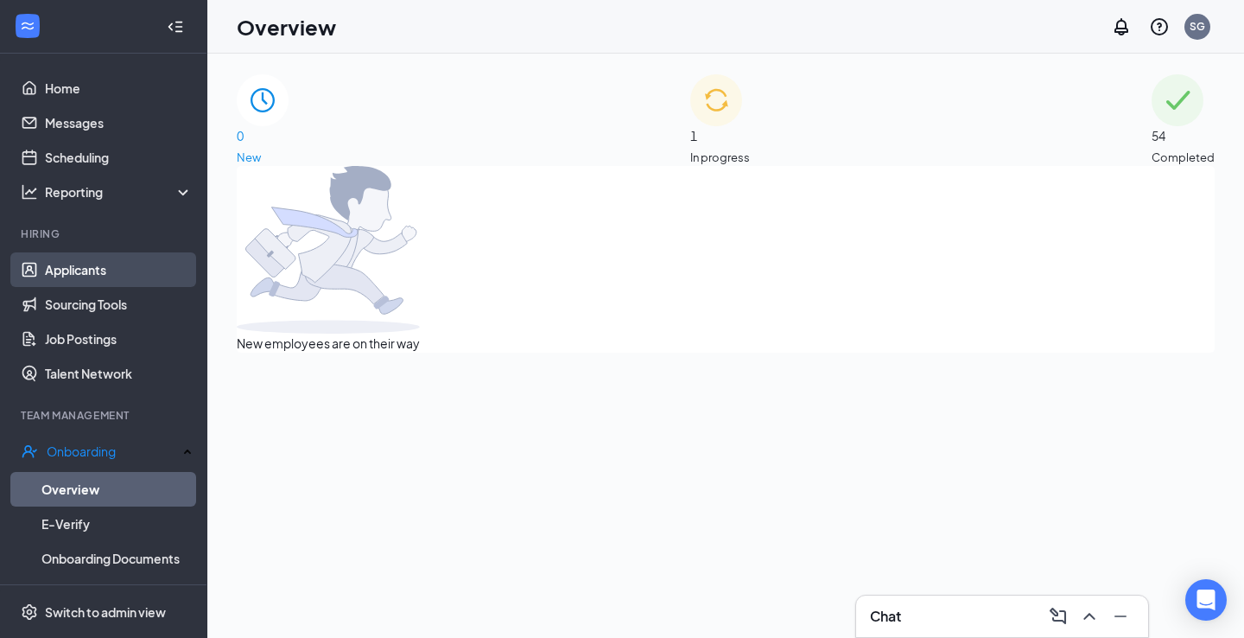
click at [68, 258] on link "Applicants" at bounding box center [119, 269] width 148 height 35
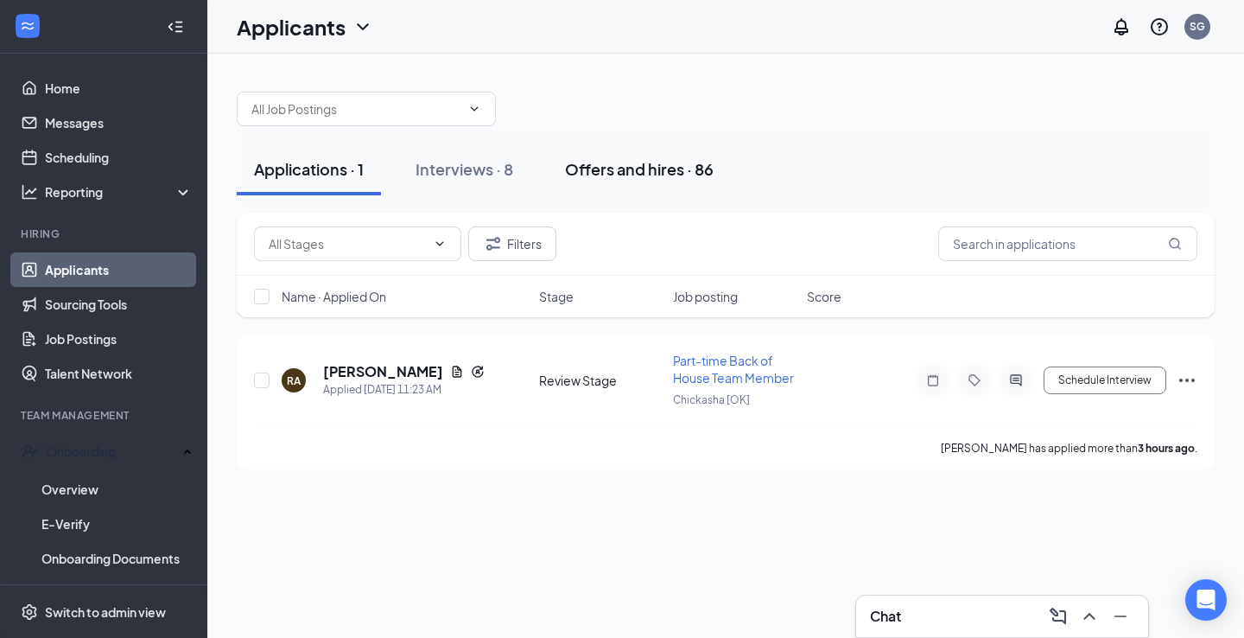
click at [628, 165] on div "Offers and hires · 86" at bounding box center [639, 169] width 149 height 22
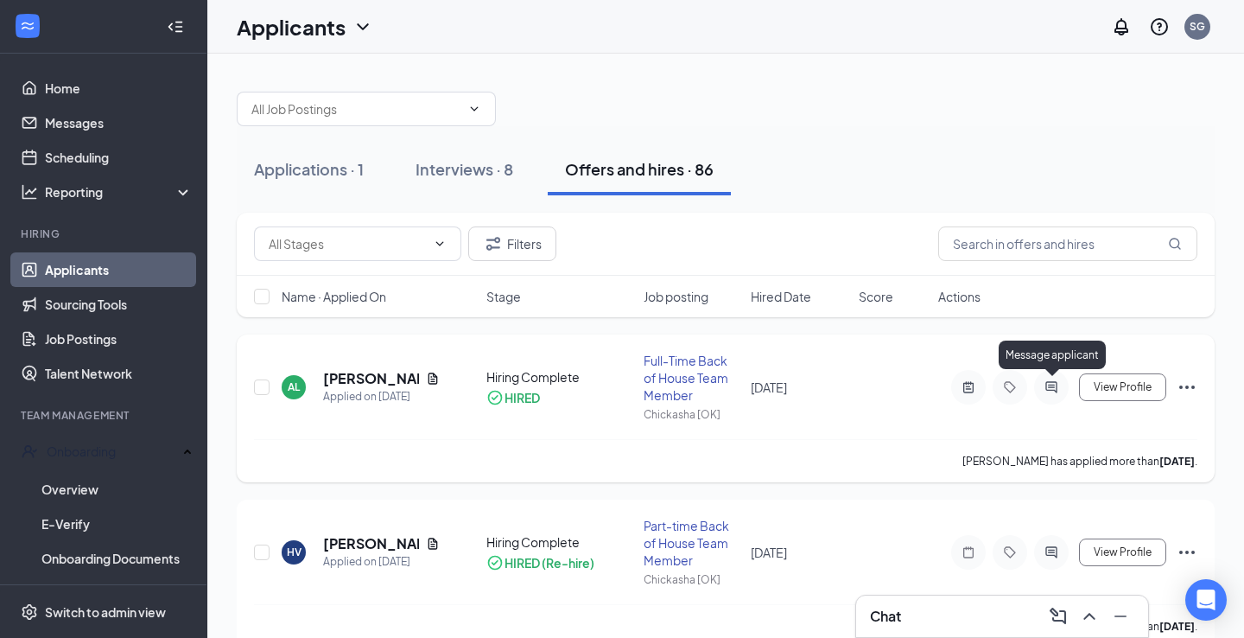
click at [1057, 391] on icon "ActiveChat" at bounding box center [1051, 386] width 11 height 11
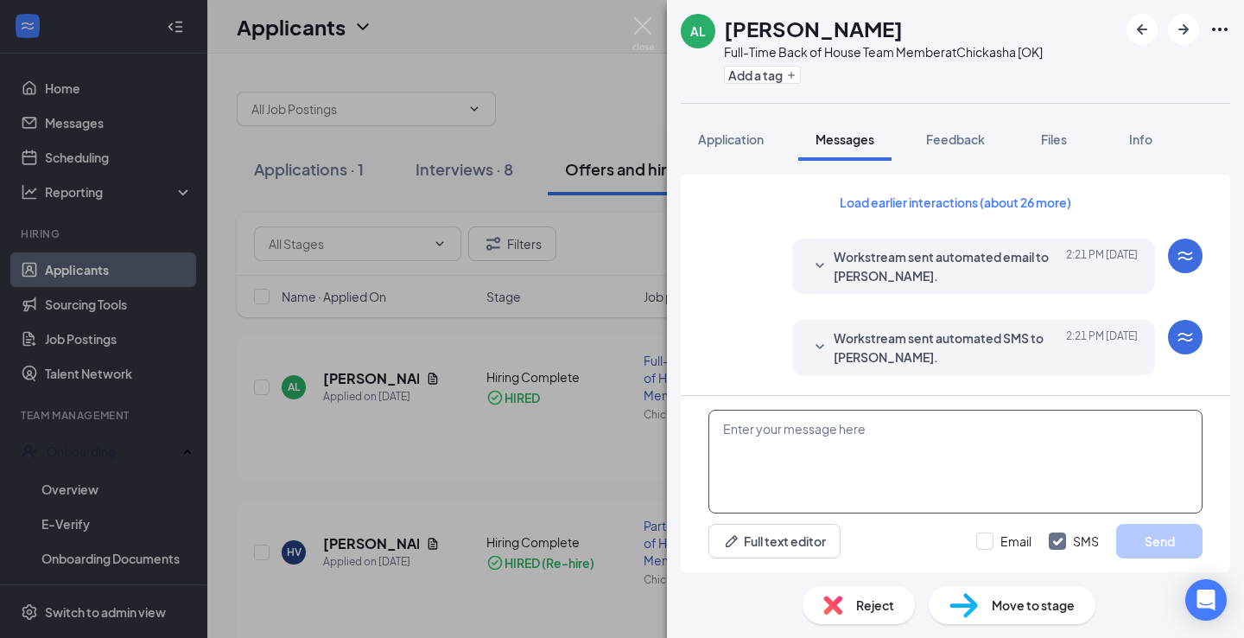
scroll to position [664, 0]
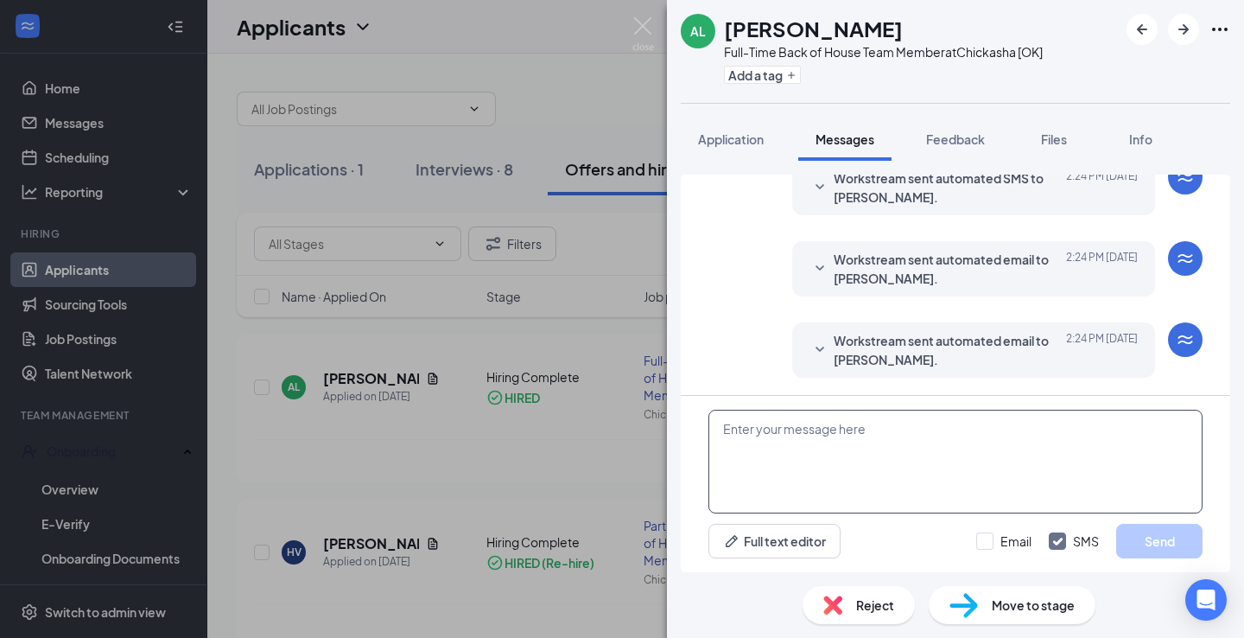
paste textarea "Now that you have signed and completed the offer letter we have sent you a link…"
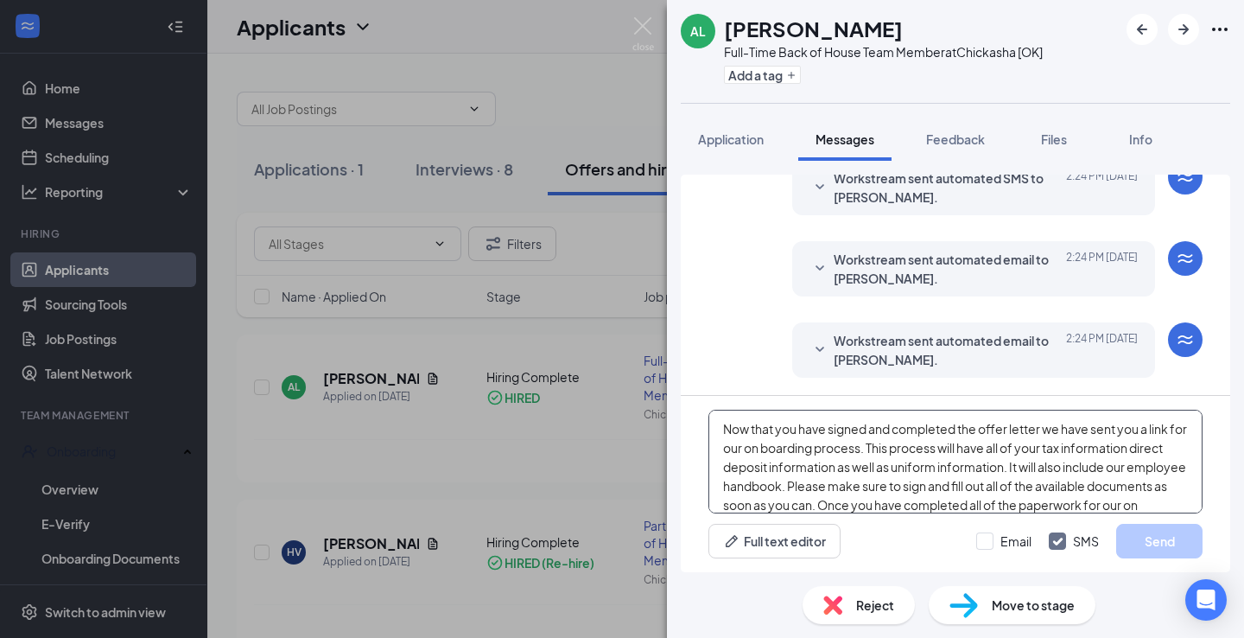
scroll to position [105, 0]
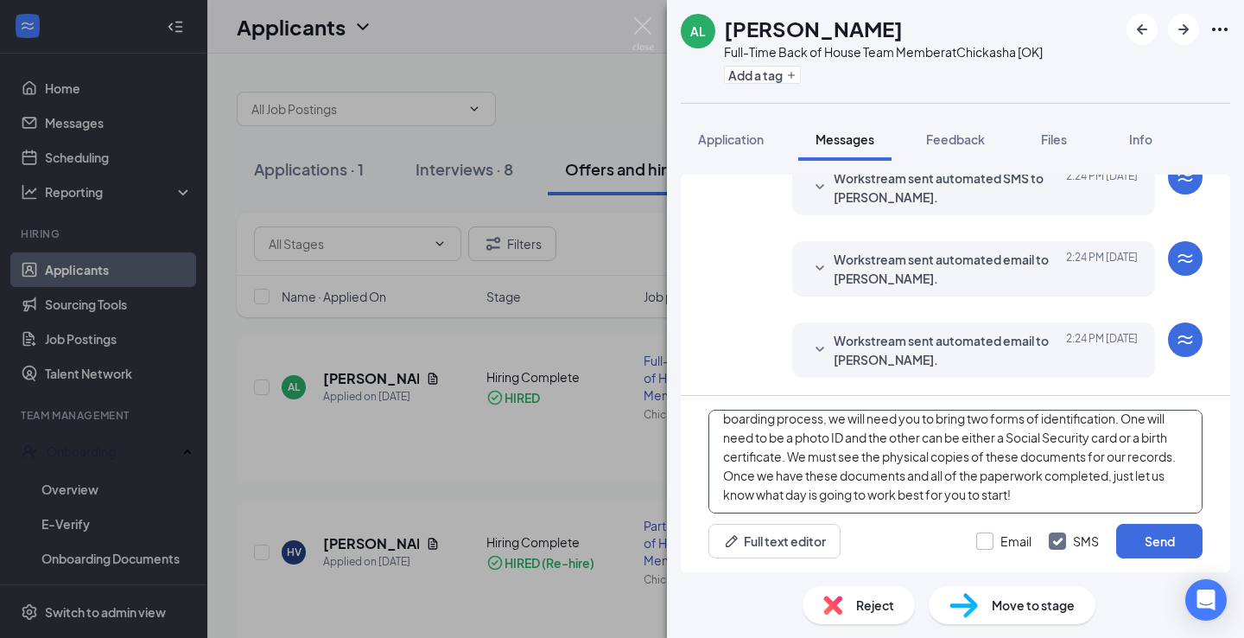
type textarea "Now that you have signed and completed the offer letter we have sent you a link…"
click at [976, 542] on input "Email" at bounding box center [1003, 540] width 55 height 17
checkbox input "true"
click at [1167, 544] on button "Send" at bounding box center [1159, 541] width 86 height 35
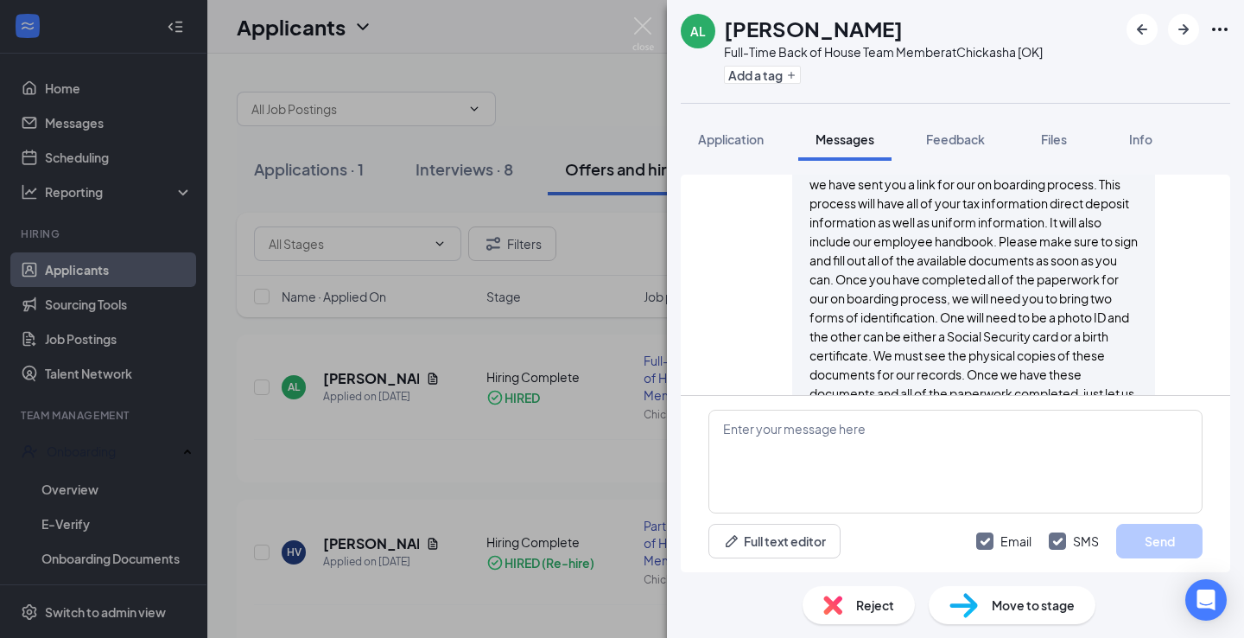
scroll to position [1380, 0]
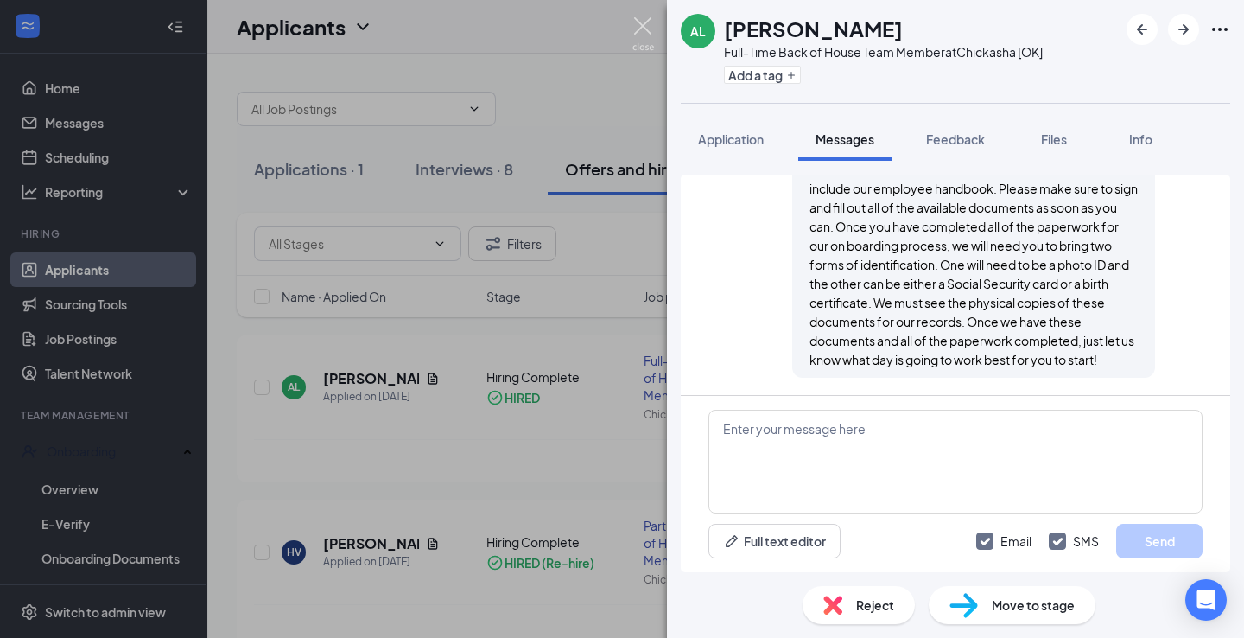
click at [642, 38] on img at bounding box center [644, 34] width 22 height 34
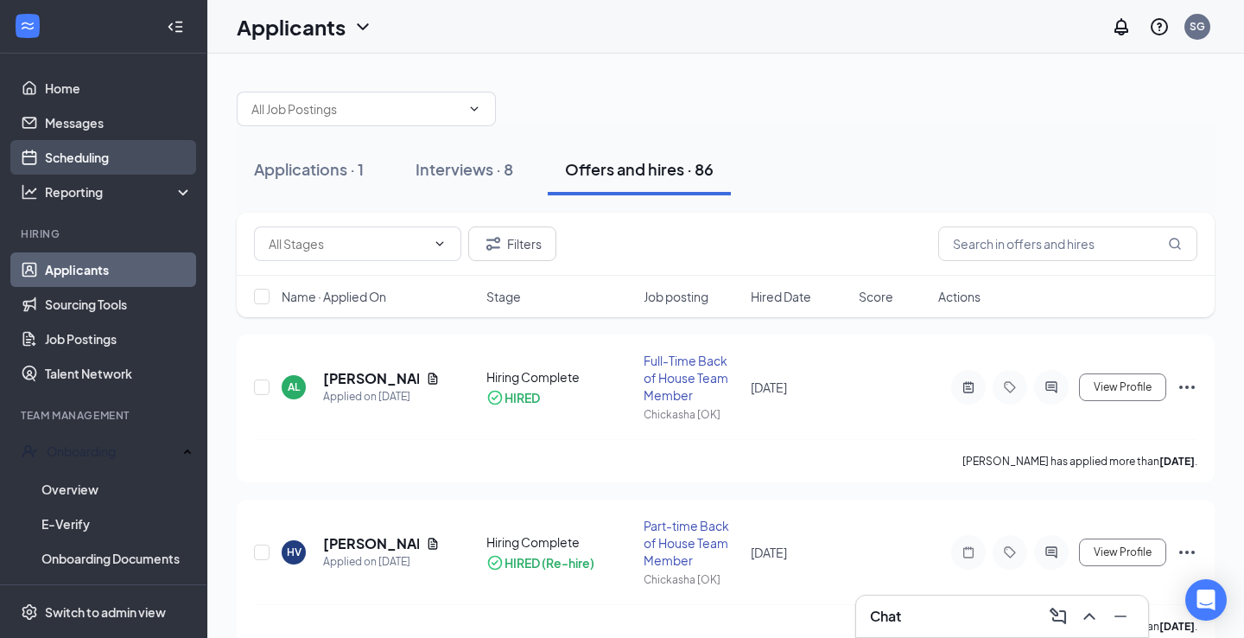
click at [84, 157] on link "Scheduling" at bounding box center [119, 157] width 148 height 35
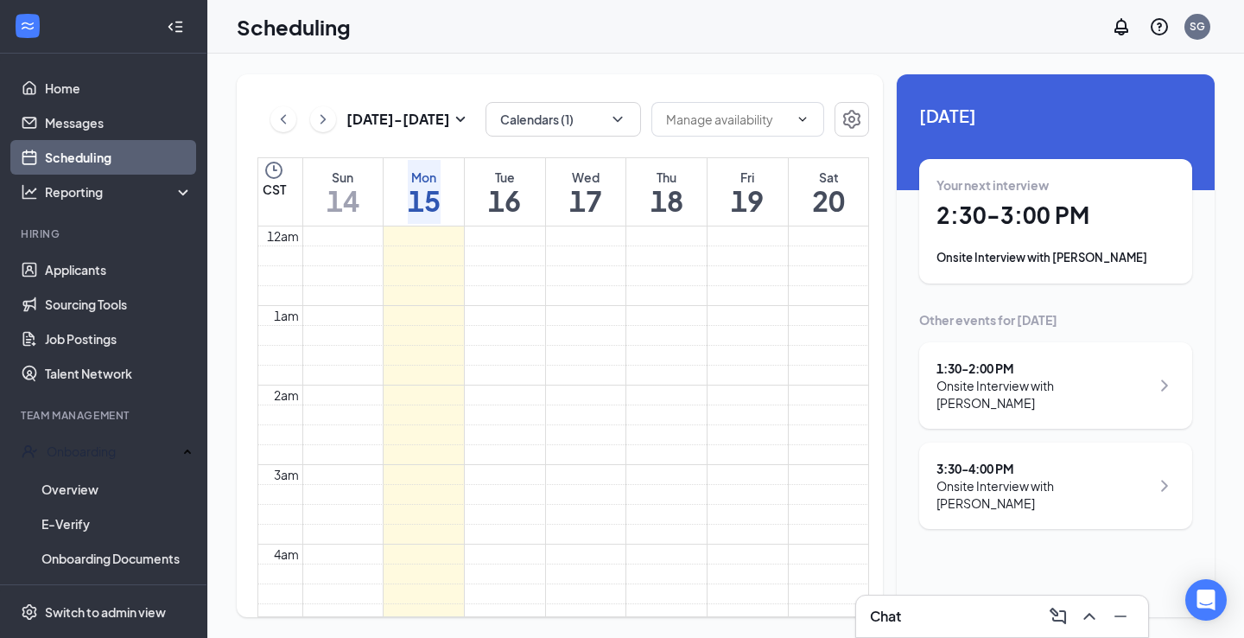
scroll to position [849, 0]
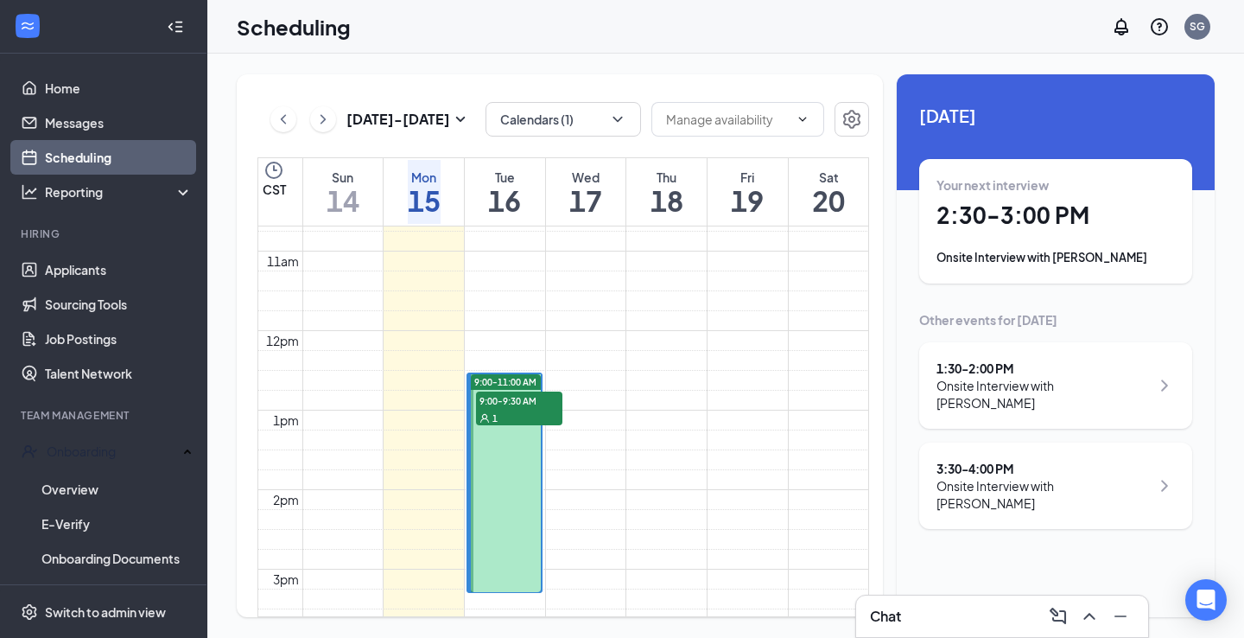
click at [986, 200] on div "Your next interview 2:30 - 3:00 PM Onsite Interview with Meagan Fuselier" at bounding box center [1056, 221] width 238 height 90
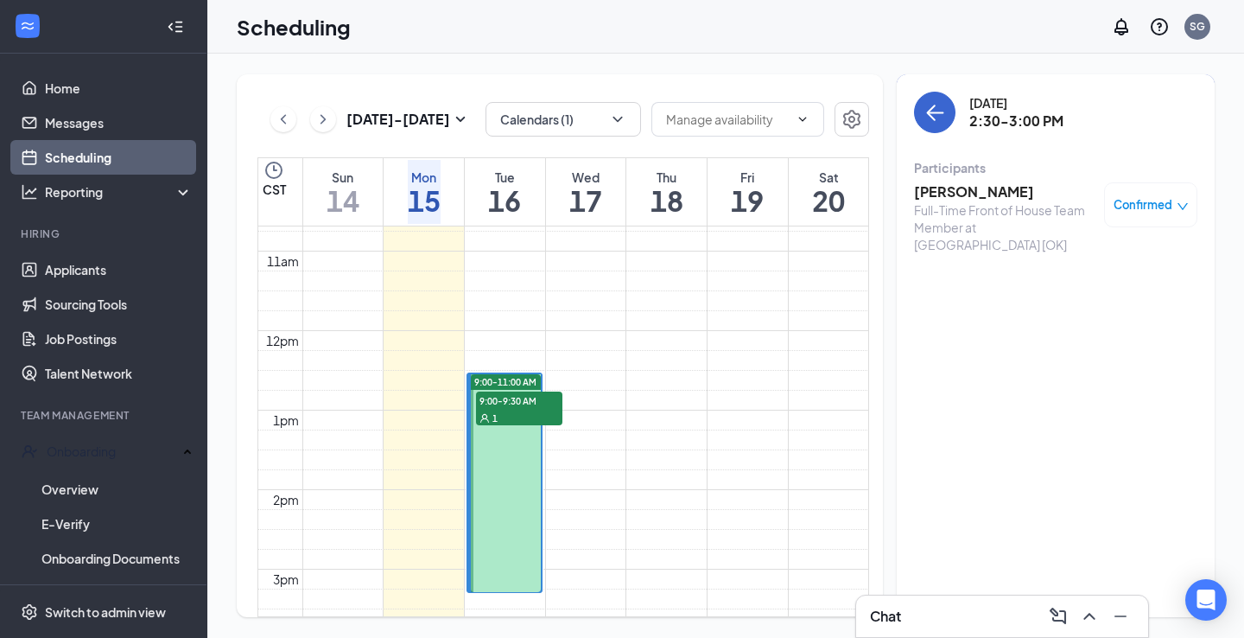
click at [932, 128] on button "back-button" at bounding box center [934, 112] width 41 height 41
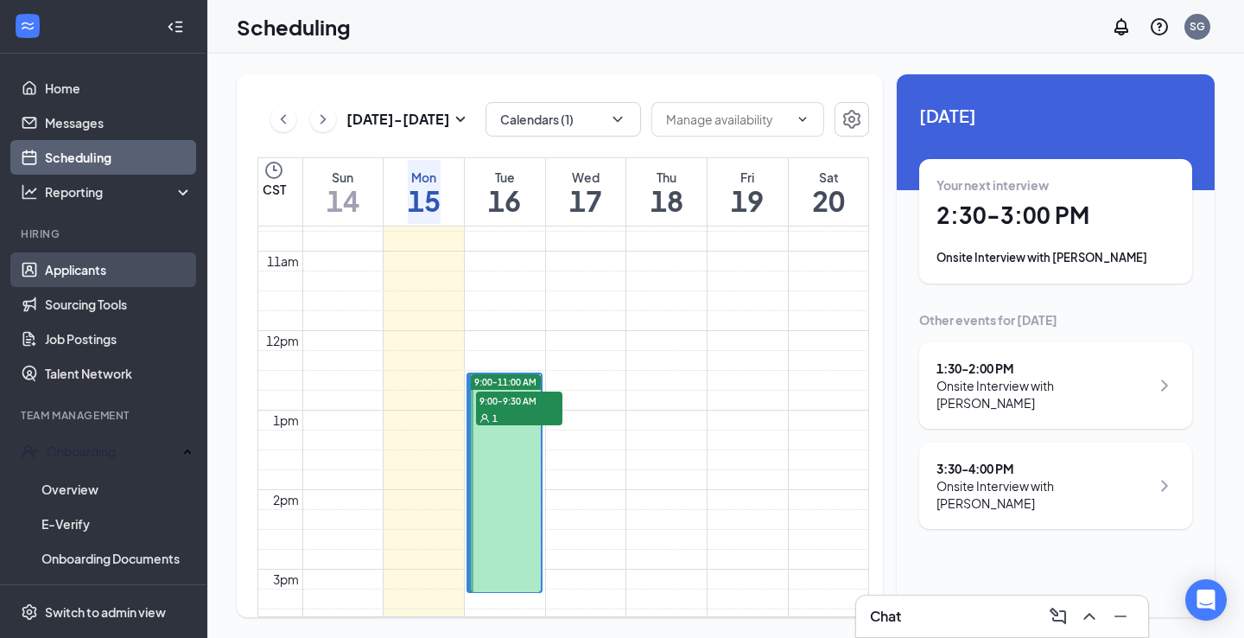
click at [81, 274] on link "Applicants" at bounding box center [119, 269] width 148 height 35
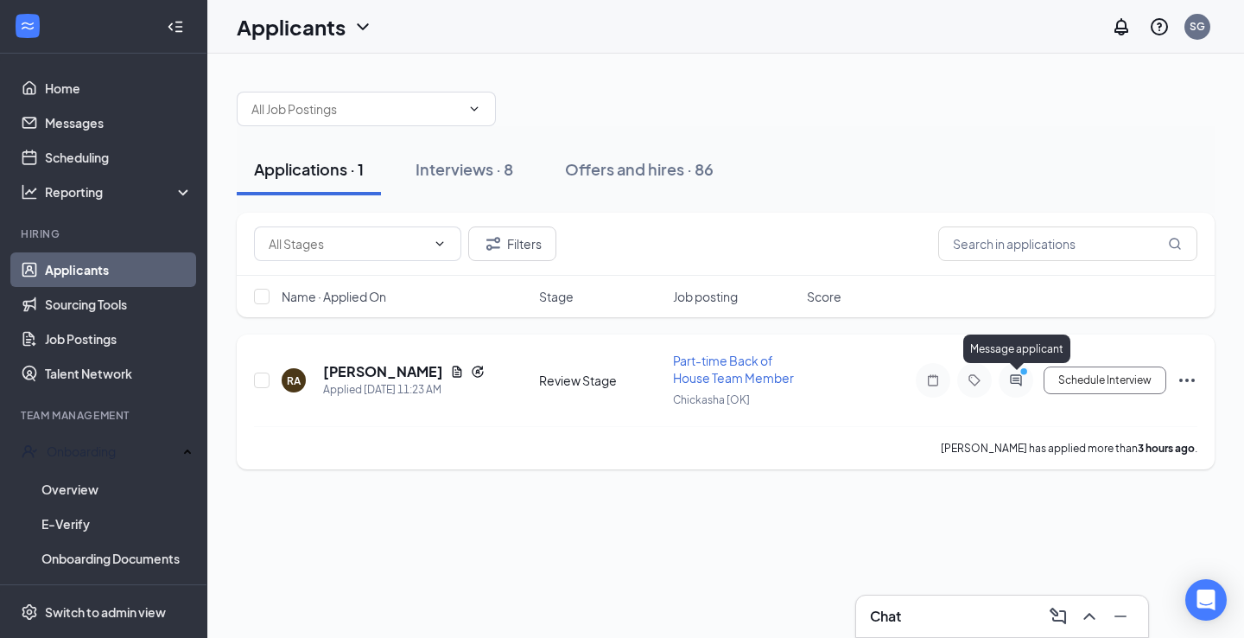
click at [1009, 385] on icon "ActiveChat" at bounding box center [1016, 380] width 21 height 14
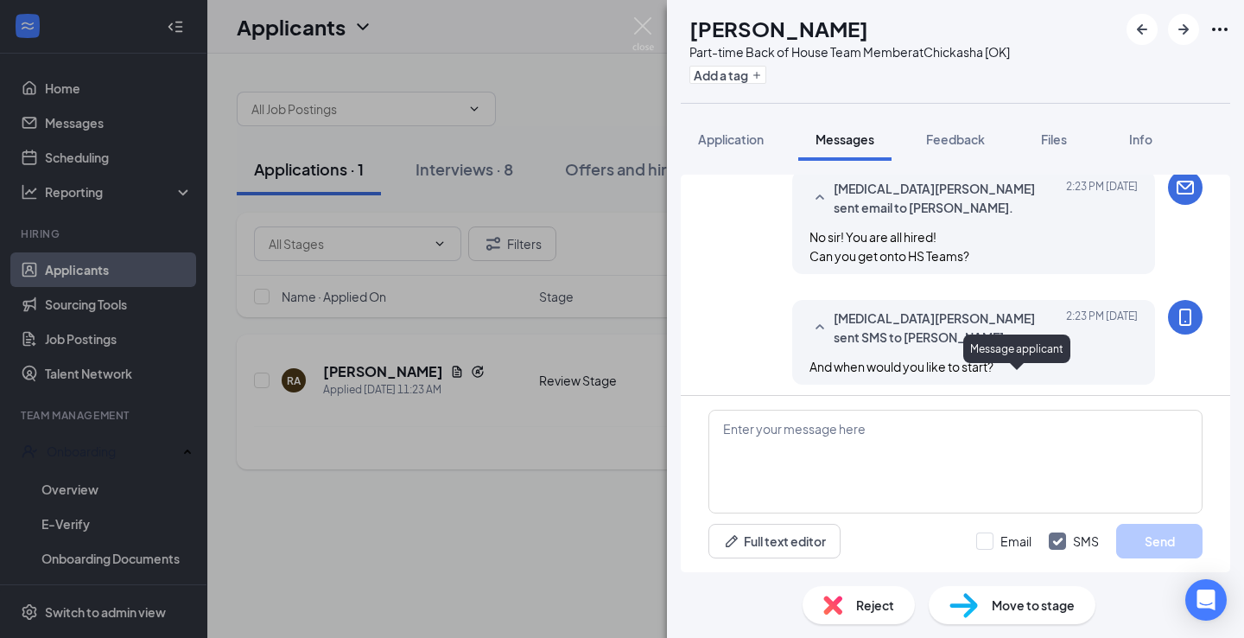
scroll to position [882, 0]
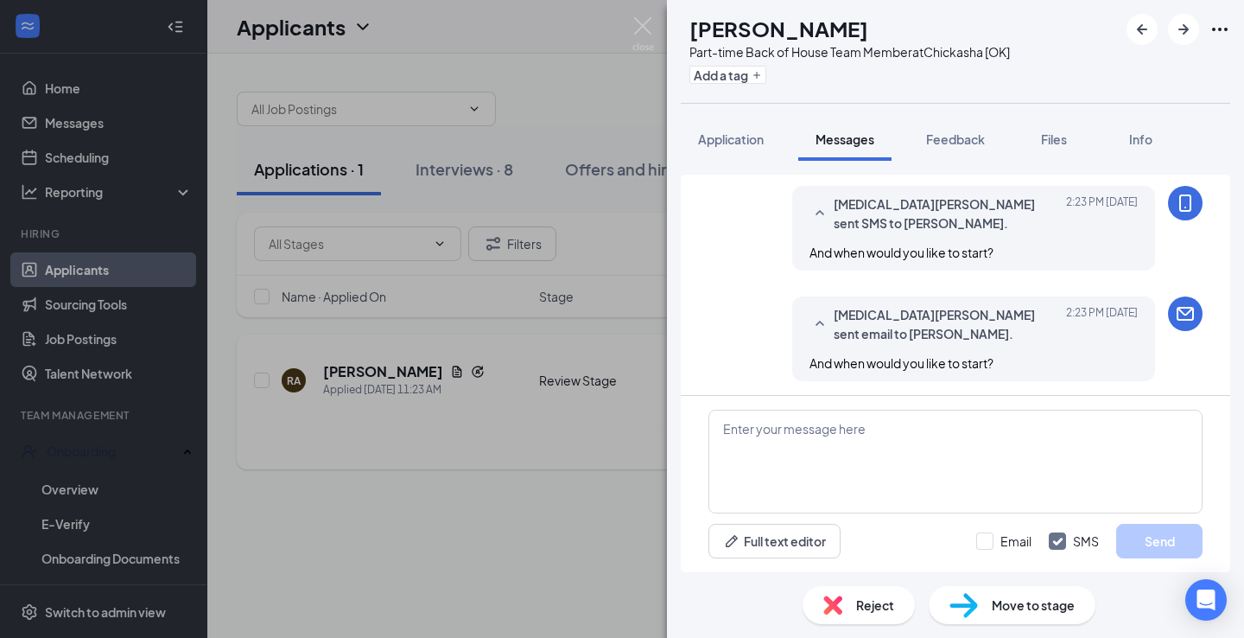
scroll to position [882, 0]
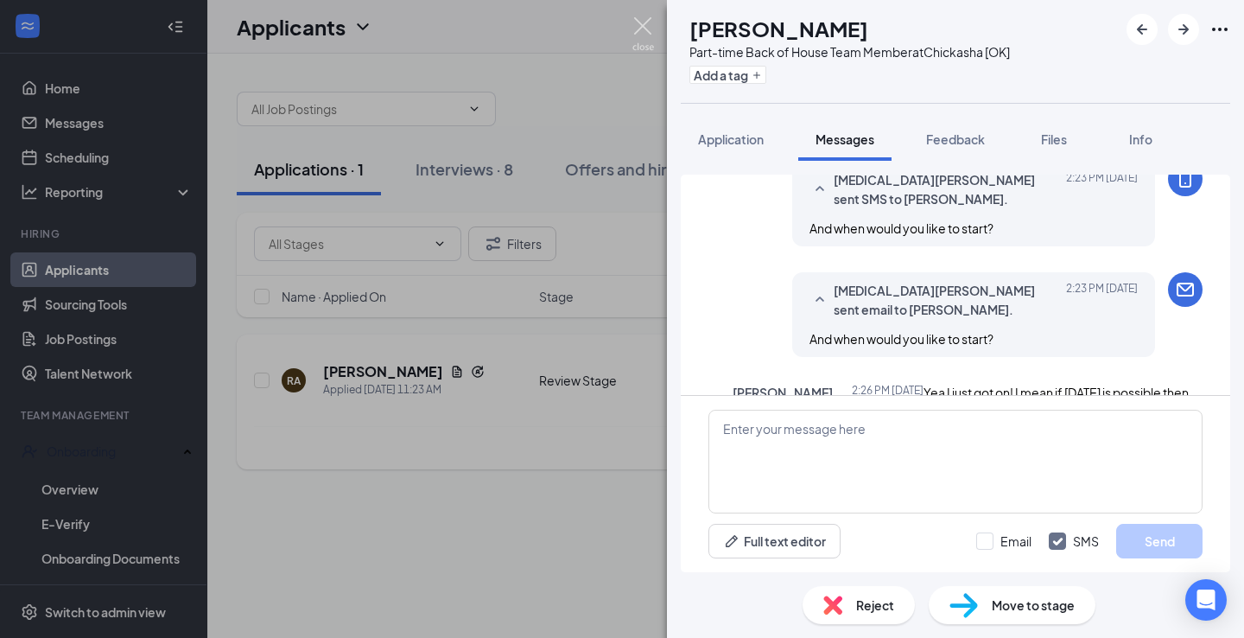
click at [642, 22] on img at bounding box center [644, 34] width 22 height 34
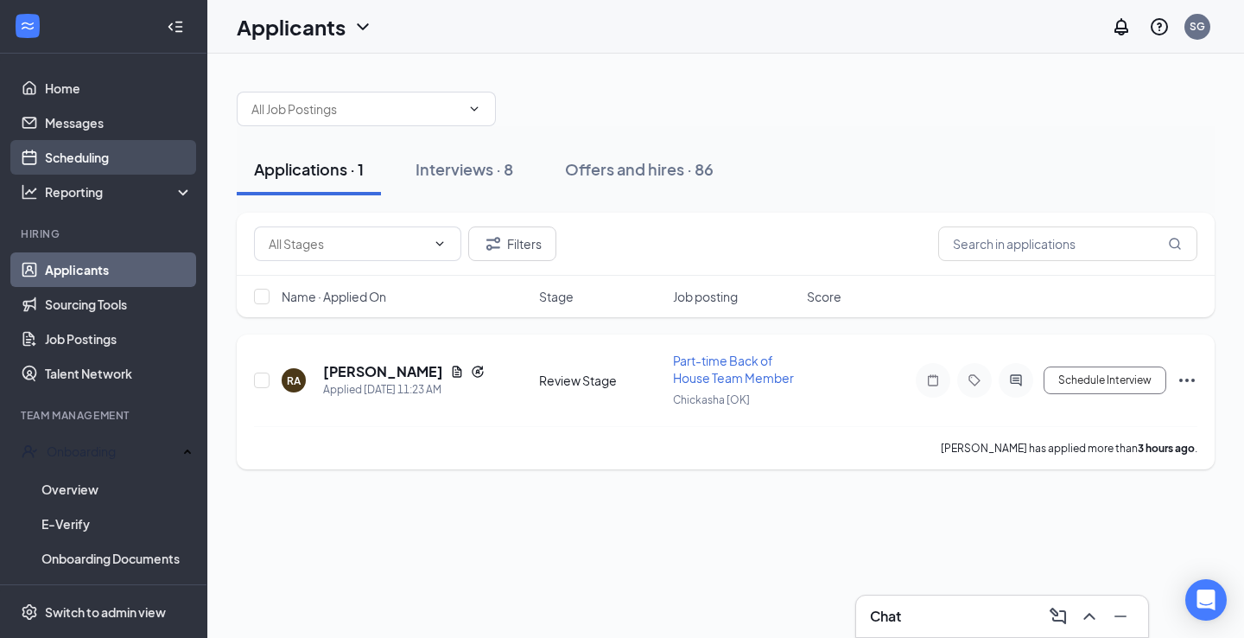
click at [112, 165] on link "Scheduling" at bounding box center [119, 157] width 148 height 35
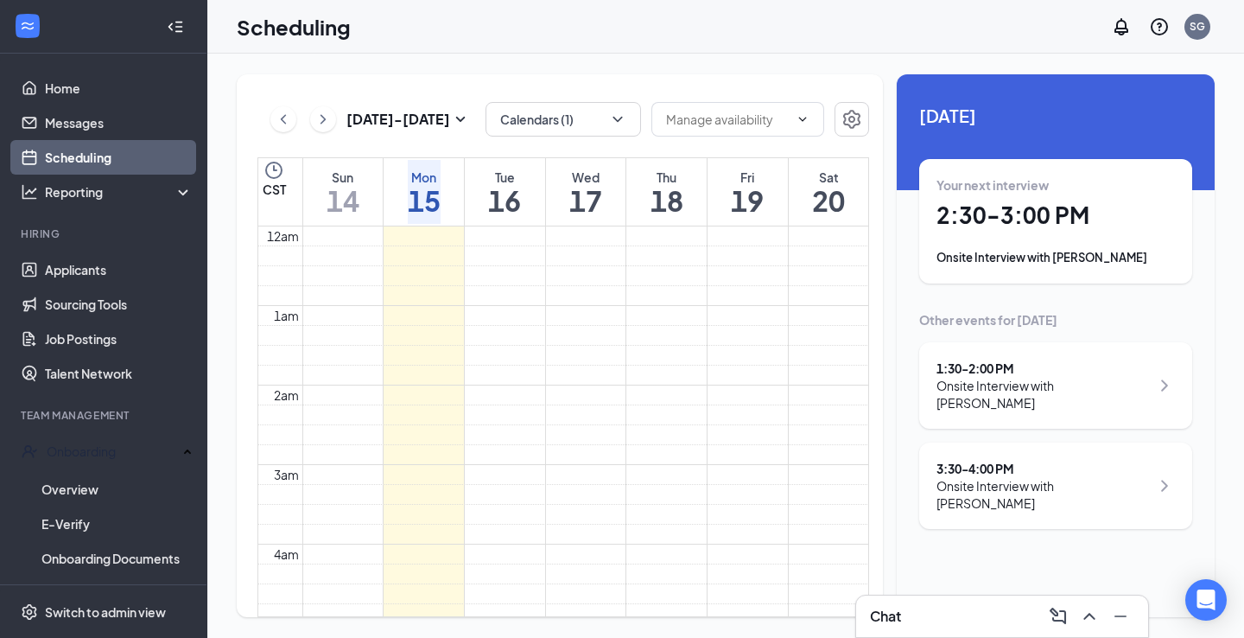
scroll to position [849, 0]
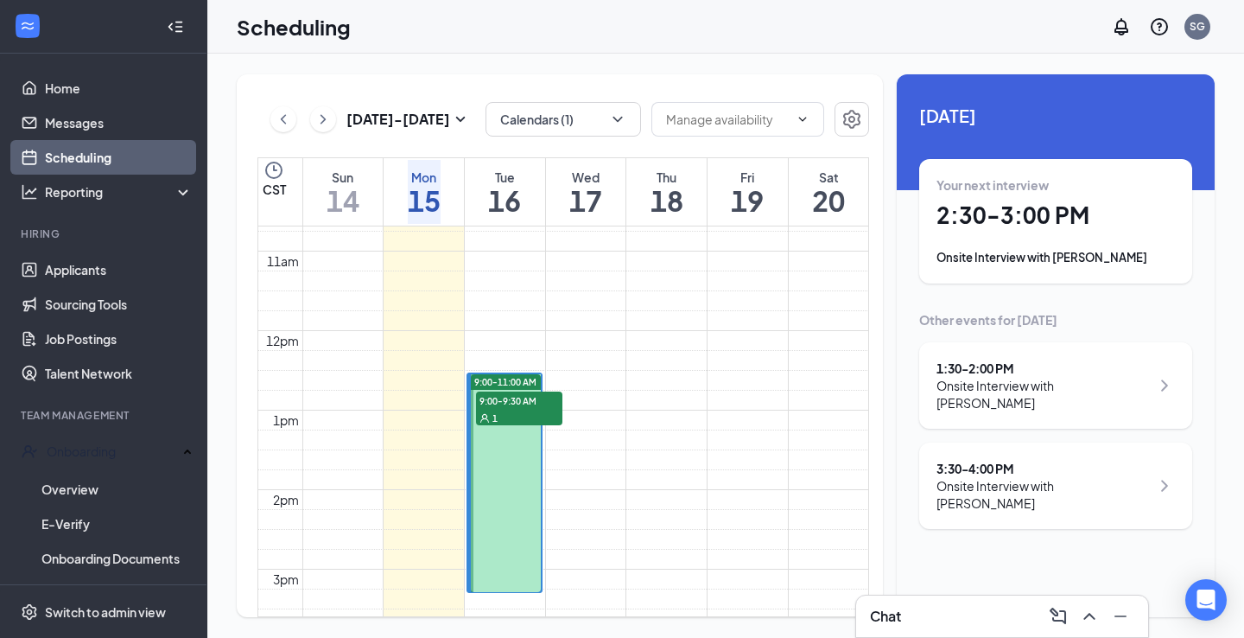
click at [1069, 225] on h1 "2:30 - 3:00 PM" at bounding box center [1056, 214] width 238 height 29
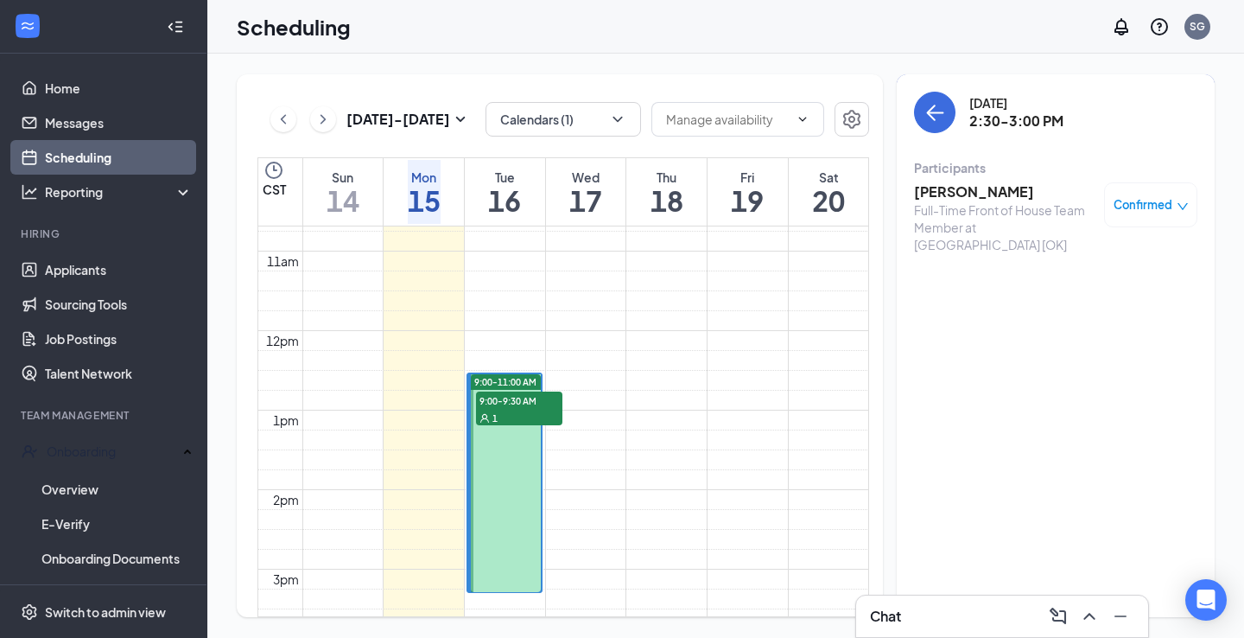
click at [1013, 191] on h3 "[PERSON_NAME]" at bounding box center [1004, 191] width 181 height 19
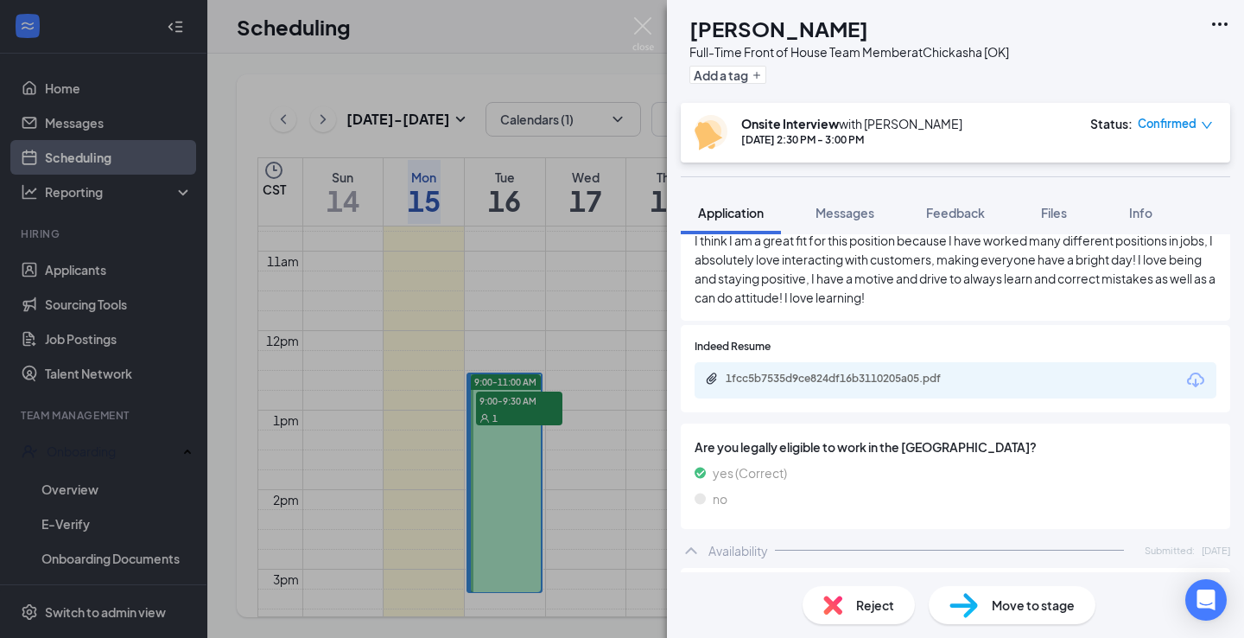
scroll to position [948, 0]
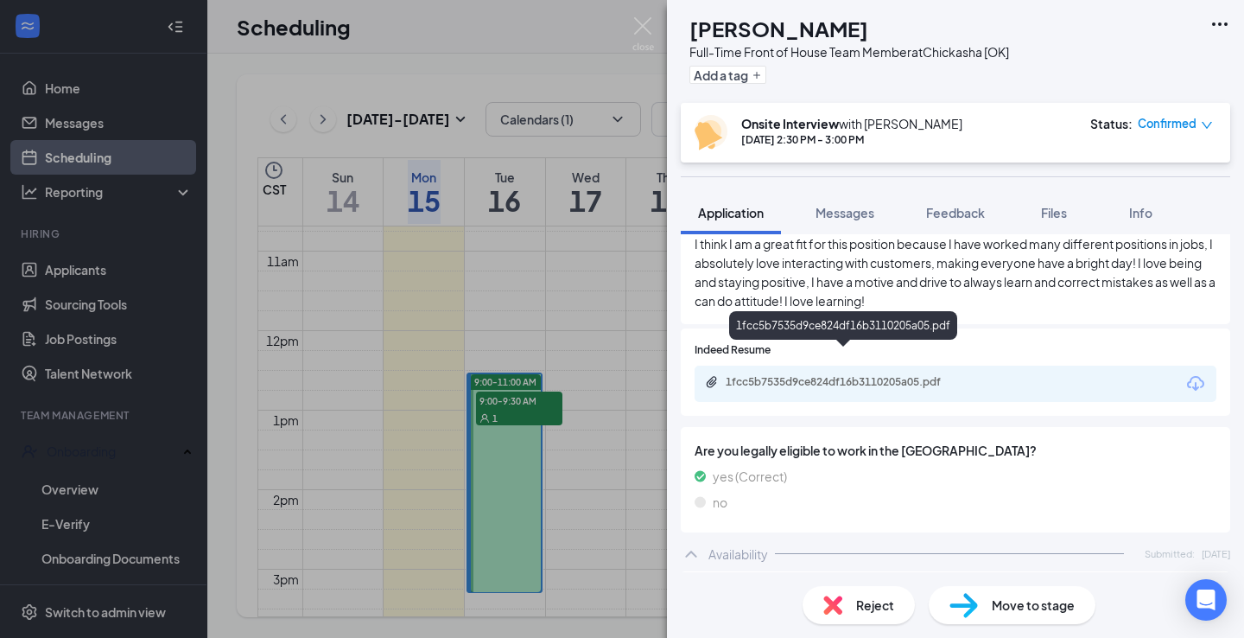
click at [976, 371] on div "1fcc5b7535d9ce824df16b3110205a05.pdf" at bounding box center [956, 384] width 522 height 36
click at [976, 375] on div "1fcc5b7535d9ce824df16b3110205a05.pdf" at bounding box center [845, 382] width 280 height 14
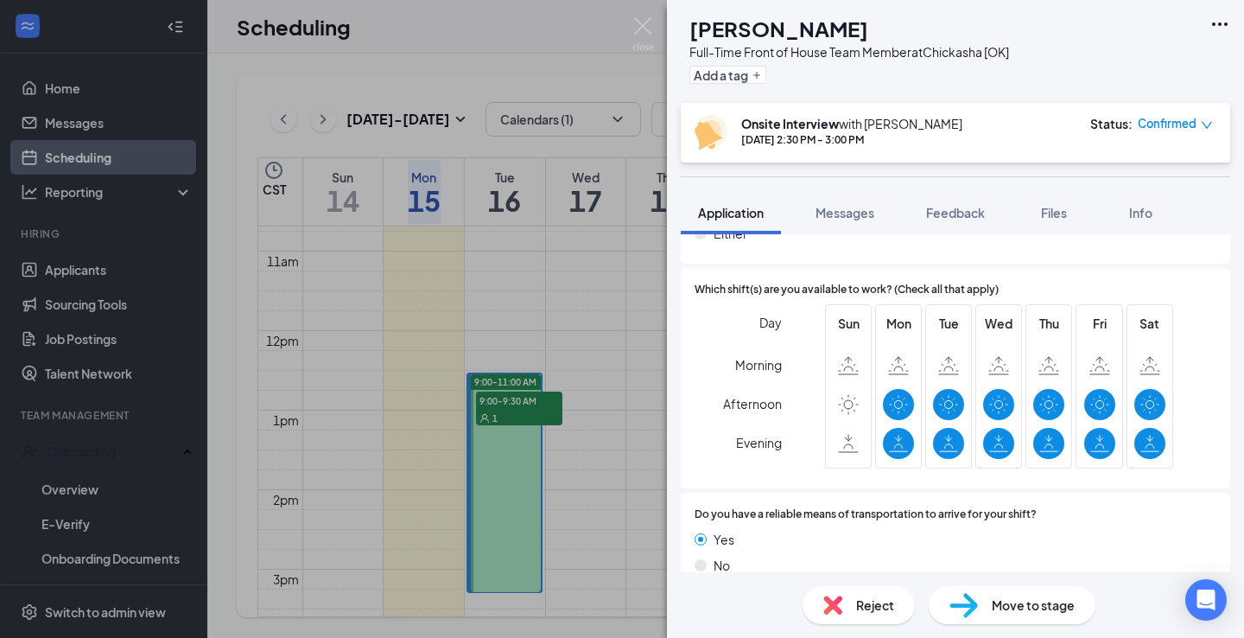
scroll to position [1452, 0]
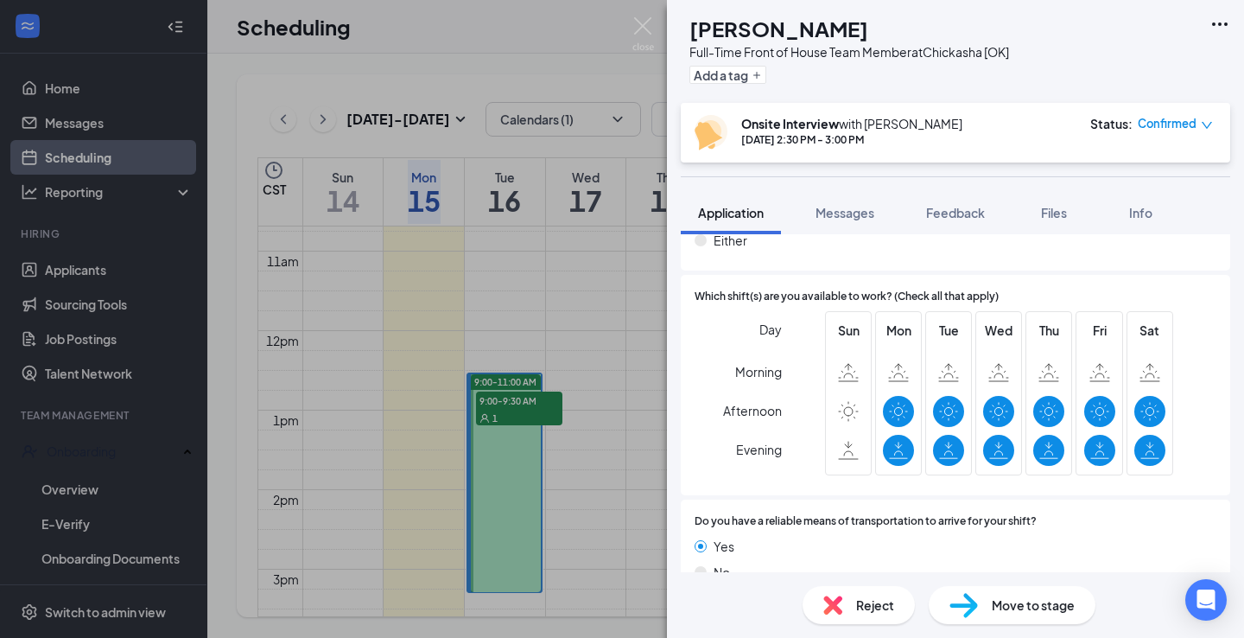
click at [80, 270] on div "MF Meagan Fuselier Full-Time Front of House Team Member at Chickasha [OK] Add a…" at bounding box center [622, 319] width 1244 height 638
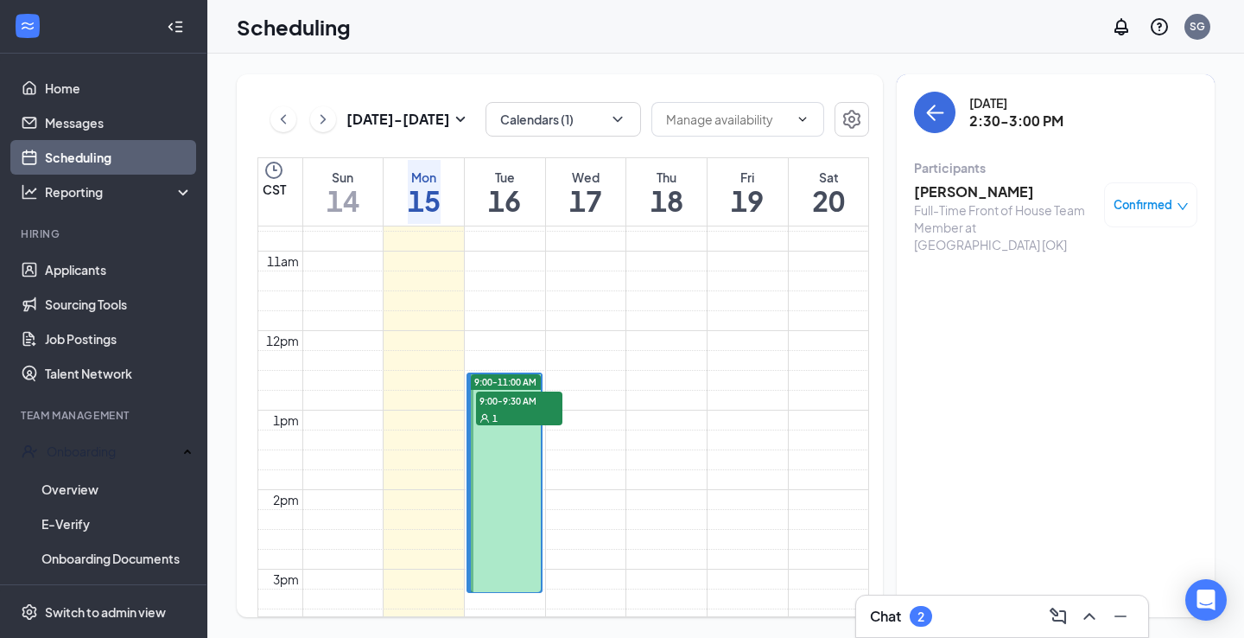
click at [979, 624] on div "Chat 2" at bounding box center [1002, 616] width 264 height 28
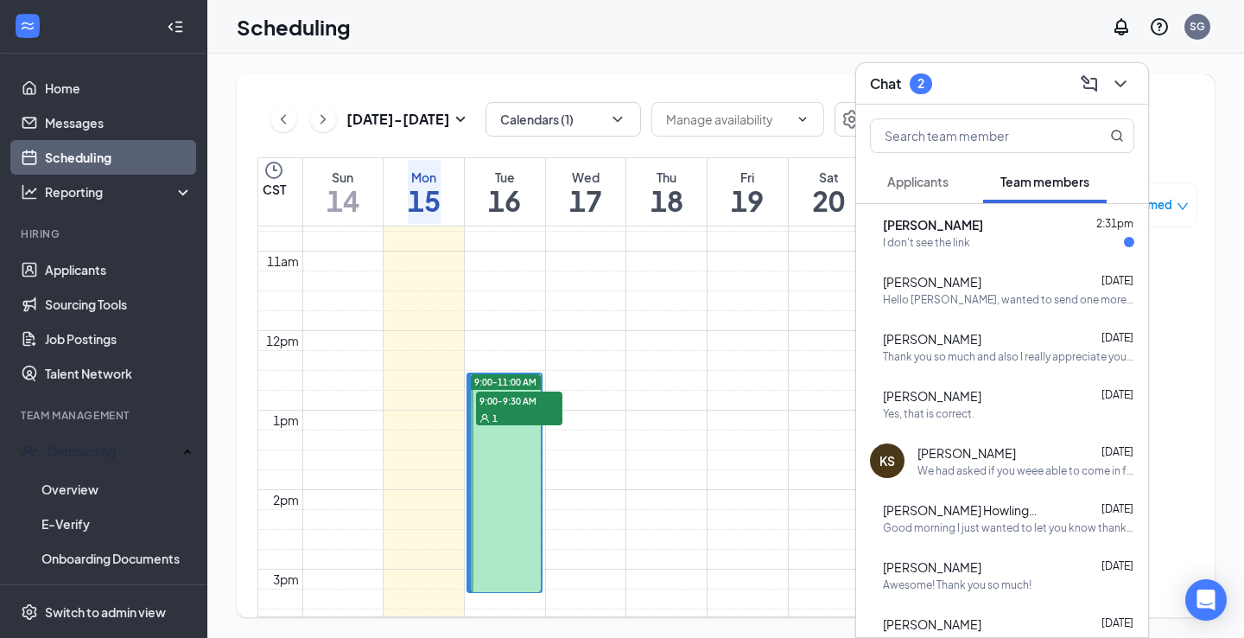
click at [977, 232] on span "[PERSON_NAME]" at bounding box center [933, 224] width 100 height 17
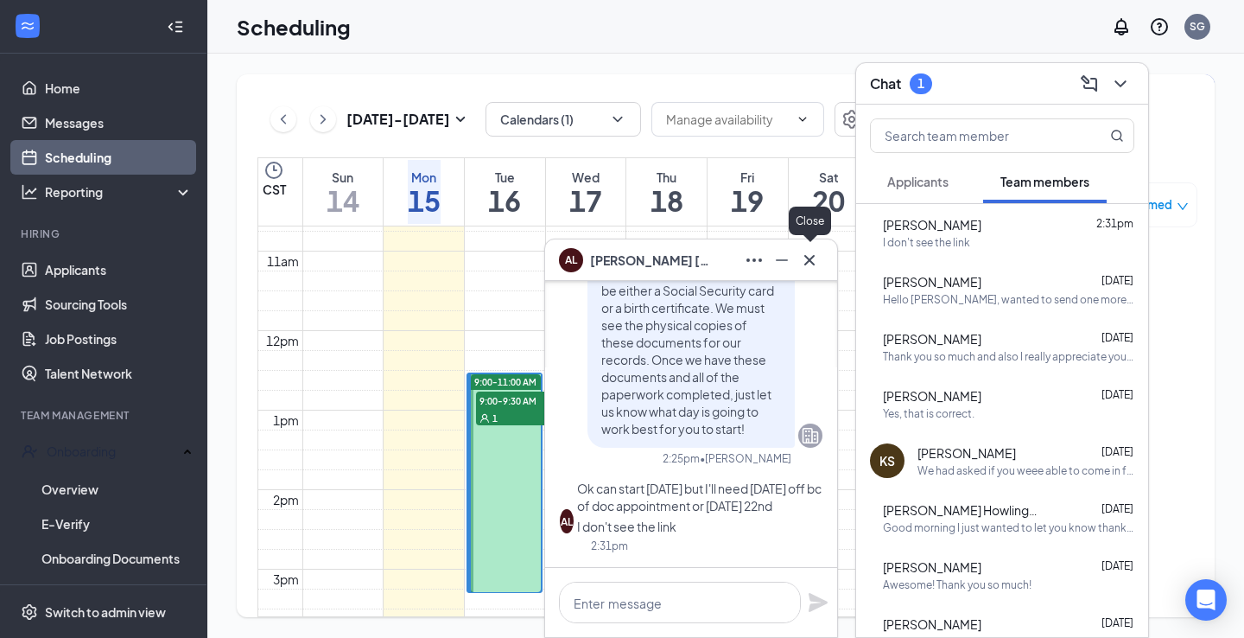
click at [818, 265] on icon "Cross" at bounding box center [809, 260] width 21 height 21
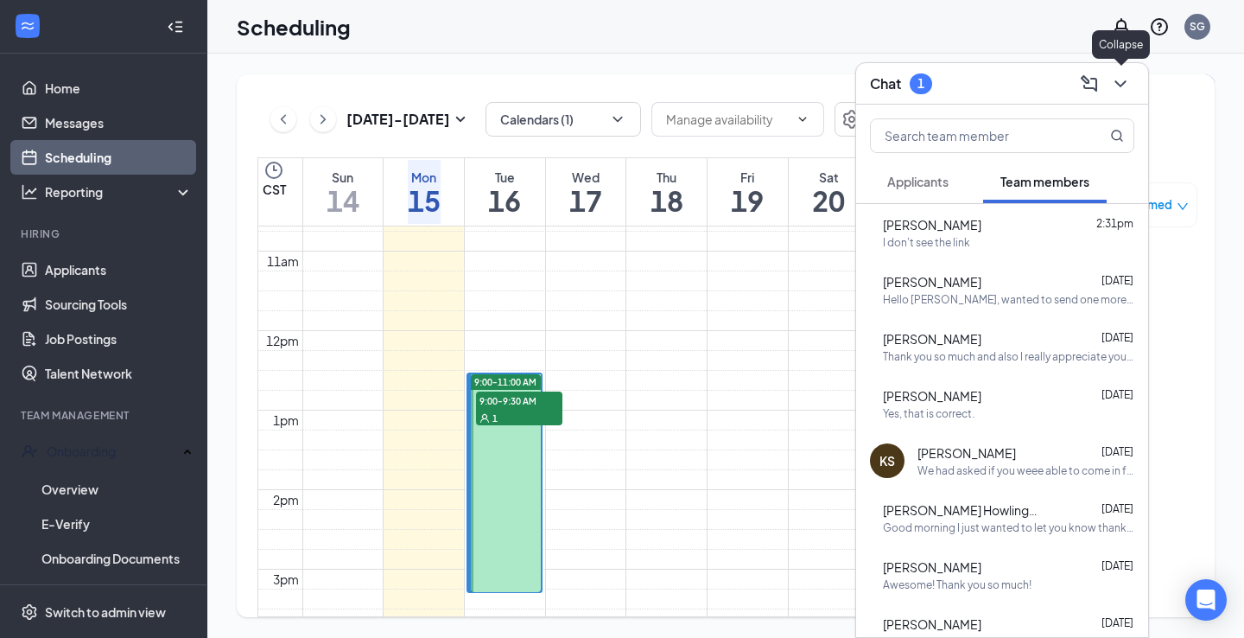
click at [1132, 79] on button at bounding box center [1121, 84] width 28 height 28
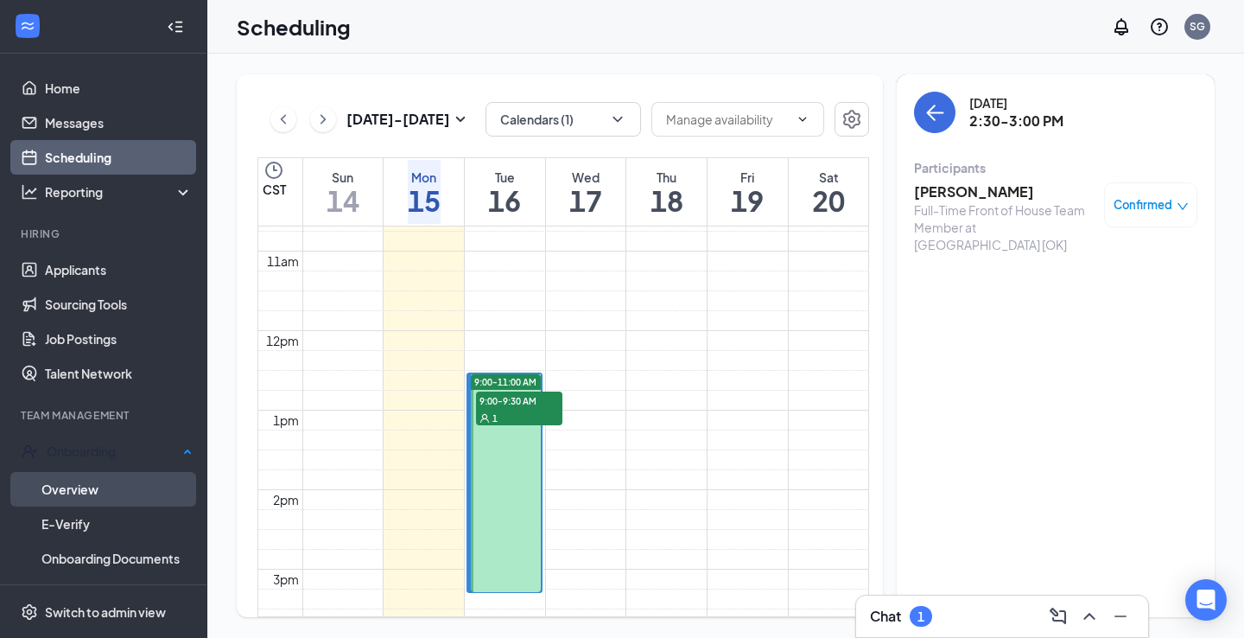
click at [82, 480] on link "Overview" at bounding box center [116, 489] width 151 height 35
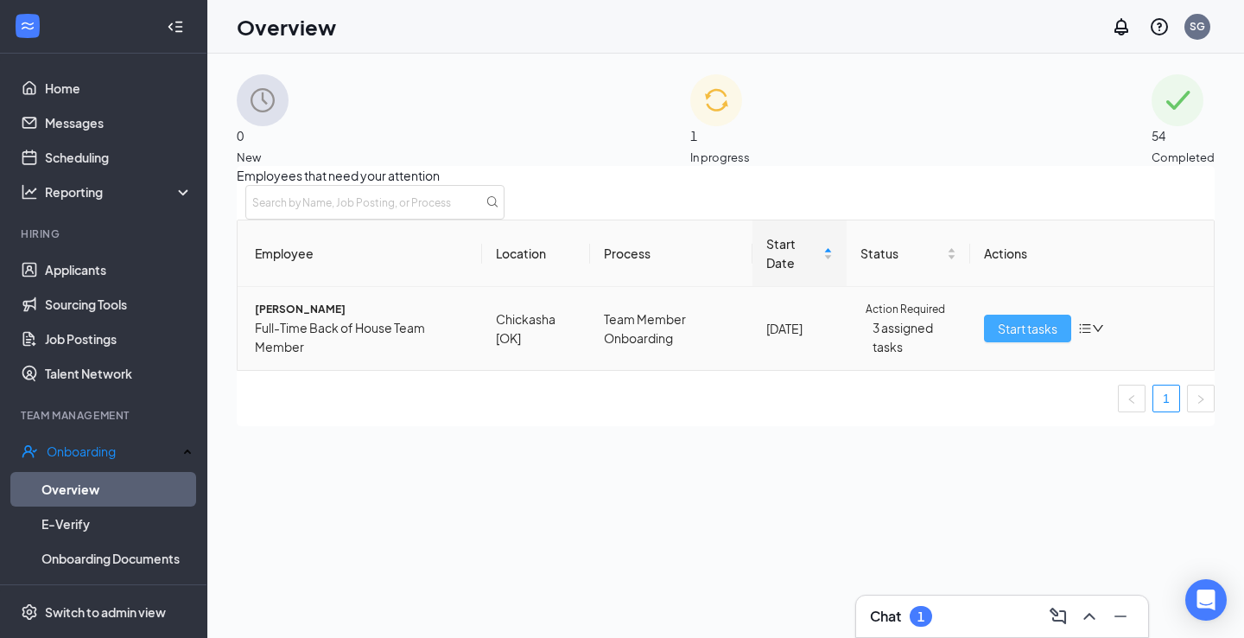
click at [1035, 338] on span "Start tasks" at bounding box center [1028, 328] width 60 height 19
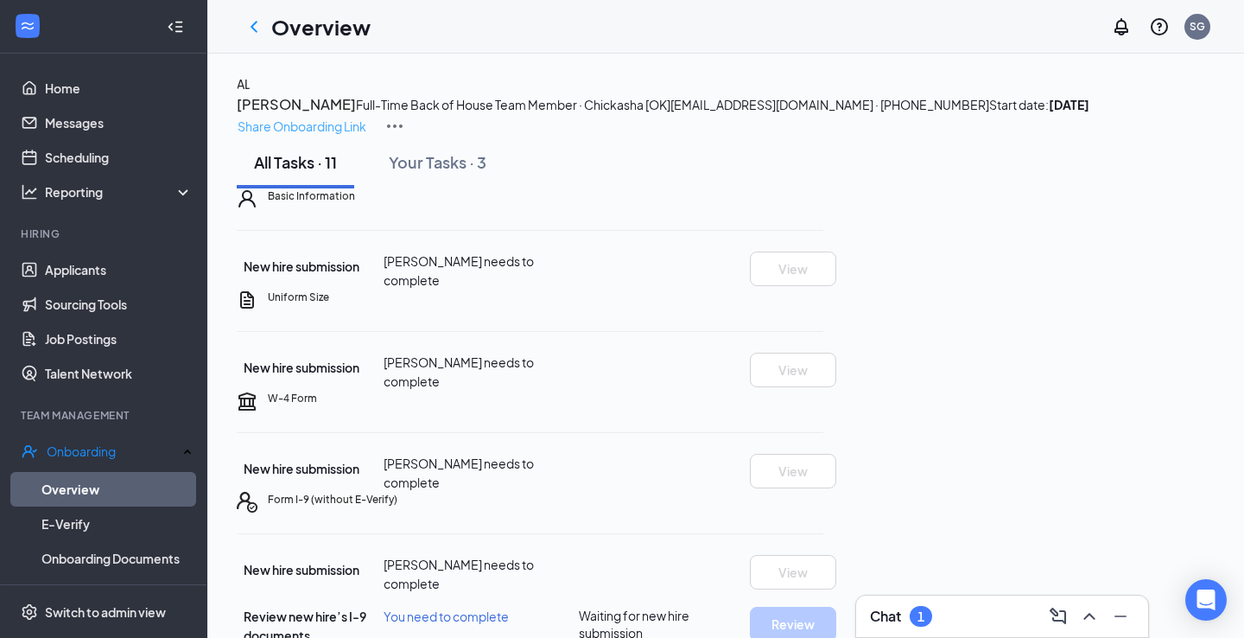
click at [366, 117] on p "Share Onboarding Link" at bounding box center [302, 126] width 129 height 19
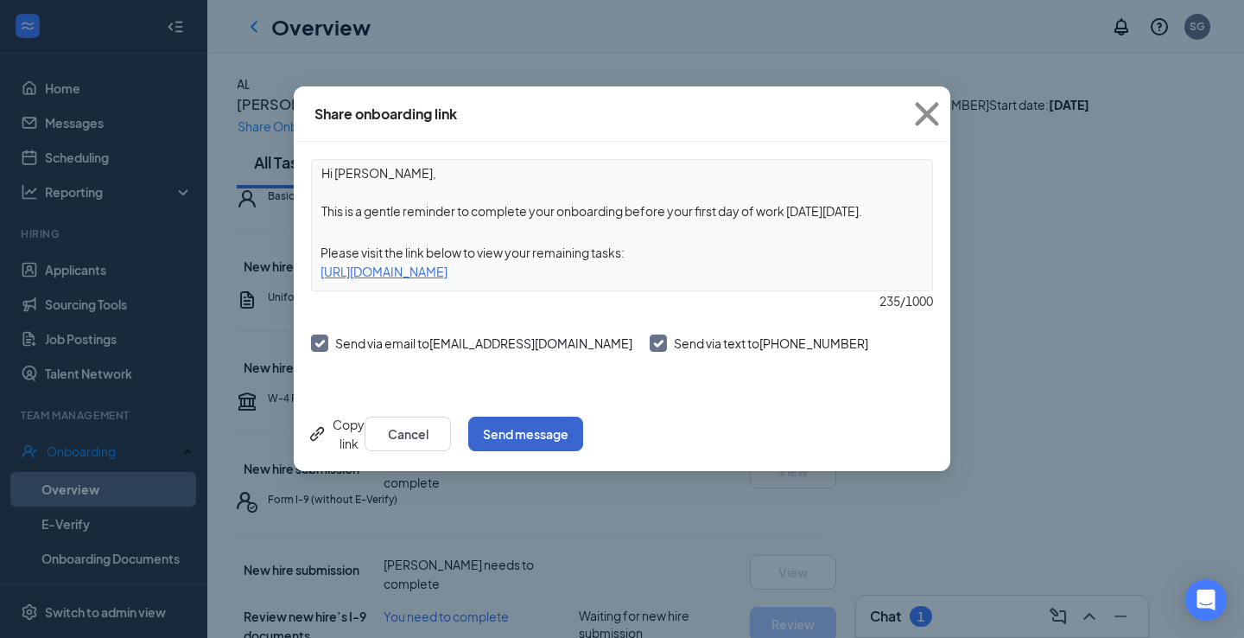
click at [583, 440] on button "Send message" at bounding box center [525, 433] width 115 height 35
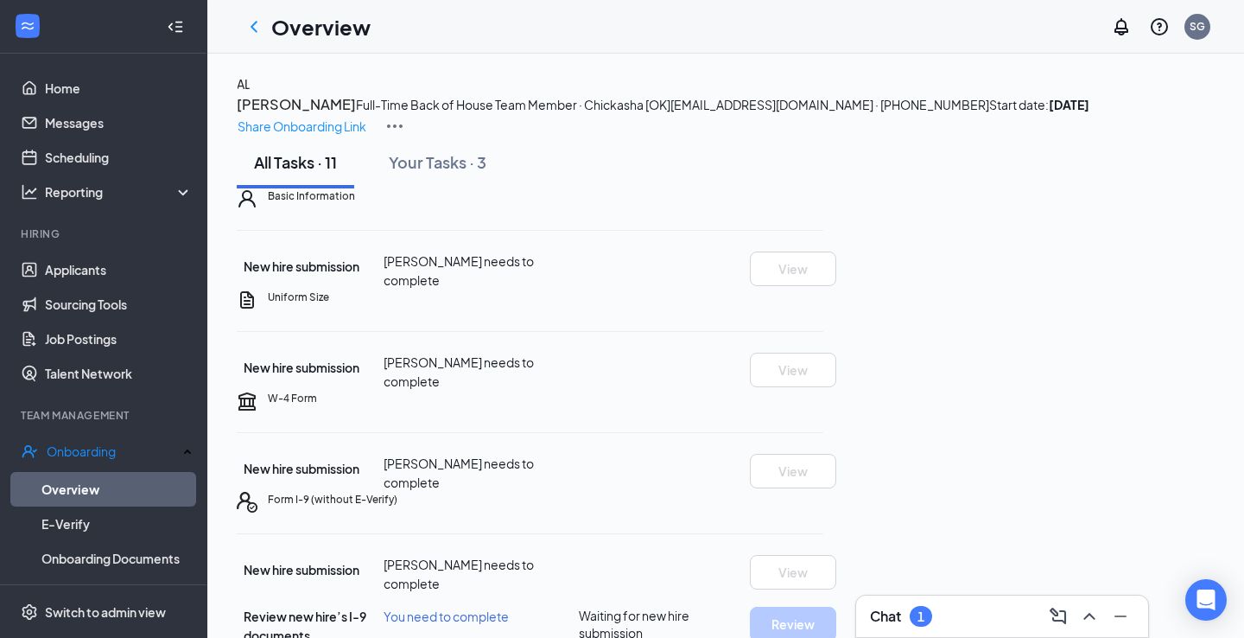
click at [934, 620] on div "Chat 1" at bounding box center [1002, 616] width 264 height 28
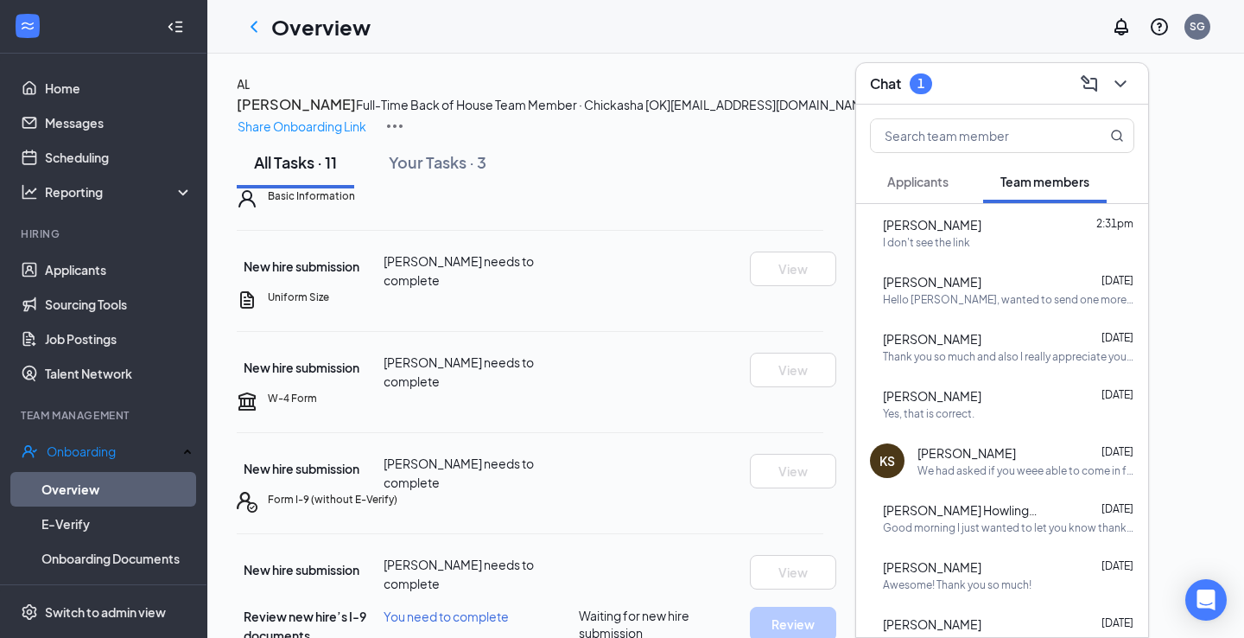
click at [913, 175] on span "Applicants" at bounding box center [917, 182] width 61 height 16
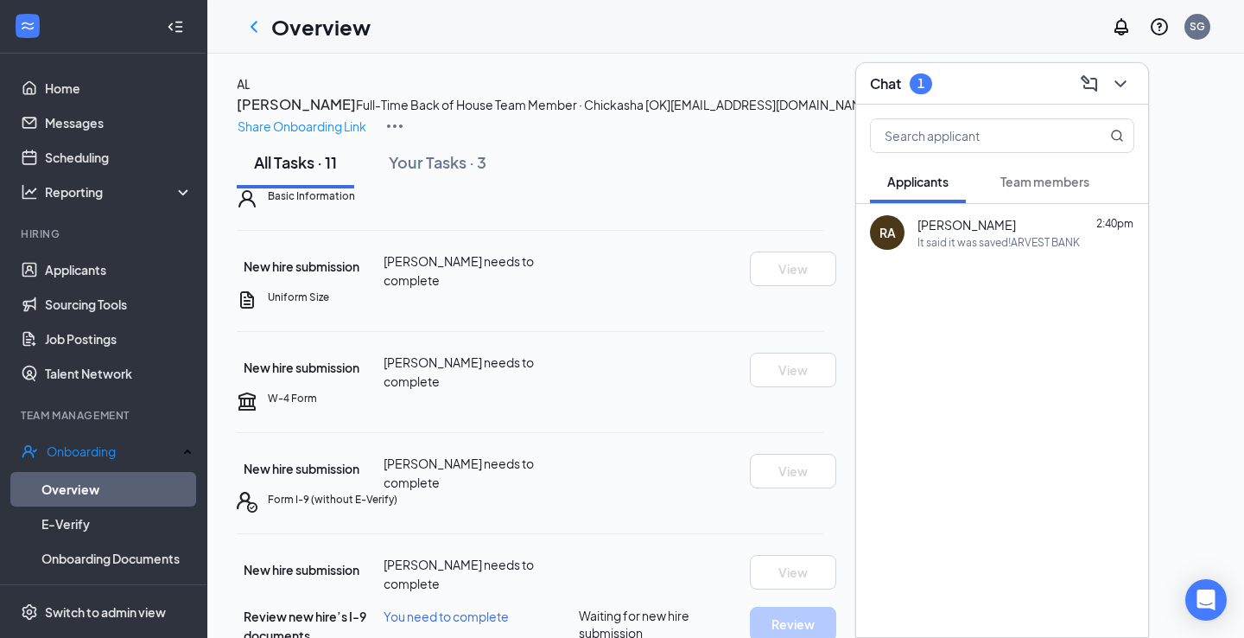
click at [985, 243] on div "It said it was saved!ARVEST BANK" at bounding box center [999, 242] width 162 height 15
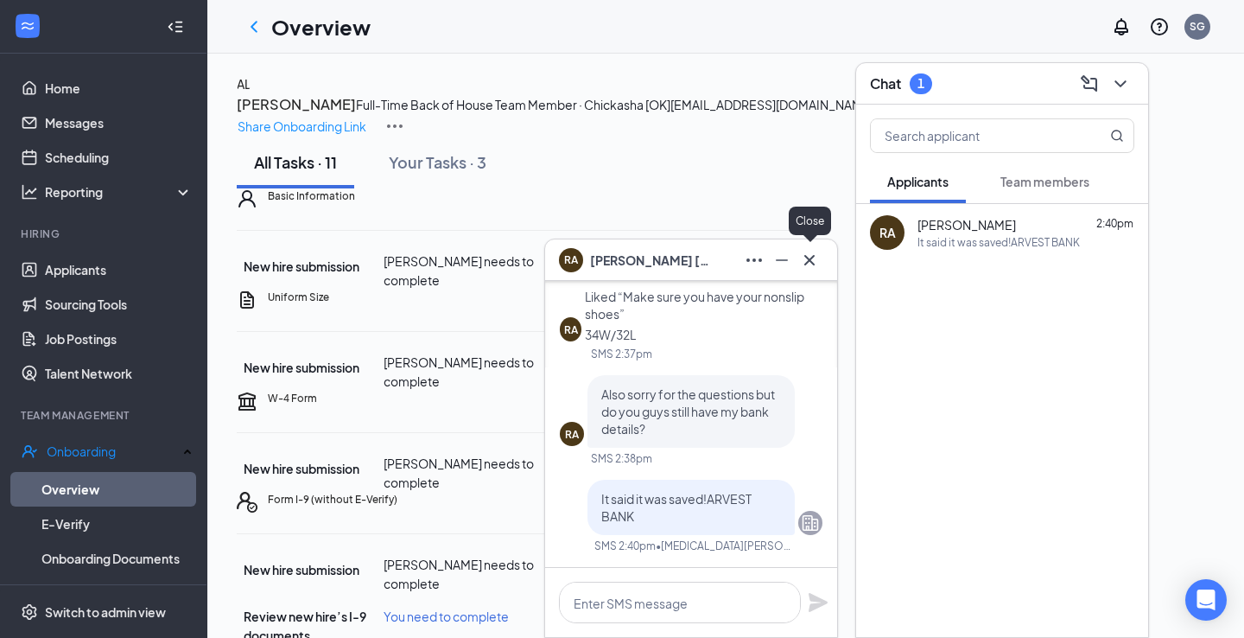
click at [806, 264] on icon "Cross" at bounding box center [809, 259] width 10 height 10
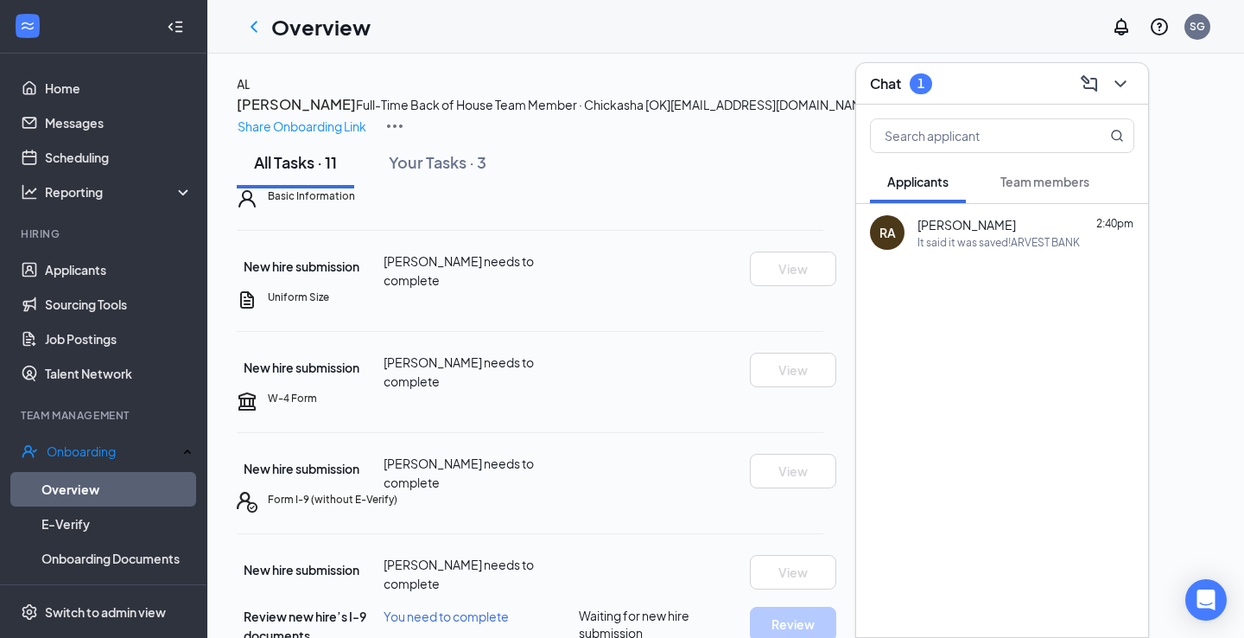
click at [1073, 172] on button "Team members" at bounding box center [1045, 181] width 124 height 43
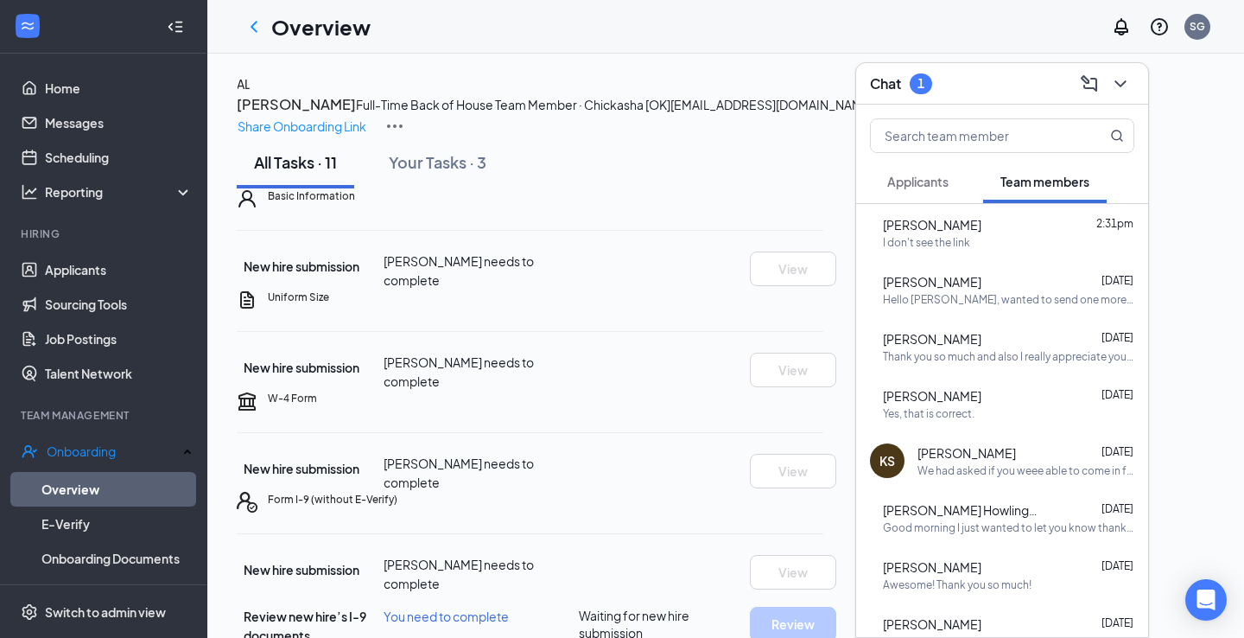
click at [970, 240] on div "I don't see the link" at bounding box center [926, 242] width 87 height 15
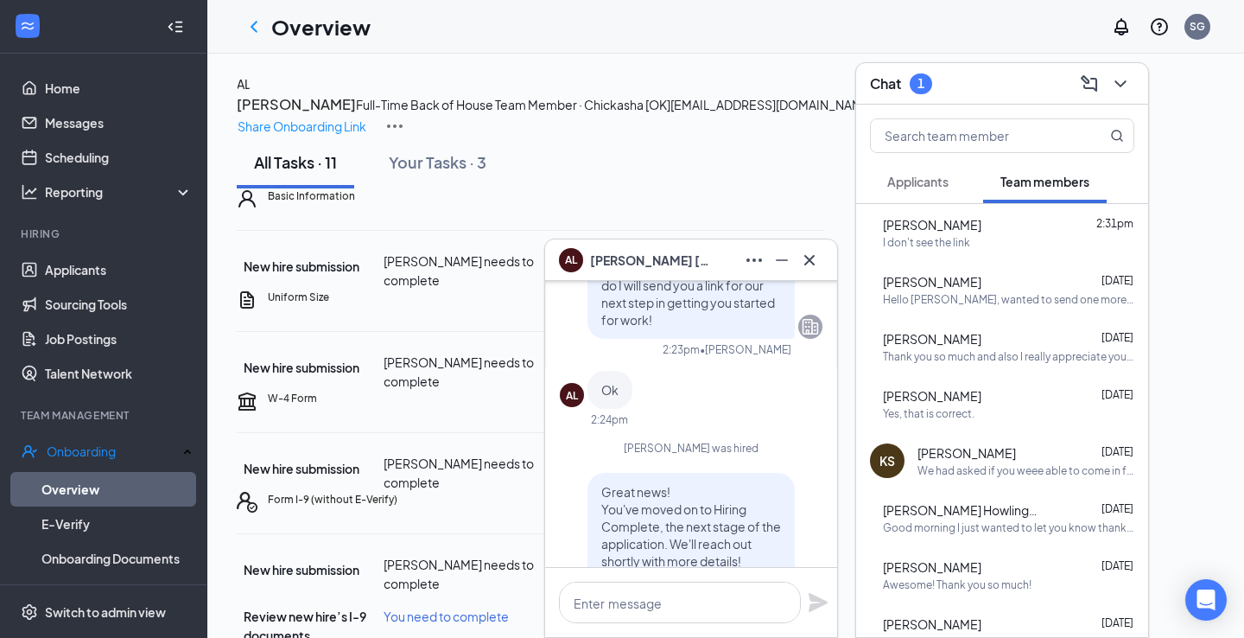
scroll to position [-815, 0]
click at [806, 258] on icon "Cross" at bounding box center [809, 260] width 21 height 21
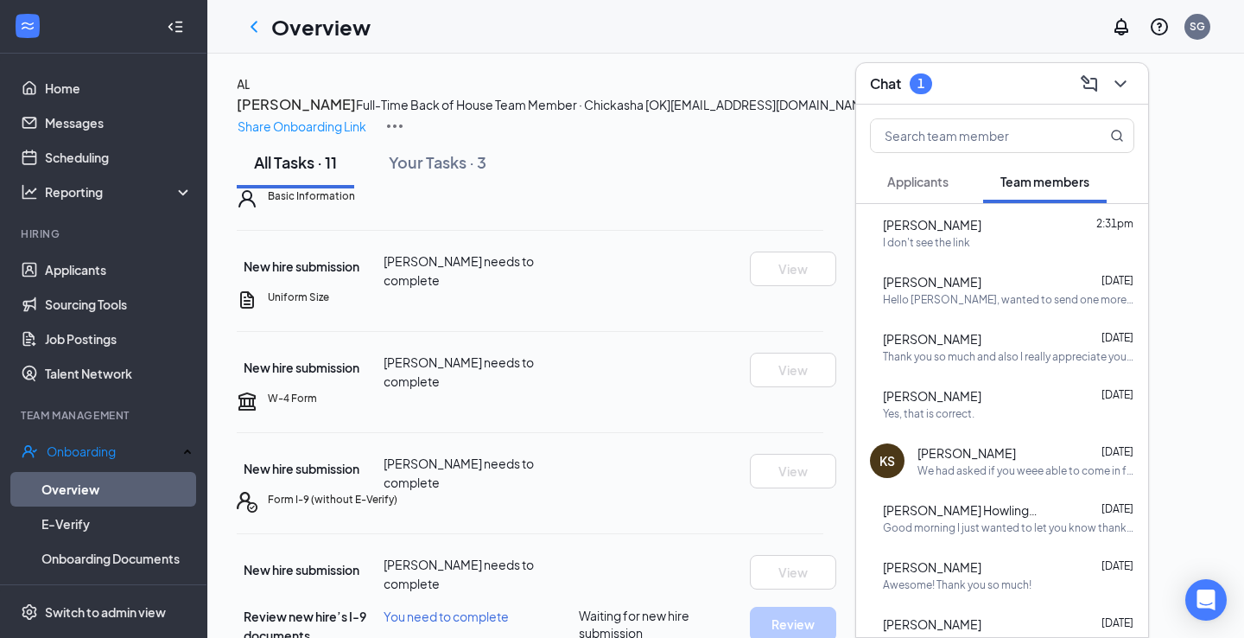
click at [924, 180] on span "Applicants" at bounding box center [917, 182] width 61 height 16
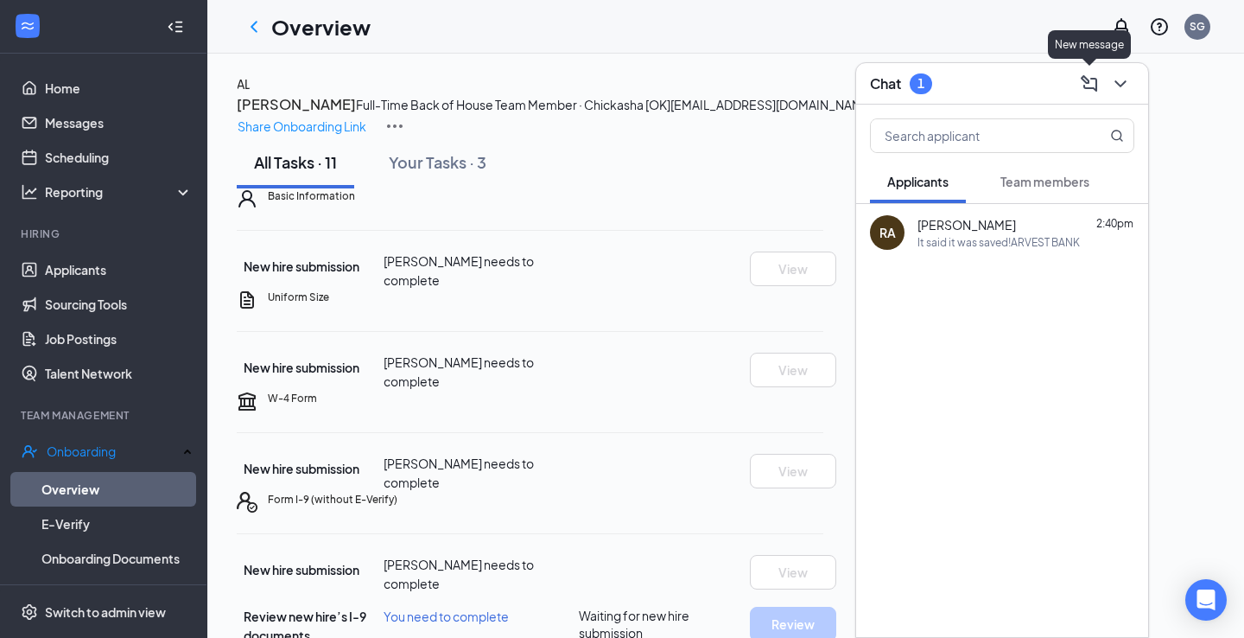
click at [1122, 82] on icon "ChevronDown" at bounding box center [1120, 83] width 21 height 21
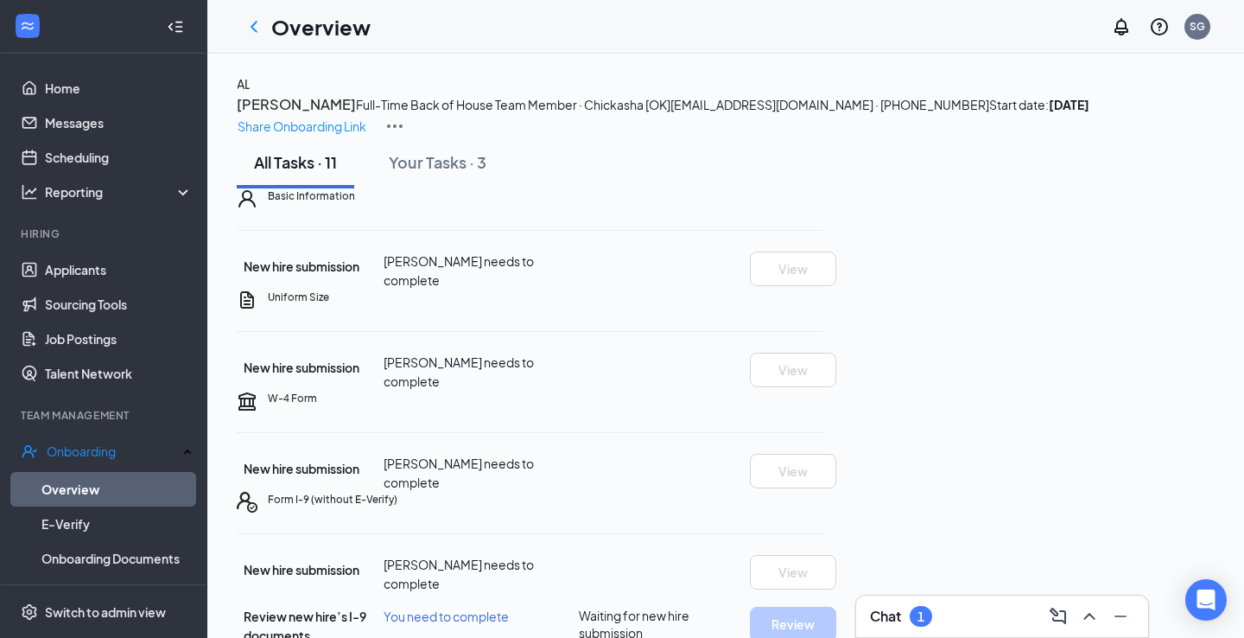
click at [306, 19] on h1 "Overview" at bounding box center [320, 26] width 99 height 29
click at [237, 33] on div "Overview" at bounding box center [304, 27] width 134 height 35
click at [252, 23] on icon "ChevronLeft" at bounding box center [254, 26] width 21 height 21
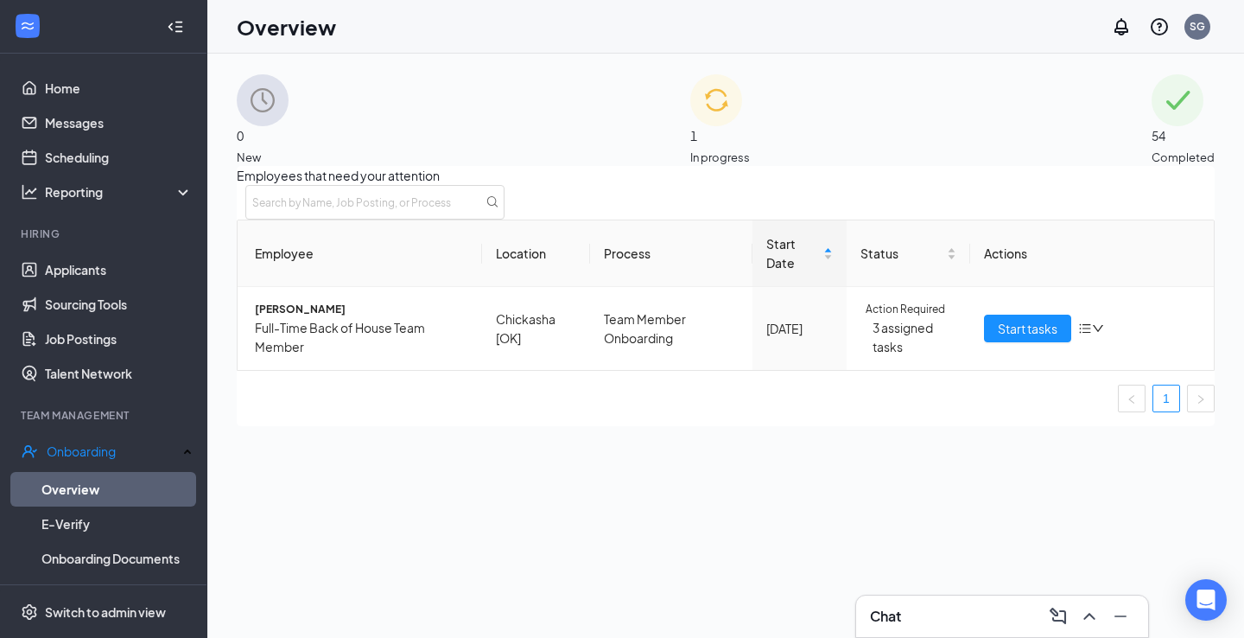
click at [920, 619] on div "Chat" at bounding box center [1002, 616] width 264 height 28
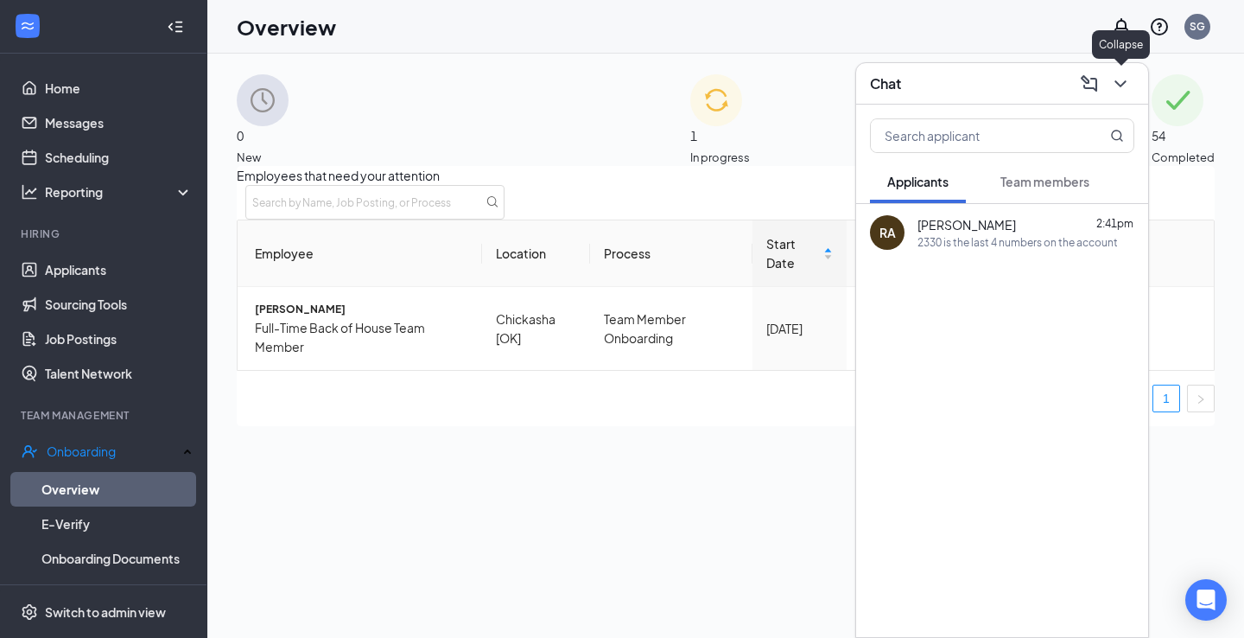
click at [1104, 92] on div at bounding box center [1118, 84] width 31 height 28
click at [1127, 85] on icon "ChevronDown" at bounding box center [1120, 83] width 21 height 21
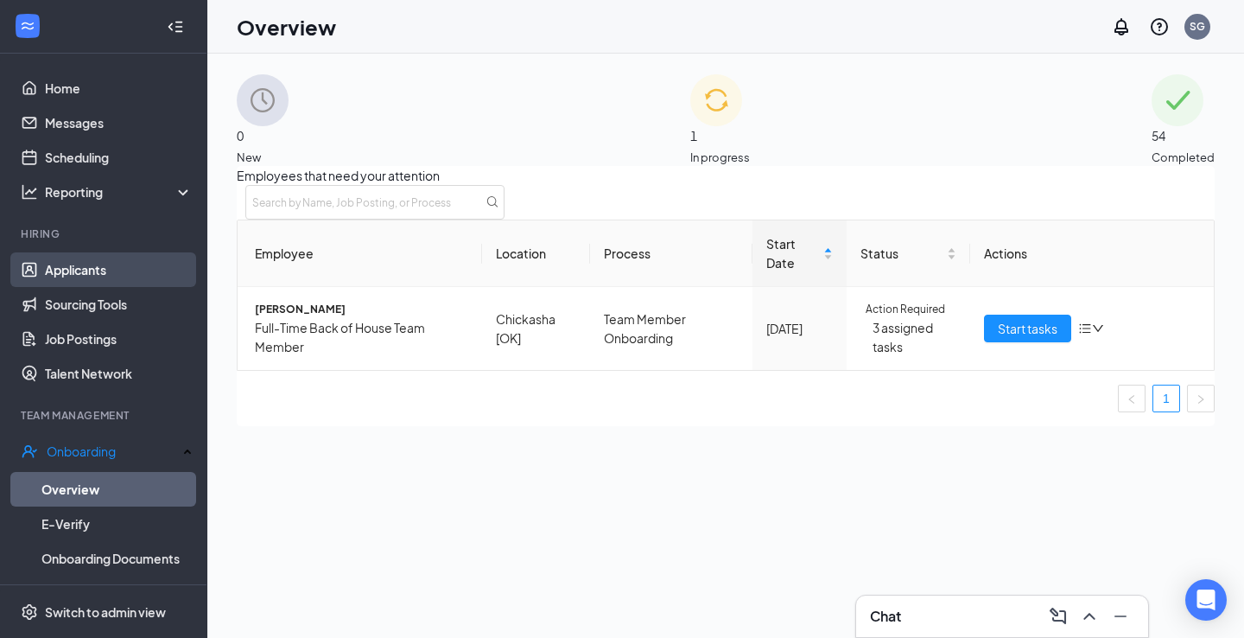
click at [83, 275] on link "Applicants" at bounding box center [119, 269] width 148 height 35
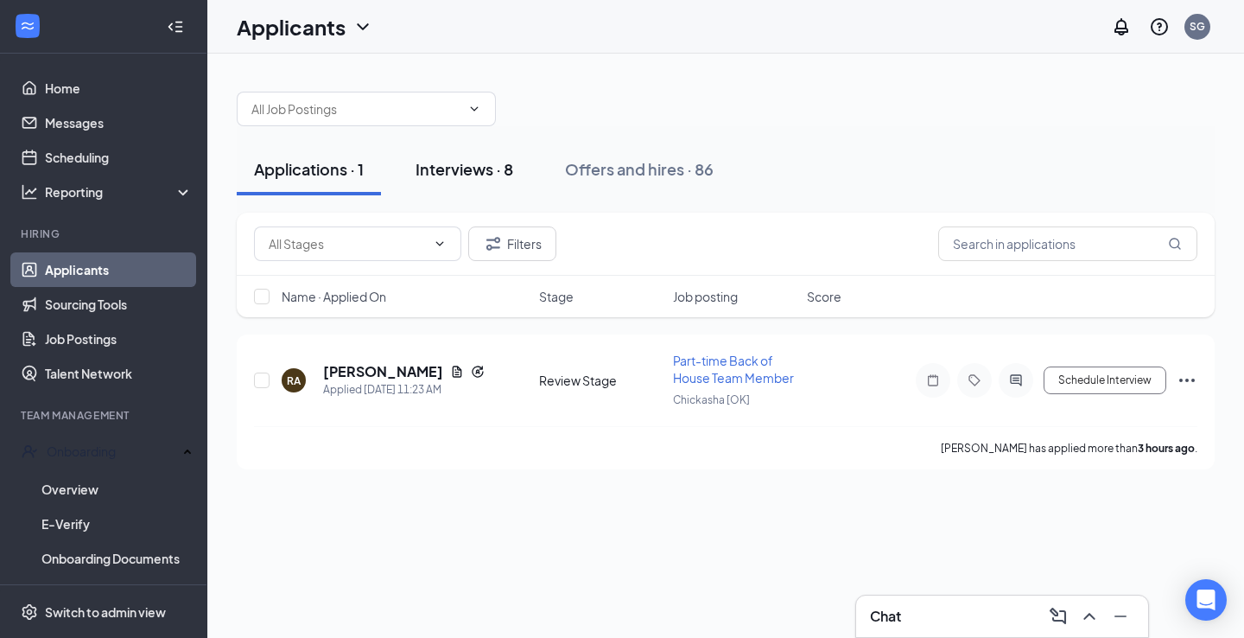
click at [489, 170] on div "Interviews · 8" at bounding box center [465, 169] width 98 height 22
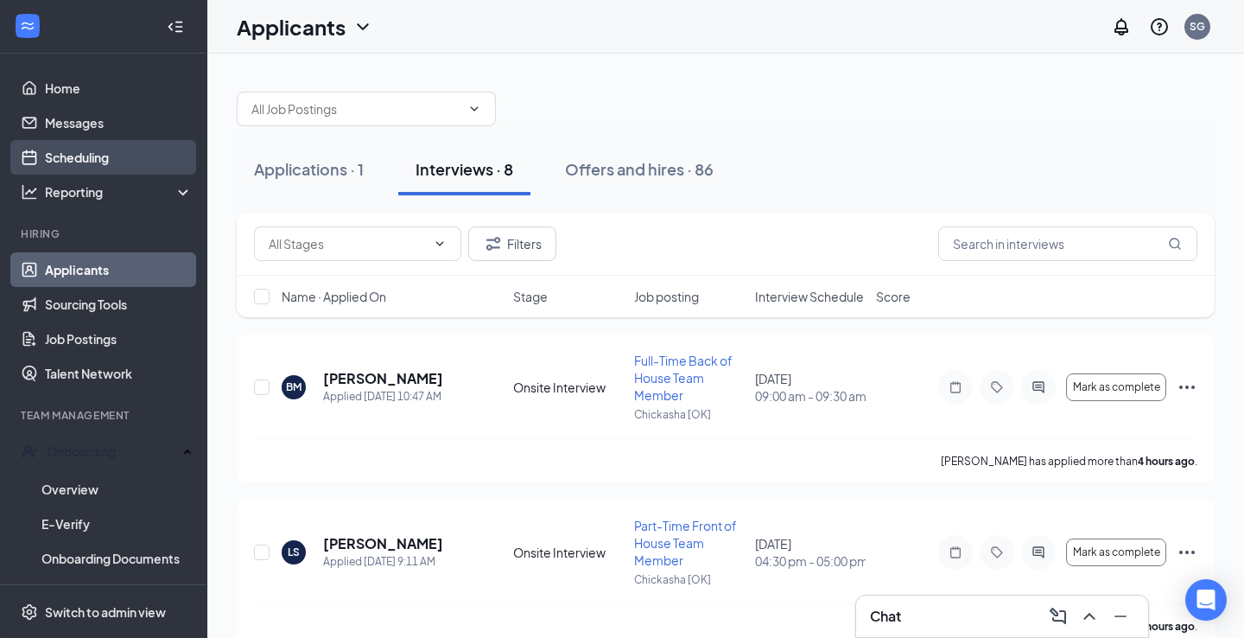
click at [86, 162] on link "Scheduling" at bounding box center [119, 157] width 148 height 35
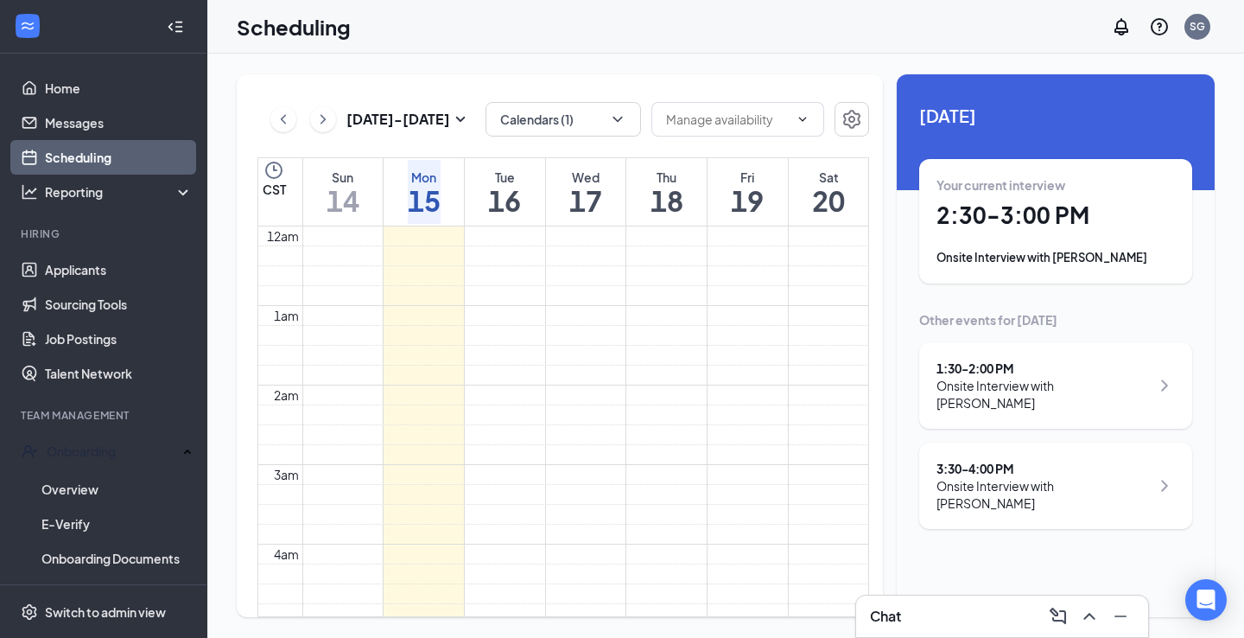
scroll to position [849, 0]
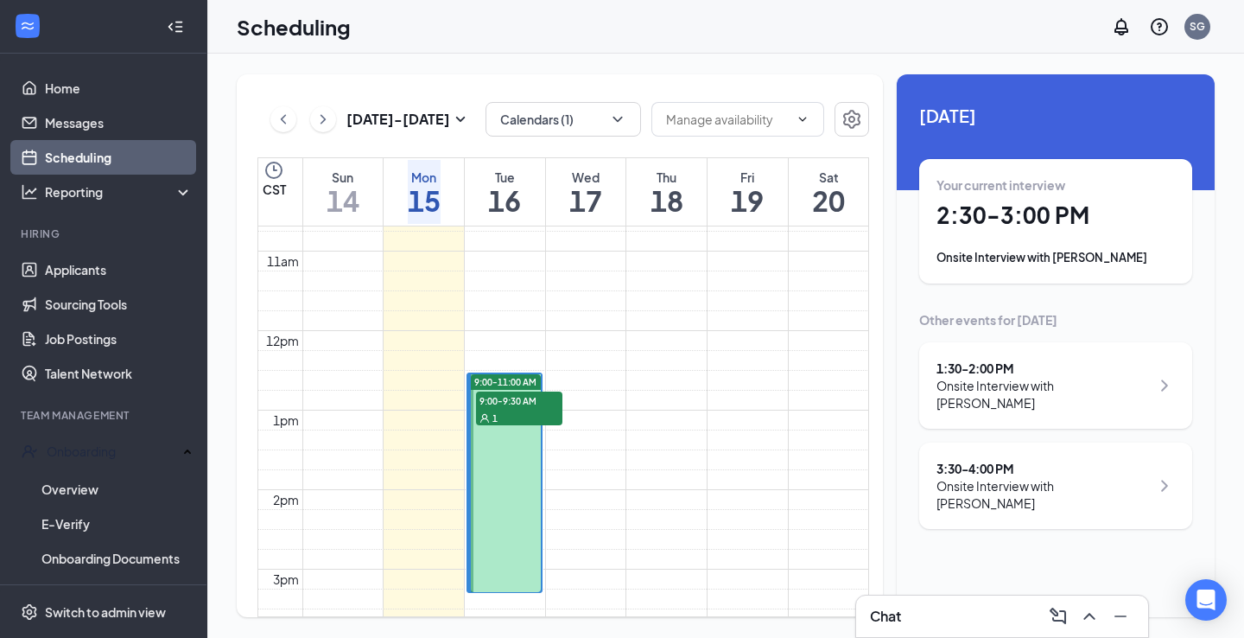
click at [1025, 200] on h1 "2:30 - 3:00 PM" at bounding box center [1056, 214] width 238 height 29
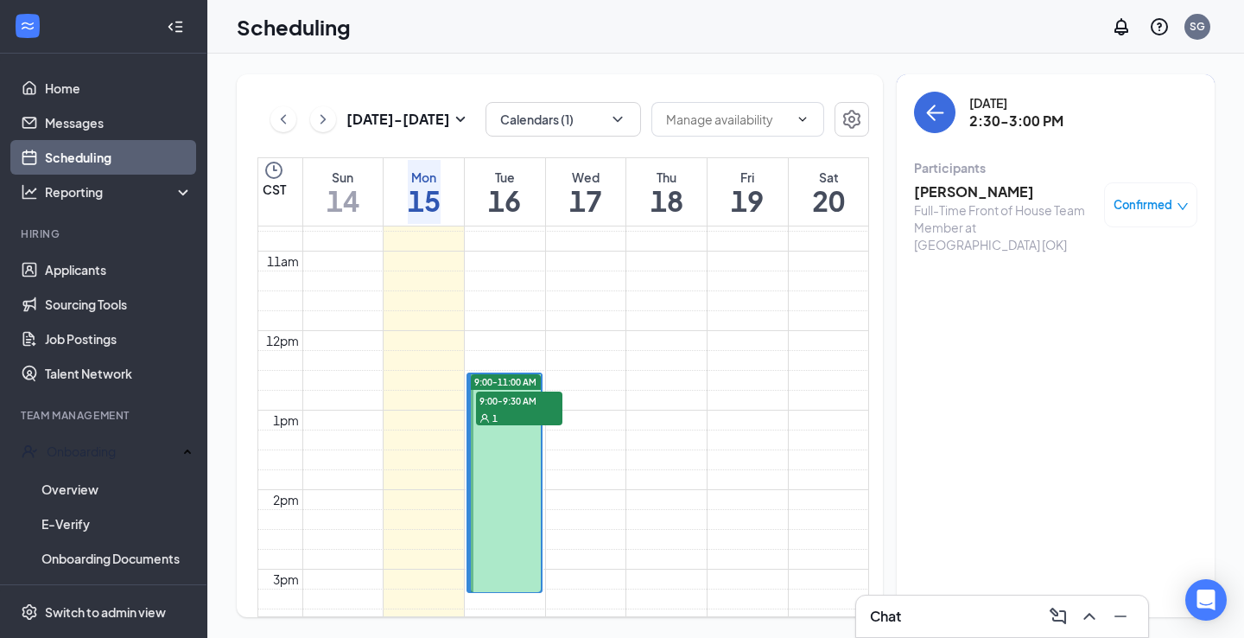
click at [988, 191] on h3 "[PERSON_NAME]" at bounding box center [1004, 191] width 181 height 19
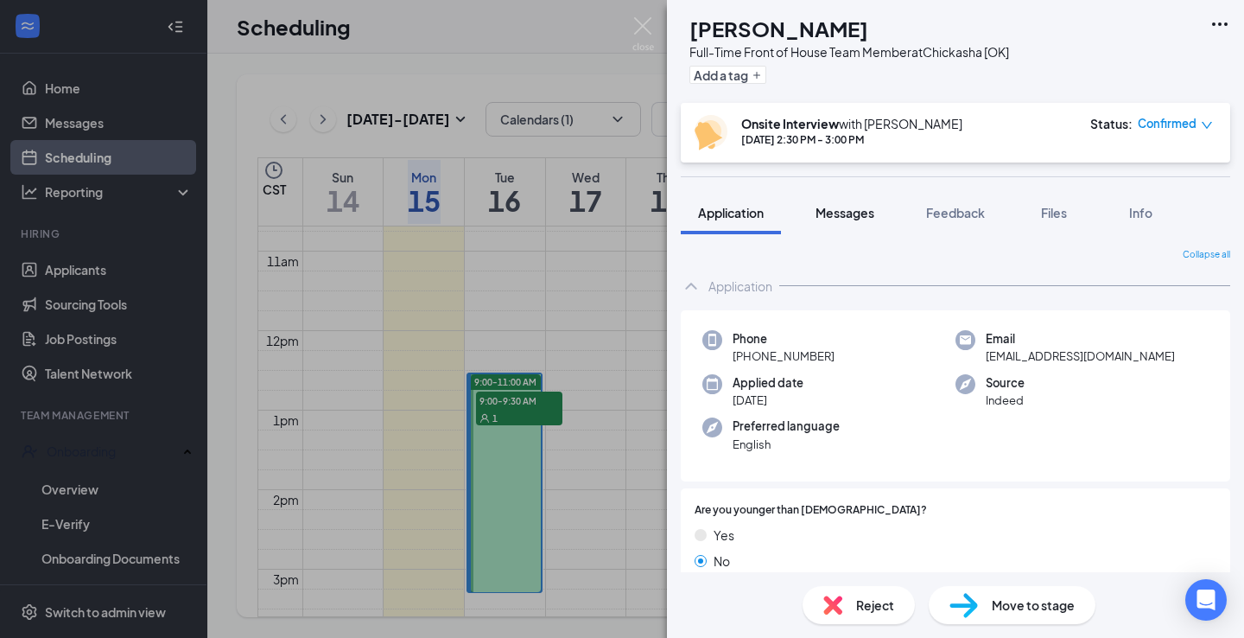
click at [854, 221] on button "Messages" at bounding box center [844, 212] width 93 height 43
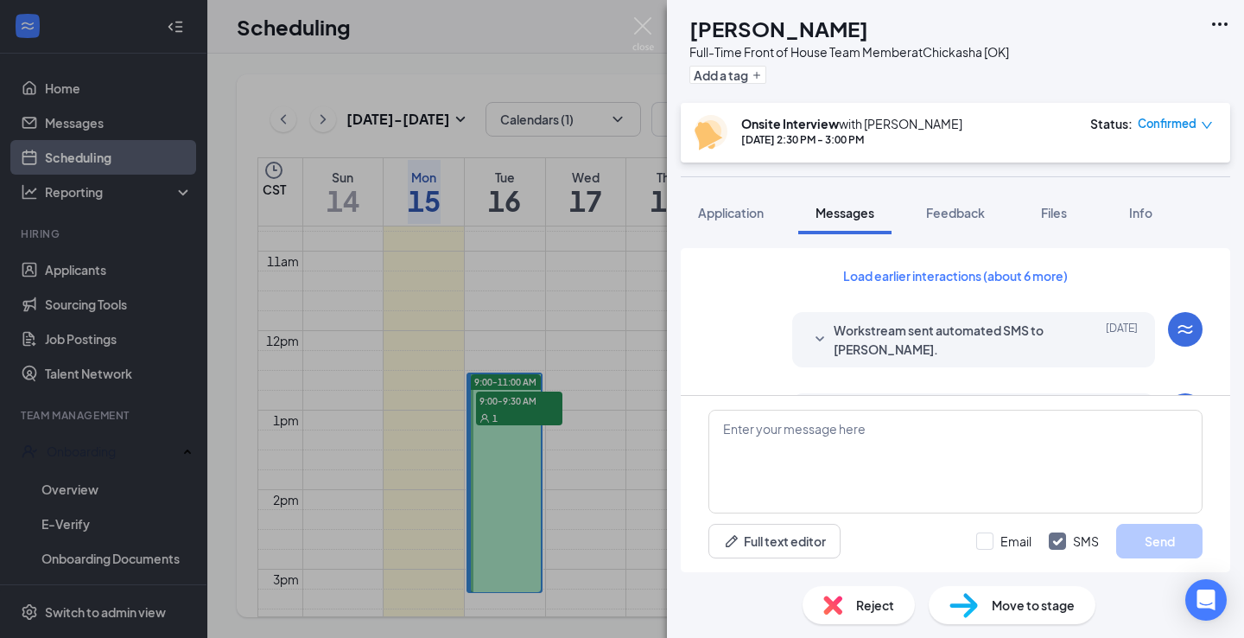
scroll to position [658, 0]
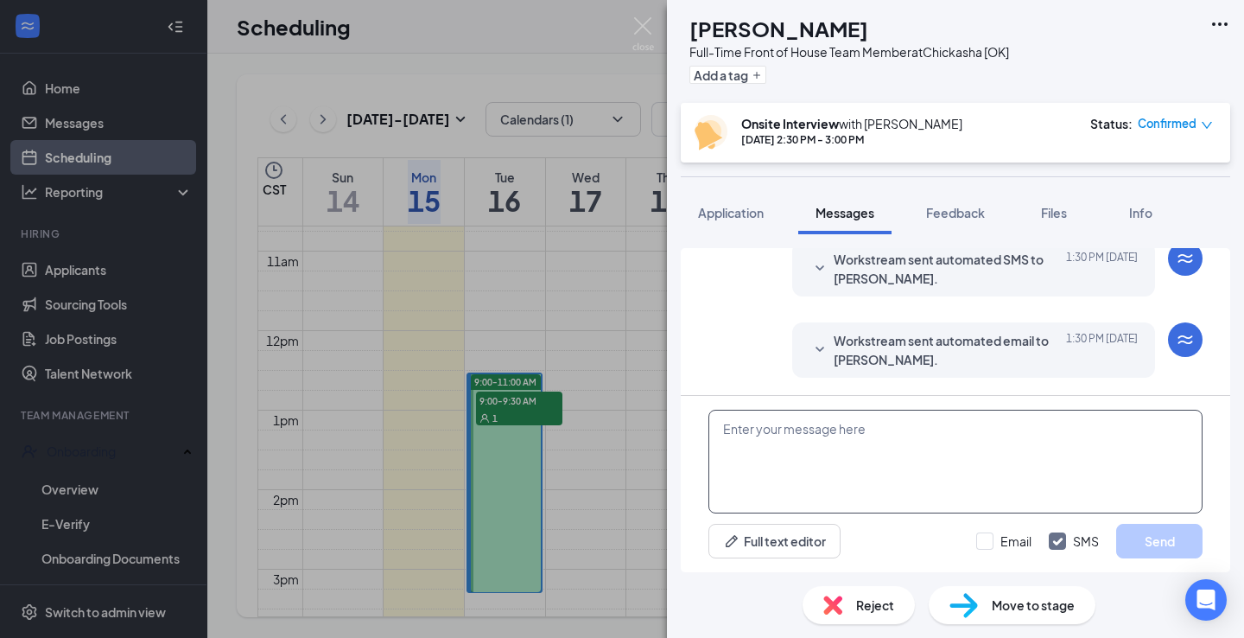
click at [834, 457] on textarea at bounding box center [956, 462] width 494 height 104
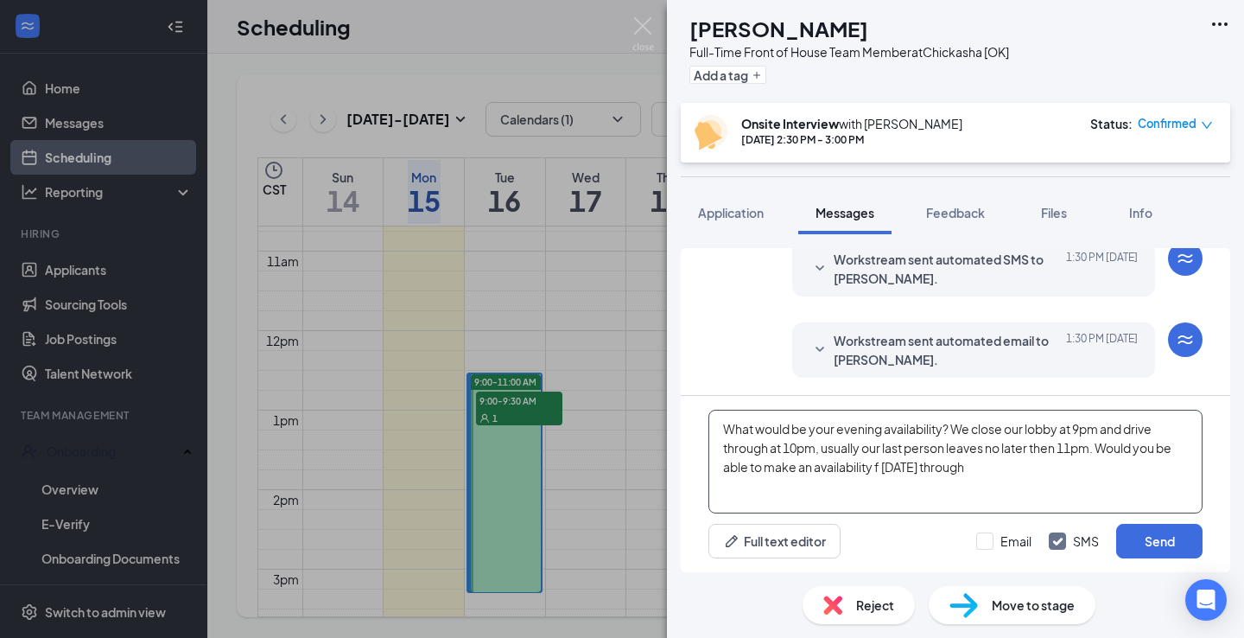
click at [878, 467] on textarea "What would be your evening availability? We close our lobby at 9pm and drive th…" at bounding box center [956, 462] width 494 height 104
click at [1003, 467] on textarea "What would be your evening availability? We close our lobby at 9pm and drive th…" at bounding box center [956, 462] width 494 height 104
type textarea "What would be your evening availability? We close our lobby at 9pm and drive th…"
click at [986, 538] on input "Email" at bounding box center [1003, 540] width 55 height 17
checkbox input "true"
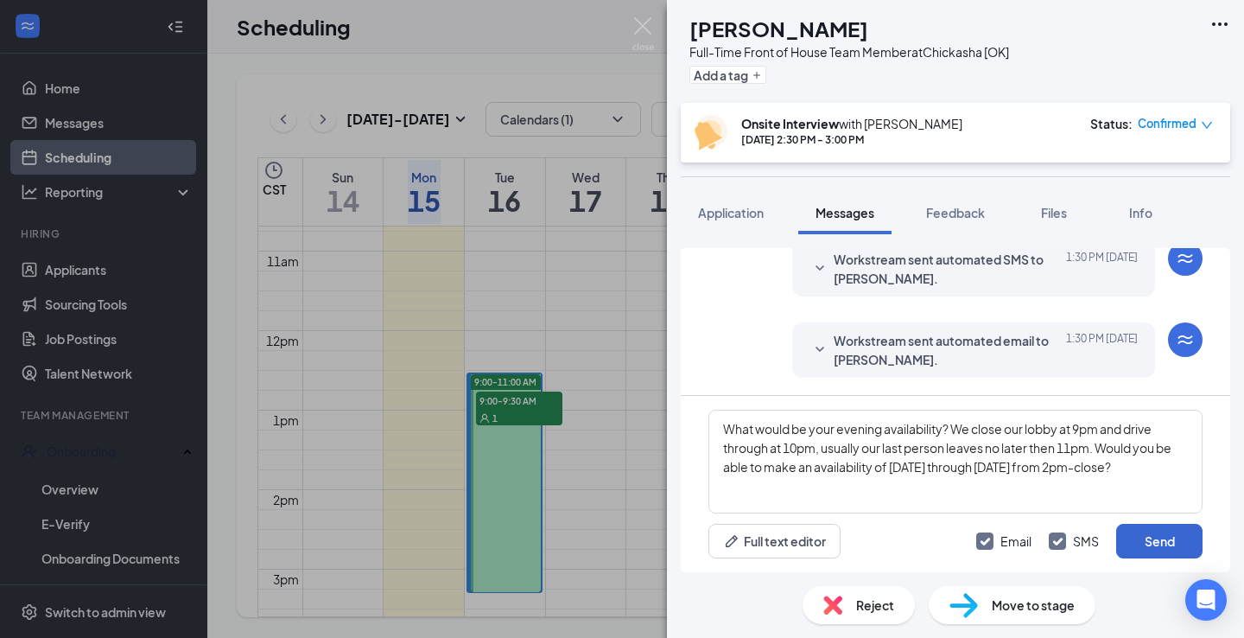
click at [1141, 534] on button "Send" at bounding box center [1159, 541] width 86 height 35
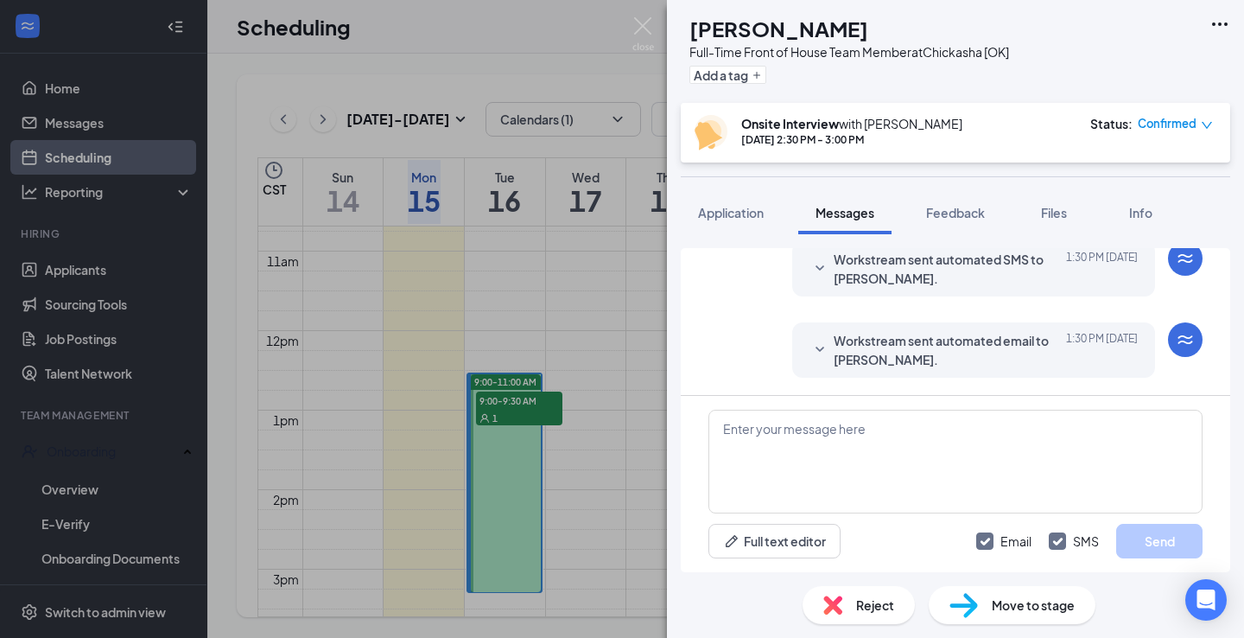
scroll to position [1032, 0]
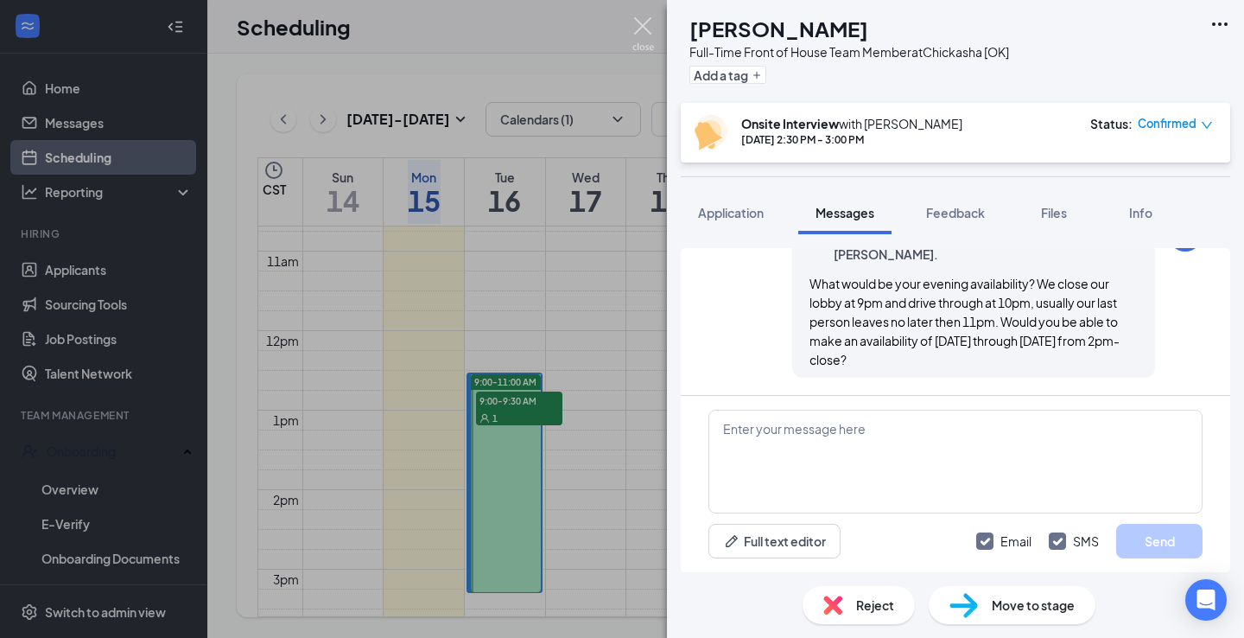
click at [648, 22] on img at bounding box center [644, 34] width 22 height 34
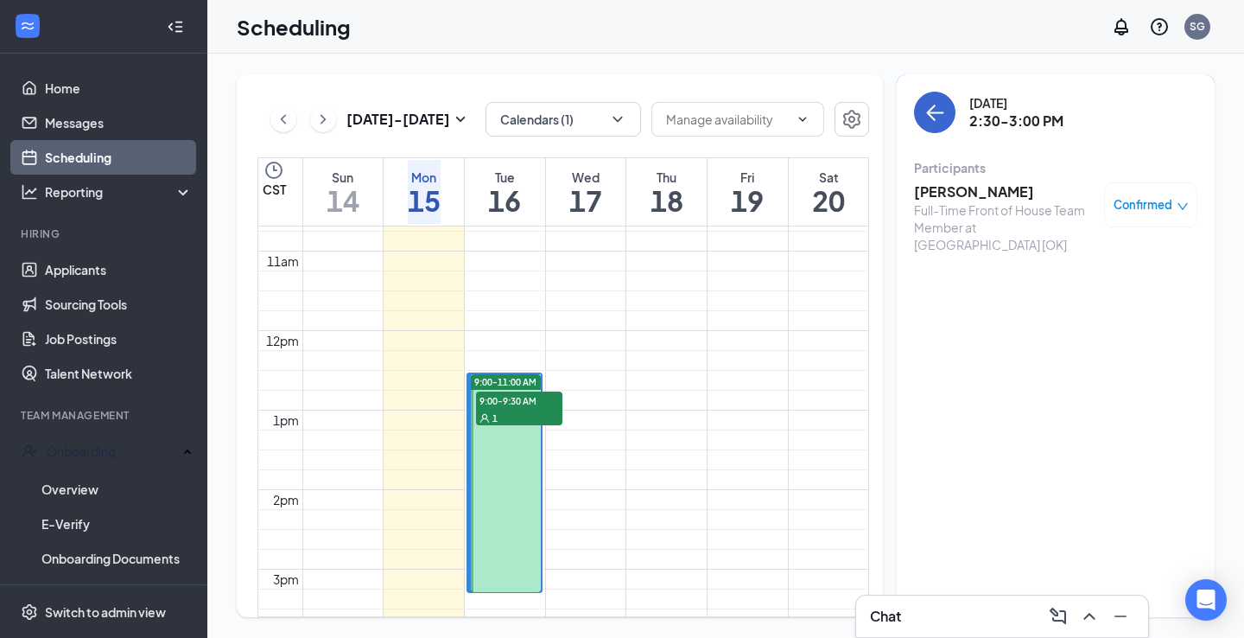
click at [929, 115] on icon "ArrowLeft" at bounding box center [931, 113] width 9 height 16
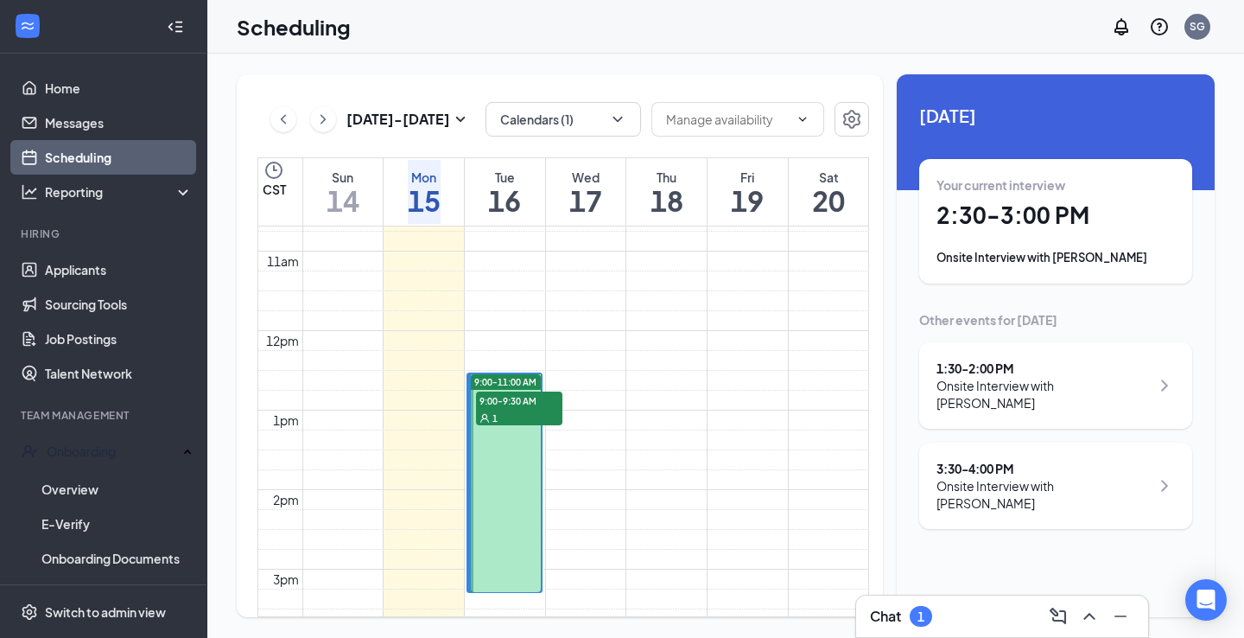
click at [904, 612] on div "Chat 1" at bounding box center [901, 616] width 62 height 21
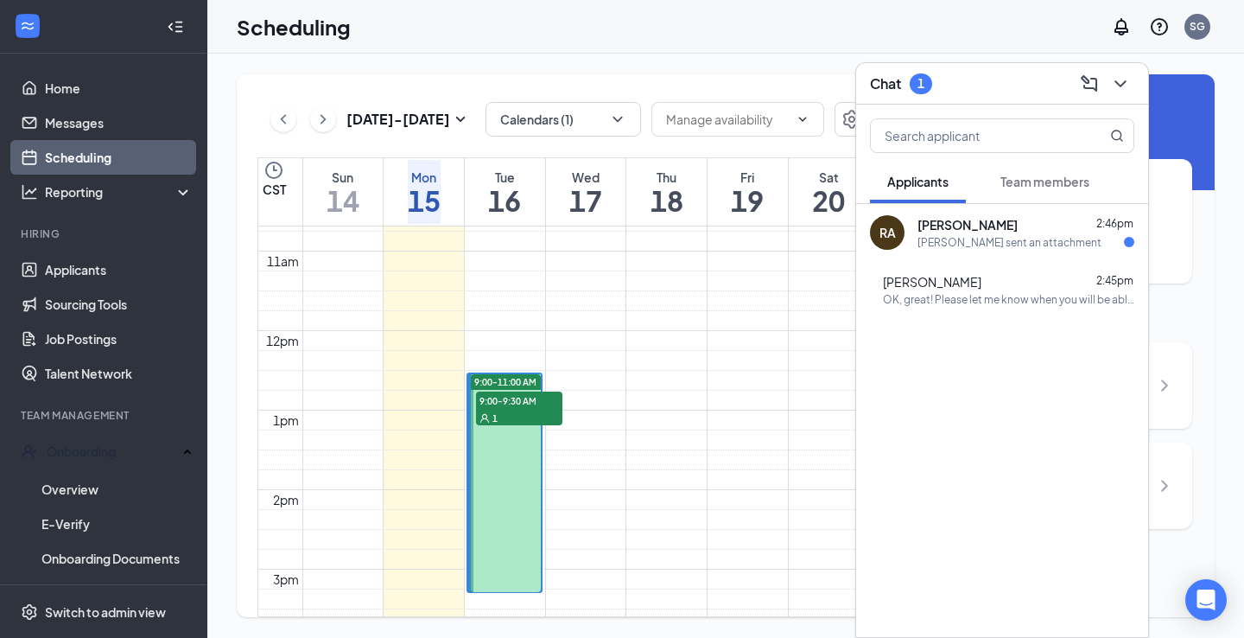
click at [1014, 246] on div "Rodolfo sent an attachment" at bounding box center [1010, 242] width 184 height 15
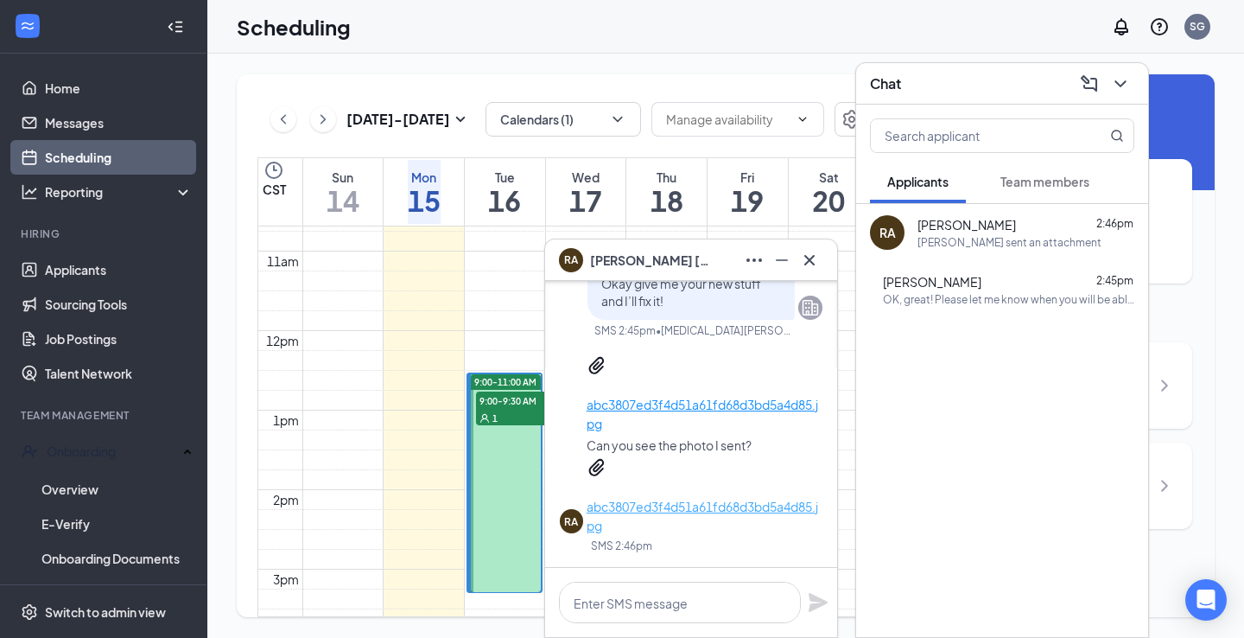
click at [722, 508] on p "abc3807ed3f4d51a61fd68d3bd5a4d85.jpg" at bounding box center [705, 516] width 236 height 38
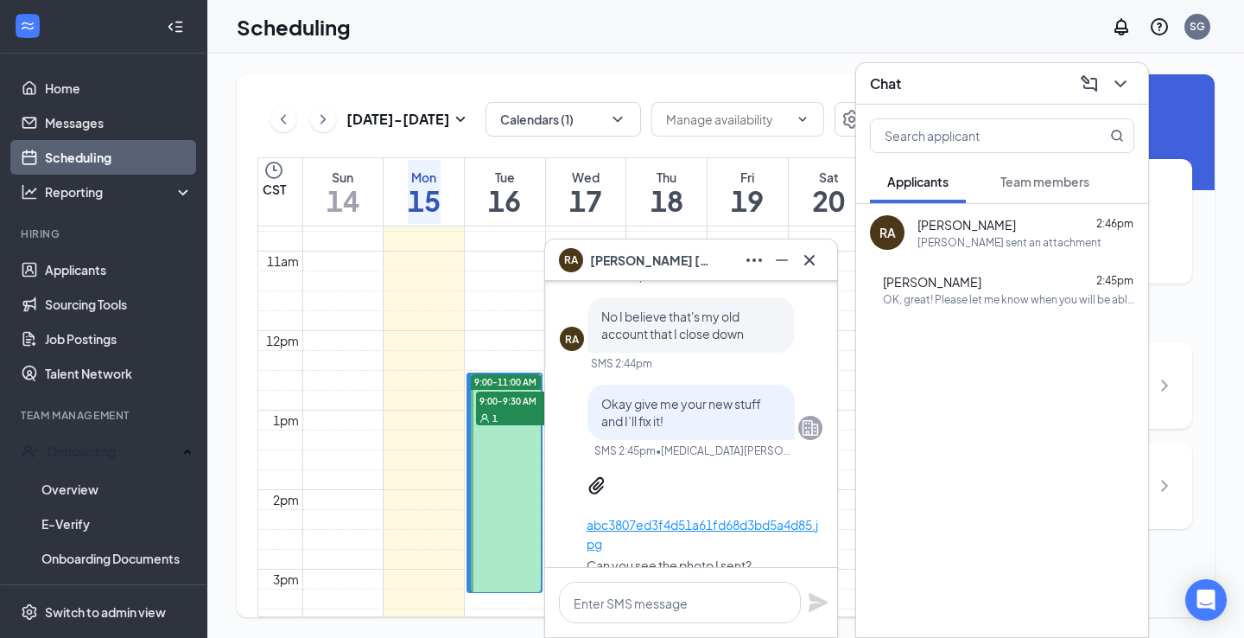
scroll to position [-130, 0]
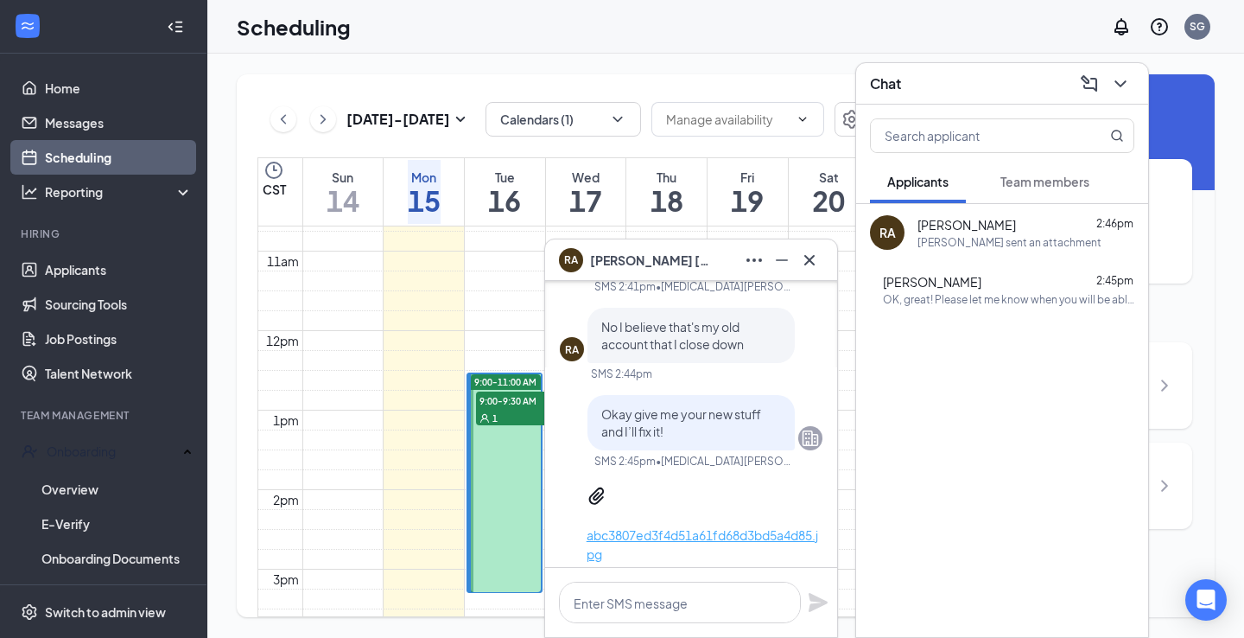
click at [709, 536] on p "abc3807ed3f4d51a61fd68d3bd5a4d85.jpg" at bounding box center [705, 544] width 236 height 38
click at [810, 259] on icon "Cross" at bounding box center [809, 259] width 10 height 10
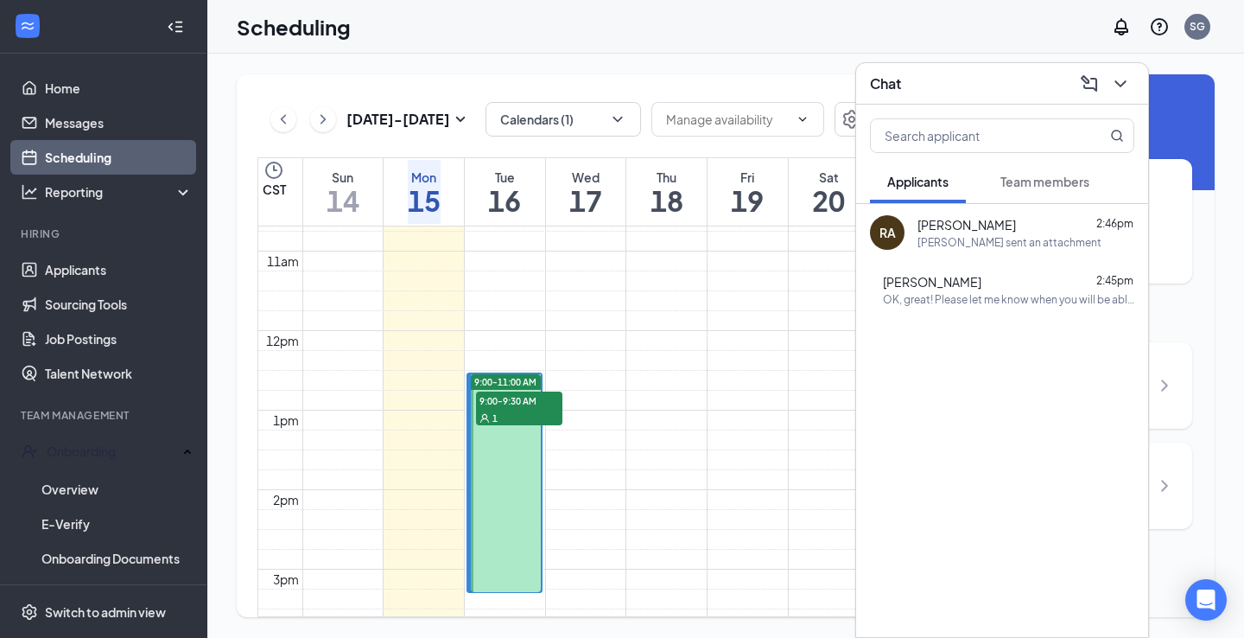
click at [963, 305] on div "OK, great! Please let me know when you will be able to get the copy of your bir…" at bounding box center [1008, 299] width 251 height 15
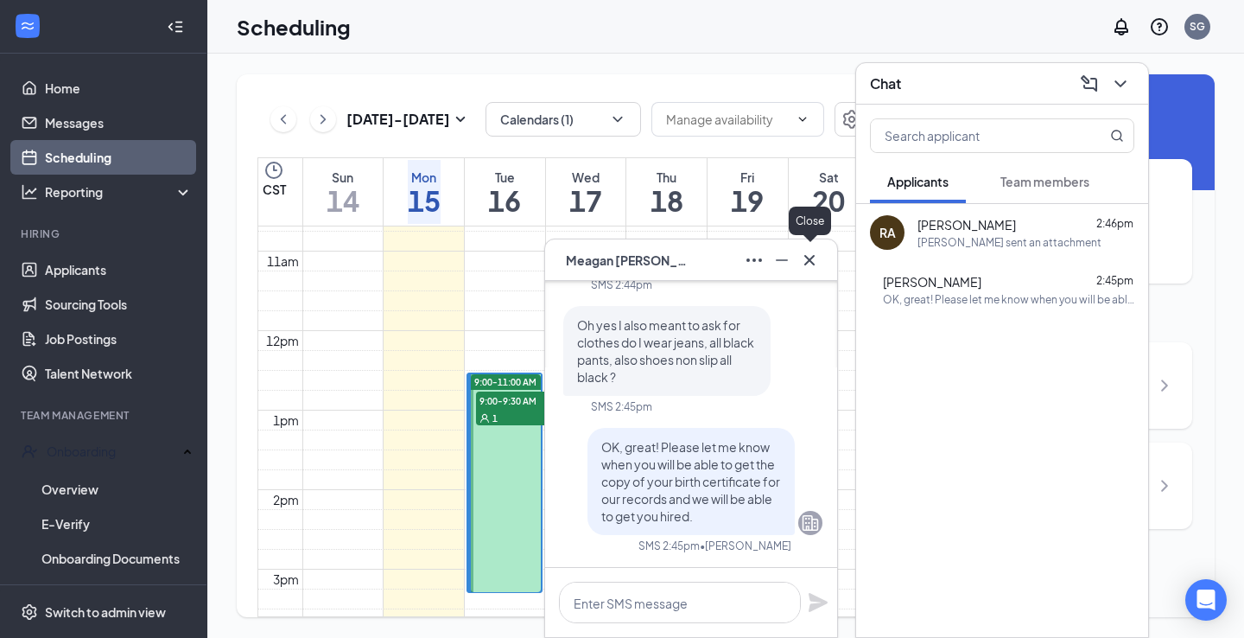
click at [818, 260] on icon "Cross" at bounding box center [809, 260] width 21 height 21
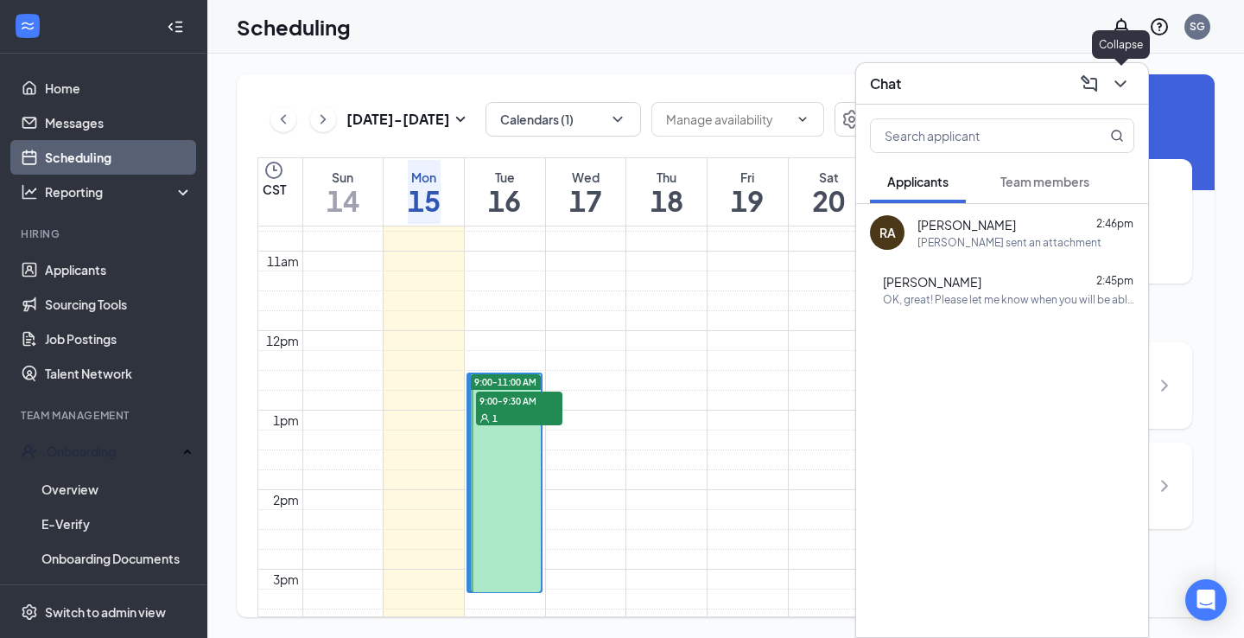
click at [1117, 89] on icon "ChevronDown" at bounding box center [1120, 83] width 21 height 21
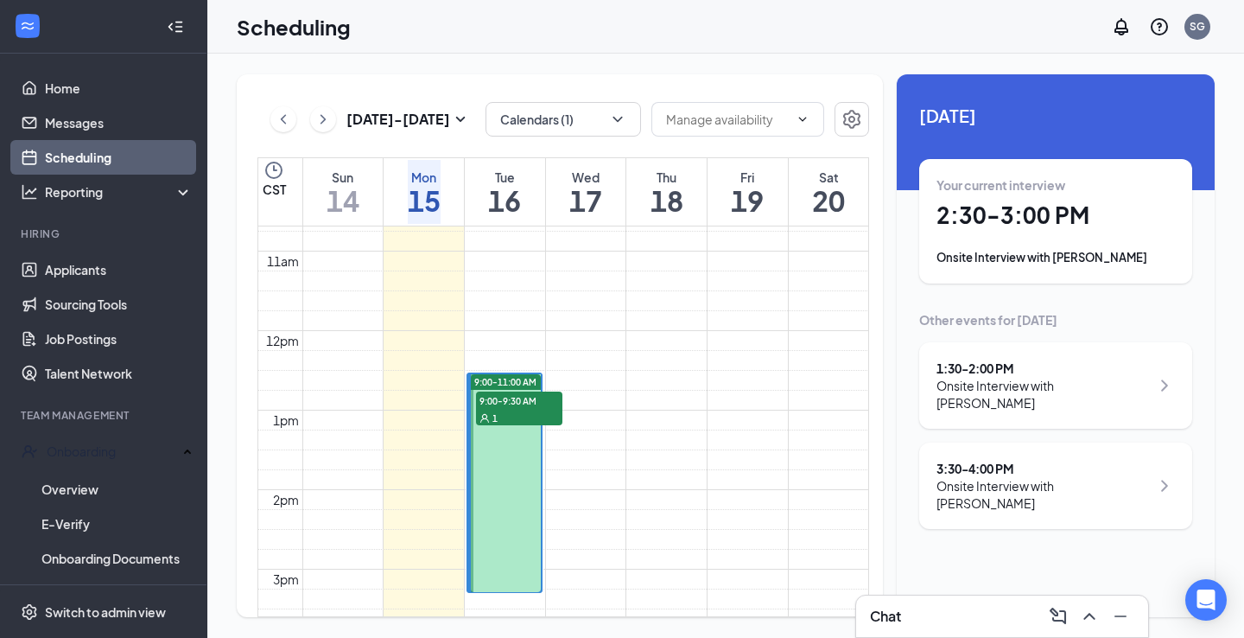
click at [1033, 219] on h1 "2:30 - 3:00 PM" at bounding box center [1056, 214] width 238 height 29
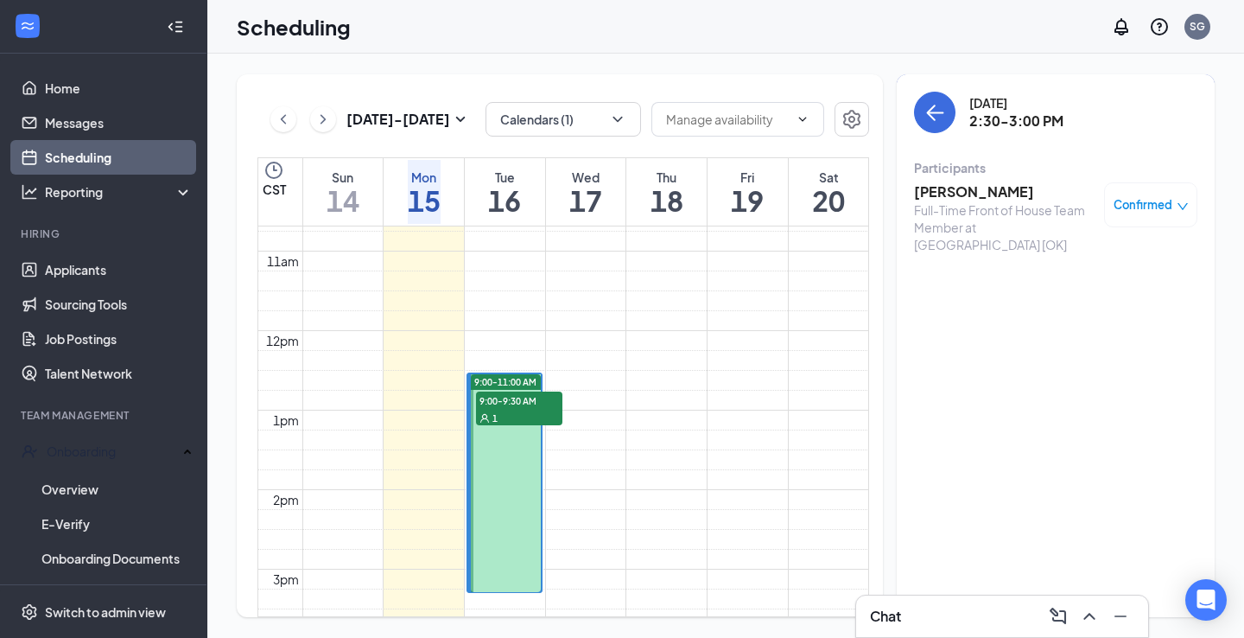
click at [974, 190] on h3 "[PERSON_NAME]" at bounding box center [1004, 191] width 181 height 19
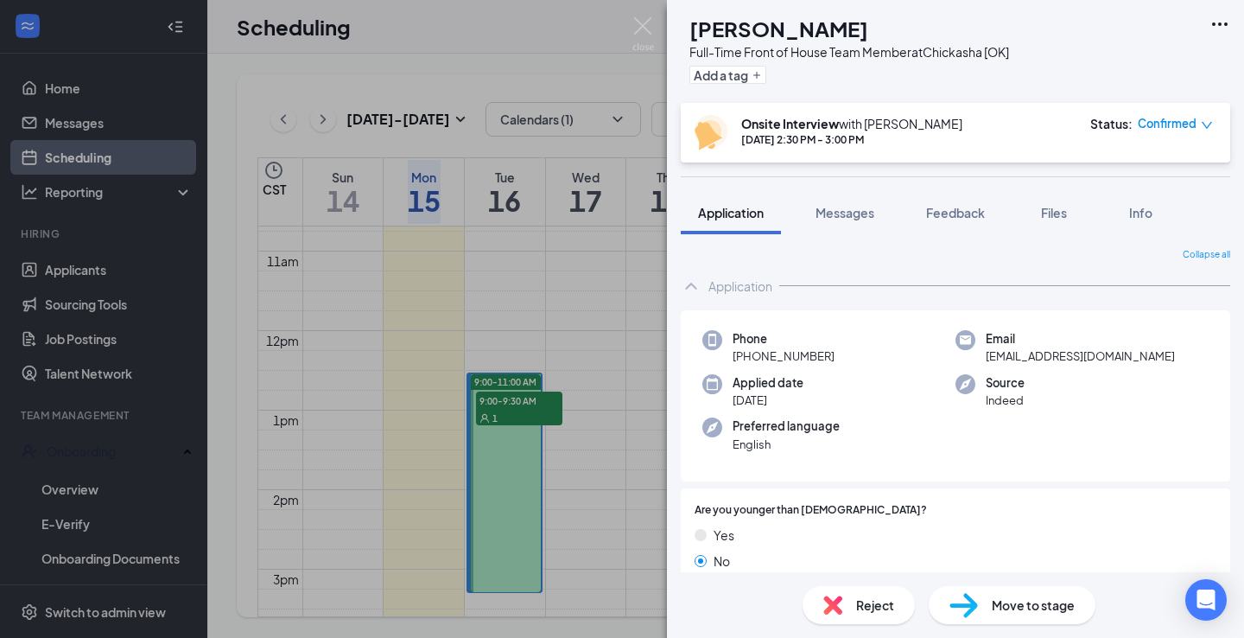
click at [956, 607] on img at bounding box center [964, 605] width 29 height 25
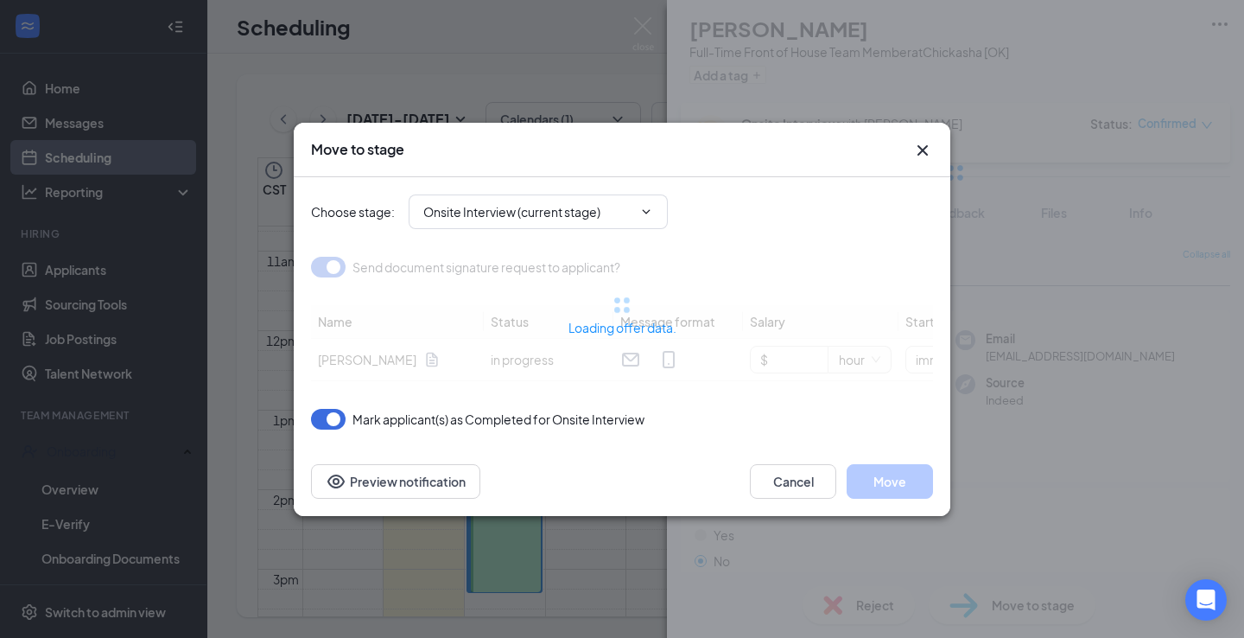
type input "Offer Letter (next stage)"
type input "$ 10"
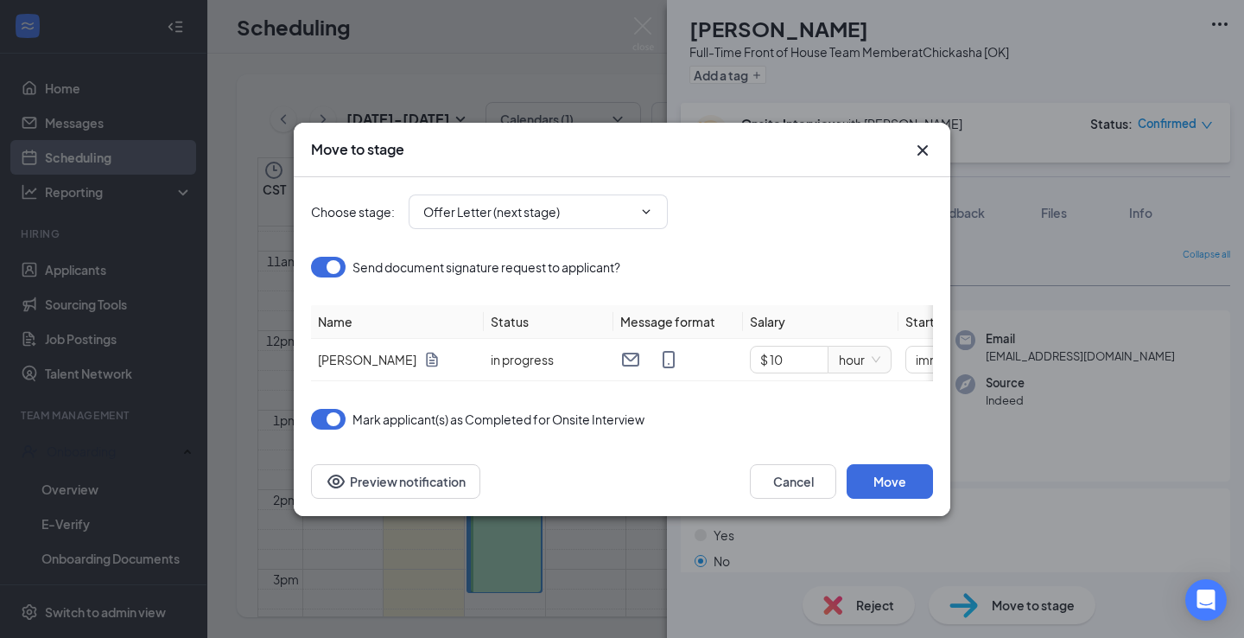
click at [919, 143] on icon "Cross" at bounding box center [922, 150] width 21 height 21
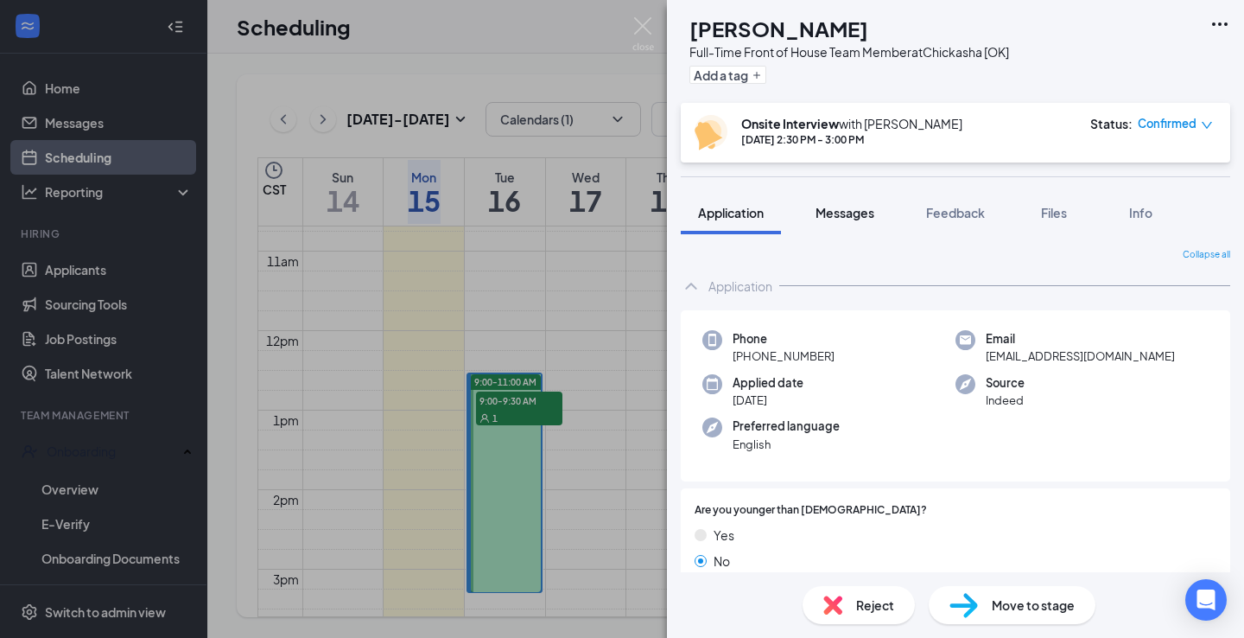
click at [858, 214] on span "Messages" at bounding box center [845, 213] width 59 height 16
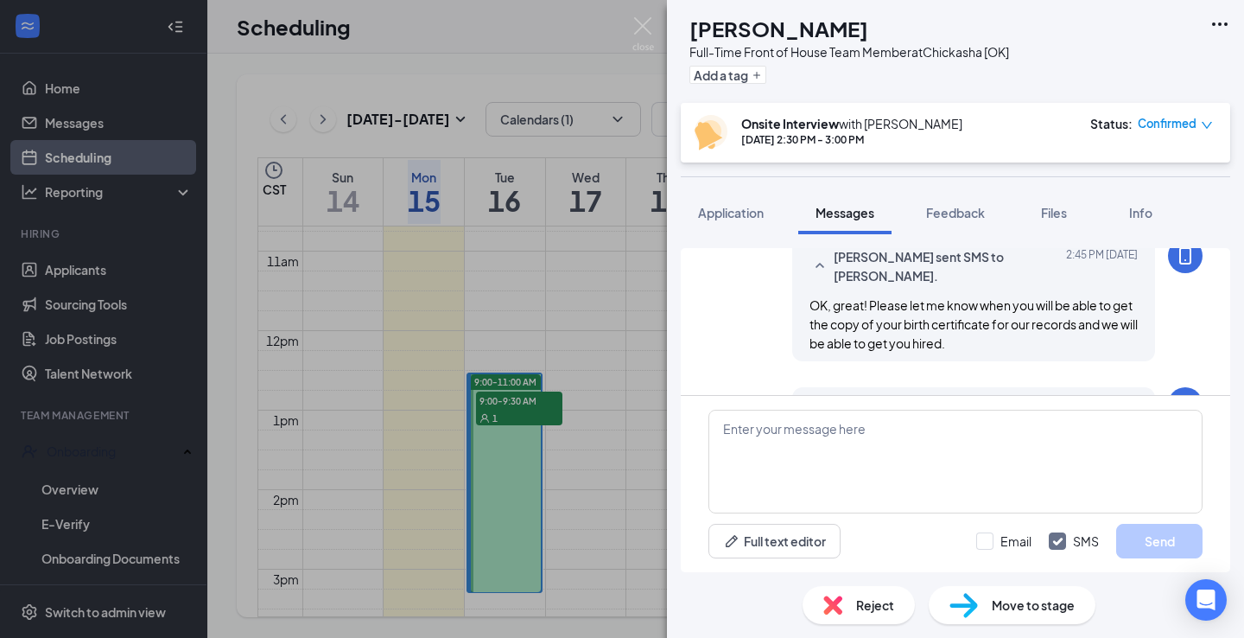
scroll to position [1110, 0]
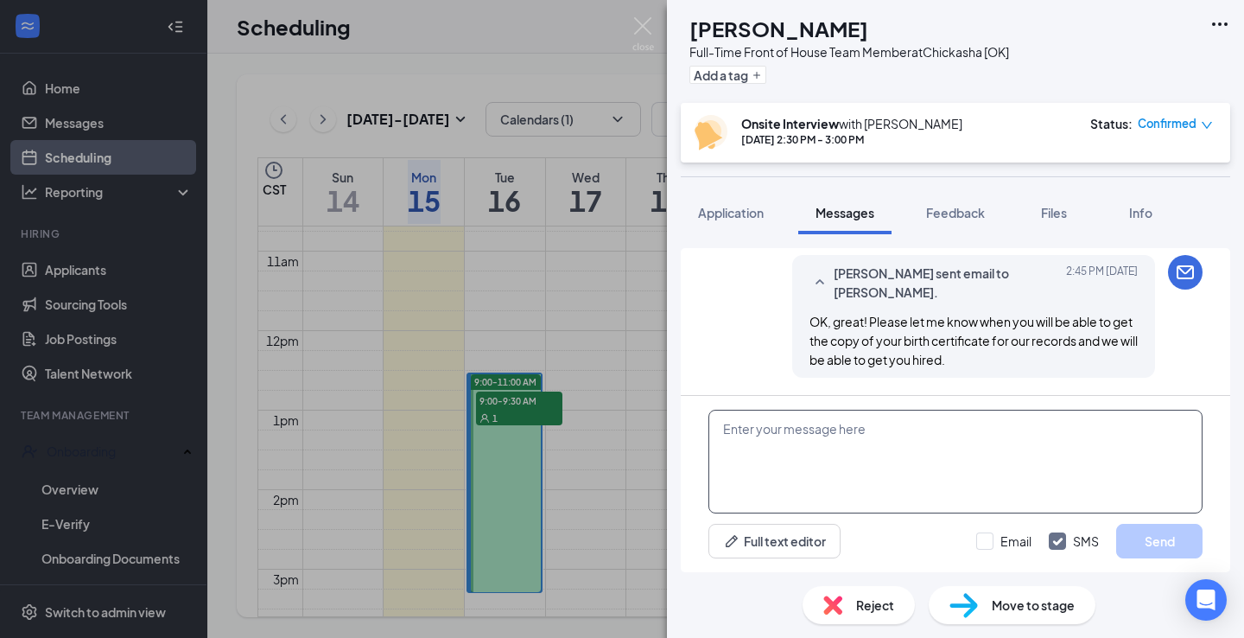
click at [857, 455] on textarea at bounding box center [956, 462] width 494 height 104
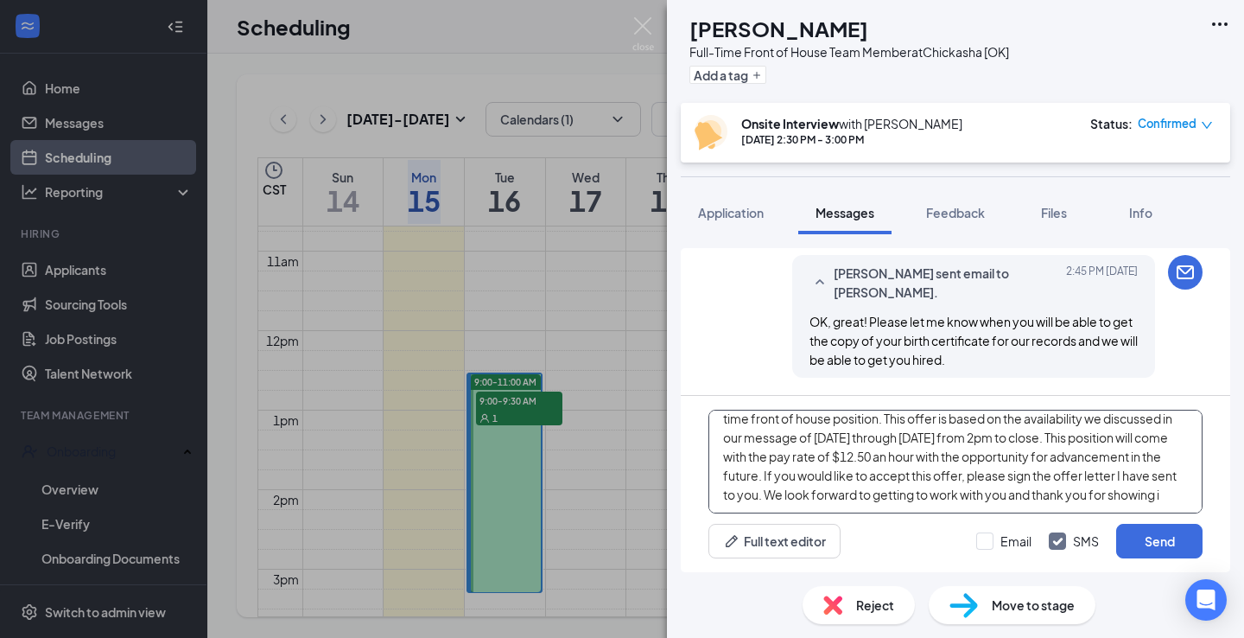
scroll to position [38, 0]
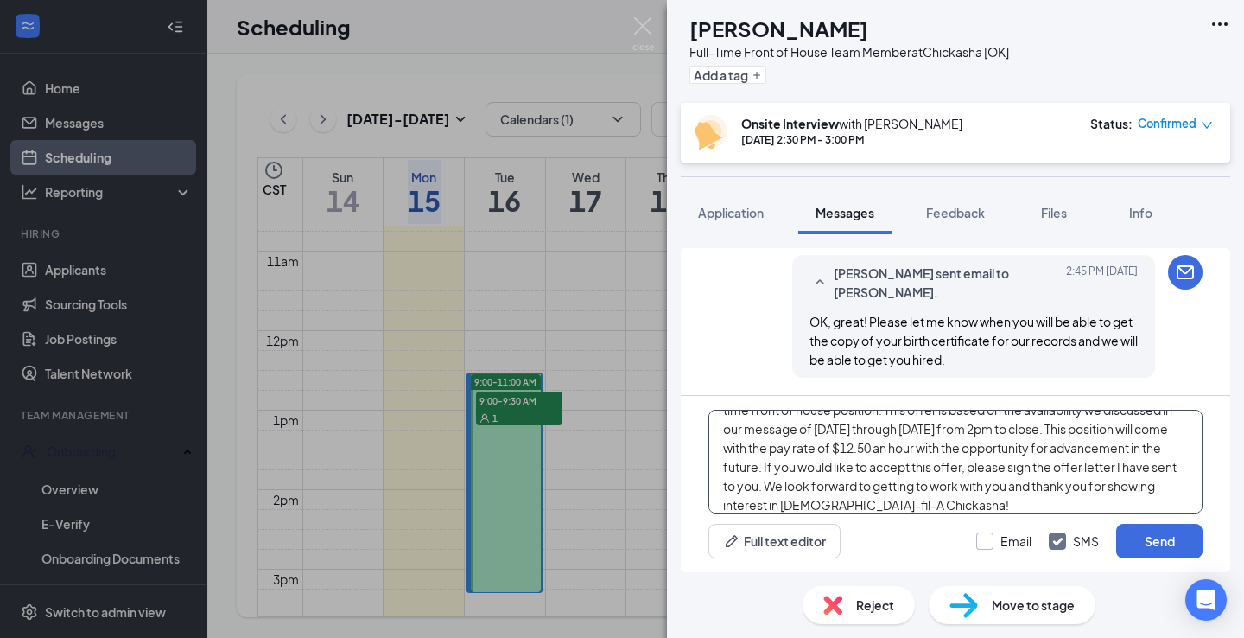
type textarea "After speaking with my directors and operator, we are excited to offer you a fu…"
click at [982, 542] on input "Email" at bounding box center [1003, 540] width 55 height 17
checkbox input "true"
click at [1161, 535] on button "Send" at bounding box center [1159, 541] width 86 height 35
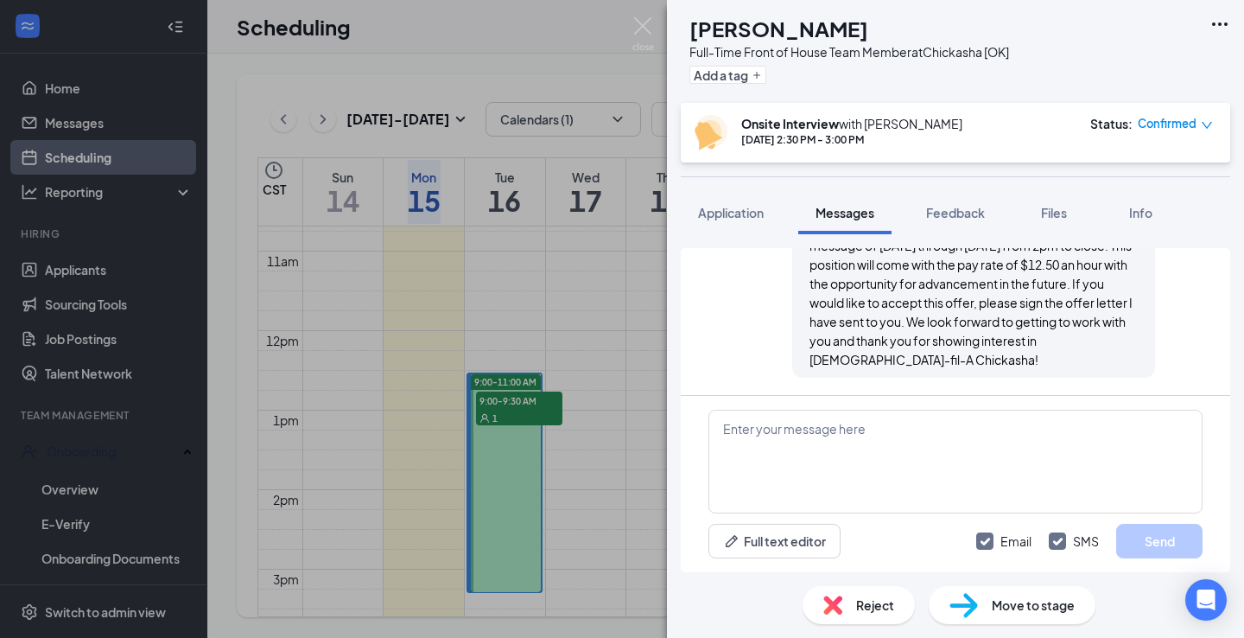
scroll to position [1673, 0]
click at [1032, 610] on span "Move to stage" at bounding box center [1033, 604] width 83 height 19
type input "Offer Letter (next stage)"
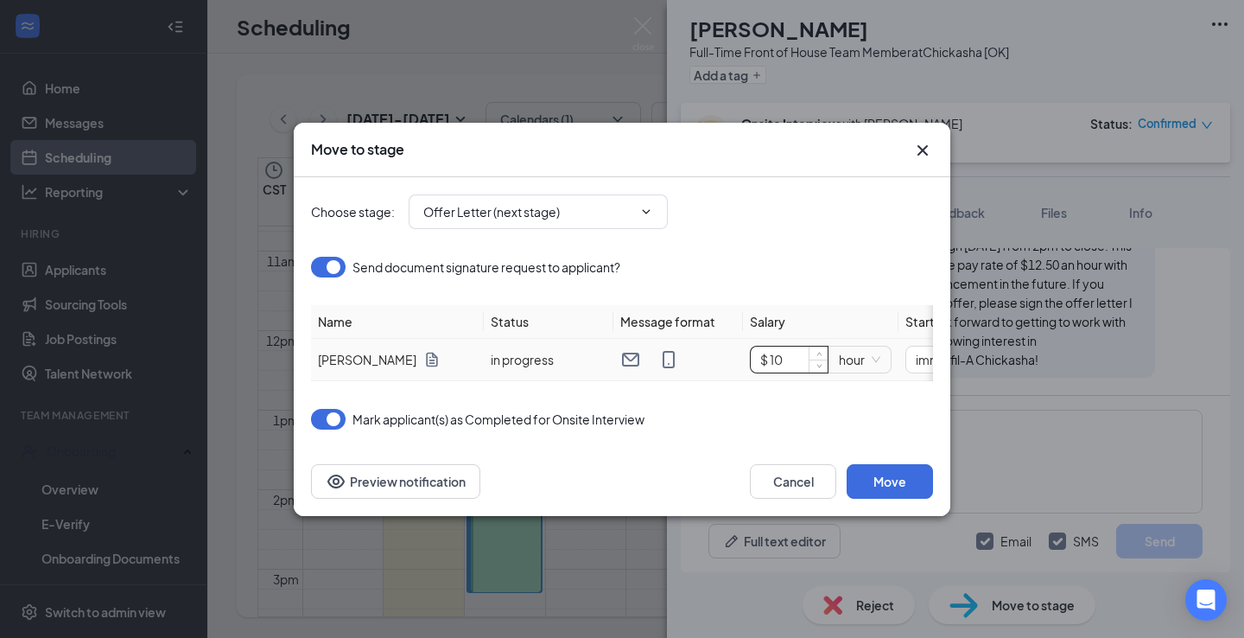
click at [782, 364] on input "$ 10" at bounding box center [789, 360] width 77 height 26
type input "$ 12.5"
click at [898, 480] on button "Move" at bounding box center [890, 481] width 86 height 35
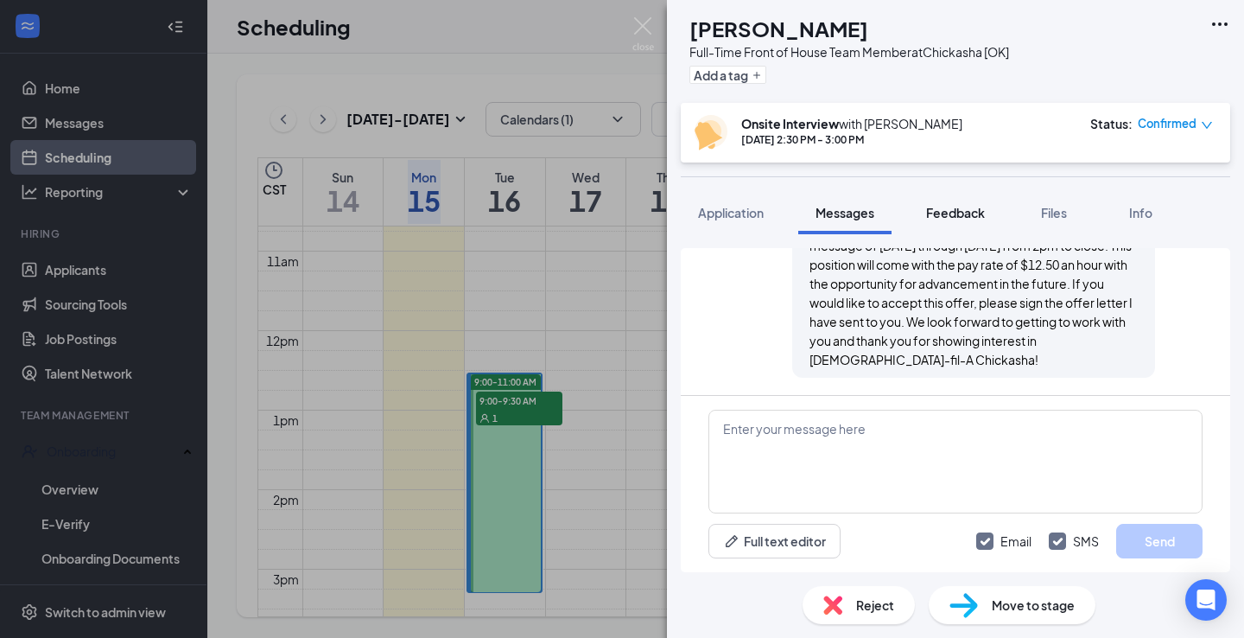
click at [953, 216] on span "Feedback" at bounding box center [955, 213] width 59 height 16
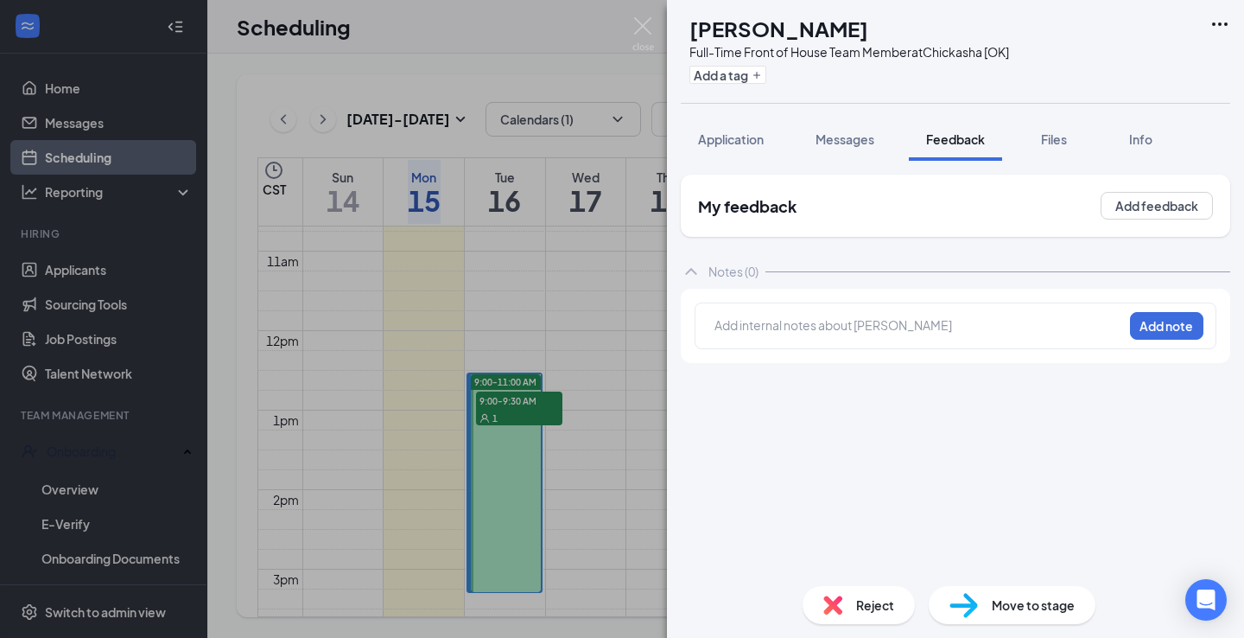
click at [884, 339] on div at bounding box center [919, 327] width 409 height 24
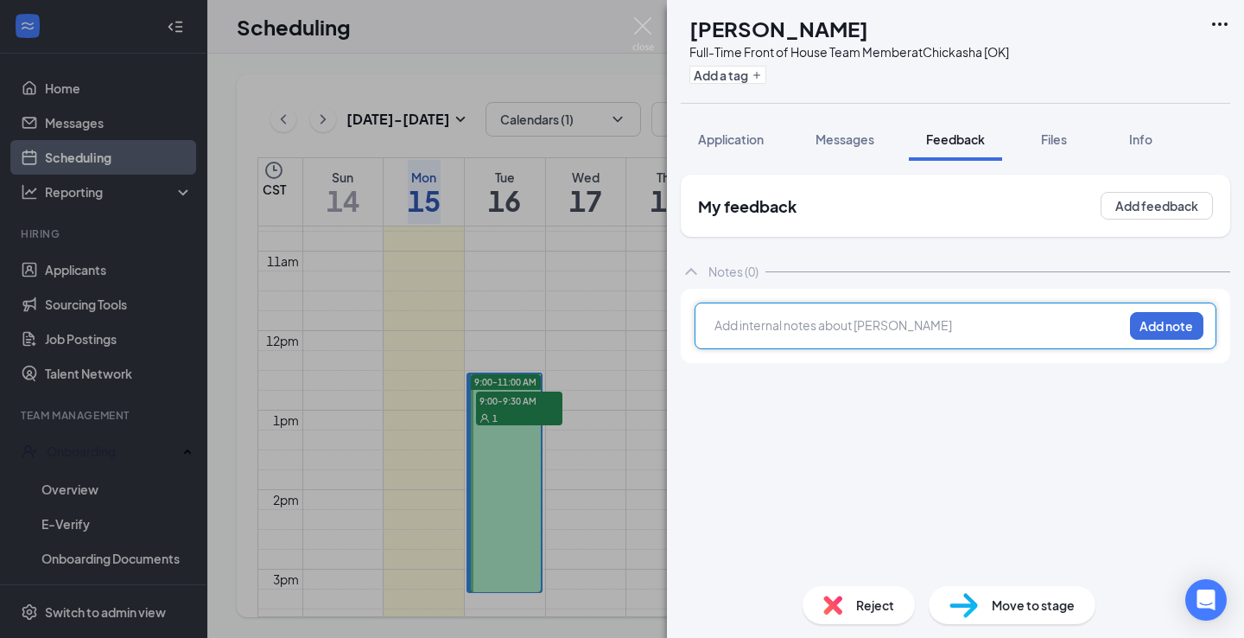
click at [884, 338] on div at bounding box center [918, 327] width 407 height 22
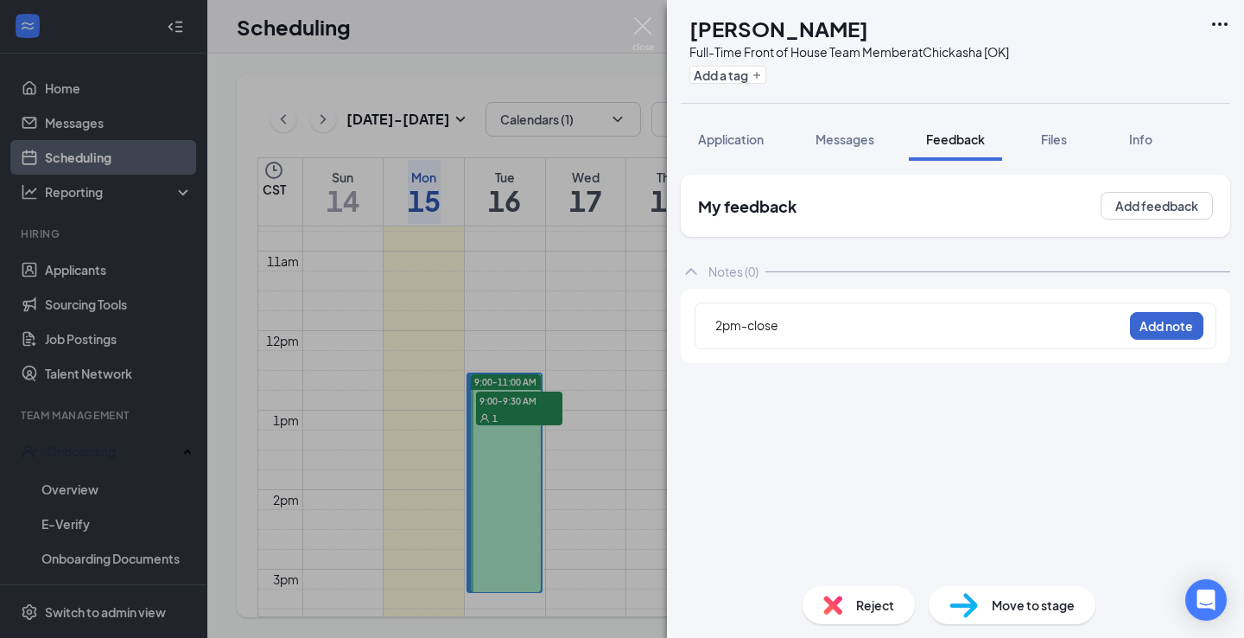
click at [1165, 324] on button "Add note" at bounding box center [1166, 326] width 73 height 28
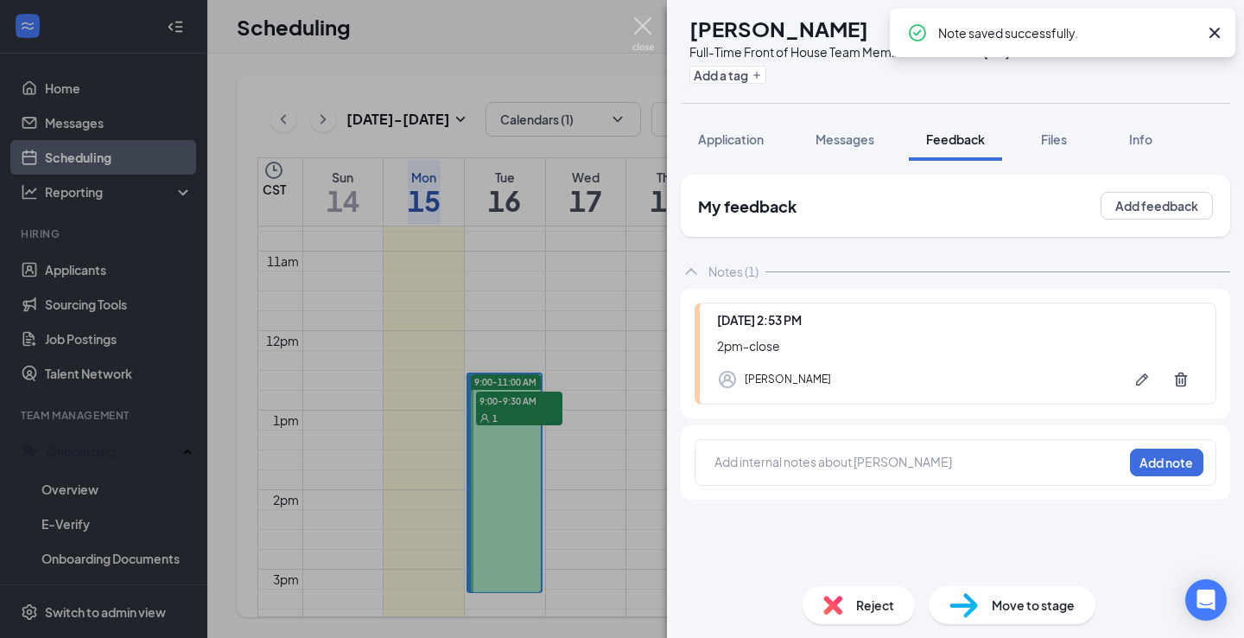
click at [649, 27] on img at bounding box center [644, 34] width 22 height 34
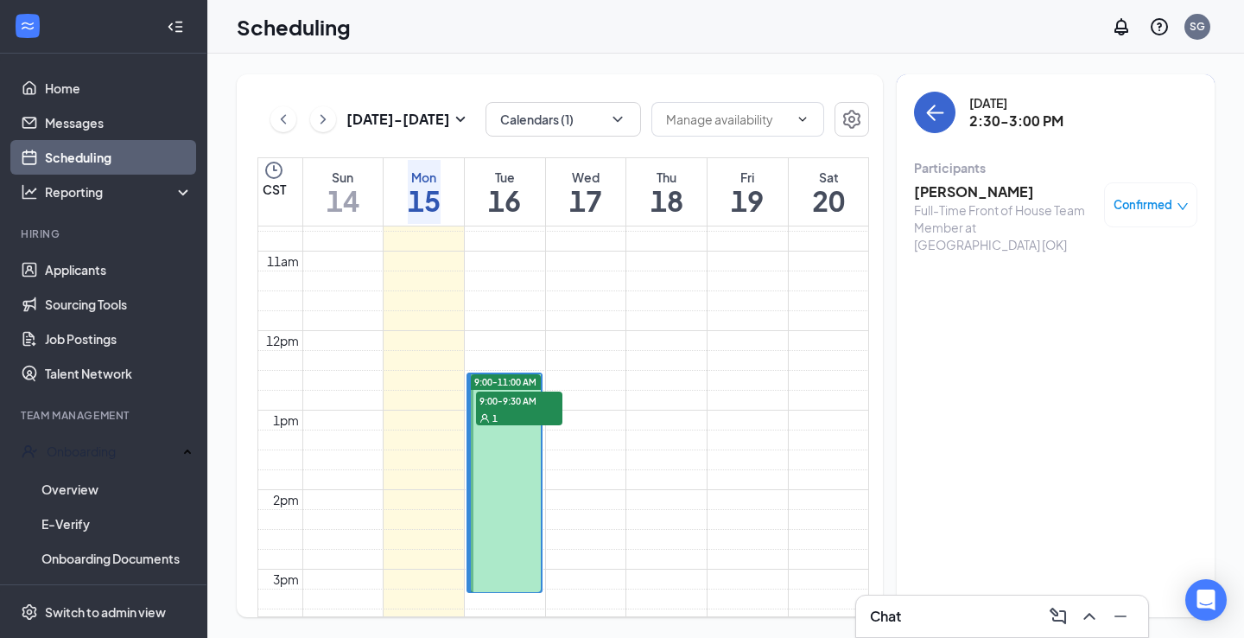
click at [938, 118] on icon "ArrowLeft" at bounding box center [935, 112] width 21 height 21
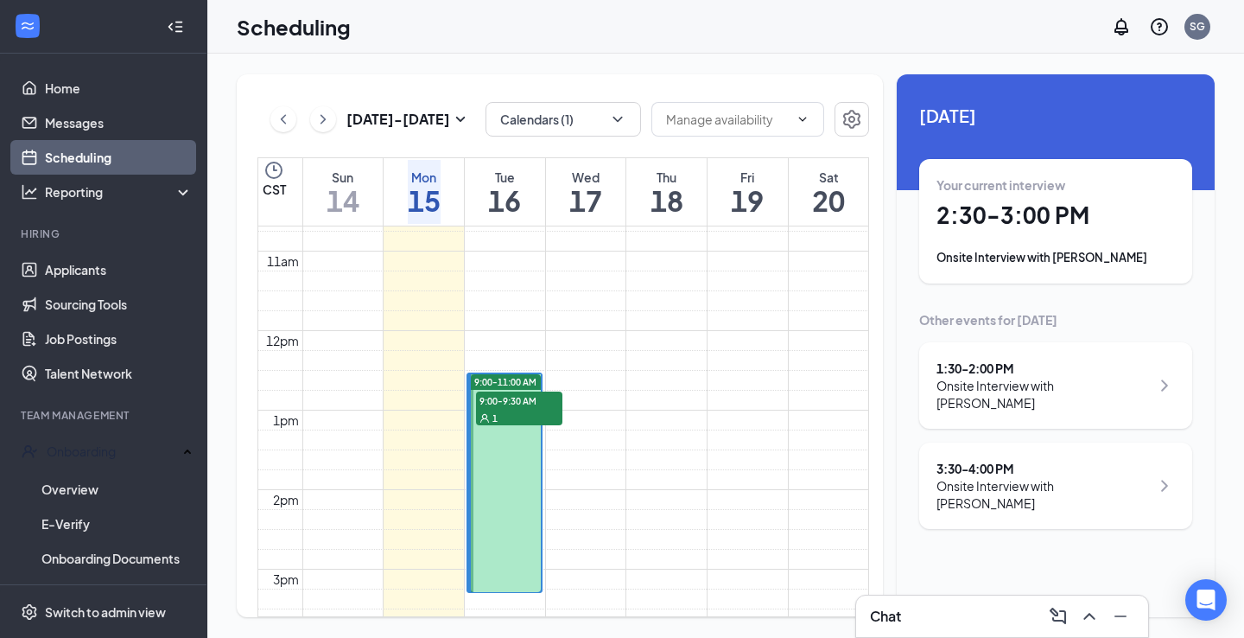
click at [982, 468] on div "3:30 - 4:00 PM" at bounding box center [1043, 468] width 213 height 17
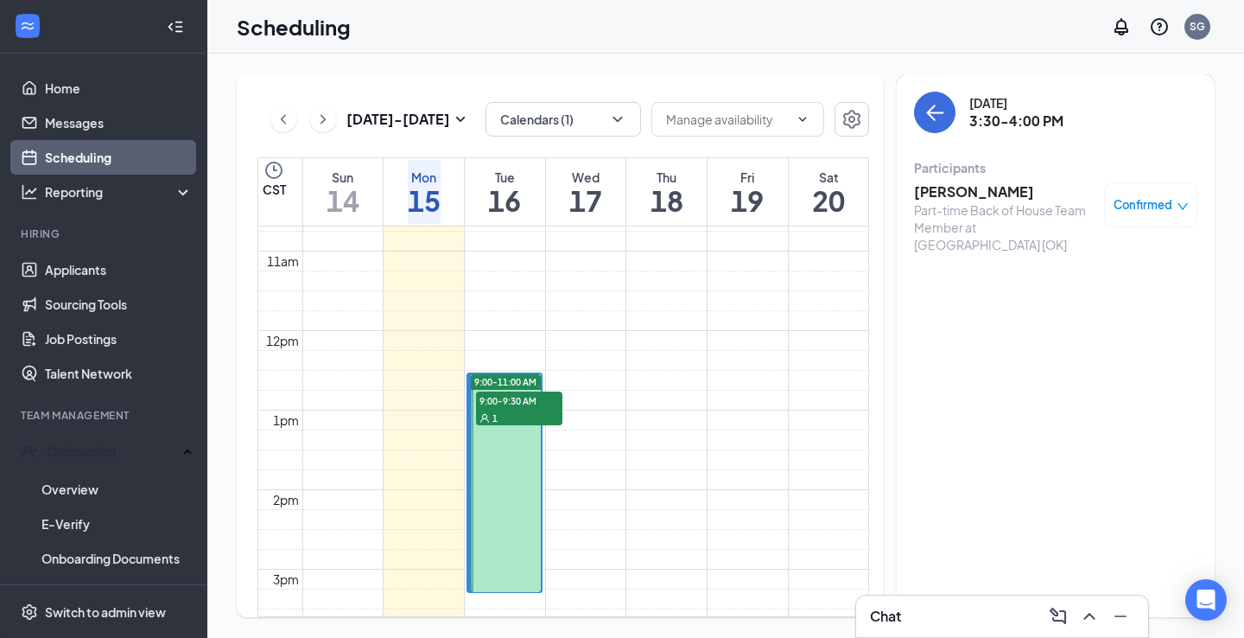
click at [1008, 182] on h3 "[PERSON_NAME]" at bounding box center [1004, 191] width 181 height 19
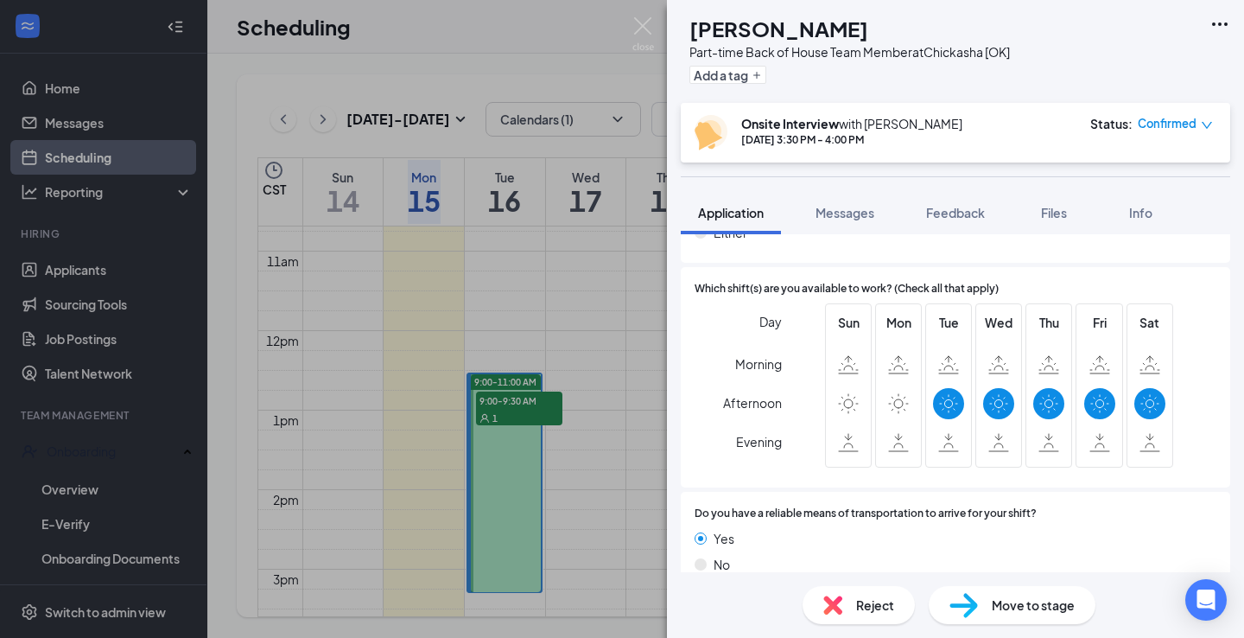
scroll to position [1383, 0]
click at [648, 20] on img at bounding box center [644, 34] width 22 height 34
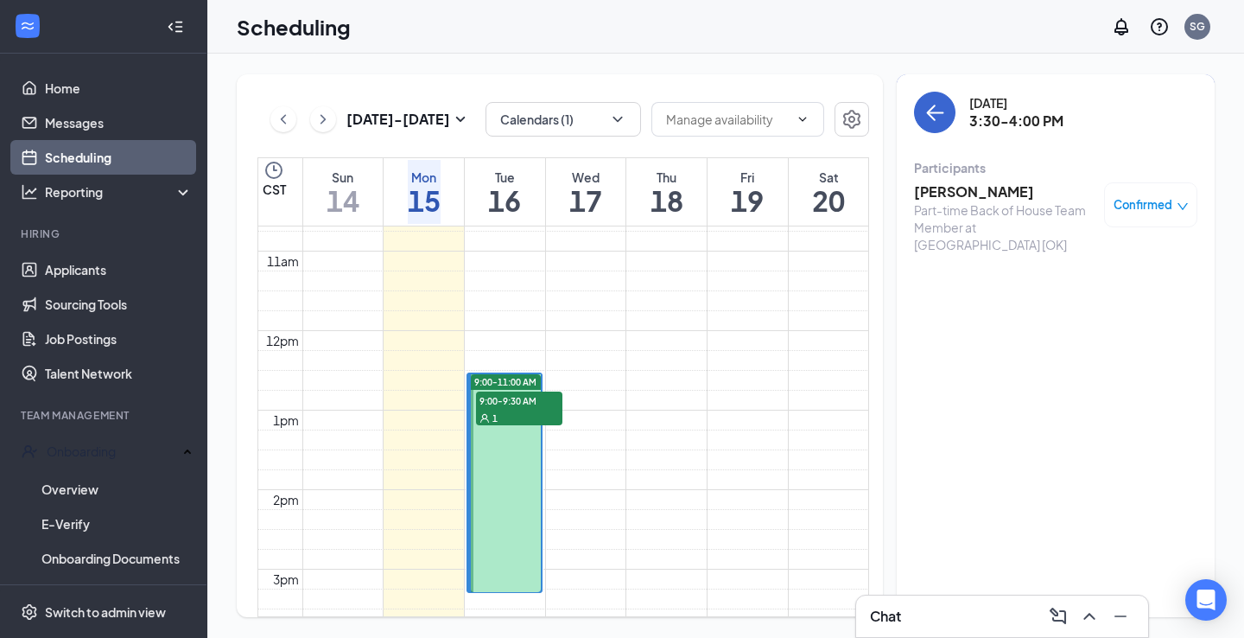
click at [933, 101] on button "back-button" at bounding box center [934, 112] width 41 height 41
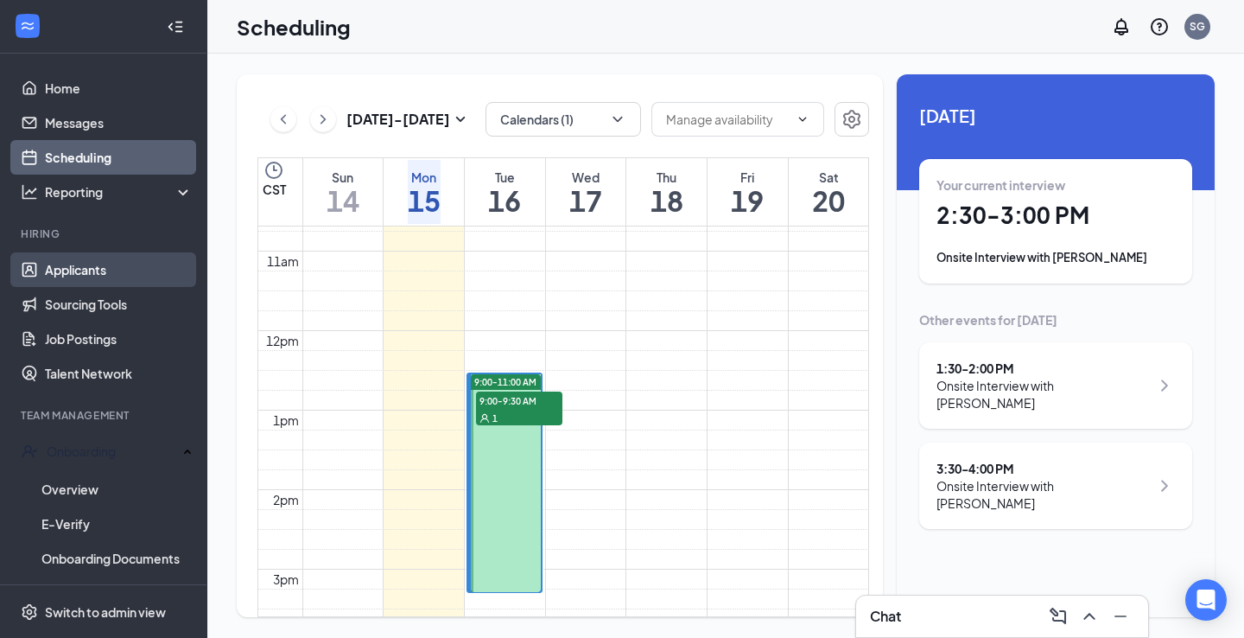
click at [87, 264] on link "Applicants" at bounding box center [119, 269] width 148 height 35
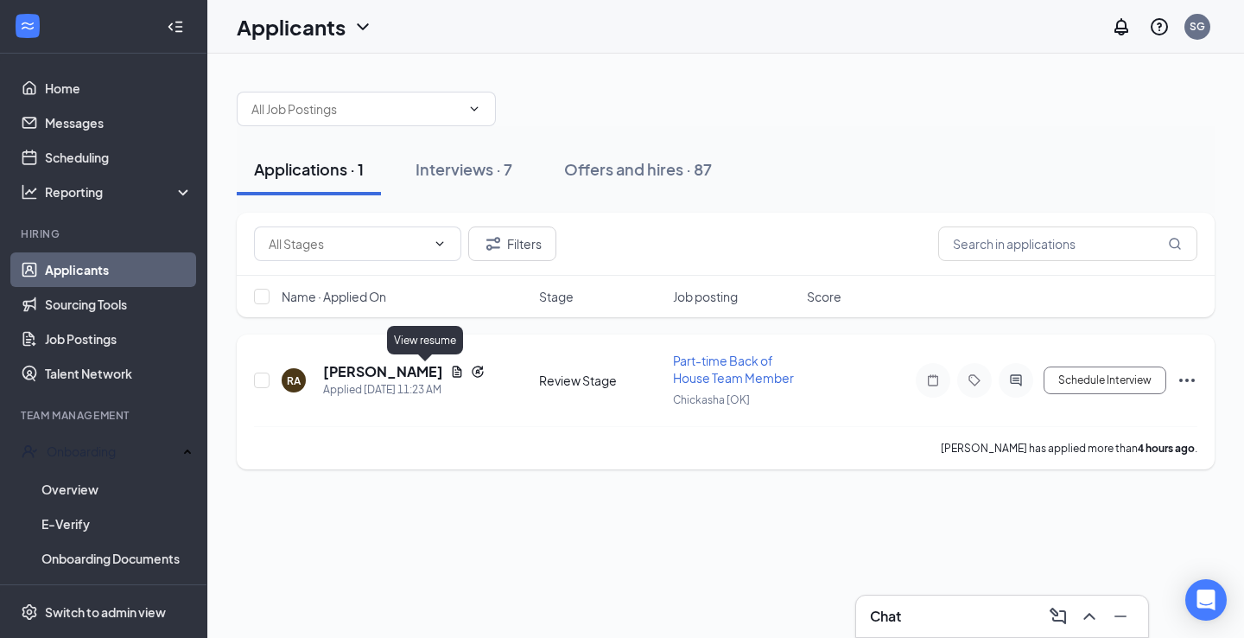
click at [406, 369] on h5 "Rodolfo Avila" at bounding box center [383, 371] width 120 height 19
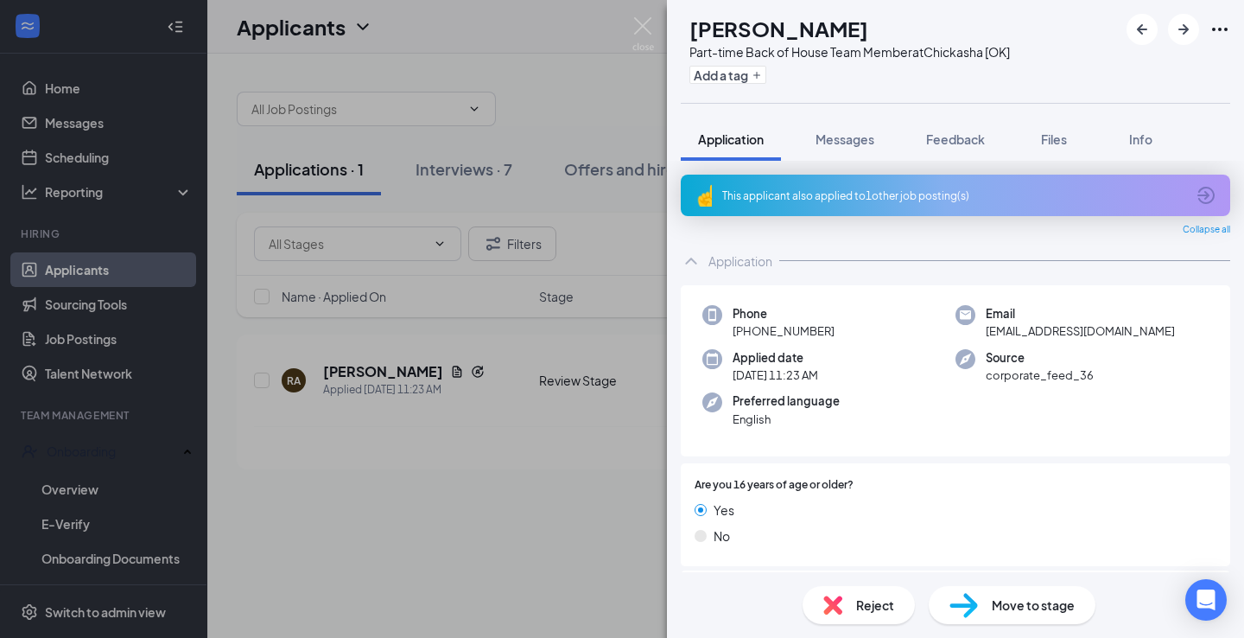
click at [869, 604] on span "Reject" at bounding box center [875, 604] width 38 height 19
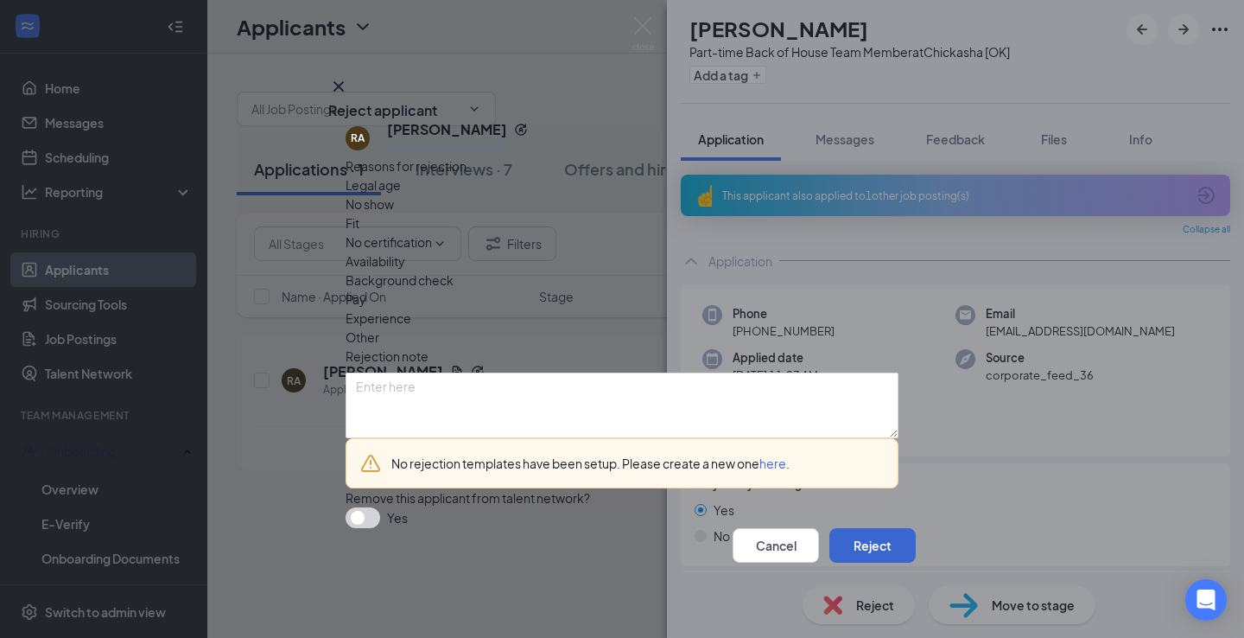
click at [848, 547] on button "Reject" at bounding box center [873, 545] width 86 height 35
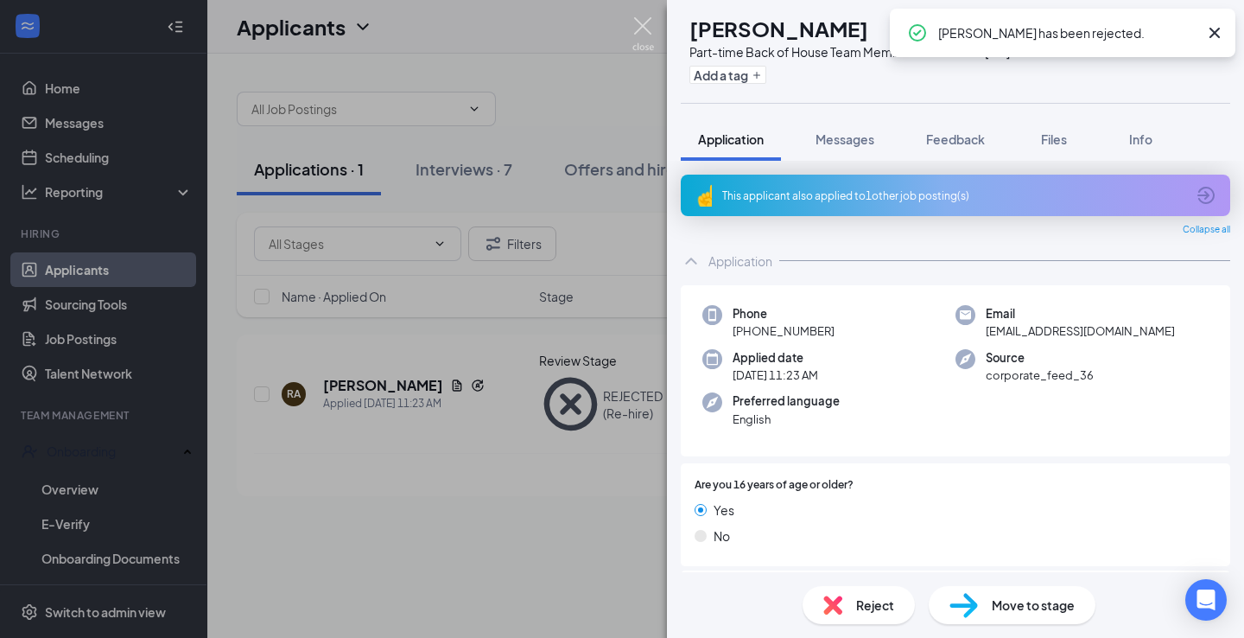
click at [645, 32] on img at bounding box center [644, 34] width 22 height 34
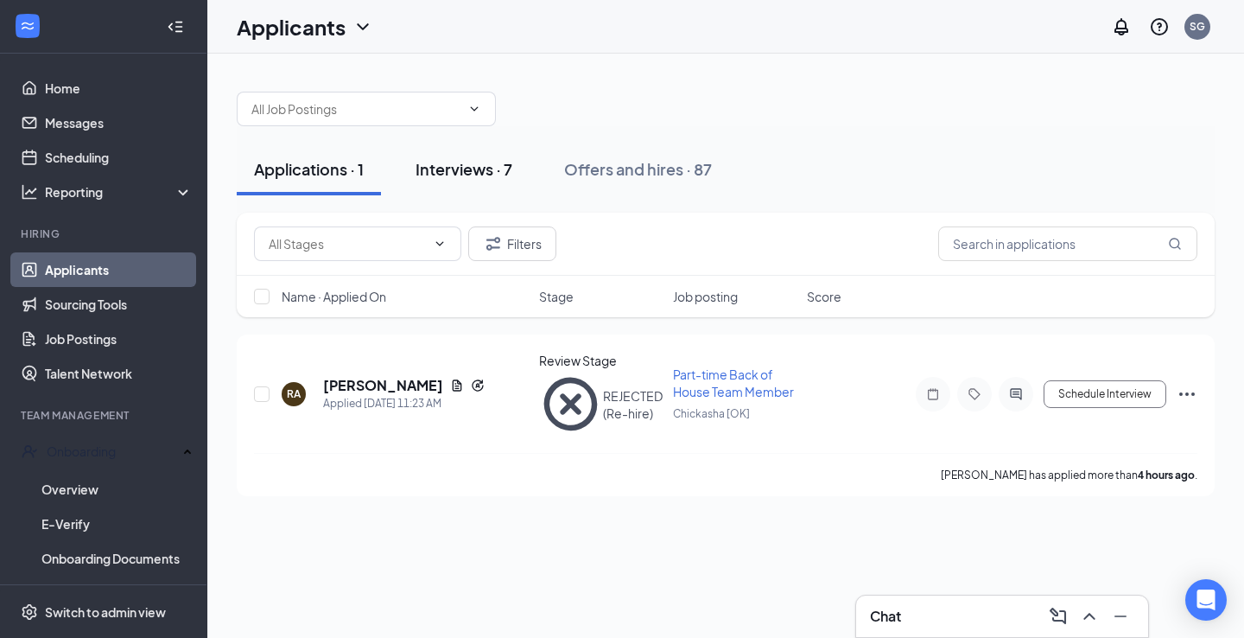
click at [478, 167] on div "Interviews · 7" at bounding box center [464, 169] width 97 height 22
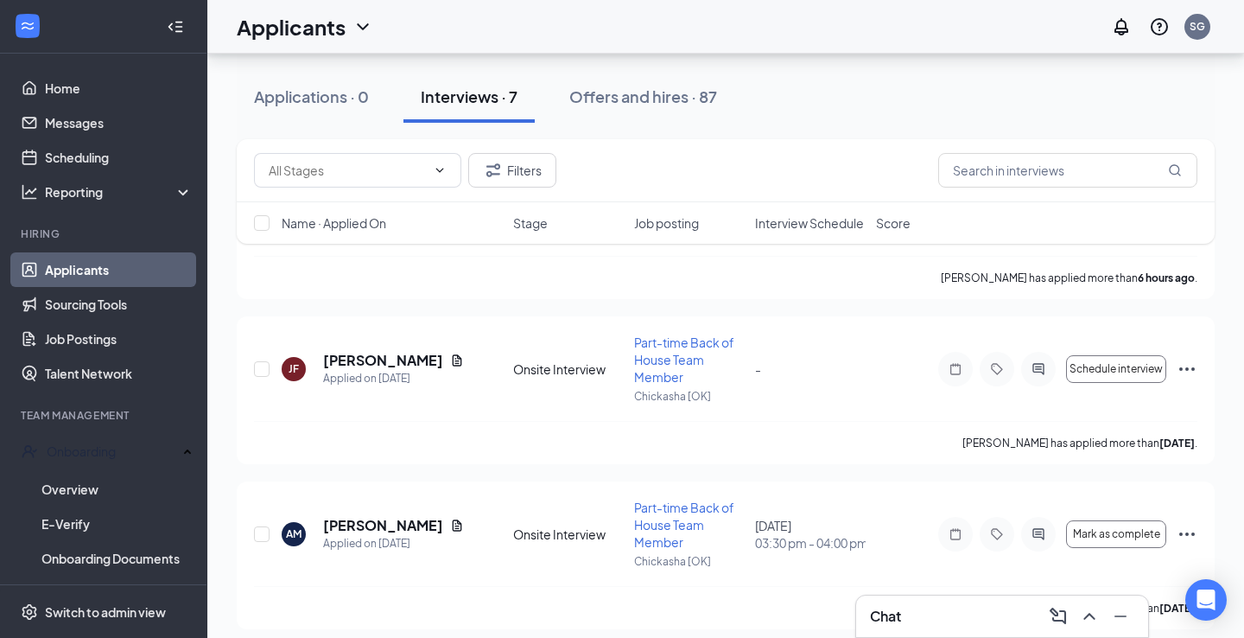
scroll to position [328, 0]
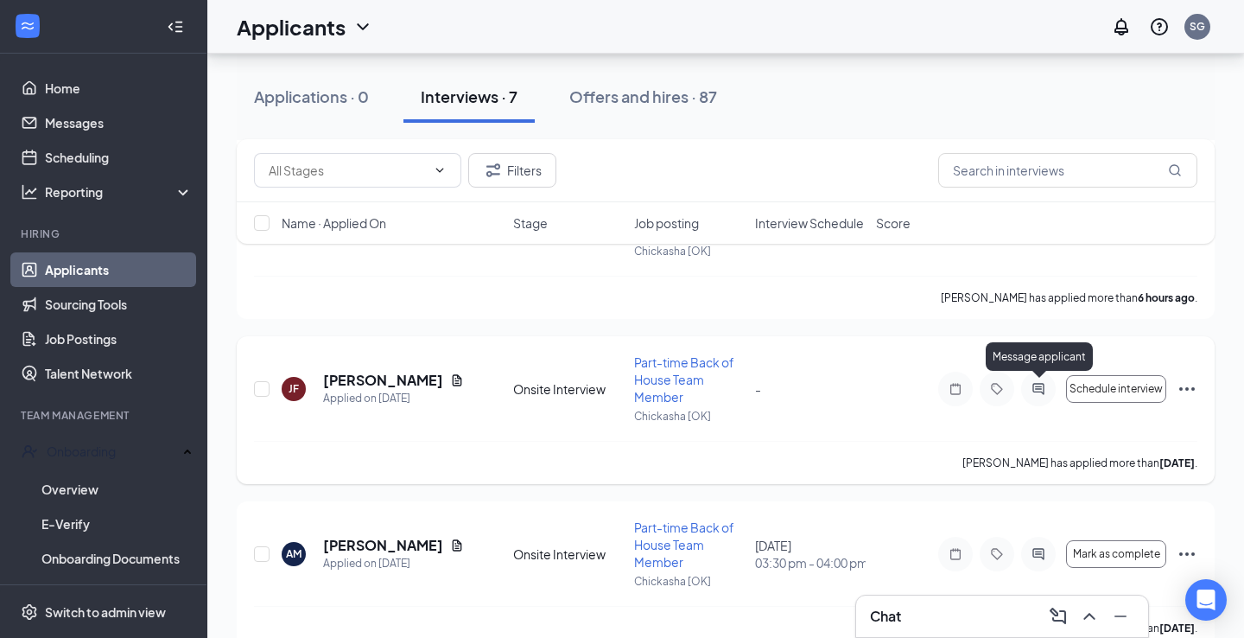
click at [1040, 384] on icon "ActiveChat" at bounding box center [1038, 388] width 11 height 11
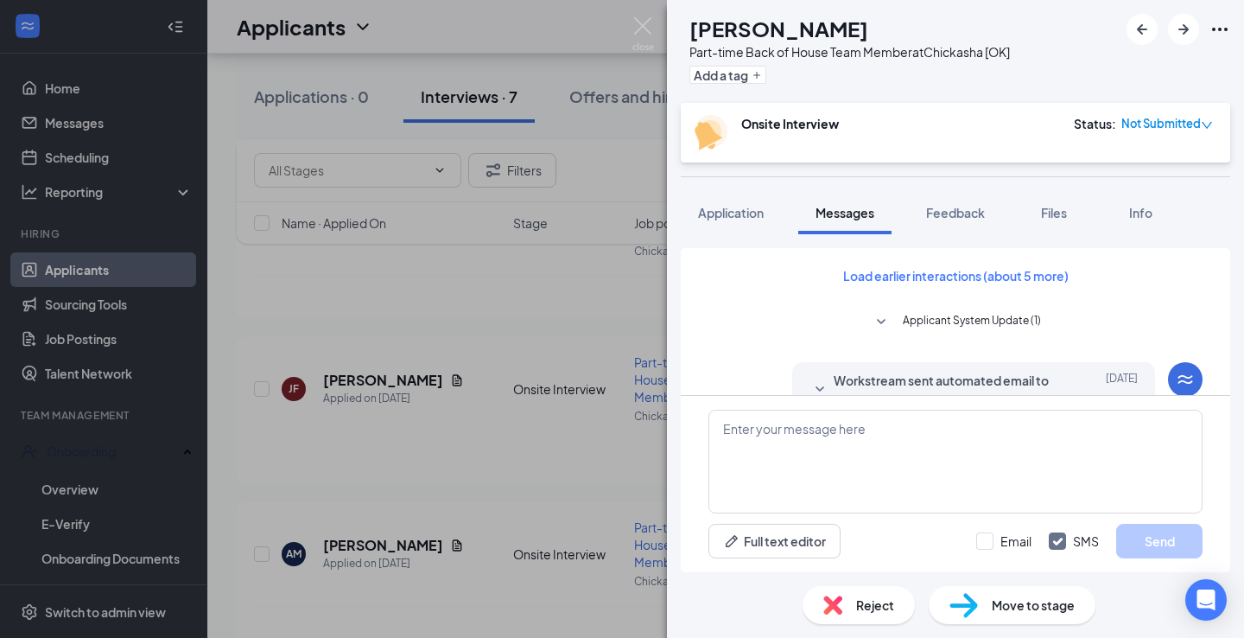
scroll to position [926, 0]
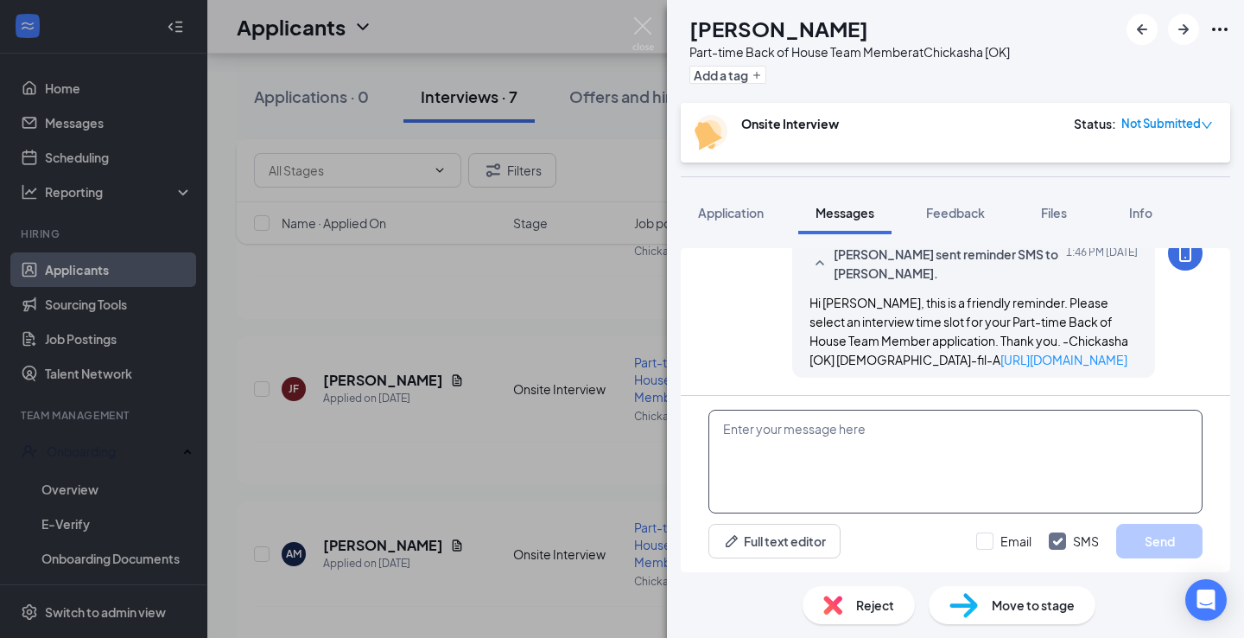
click at [869, 436] on textarea at bounding box center [956, 462] width 494 height 104
type textarea "p"
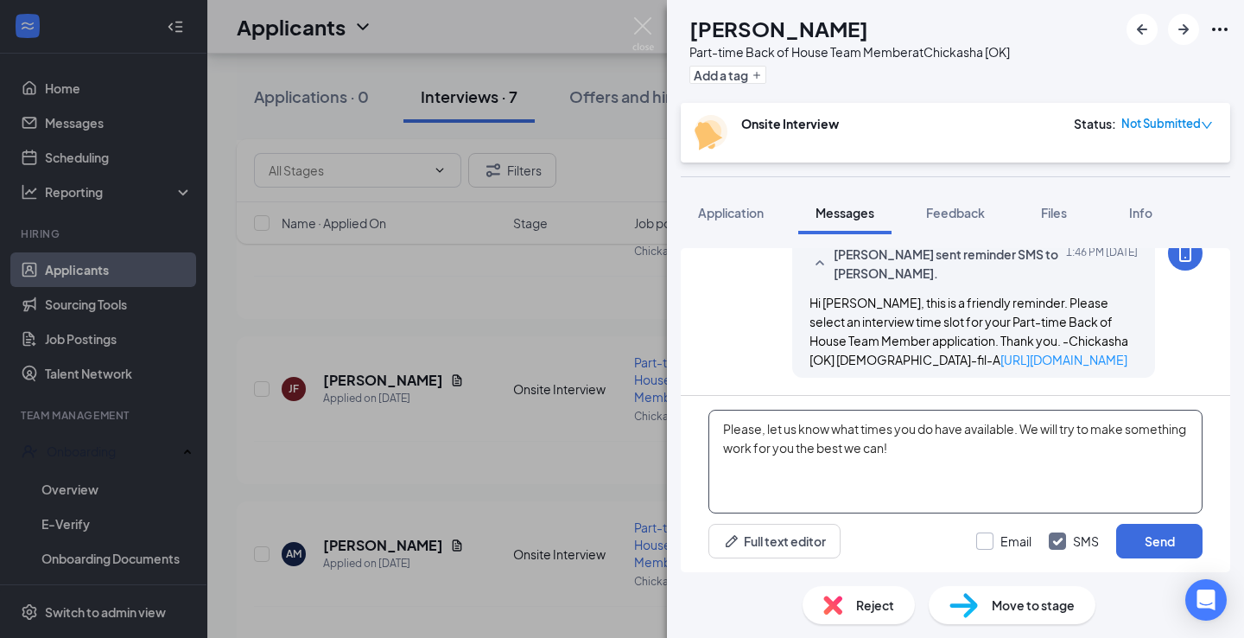
type textarea "Please, let us know what times you do have available. We will try to make somet…"
click at [984, 547] on div at bounding box center [984, 540] width 17 height 17
click at [984, 547] on input "Email" at bounding box center [1003, 540] width 55 height 17
checkbox input "true"
click at [1186, 548] on button "Send" at bounding box center [1159, 541] width 86 height 35
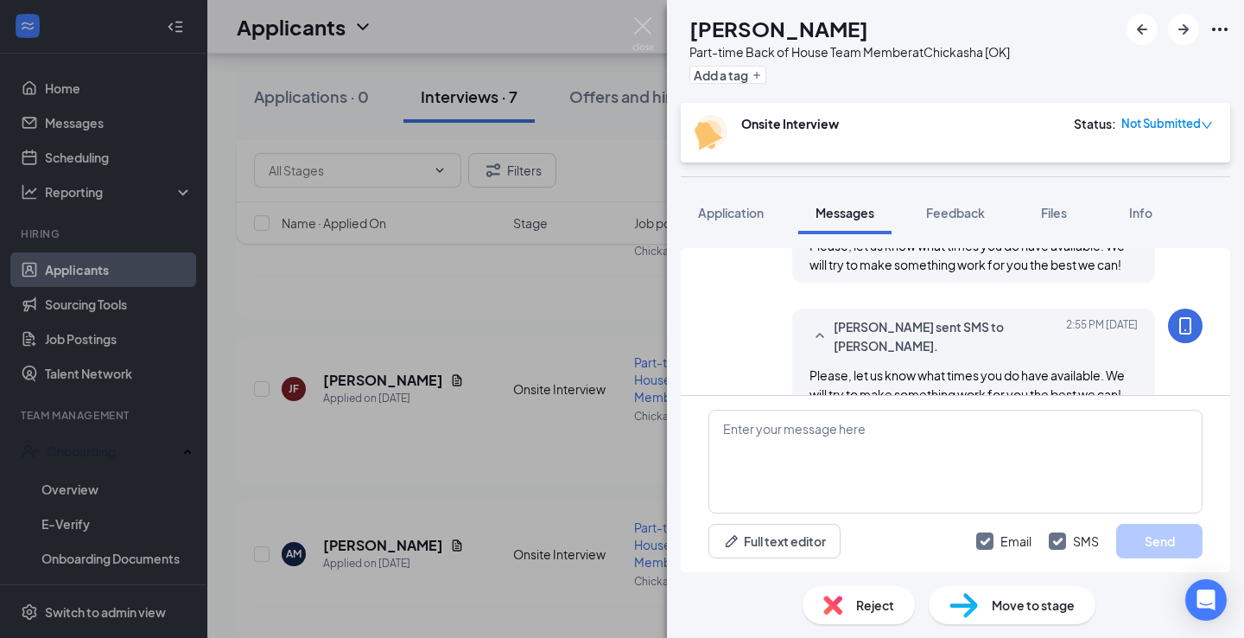
scroll to position [1186, 0]
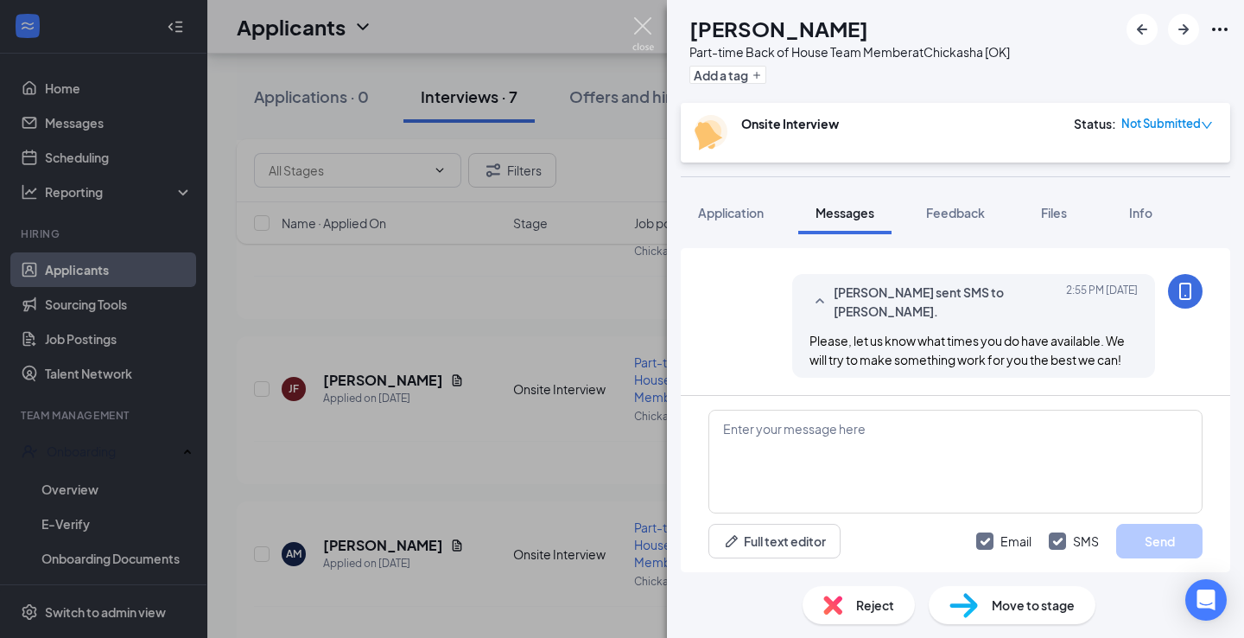
click at [639, 19] on img at bounding box center [644, 34] width 22 height 34
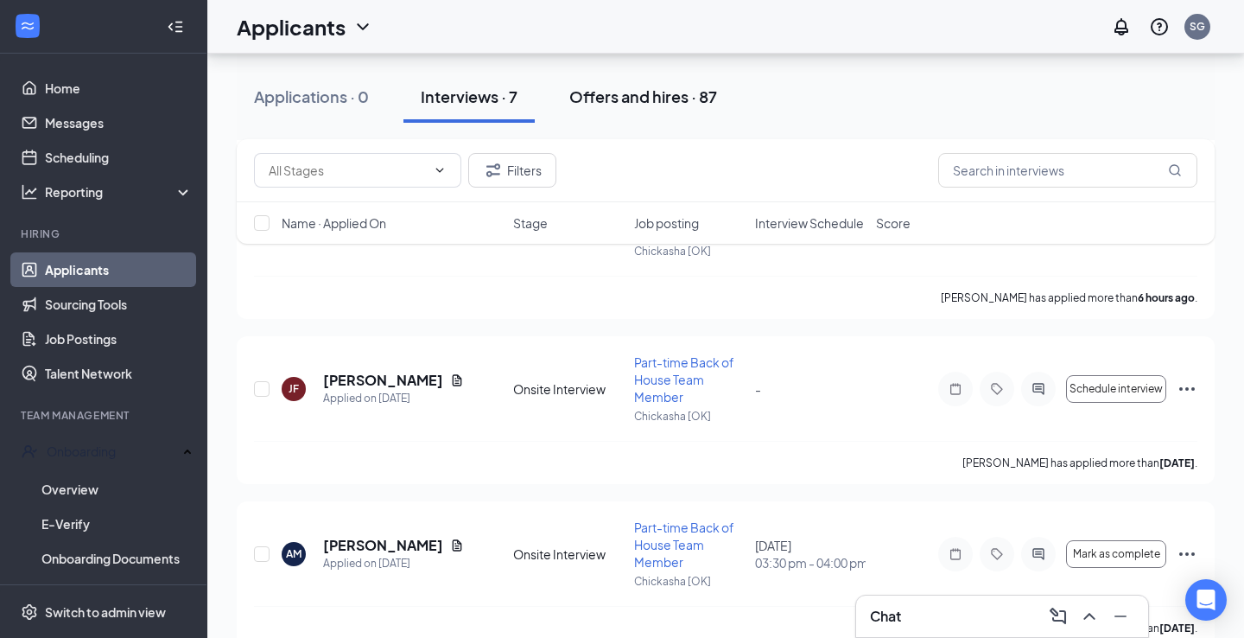
click at [652, 91] on div "Offers and hires · 87" at bounding box center [643, 97] width 148 height 22
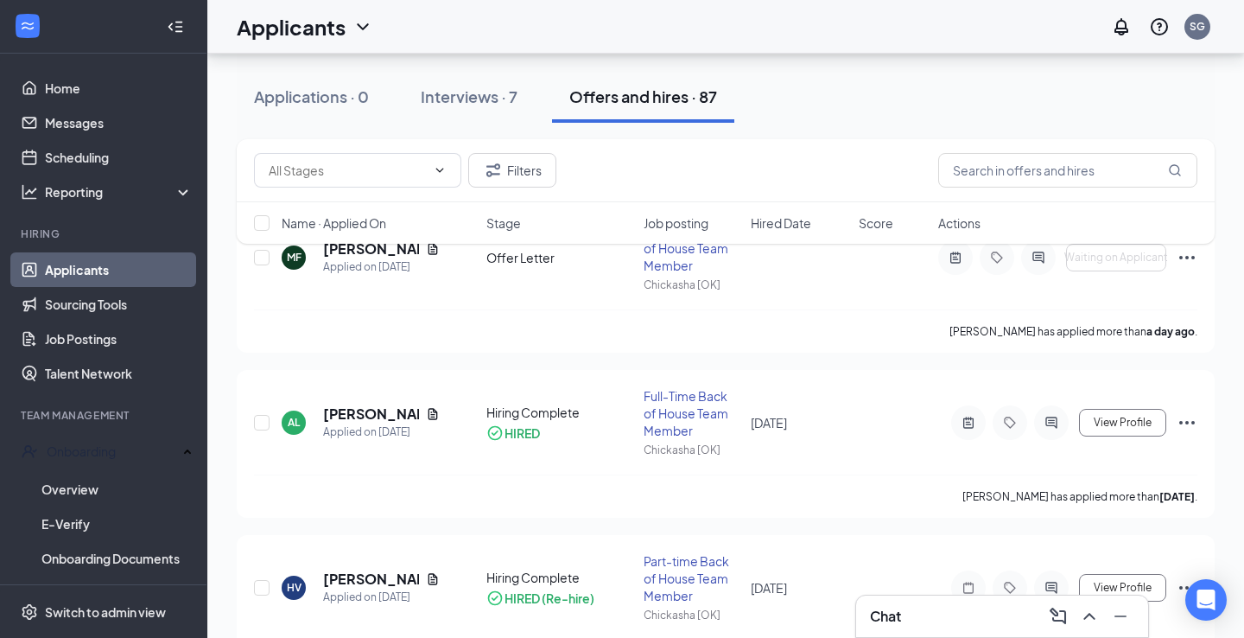
scroll to position [130, 0]
click at [906, 615] on div "Chat" at bounding box center [1002, 616] width 264 height 28
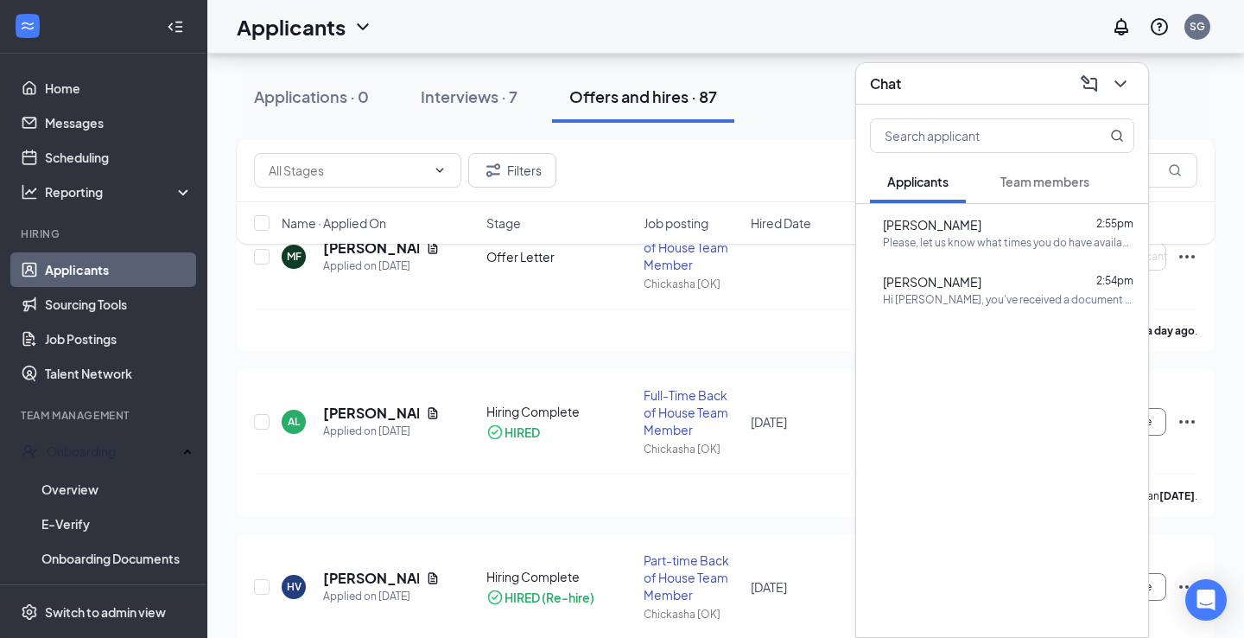
click at [1046, 195] on button "Team members" at bounding box center [1045, 181] width 124 height 43
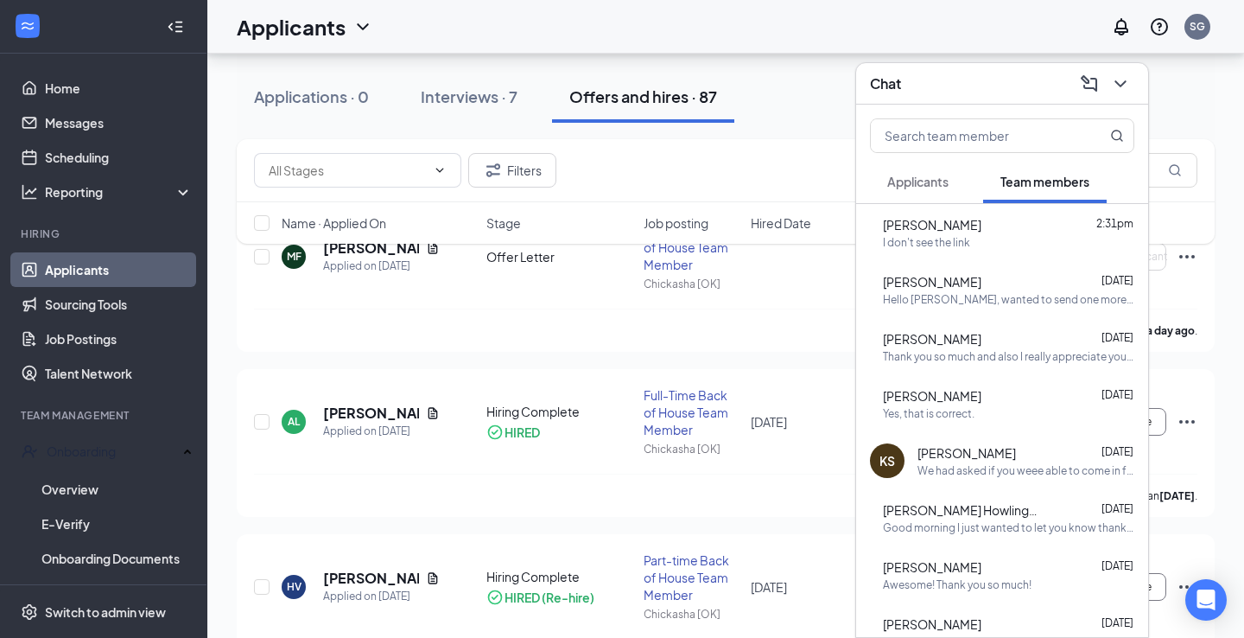
click at [970, 244] on div "I don't see the link" at bounding box center [926, 242] width 87 height 15
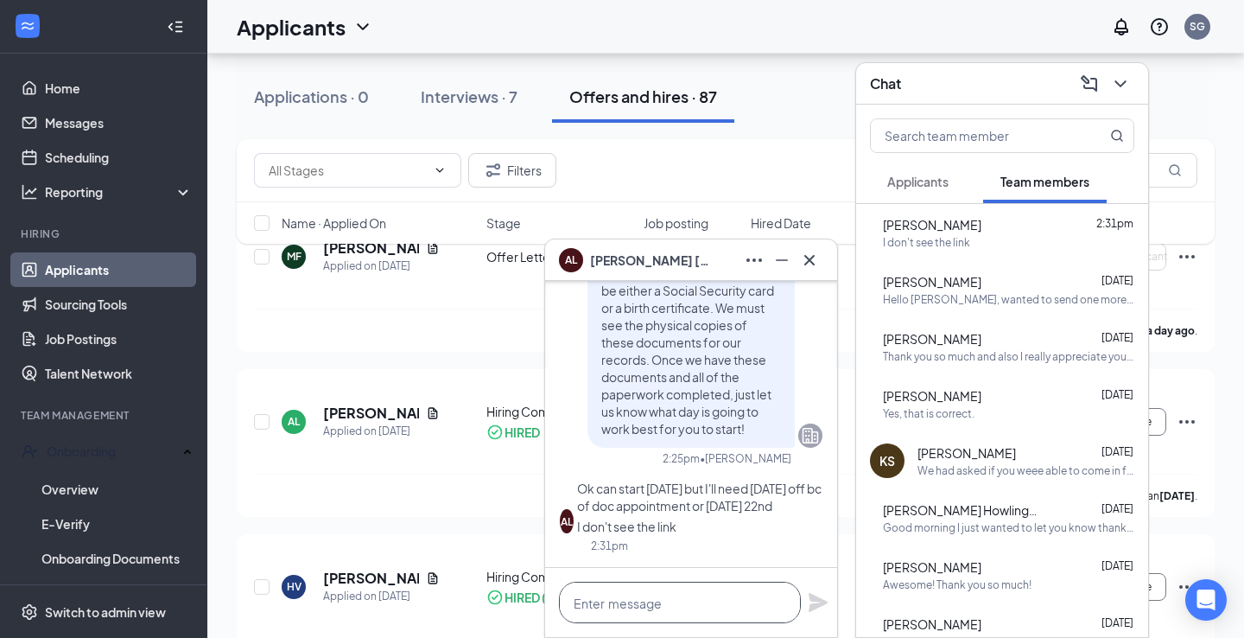
click at [736, 605] on textarea at bounding box center [680, 602] width 242 height 41
type textarea "O"
type textarea "I resent now."
click at [817, 601] on icon "Plane" at bounding box center [818, 602] width 19 height 19
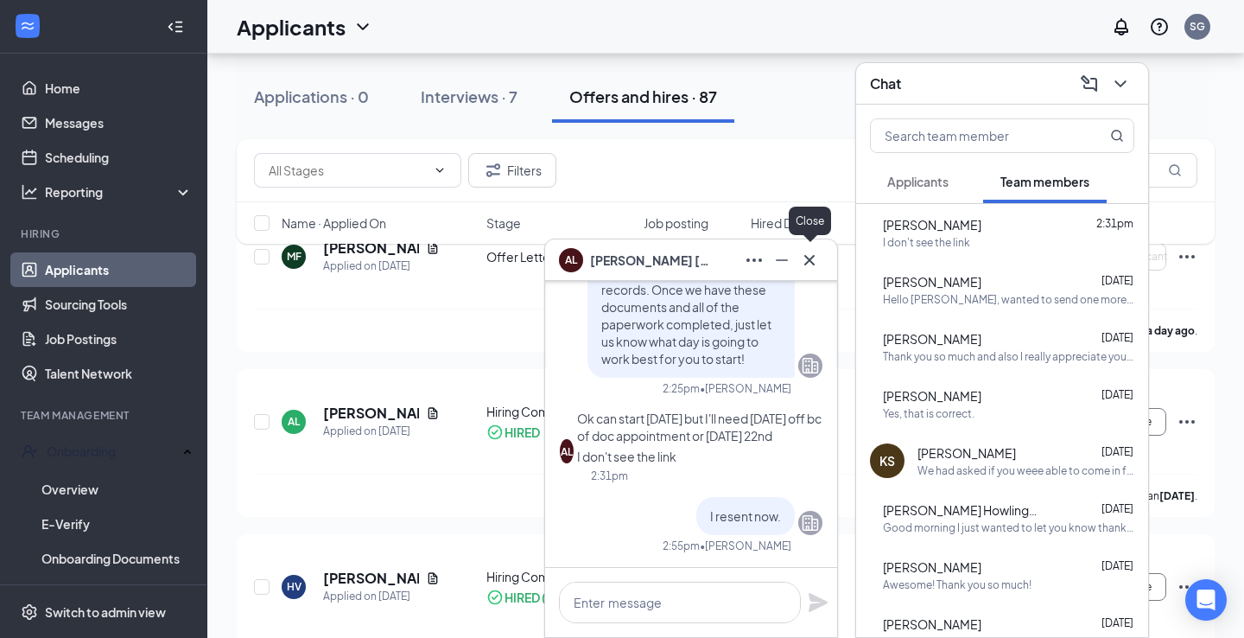
click at [806, 263] on icon "Cross" at bounding box center [809, 259] width 10 height 10
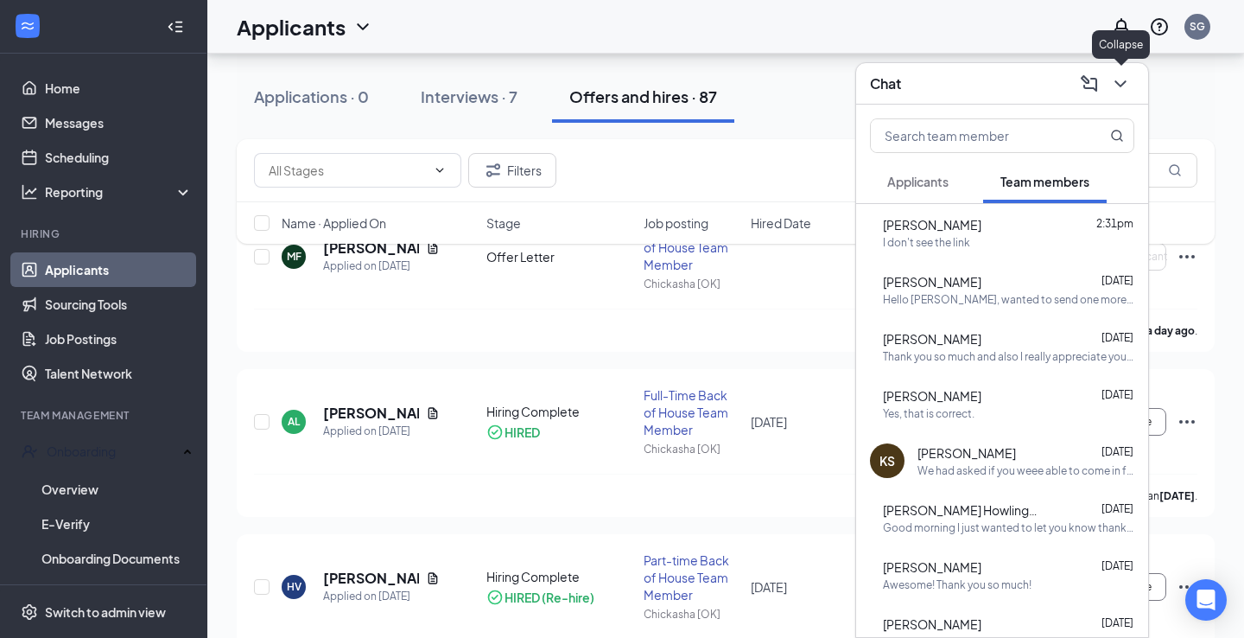
click at [1117, 92] on icon "ChevronDown" at bounding box center [1120, 83] width 21 height 21
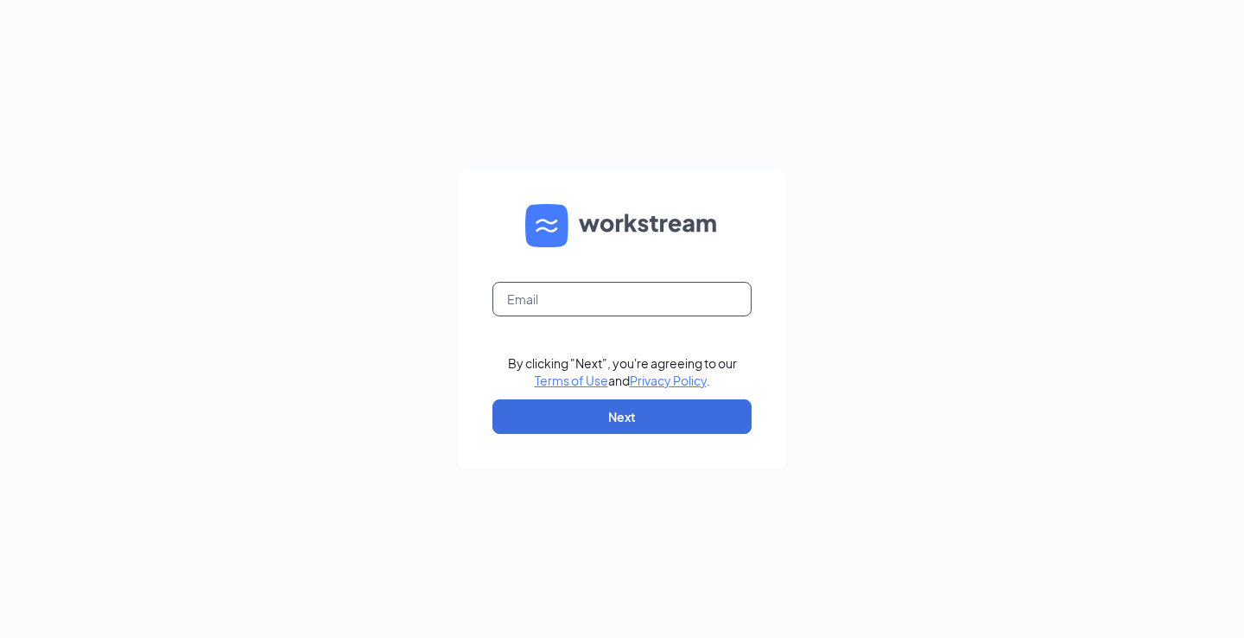
click at [574, 309] on input "text" at bounding box center [622, 299] width 259 height 35
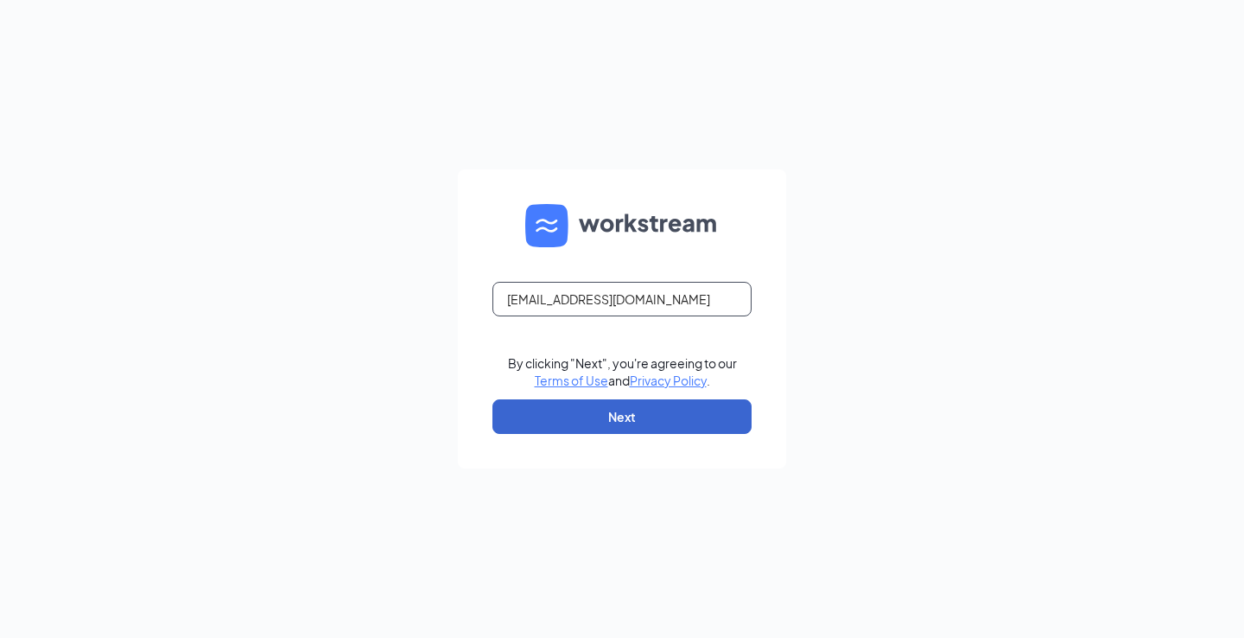
type input "[EMAIL_ADDRESS][DOMAIN_NAME]"
click at [626, 411] on button "Next" at bounding box center [622, 416] width 259 height 35
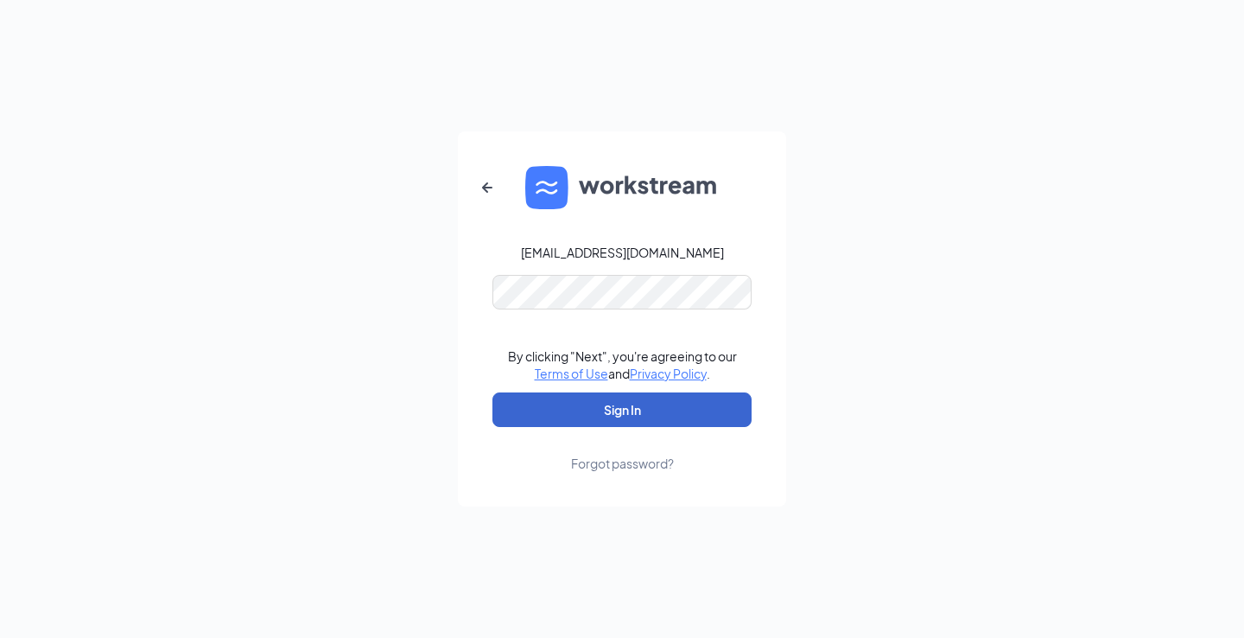
click at [622, 410] on button "Sign In" at bounding box center [622, 409] width 259 height 35
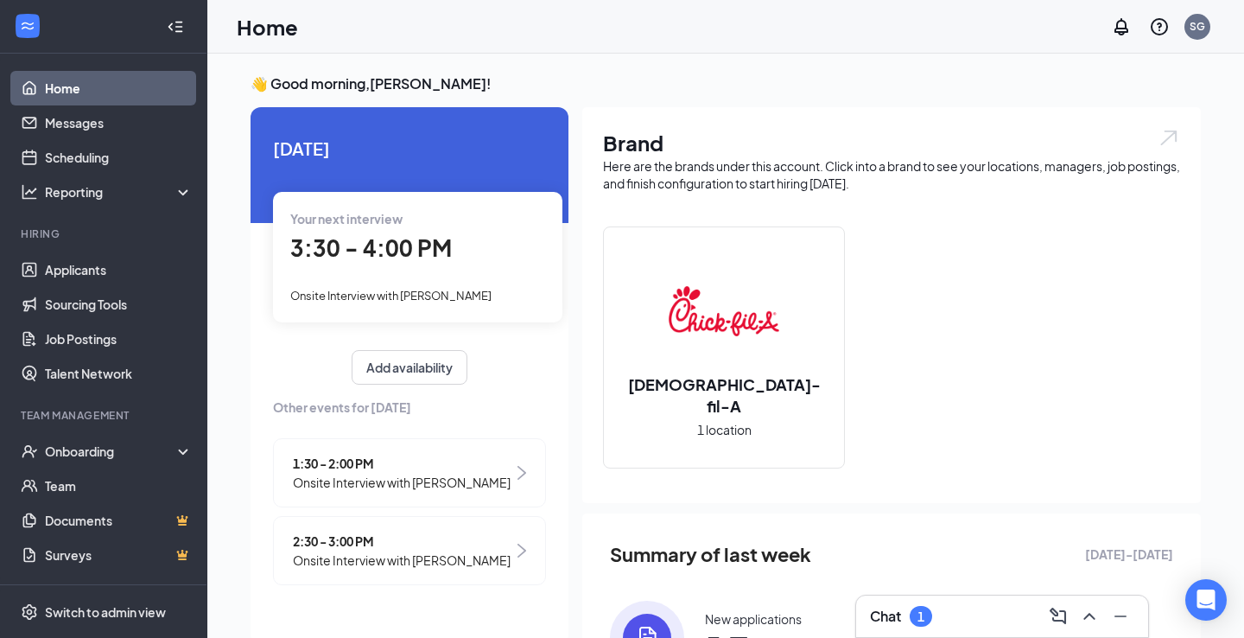
click at [952, 619] on div "Chat 1" at bounding box center [1002, 616] width 264 height 28
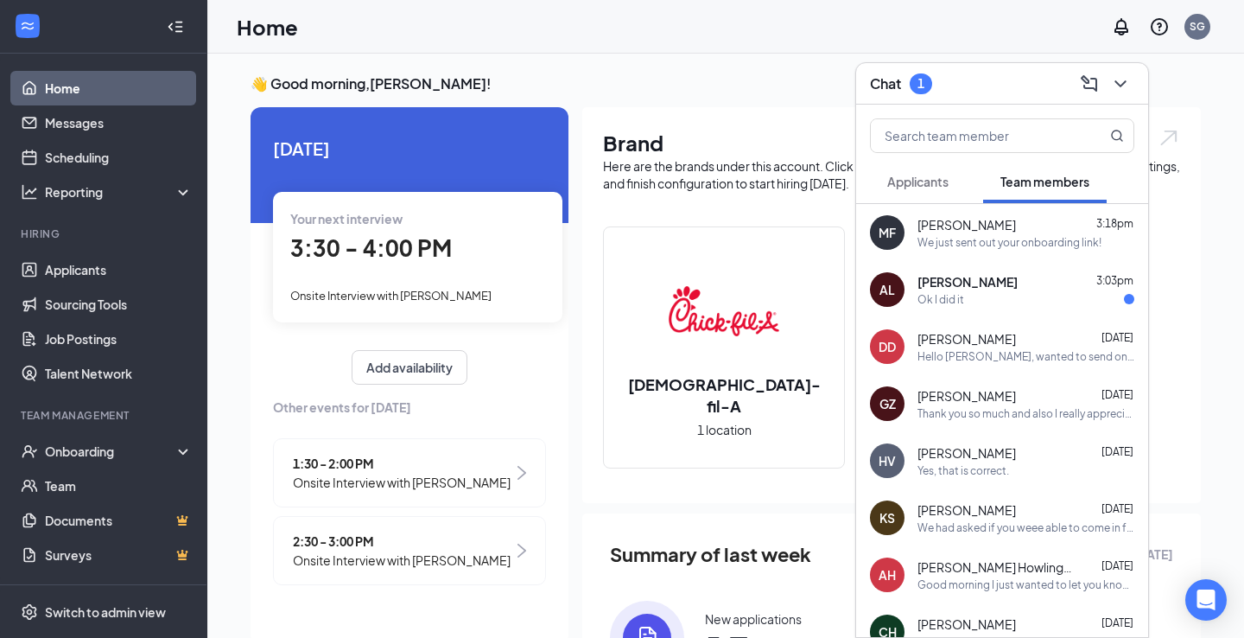
click at [1000, 278] on span "[PERSON_NAME]" at bounding box center [968, 281] width 100 height 17
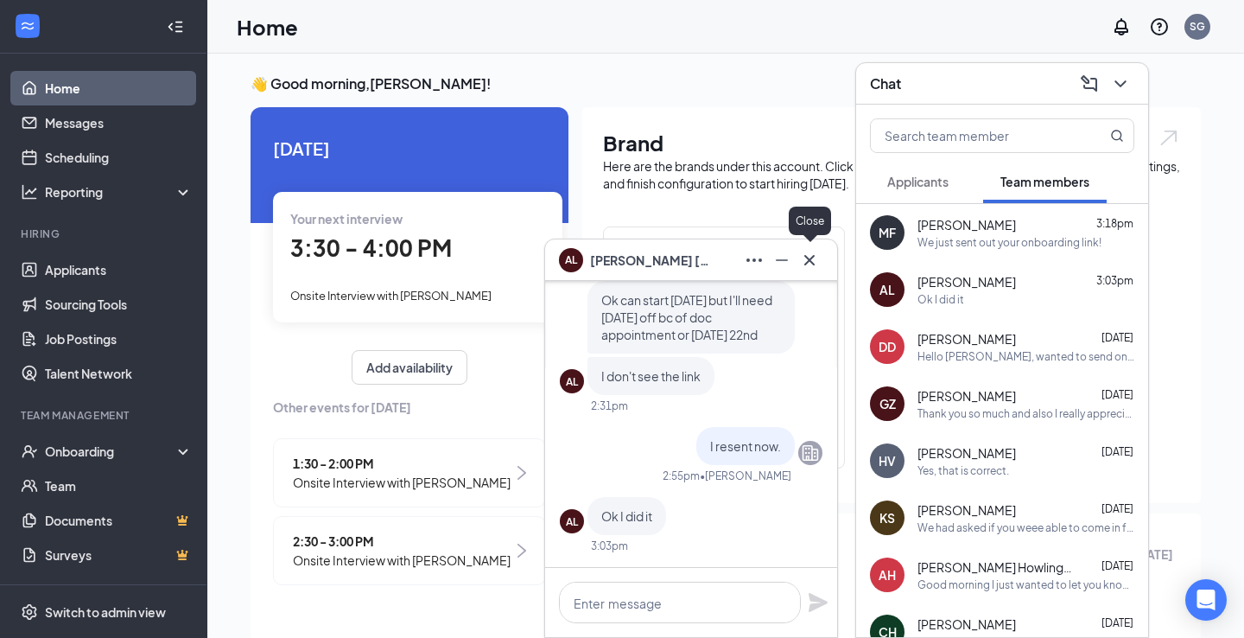
click at [809, 258] on icon "Cross" at bounding box center [809, 260] width 21 height 21
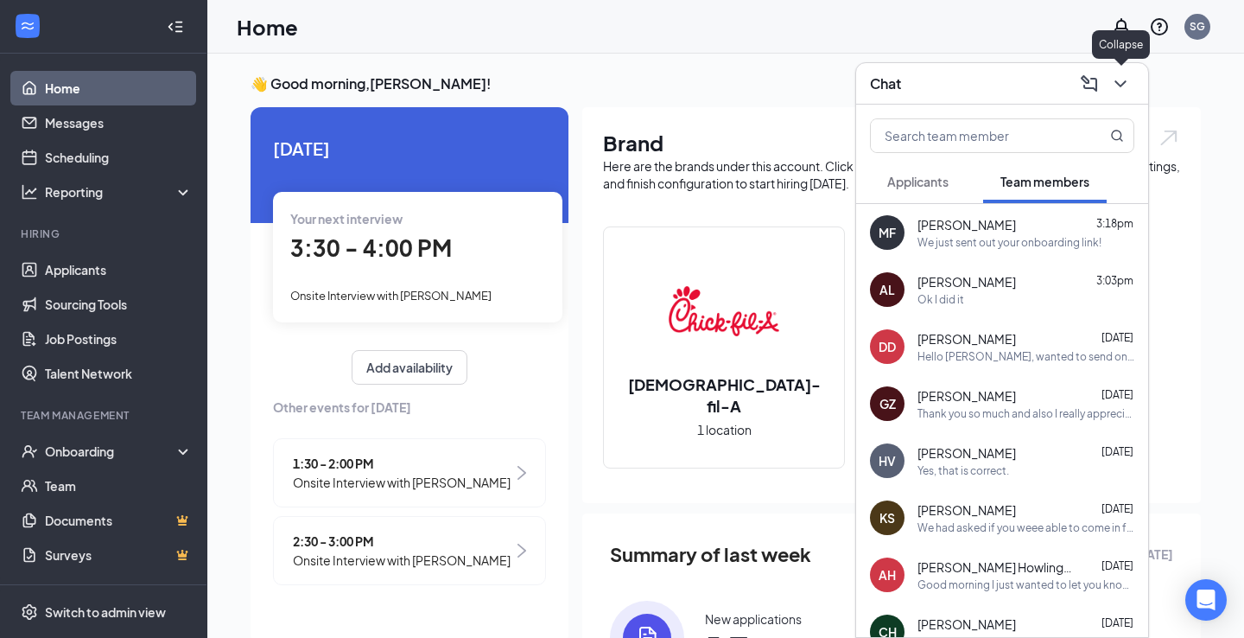
click at [1129, 73] on icon "ChevronDown" at bounding box center [1120, 83] width 21 height 21
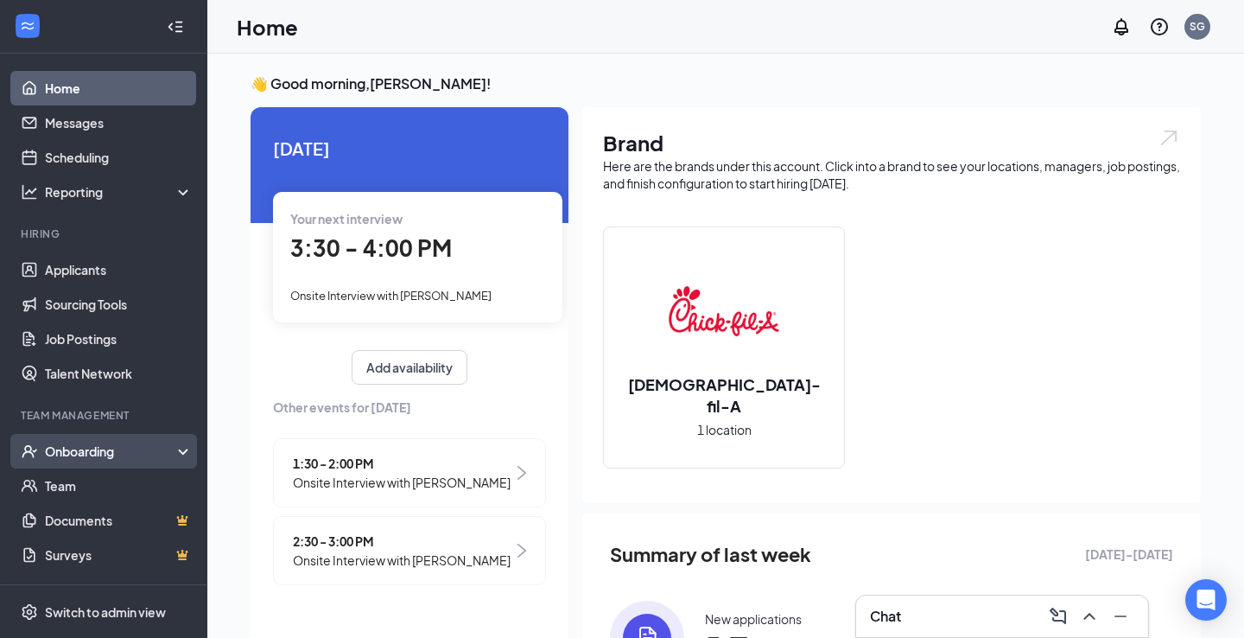
click at [110, 453] on div "Onboarding" at bounding box center [111, 450] width 133 height 17
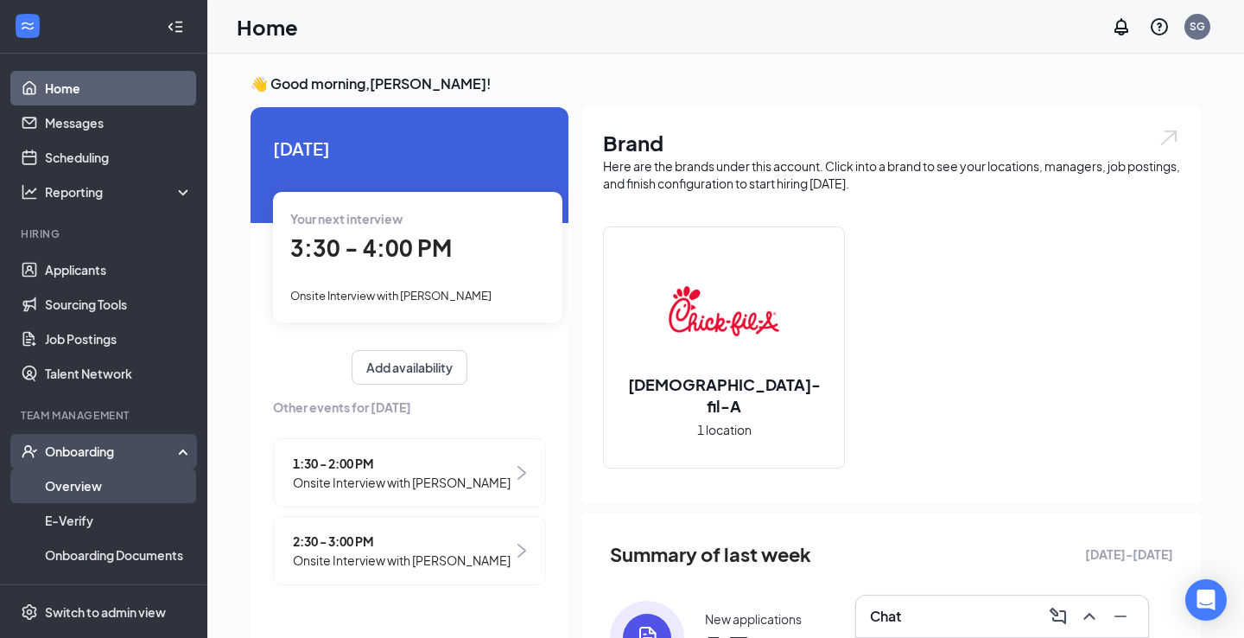
click at [75, 498] on link "Overview" at bounding box center [119, 485] width 148 height 35
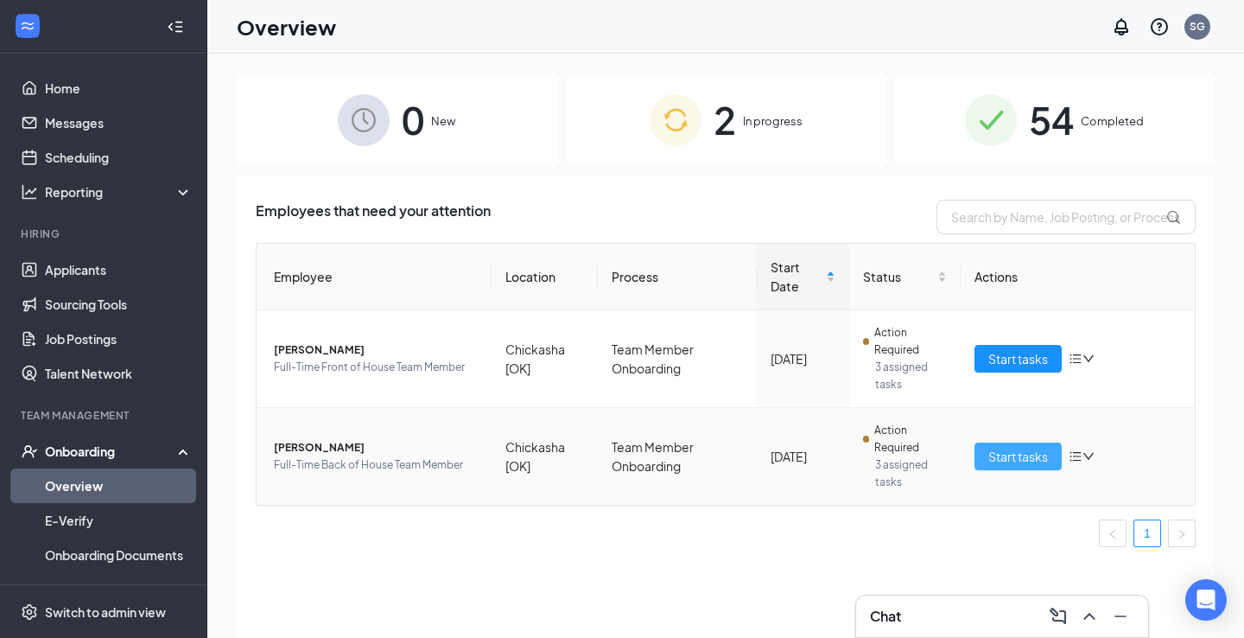
click at [1031, 449] on span "Start tasks" at bounding box center [1019, 456] width 60 height 19
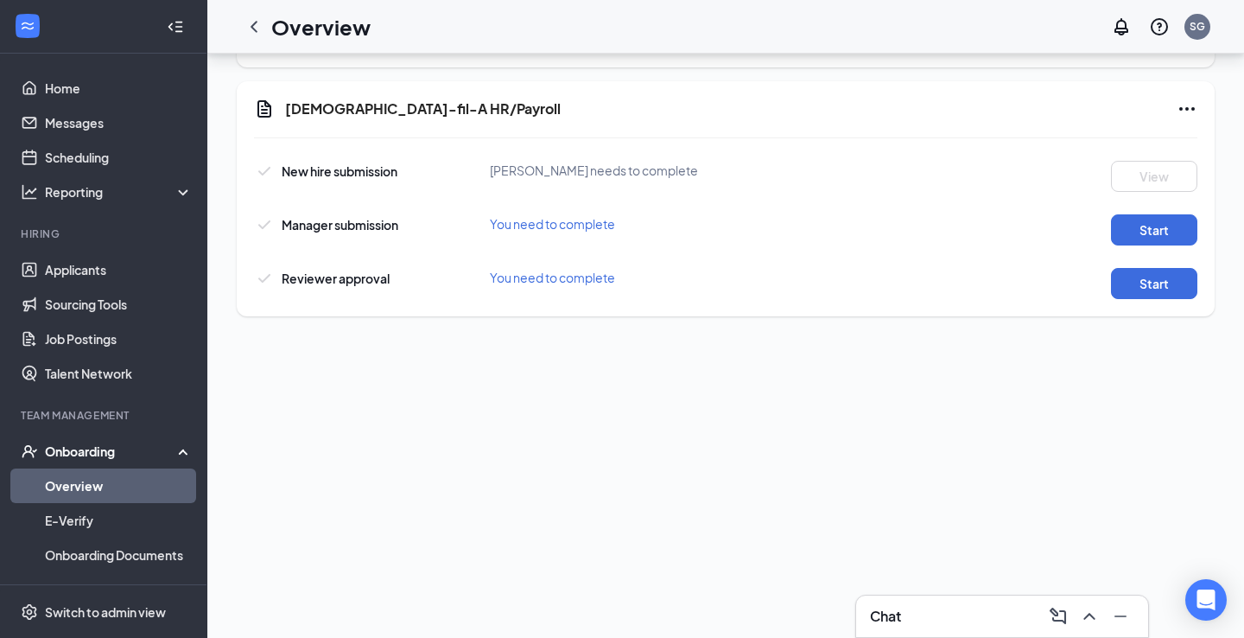
scroll to position [288, 0]
click at [257, 29] on icon "ChevronLeft" at bounding box center [254, 26] width 21 height 21
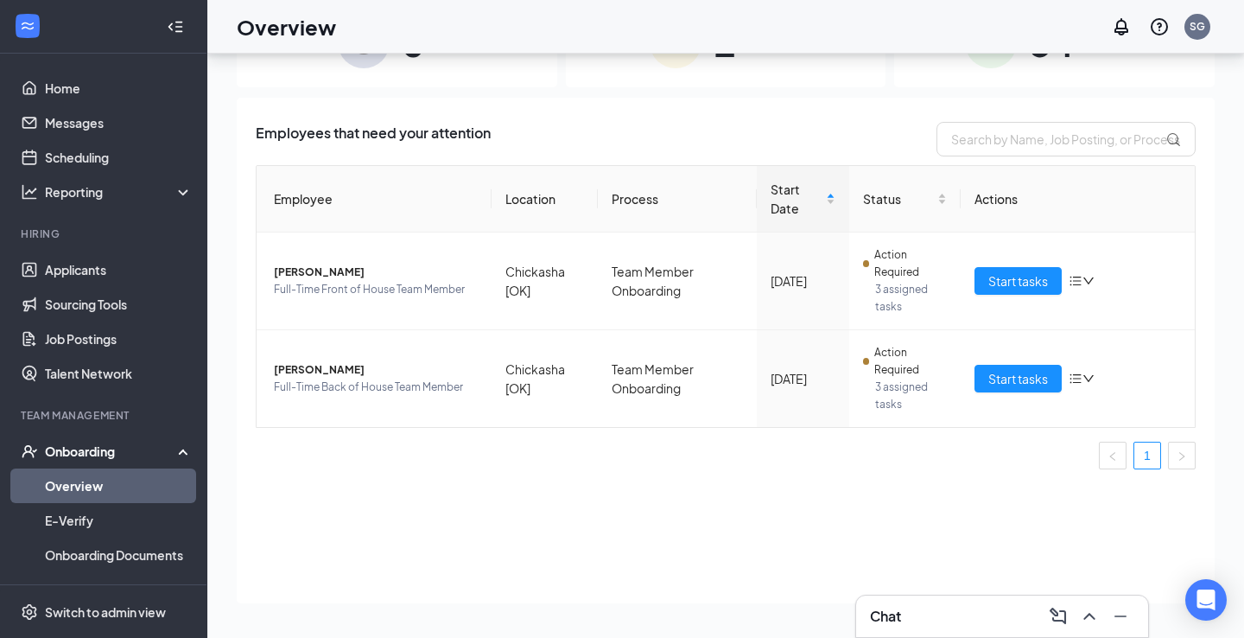
click at [970, 604] on div "Chat" at bounding box center [1002, 616] width 264 height 28
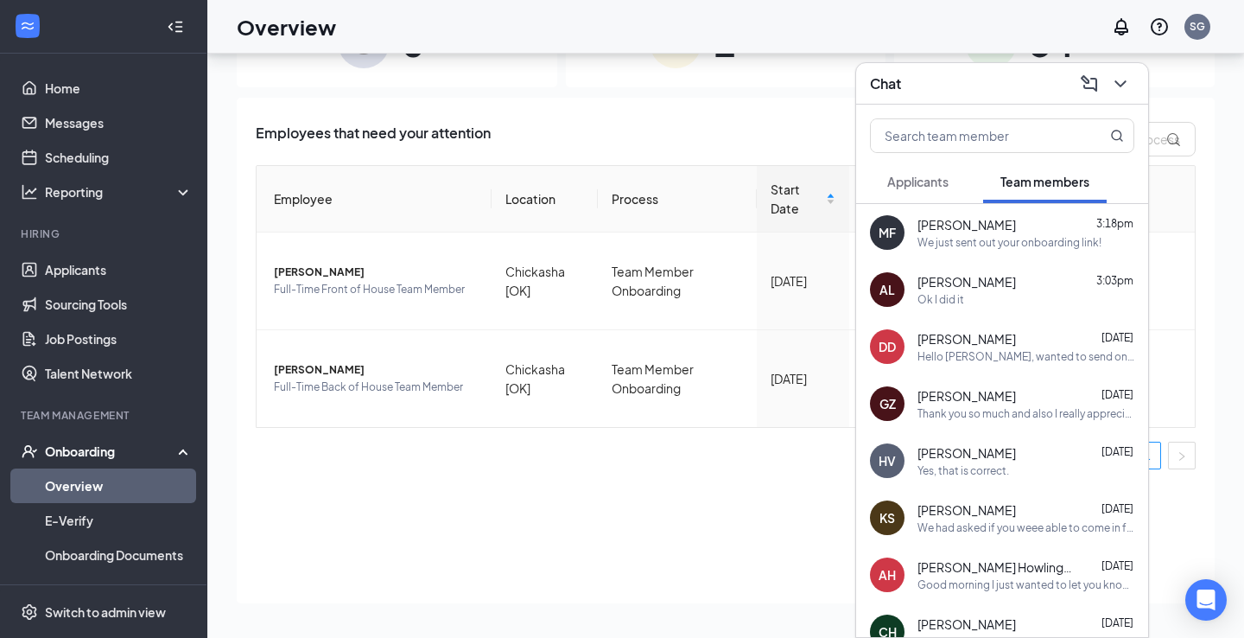
click at [987, 292] on div "Ok I did it" at bounding box center [1026, 299] width 217 height 15
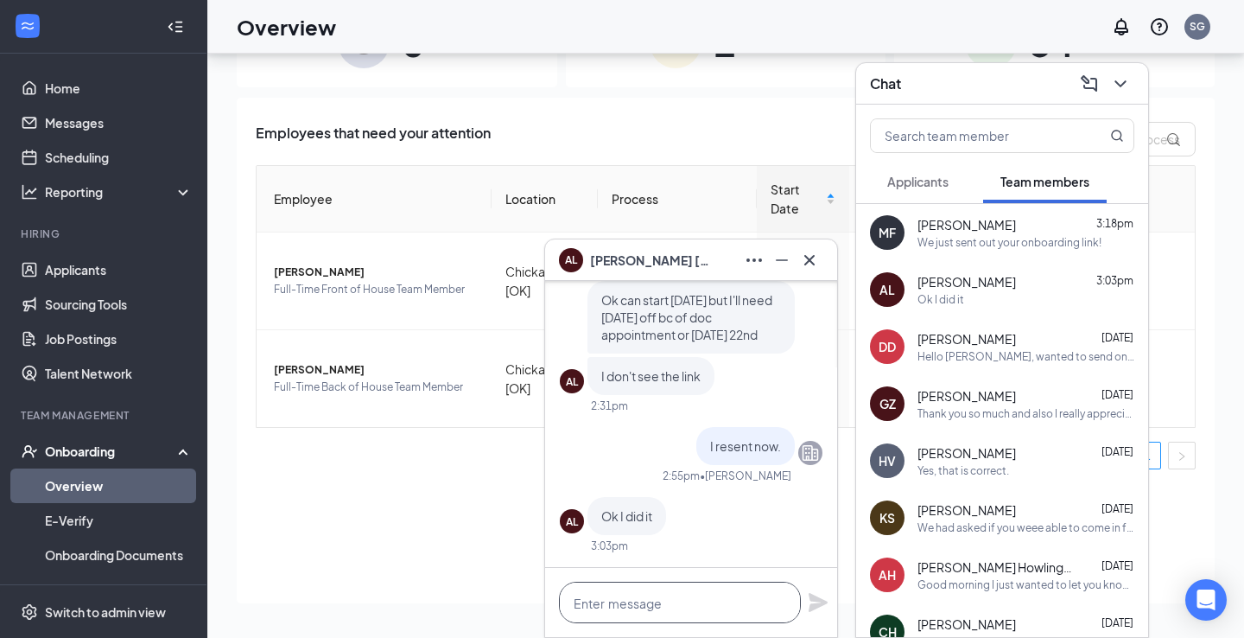
click at [696, 617] on textarea at bounding box center [680, 602] width 242 height 41
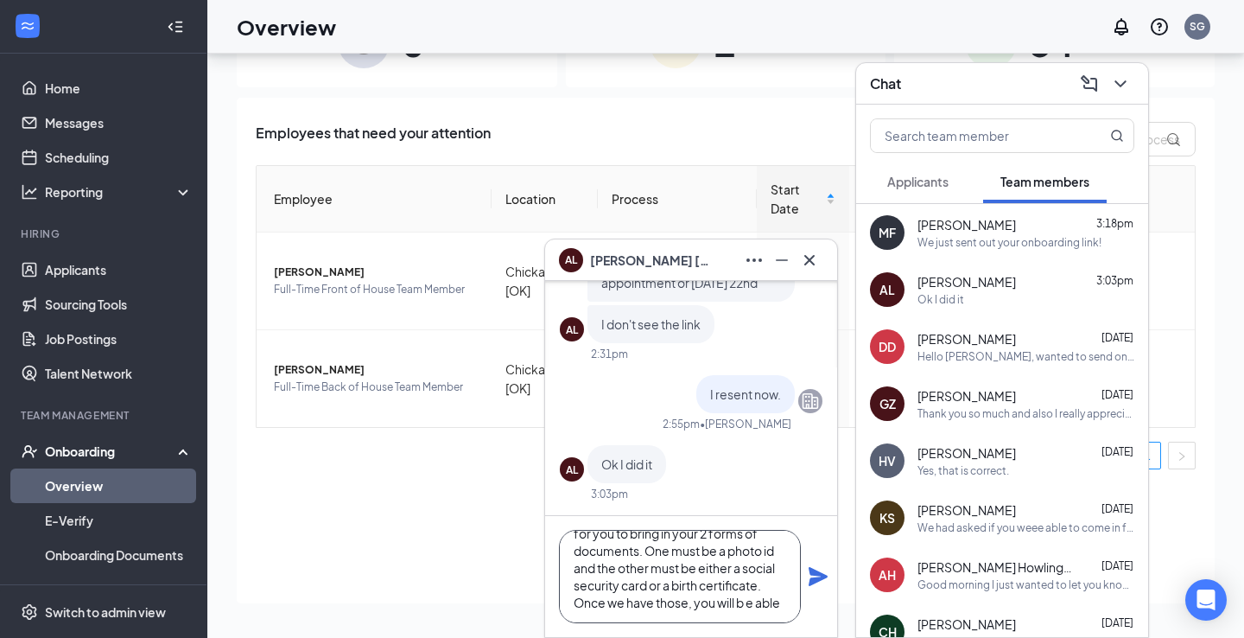
scroll to position [53, 0]
type textarea "OKay all we will need from you now, is for you to bring in your 2 forms of docu…"
click at [806, 572] on div "OKay all we will need from you now, is for you to bring in your 2 forms of docu…" at bounding box center [691, 576] width 292 height 121
click at [811, 574] on icon "Plane" at bounding box center [818, 576] width 19 height 19
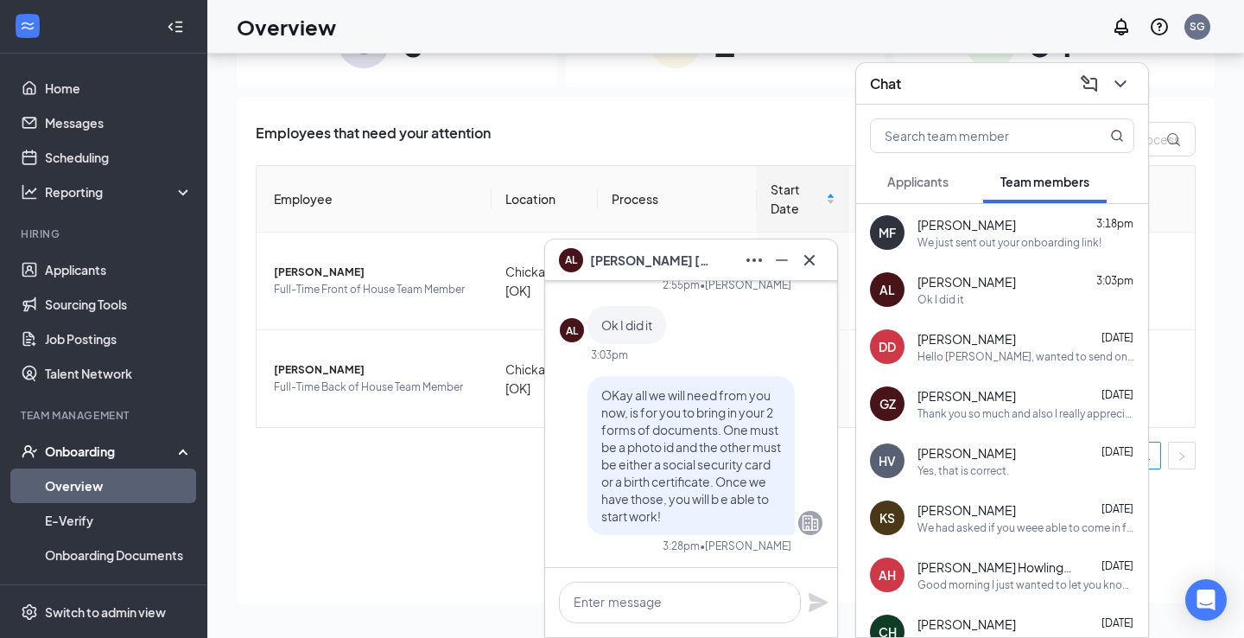
scroll to position [0, 0]
click at [802, 262] on icon "Cross" at bounding box center [809, 260] width 21 height 21
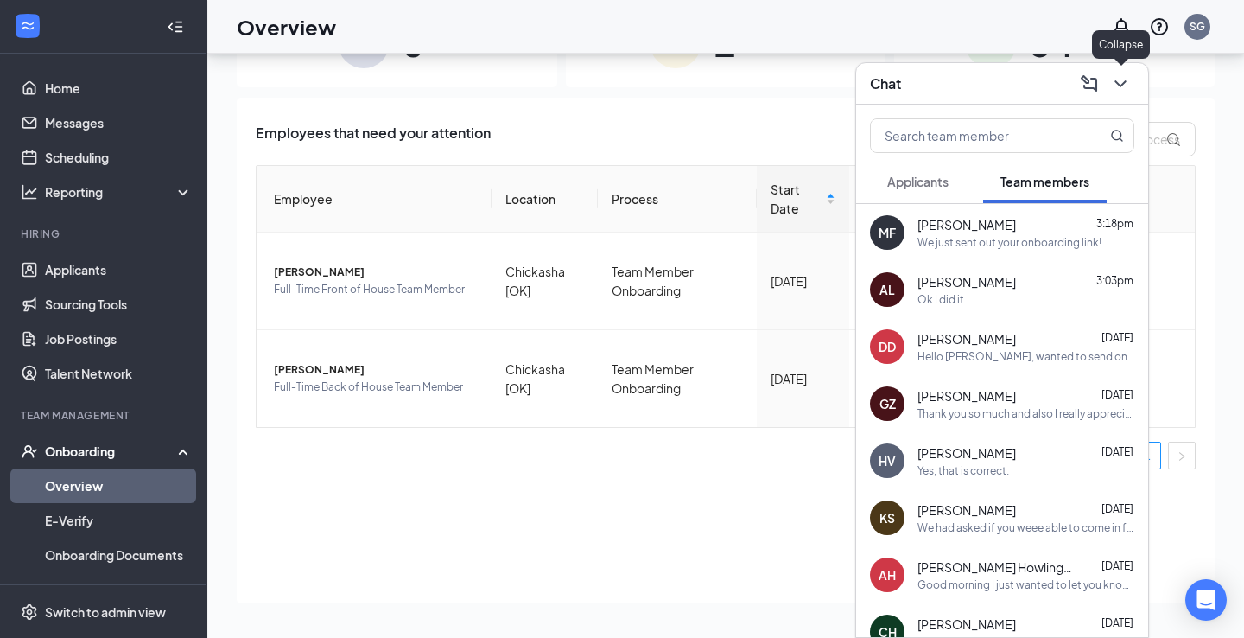
click at [1122, 73] on icon "ChevronDown" at bounding box center [1120, 83] width 21 height 21
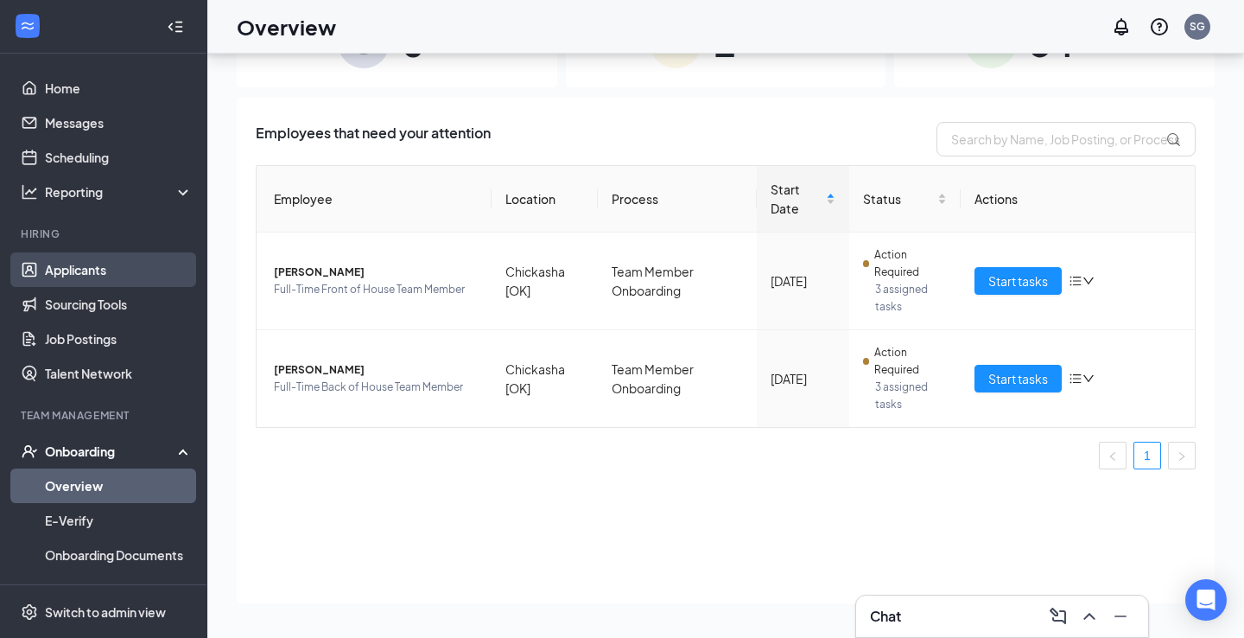
click at [46, 272] on link "Applicants" at bounding box center [119, 269] width 148 height 35
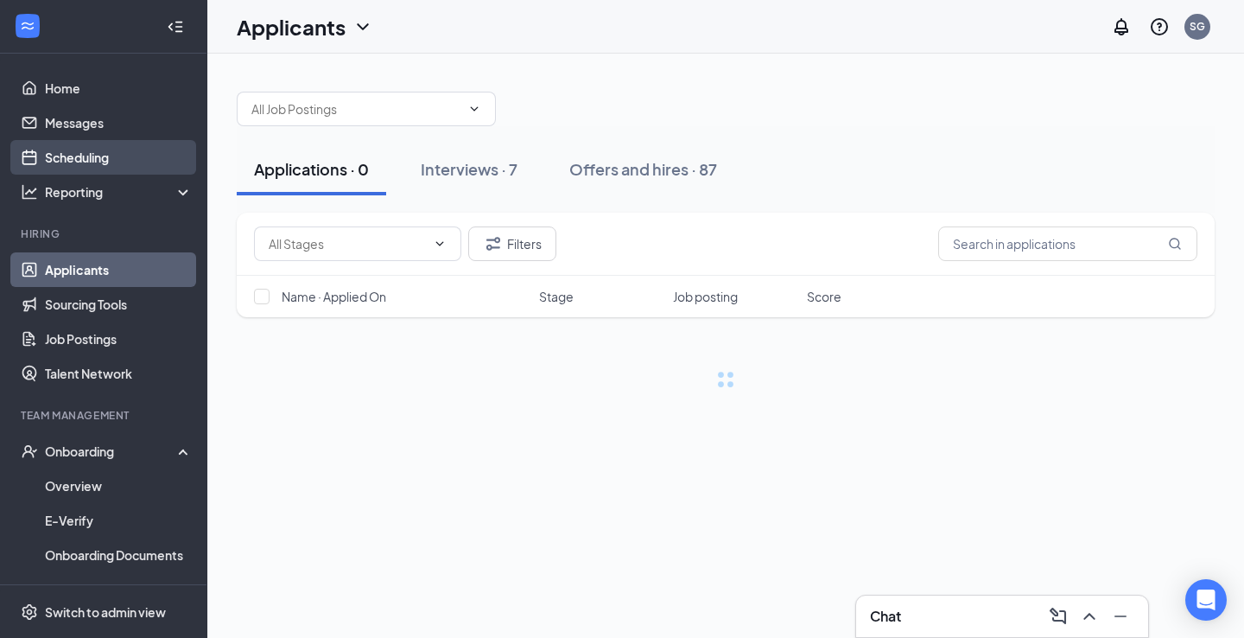
click at [98, 150] on link "Scheduling" at bounding box center [119, 157] width 148 height 35
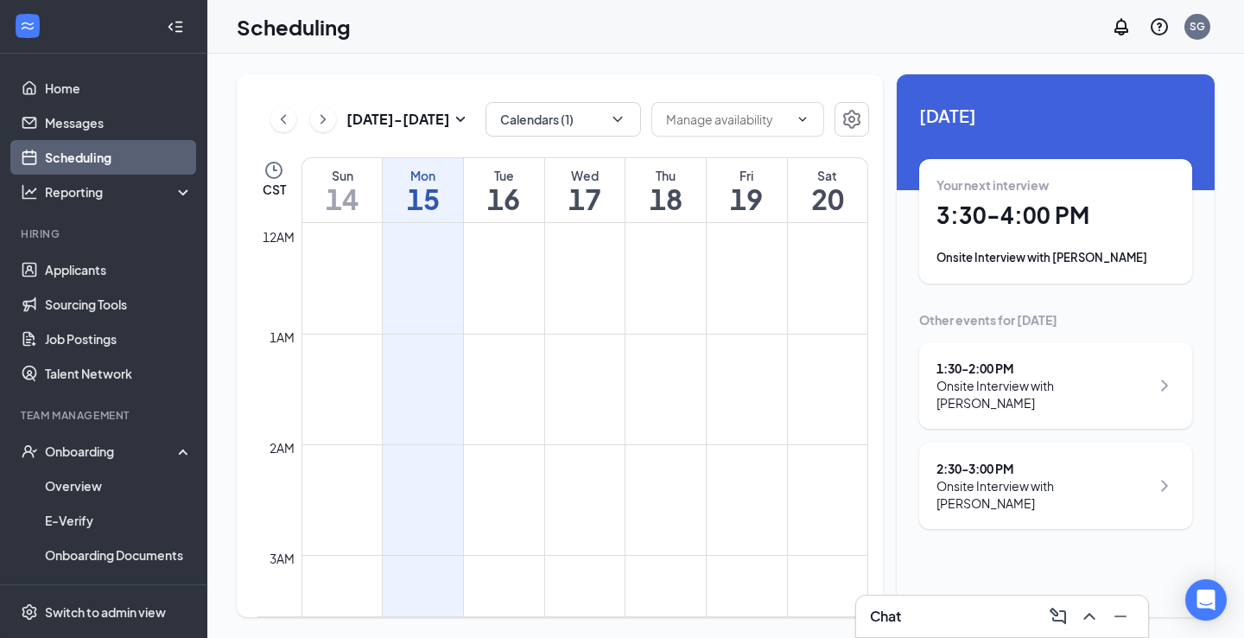
scroll to position [849, 0]
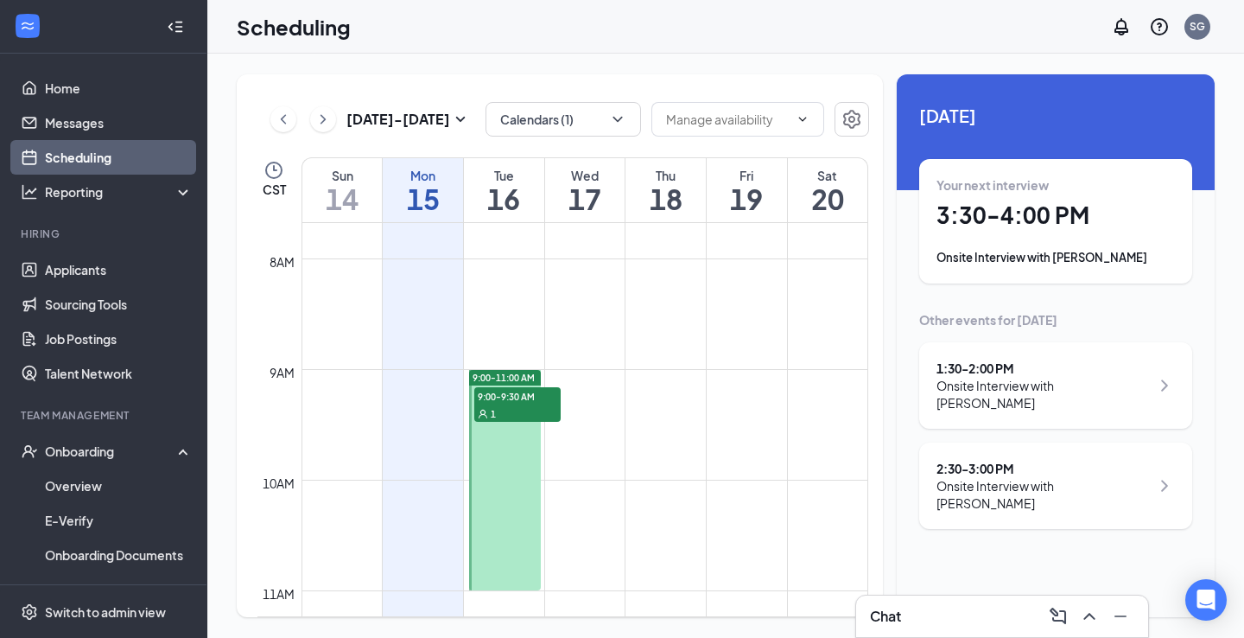
click at [1043, 199] on div "Your next interview 3:30 - 4:00 PM Onsite Interview with Angela Marrow" at bounding box center [1056, 221] width 238 height 90
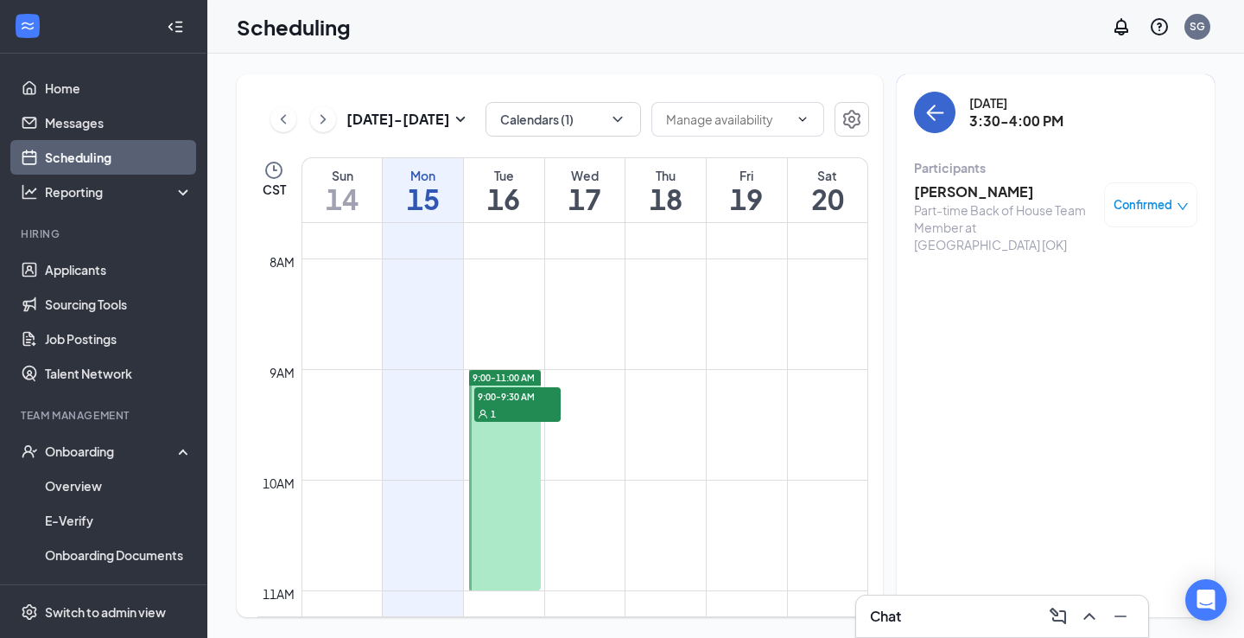
click at [928, 119] on icon "ArrowLeft" at bounding box center [935, 112] width 21 height 21
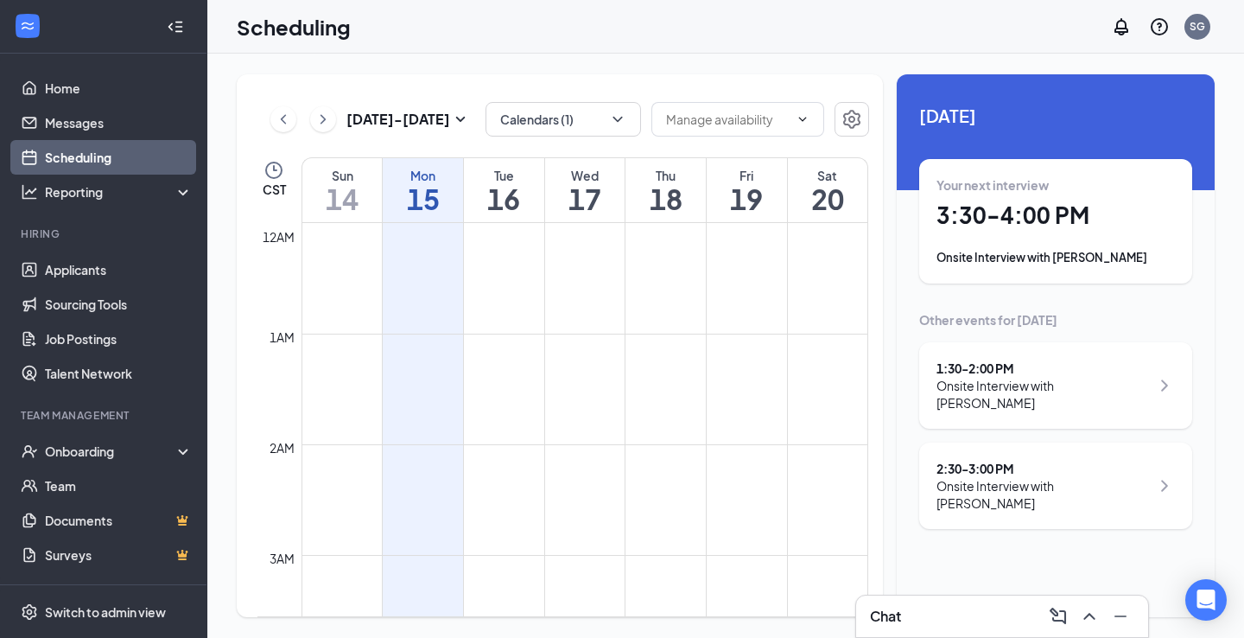
scroll to position [849, 0]
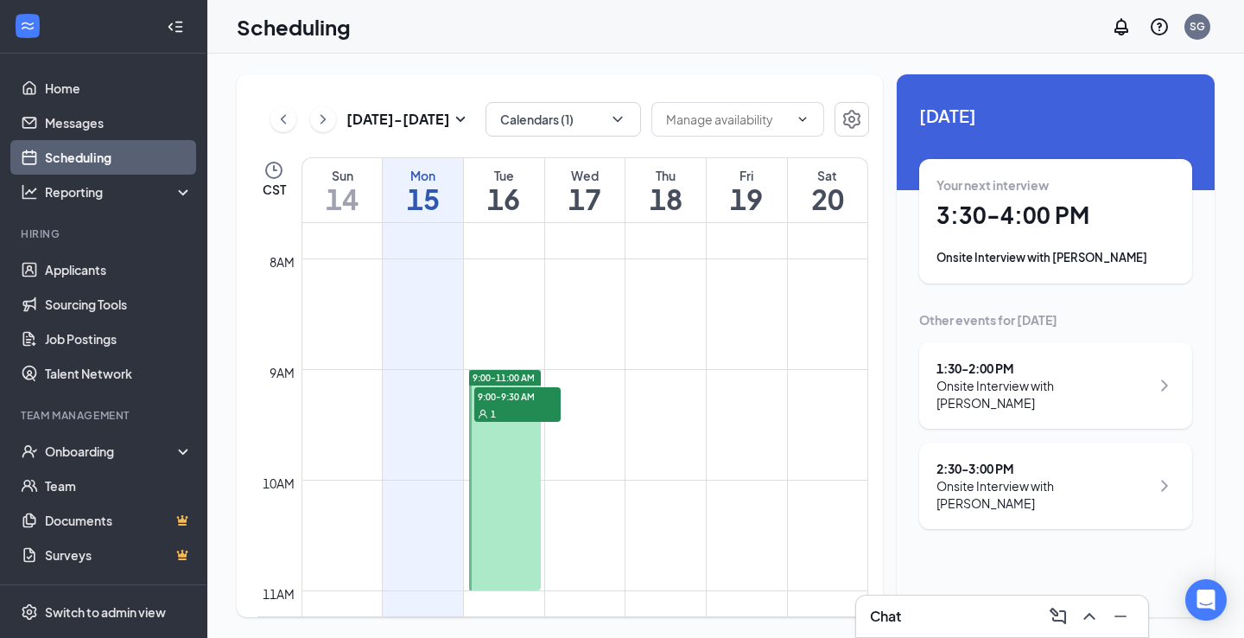
click at [528, 404] on div "1" at bounding box center [517, 412] width 86 height 17
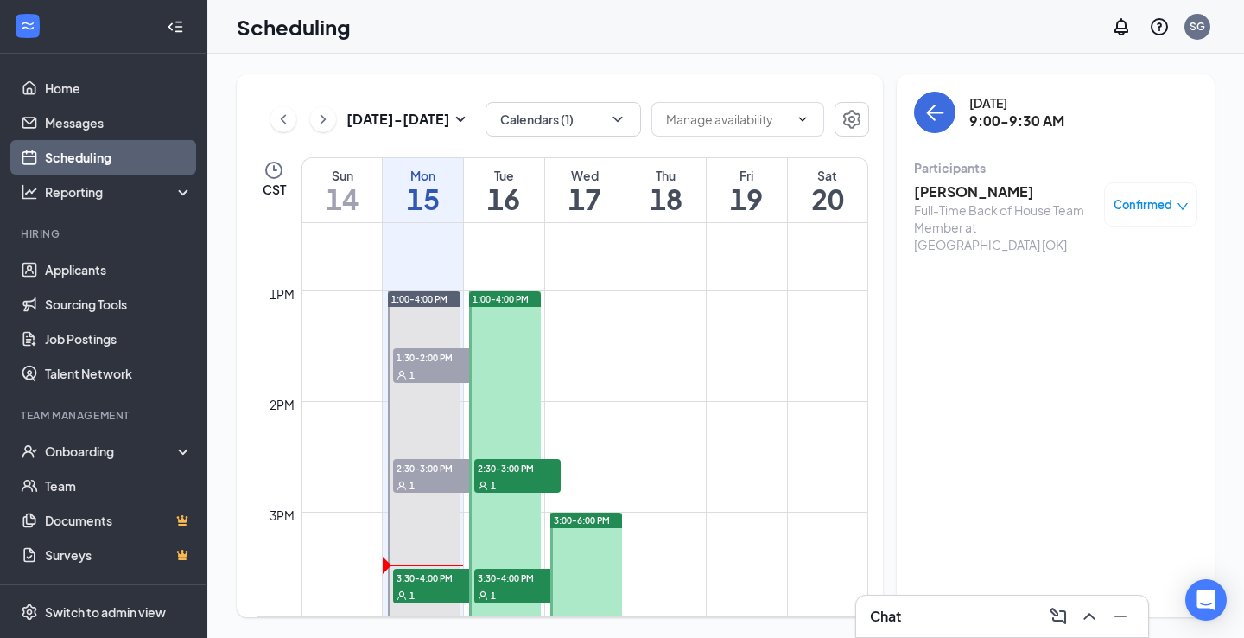
scroll to position [1415, 0]
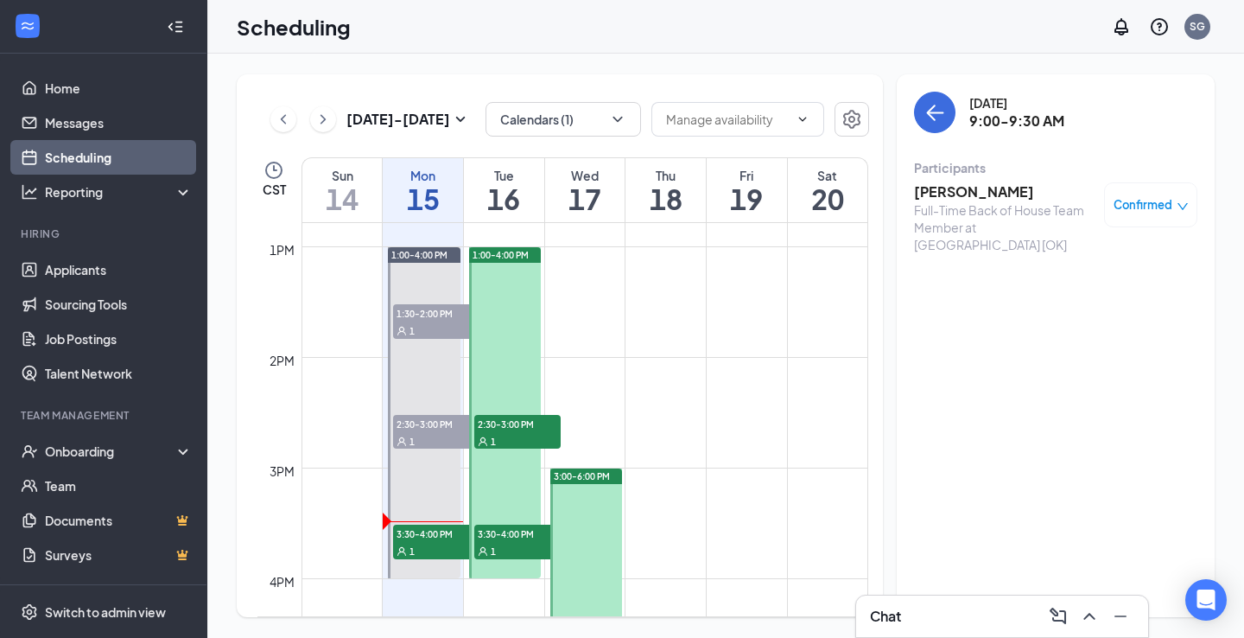
click at [504, 448] on div "1" at bounding box center [517, 440] width 86 height 17
click at [510, 544] on div "1" at bounding box center [517, 550] width 86 height 17
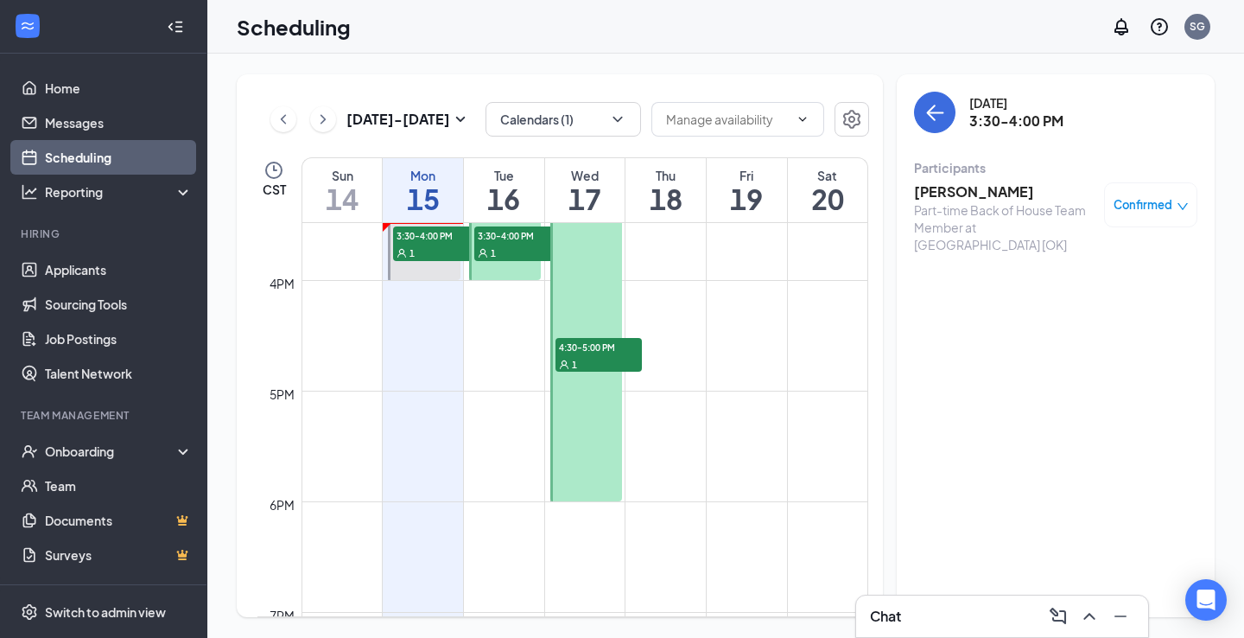
scroll to position [1712, 0]
click at [593, 369] on div "1" at bounding box center [599, 364] width 86 height 17
click at [991, 194] on h3 "[PERSON_NAME]" at bounding box center [1004, 191] width 181 height 19
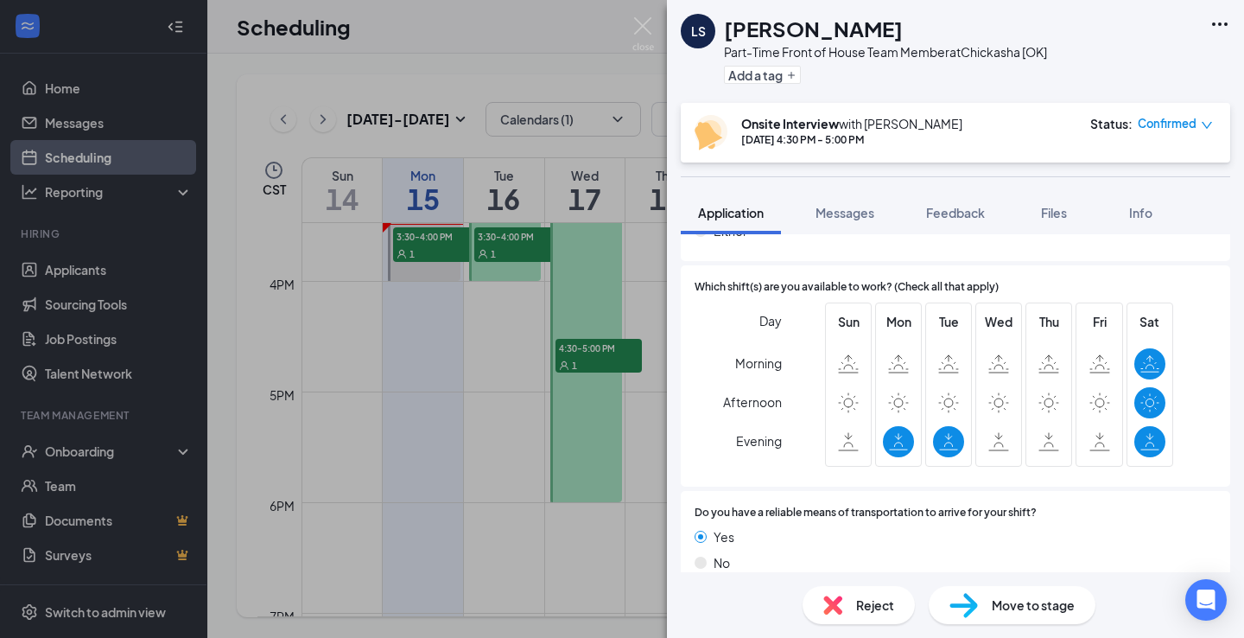
scroll to position [1270, 0]
click at [642, 29] on img at bounding box center [644, 34] width 22 height 34
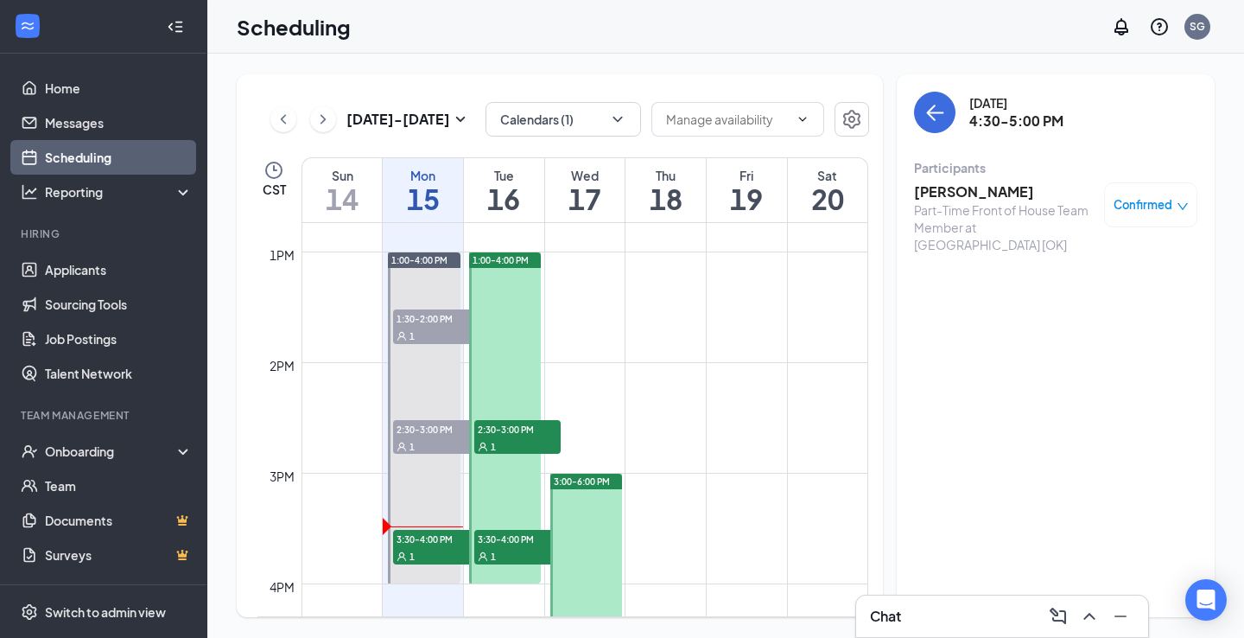
scroll to position [1444, 0]
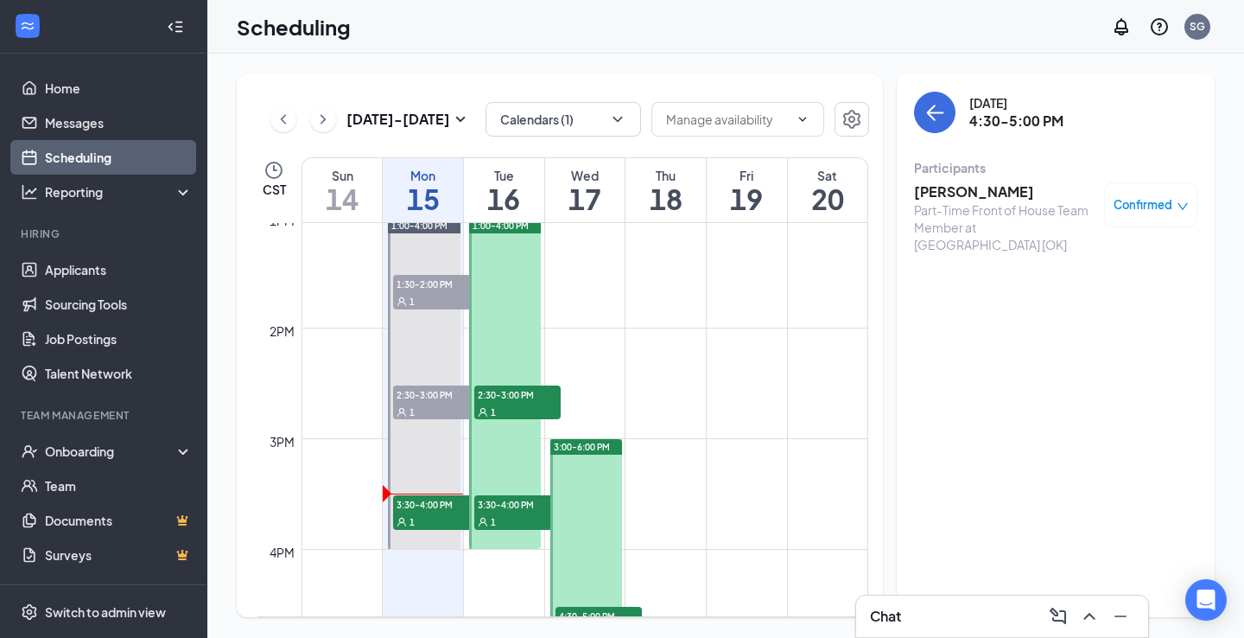
click at [502, 525] on div "1" at bounding box center [517, 520] width 86 height 17
click at [959, 185] on h3 "[PERSON_NAME]" at bounding box center [1004, 191] width 181 height 19
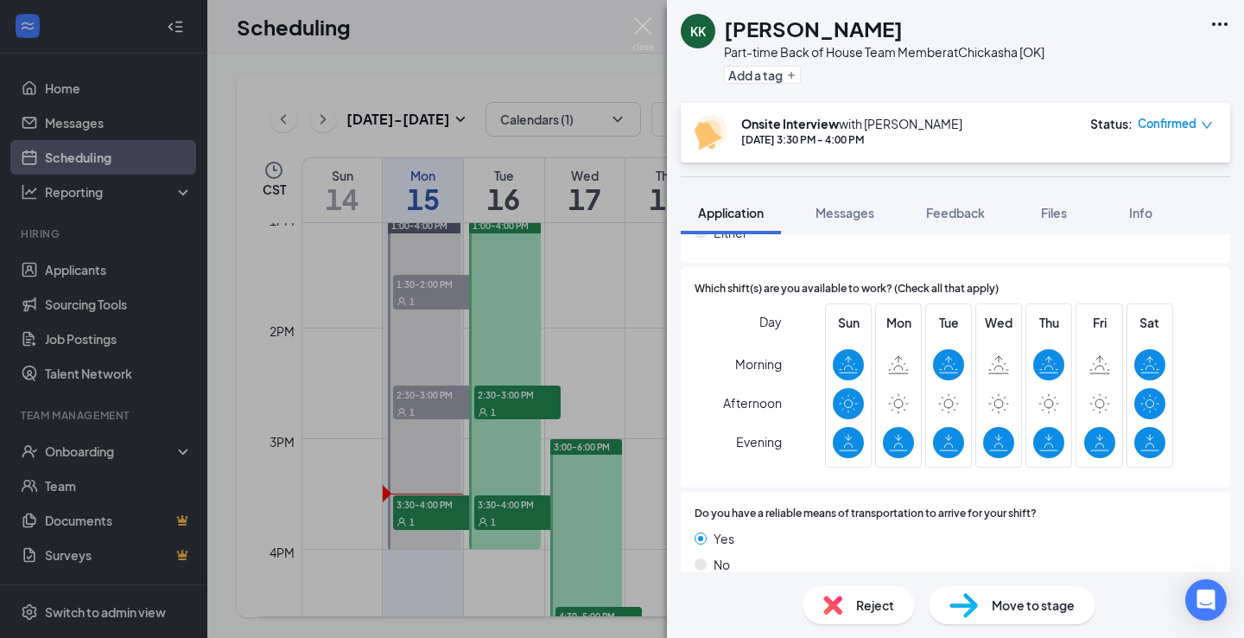
scroll to position [1364, 0]
click at [639, 26] on img at bounding box center [644, 34] width 22 height 34
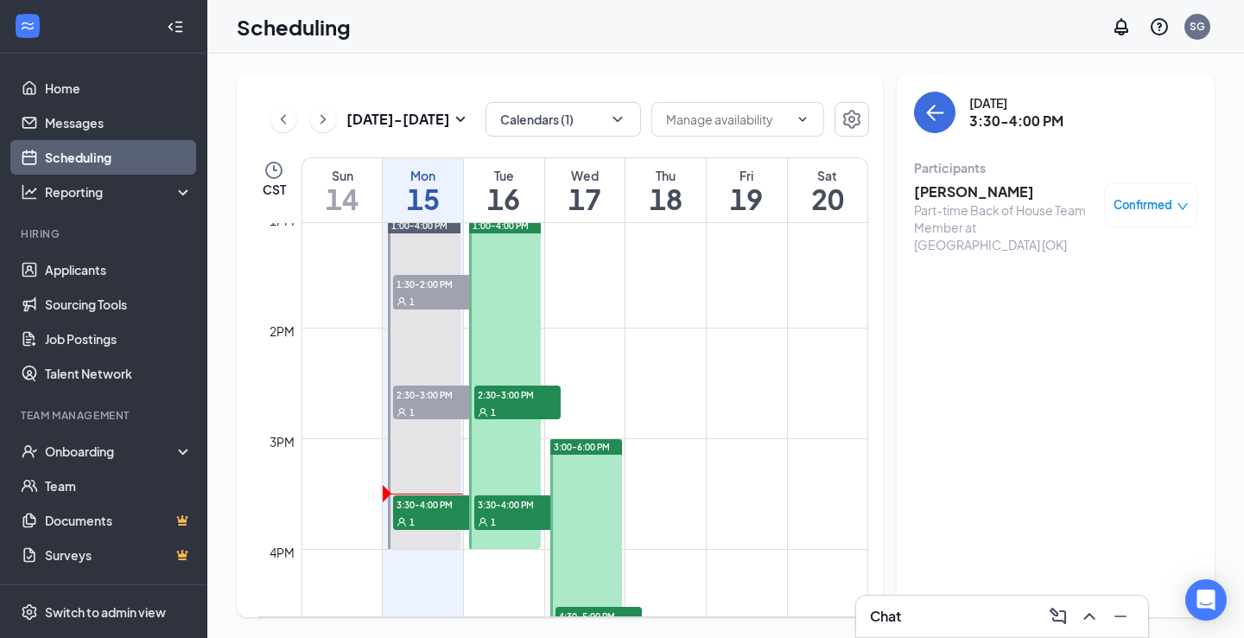
click at [497, 390] on span "2:30-3:00 PM" at bounding box center [517, 393] width 86 height 17
click at [1011, 188] on h3 "[PERSON_NAME]" at bounding box center [1004, 191] width 181 height 19
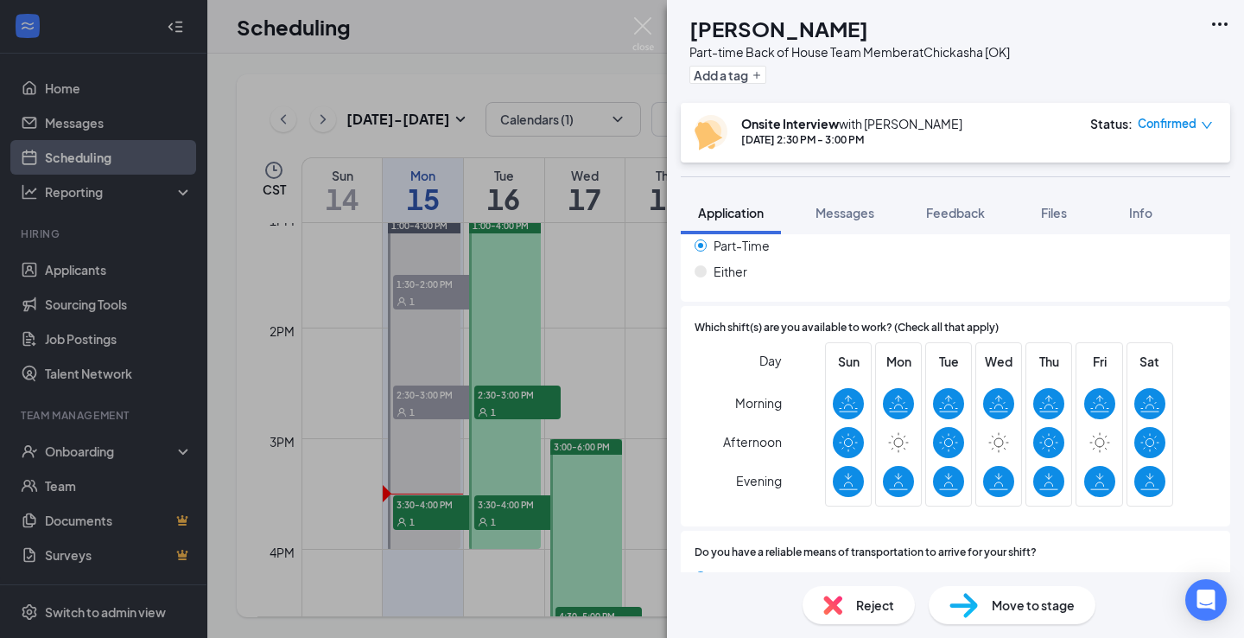
scroll to position [1324, 0]
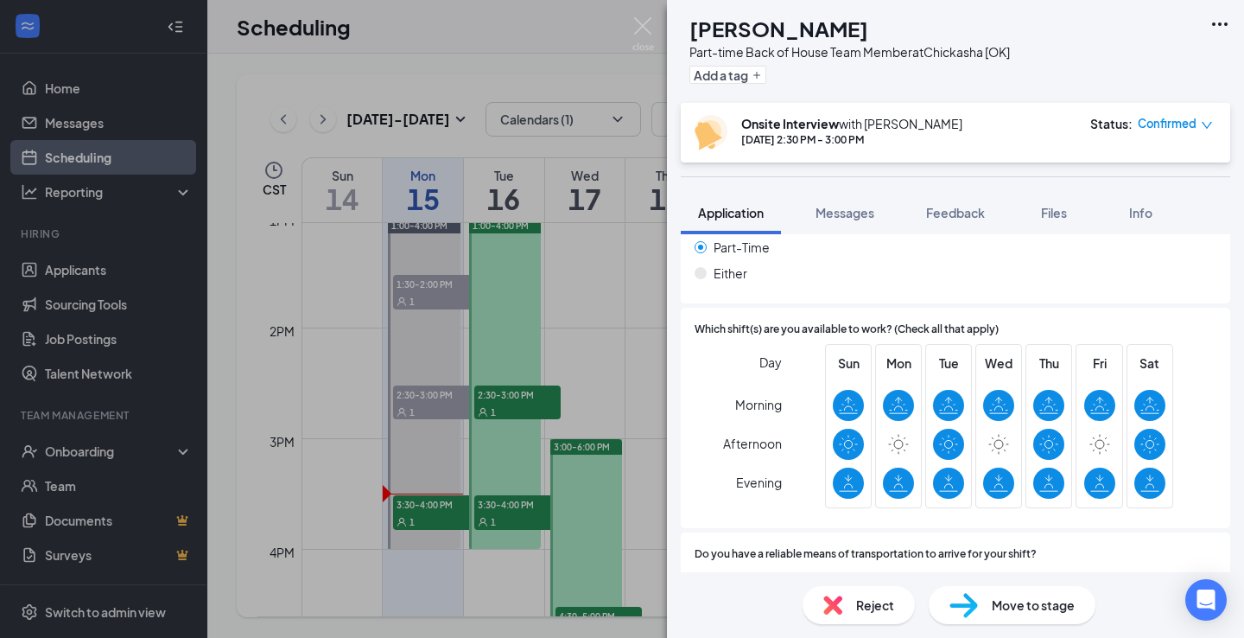
click at [655, 28] on div "SH [PERSON_NAME] Part-time Back of House Team Member at [GEOGRAPHIC_DATA] [[GEO…" at bounding box center [622, 319] width 1244 height 638
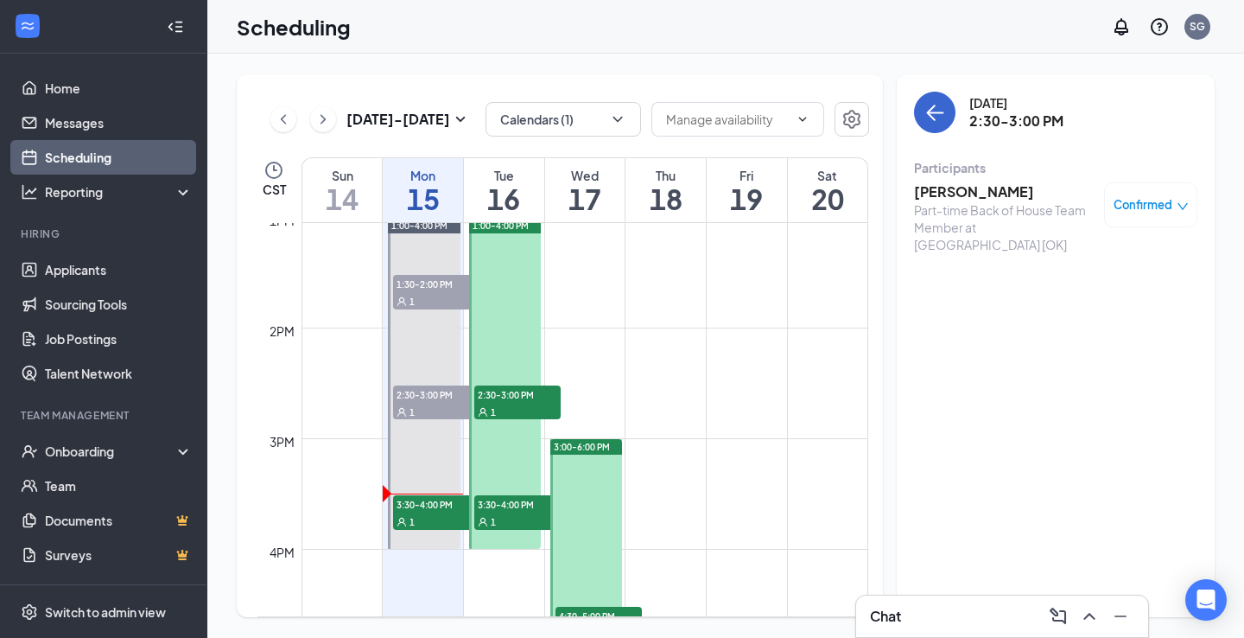
click at [926, 99] on button "back-button" at bounding box center [934, 112] width 41 height 41
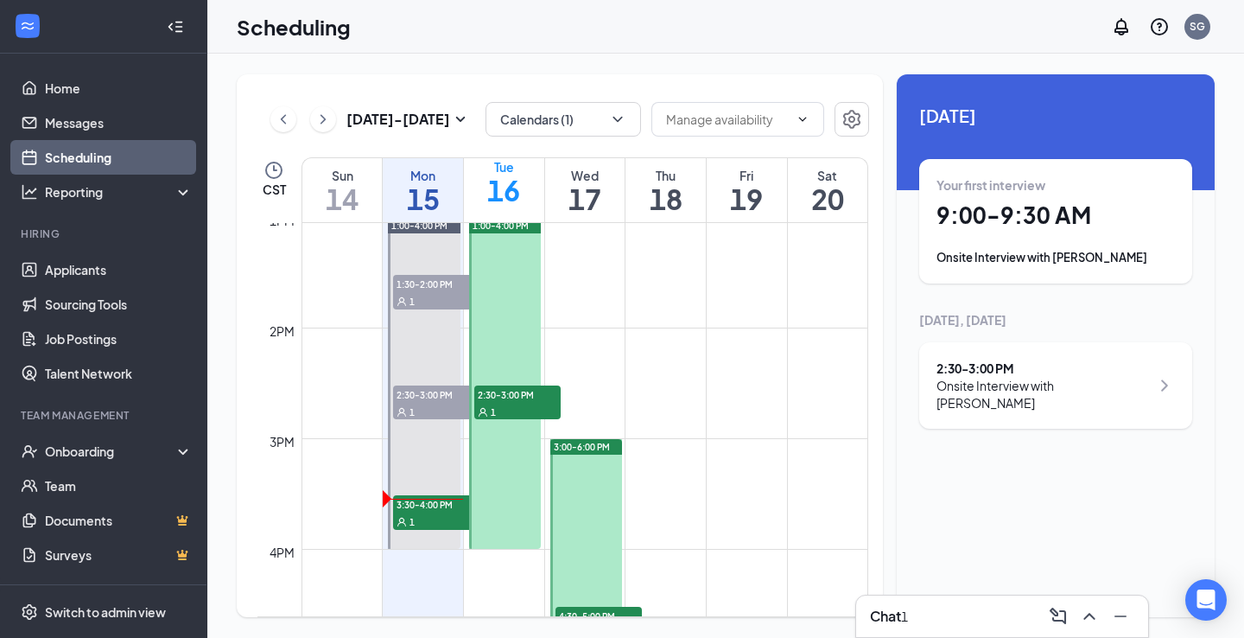
click at [945, 598] on div "Chat 1" at bounding box center [1002, 615] width 292 height 41
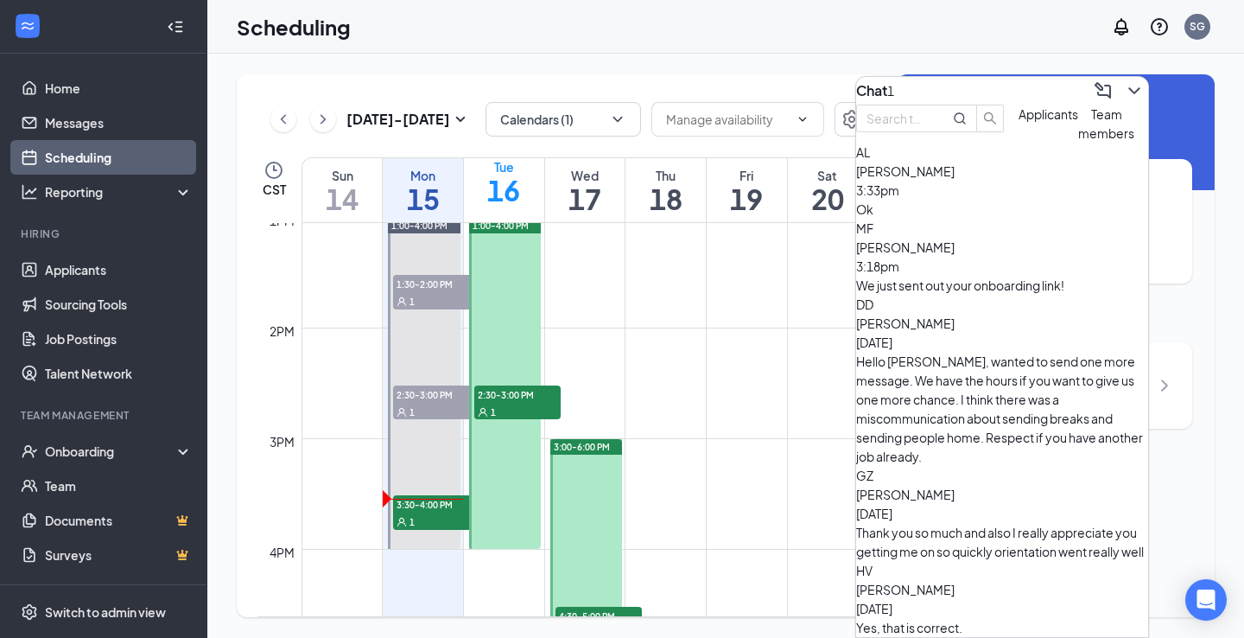
click at [955, 179] on span "[PERSON_NAME]" at bounding box center [905, 171] width 99 height 16
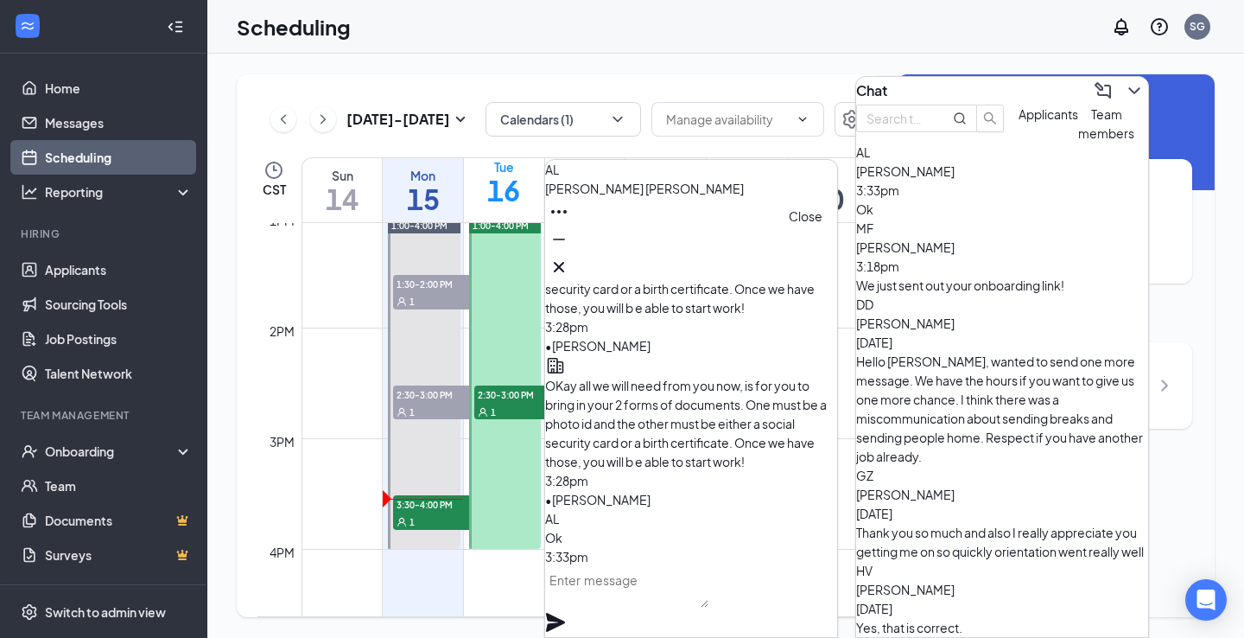
click at [569, 257] on icon "Cross" at bounding box center [559, 267] width 21 height 21
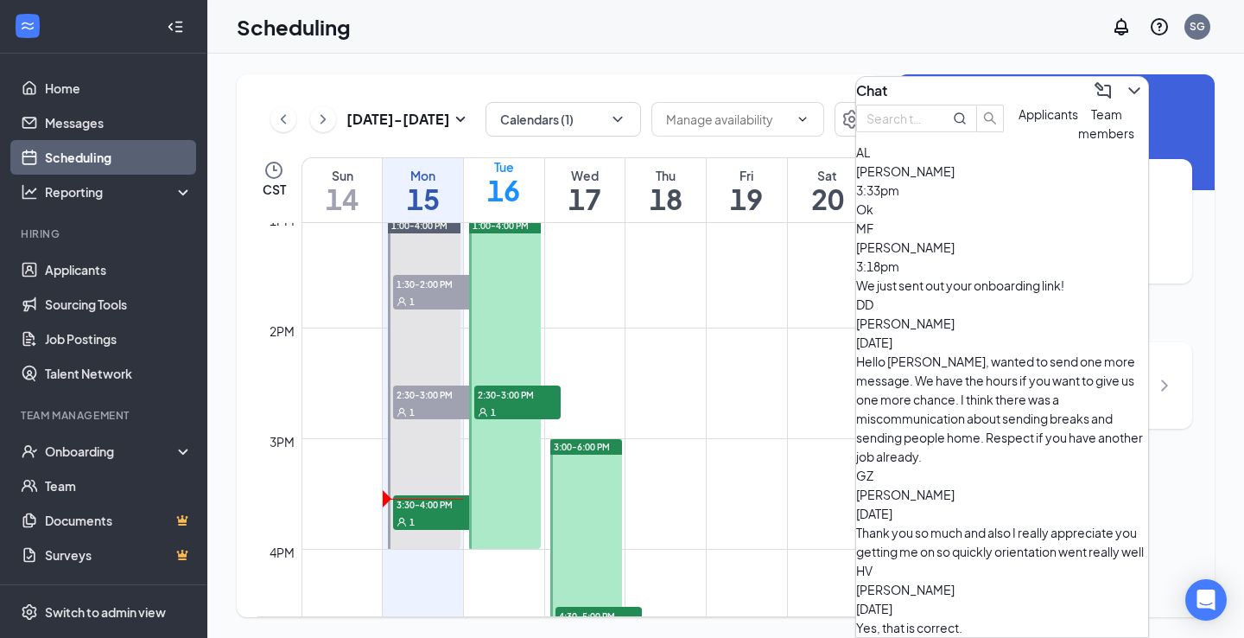
click at [955, 179] on span "[PERSON_NAME]" at bounding box center [905, 171] width 99 height 16
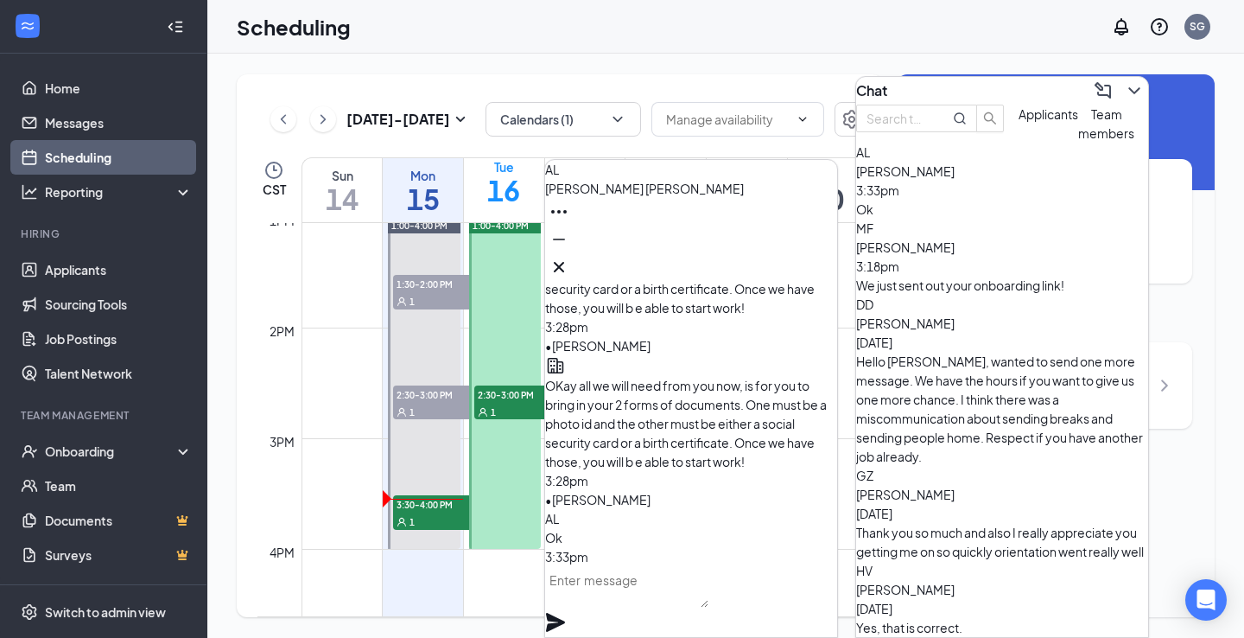
click at [678, 607] on textarea at bounding box center [626, 586] width 163 height 41
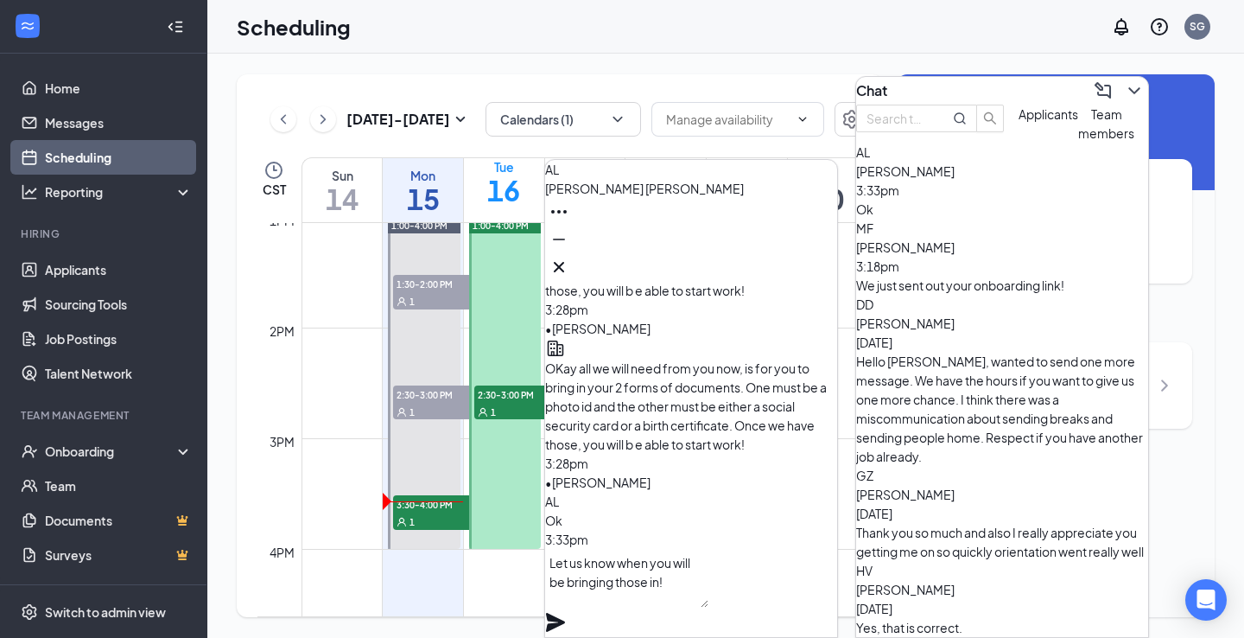
type textarea "Let us know when you will be bringing those in!"
click at [565, 613] on icon "Plane" at bounding box center [555, 622] width 19 height 19
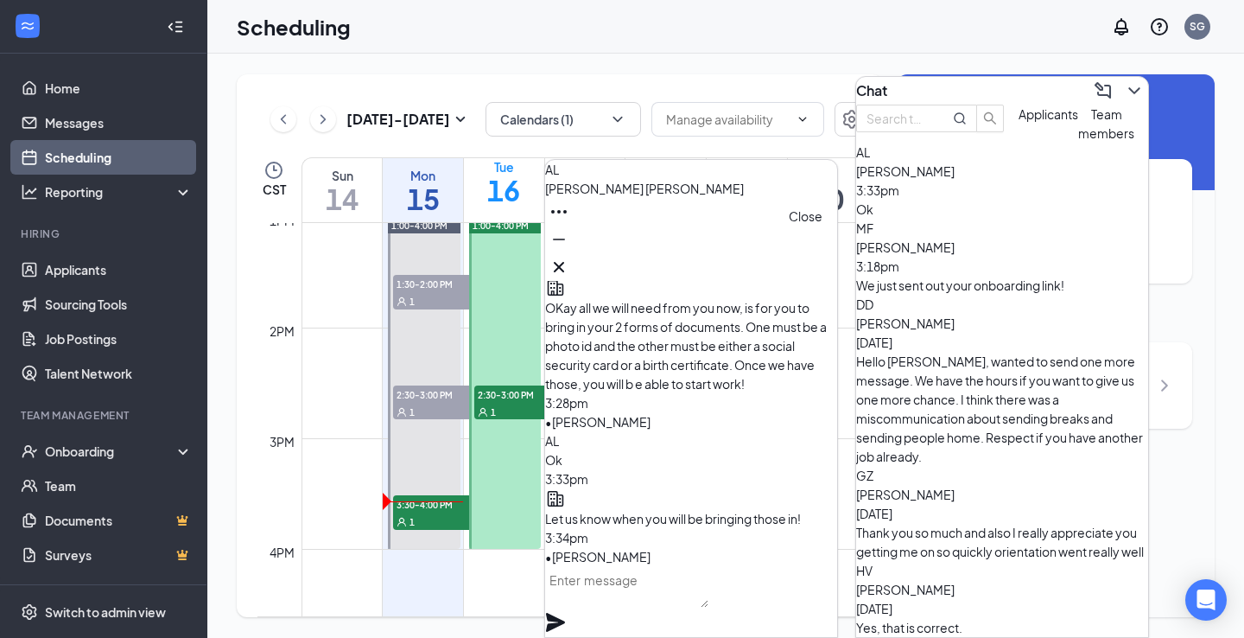
click at [569, 258] on icon "Cross" at bounding box center [559, 267] width 21 height 21
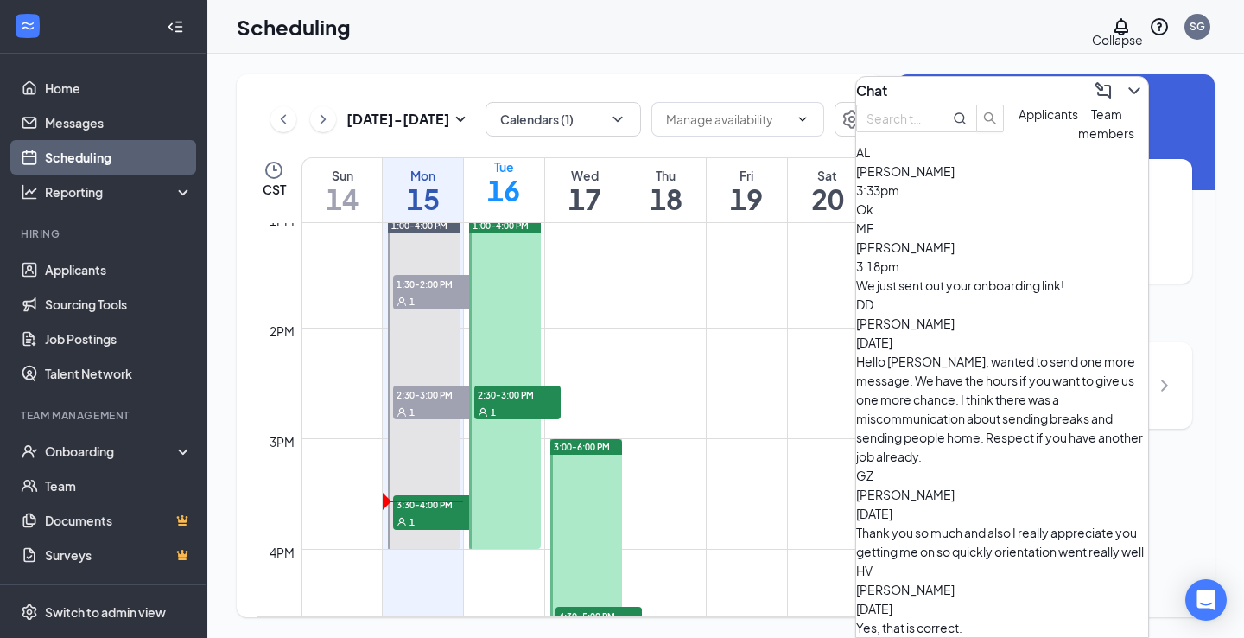
click at [1124, 89] on icon "ChevronDown" at bounding box center [1134, 90] width 21 height 21
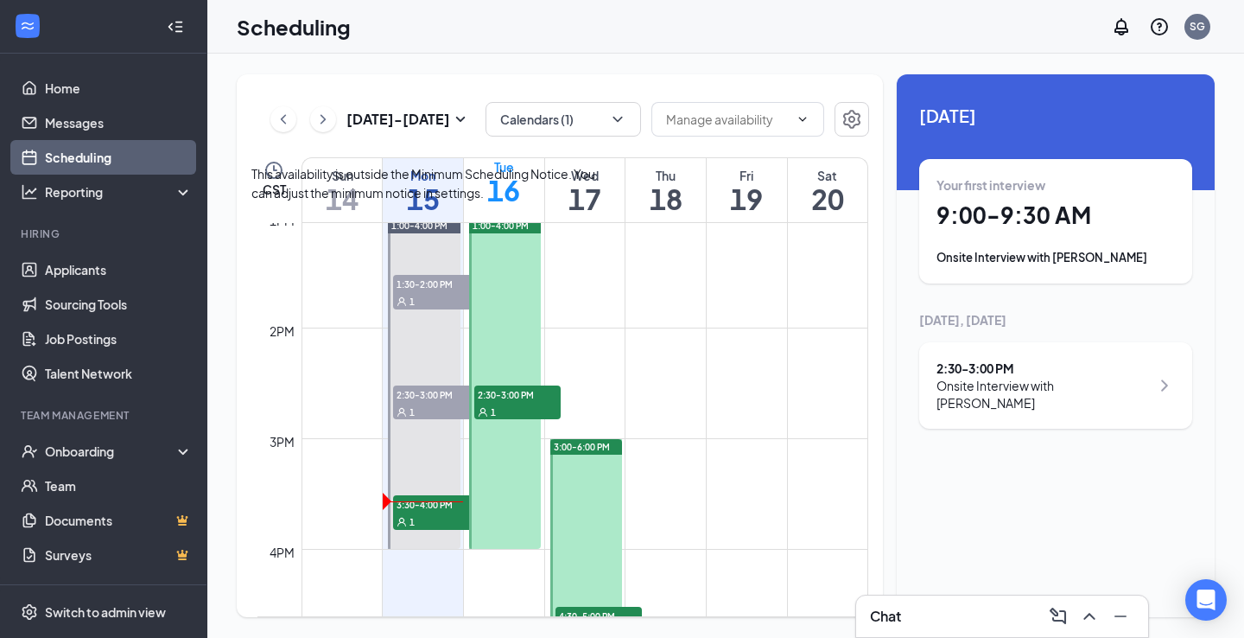
click at [407, 500] on span "3:30-4:00 PM" at bounding box center [436, 503] width 86 height 17
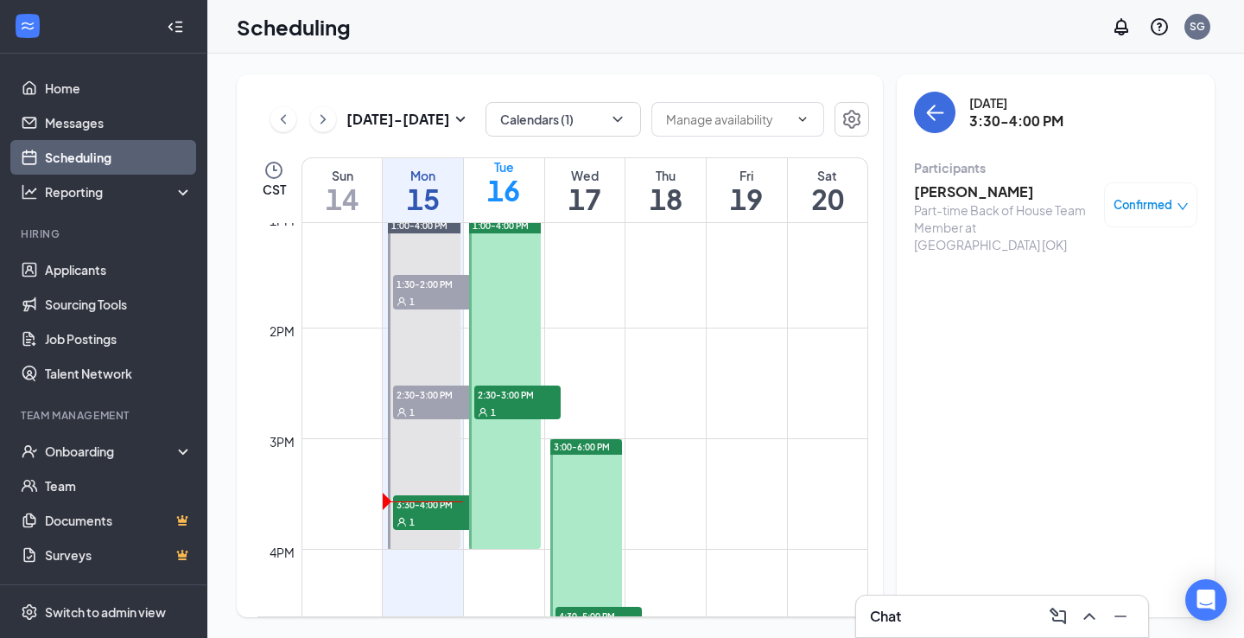
click at [978, 205] on div "Part-time Back of House Team Member at [GEOGRAPHIC_DATA] [OK]" at bounding box center [1004, 227] width 181 height 52
click at [970, 185] on h3 "[PERSON_NAME]" at bounding box center [1004, 191] width 181 height 19
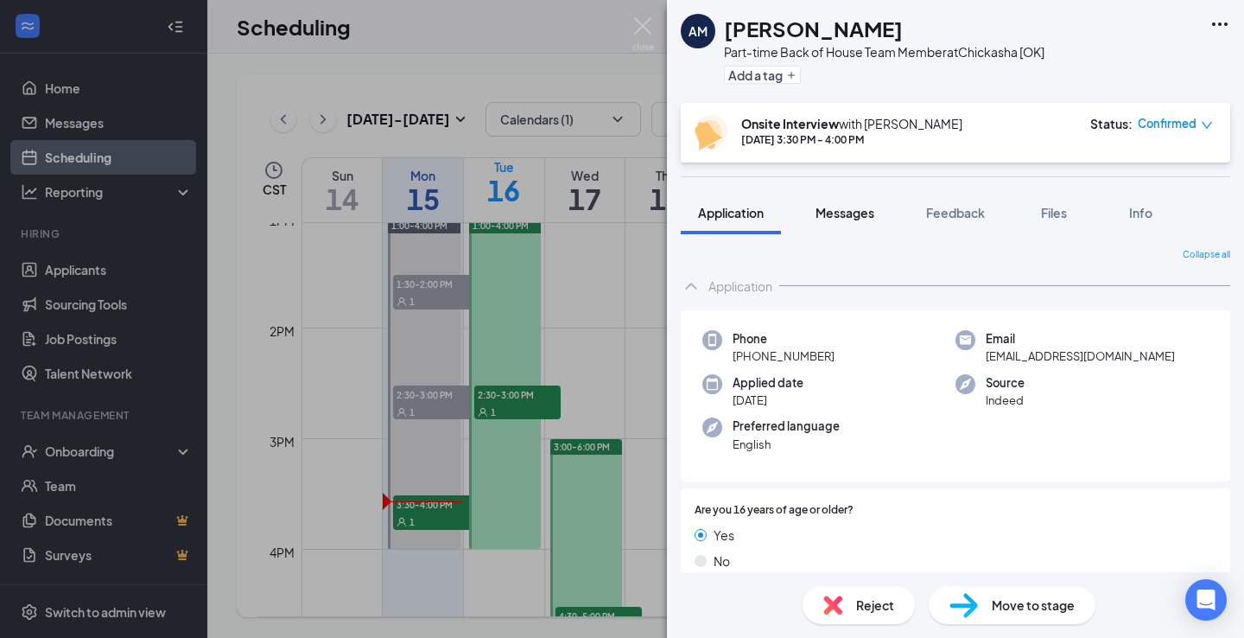
click at [840, 200] on button "Messages" at bounding box center [844, 212] width 93 height 43
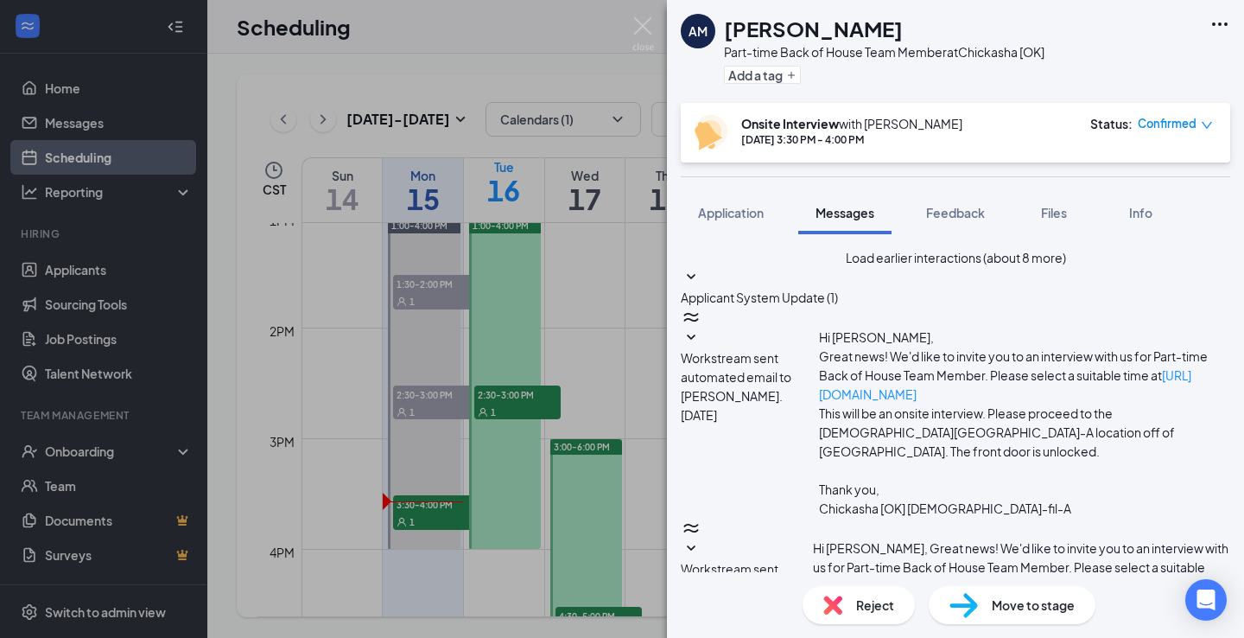
type textarea "Would you be willing to work a front of house position in the evenings?"
checkbox input "true"
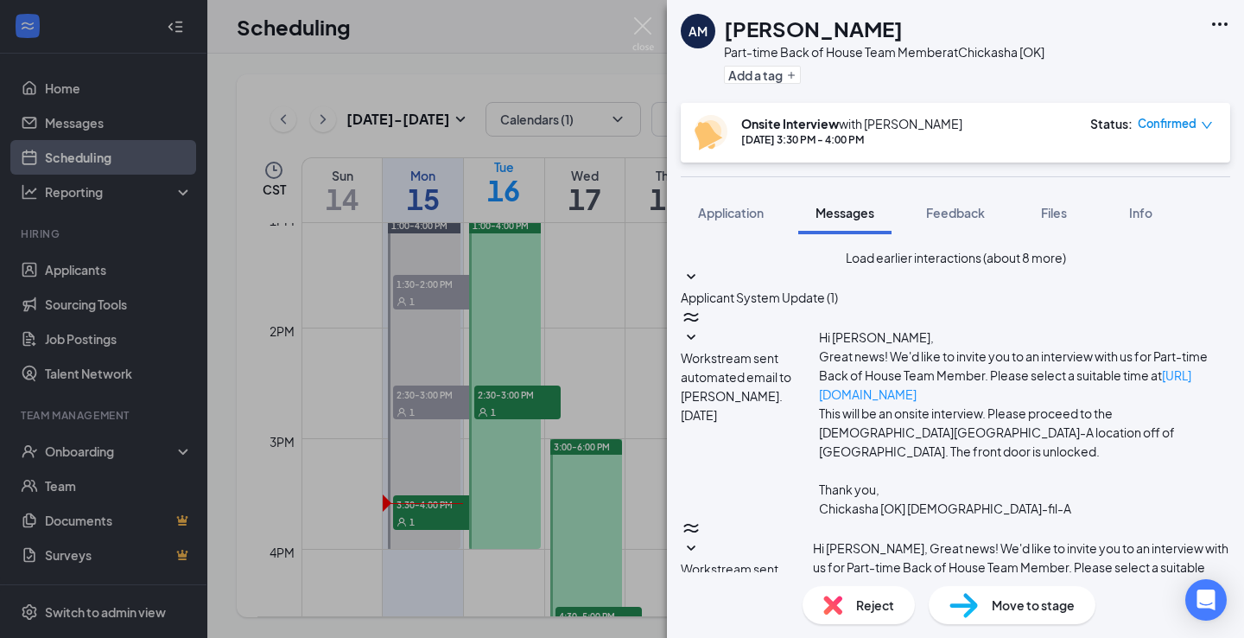
scroll to position [918, 0]
click at [649, 25] on img at bounding box center [644, 34] width 22 height 34
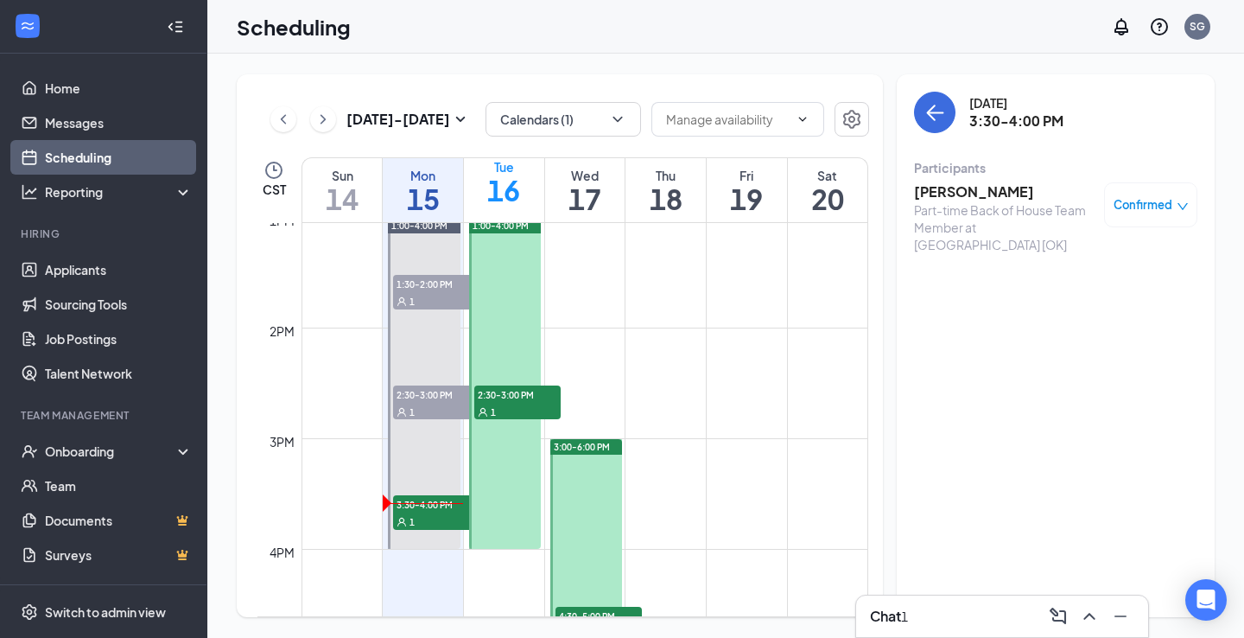
click at [935, 597] on div "Chat 1" at bounding box center [1002, 615] width 292 height 41
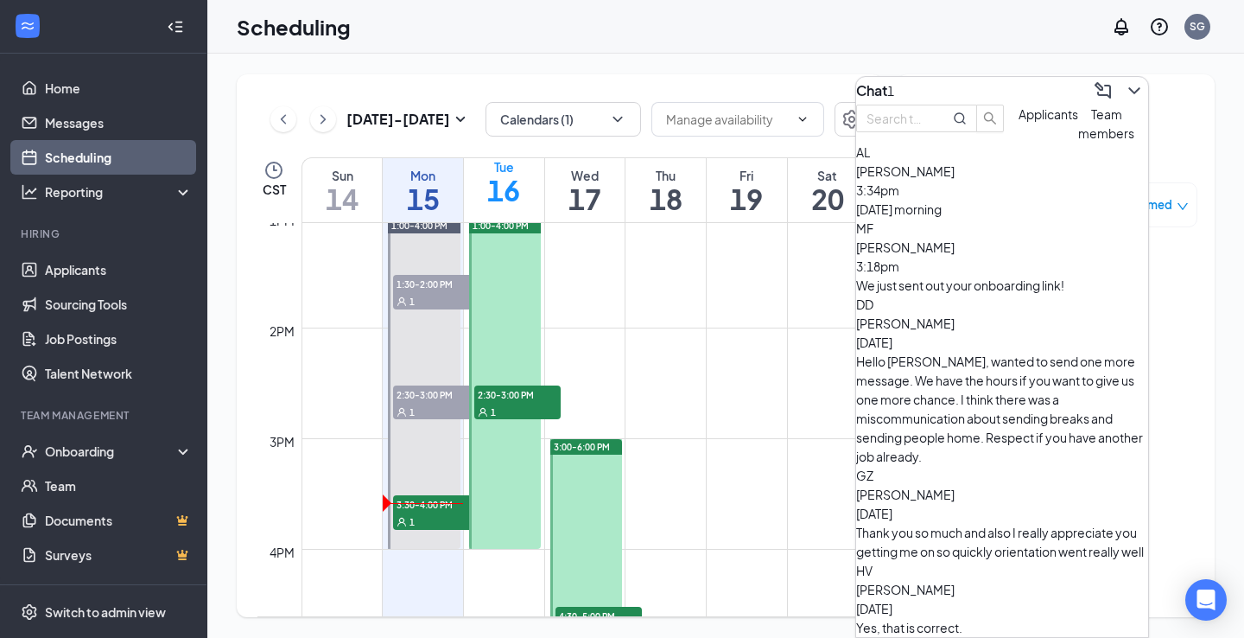
click at [955, 179] on span "[PERSON_NAME]" at bounding box center [905, 171] width 99 height 16
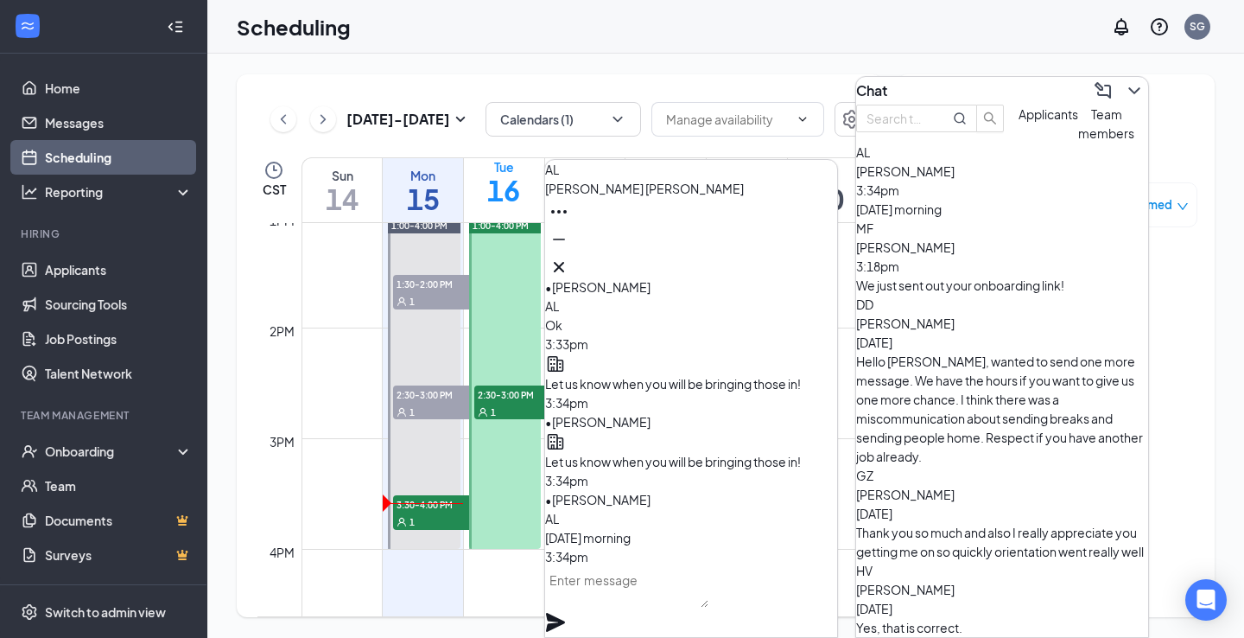
click at [673, 595] on textarea at bounding box center [626, 586] width 163 height 41
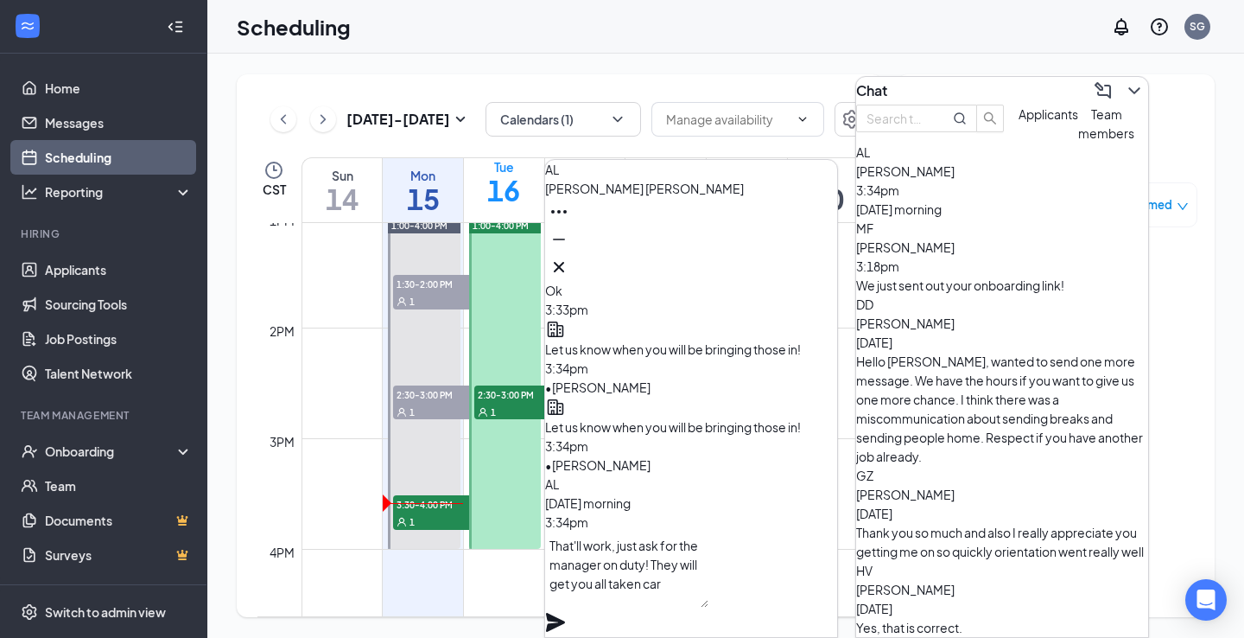
scroll to position [1, 0]
type textarea "That'll work, just ask for the manager on duty! They will get you all taken car…"
click at [565, 613] on icon "Plane" at bounding box center [555, 622] width 19 height 19
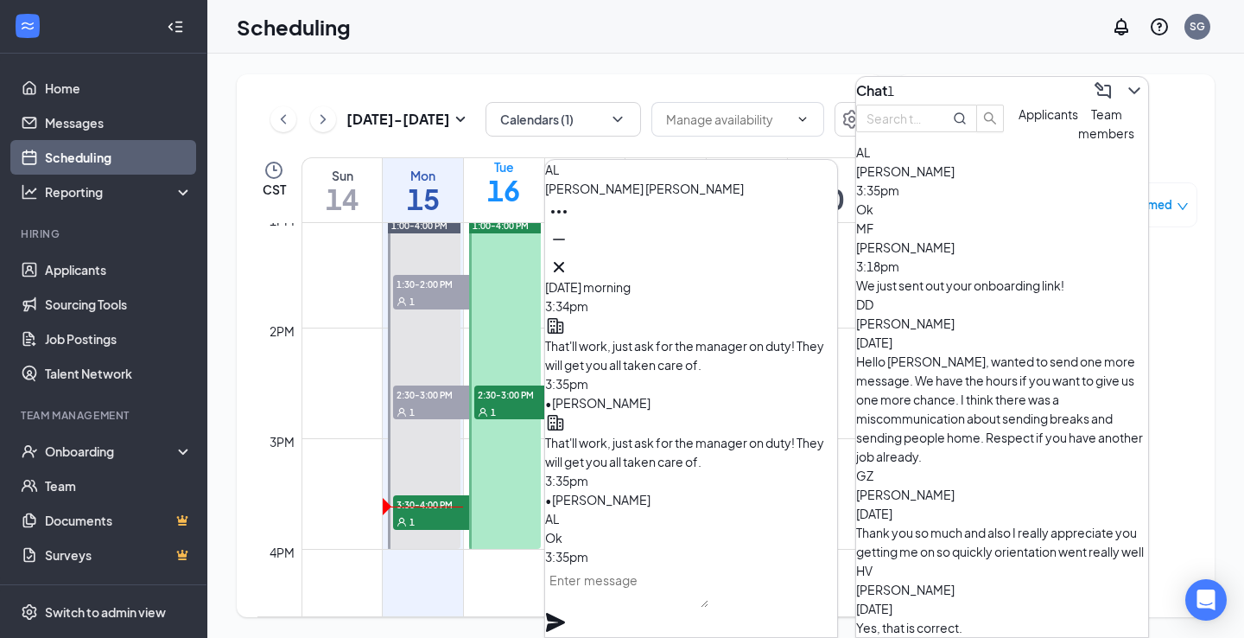
click at [1026, 219] on div "Ok" at bounding box center [1002, 209] width 292 height 19
click at [569, 262] on icon "Cross" at bounding box center [559, 267] width 21 height 21
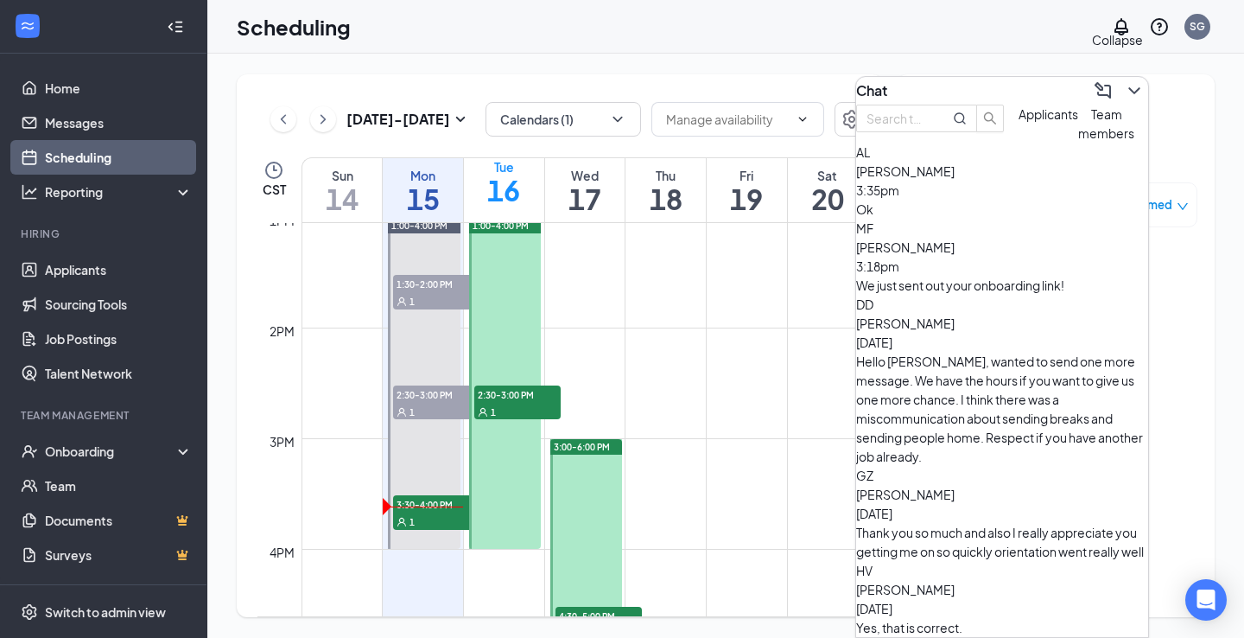
click at [1124, 80] on icon "ChevronDown" at bounding box center [1134, 90] width 21 height 21
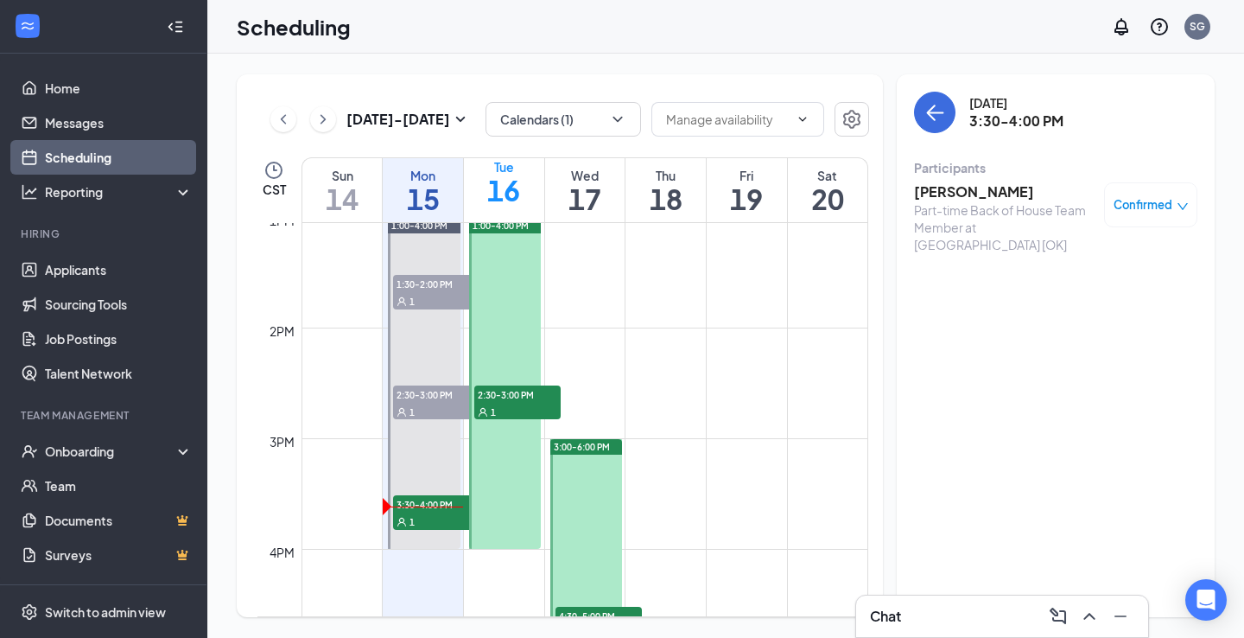
click at [967, 188] on h3 "[PERSON_NAME]" at bounding box center [1004, 191] width 181 height 19
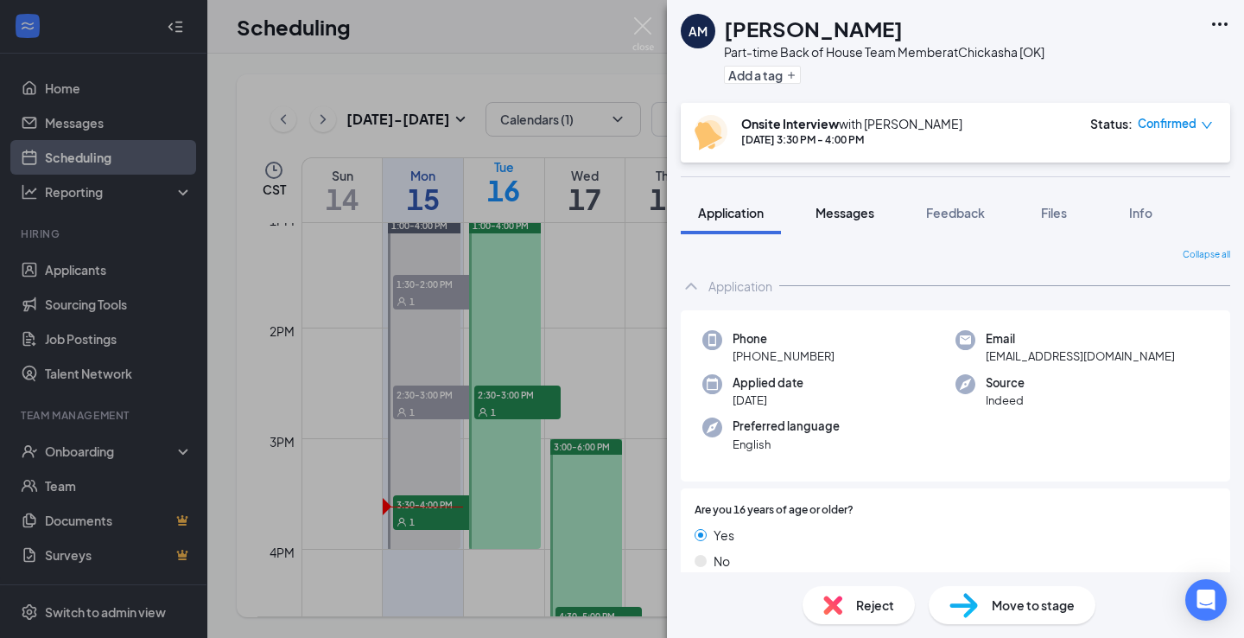
click at [873, 209] on span "Messages" at bounding box center [845, 213] width 59 height 16
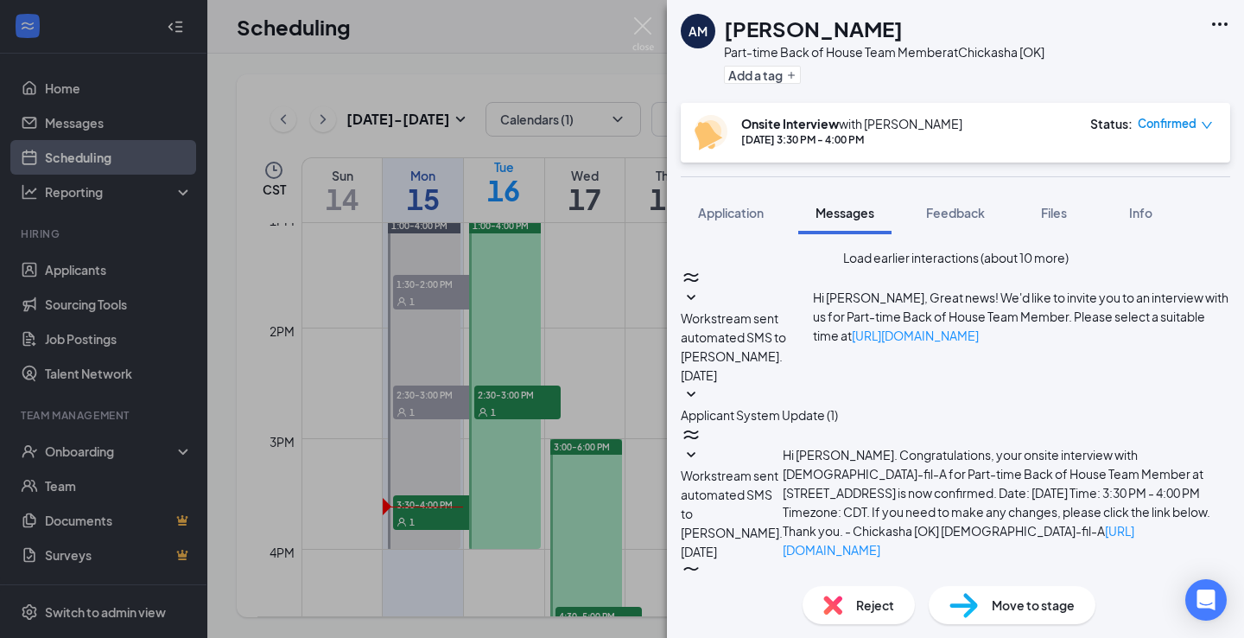
scroll to position [786, 0]
